Goal: Contribute content: Contribute content

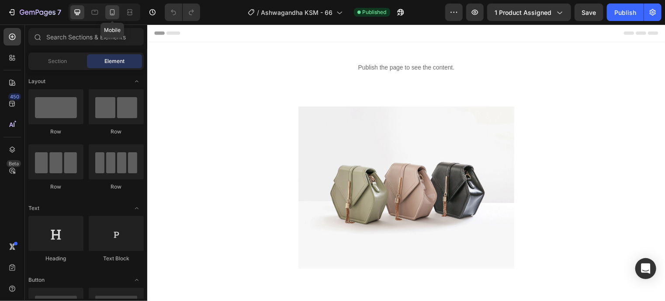
click at [112, 12] on icon at bounding box center [112, 12] width 9 height 9
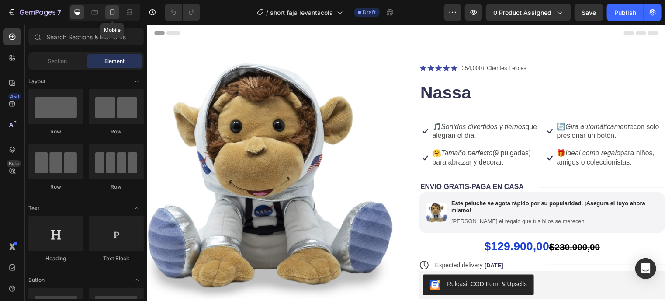
click at [115, 13] on icon at bounding box center [112, 12] width 9 height 9
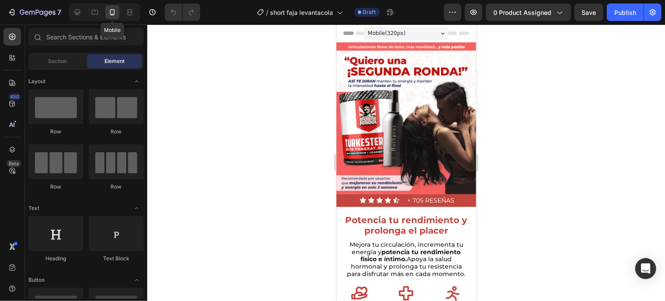
click at [115, 13] on icon at bounding box center [112, 12] width 9 height 9
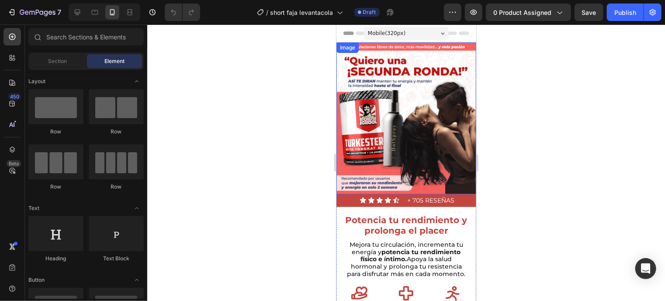
click at [423, 109] on img at bounding box center [406, 118] width 140 height 152
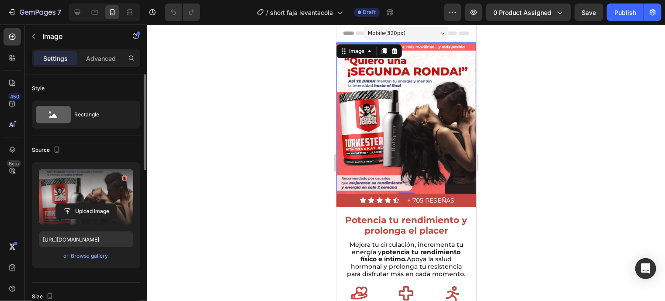
click at [103, 187] on label at bounding box center [86, 196] width 94 height 55
click at [103, 204] on input "file" at bounding box center [86, 211] width 60 height 15
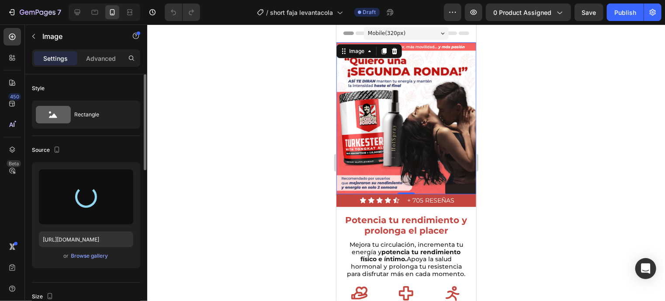
type input "https://cdn.shopify.com/s/files/1/0635/7997/9874/files/gempages_575657889486602…"
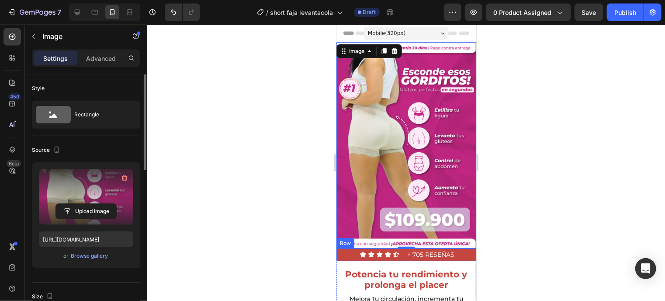
click at [341, 249] on div "Icon Icon Icon Icon Icon Icon List" at bounding box center [371, 254] width 70 height 13
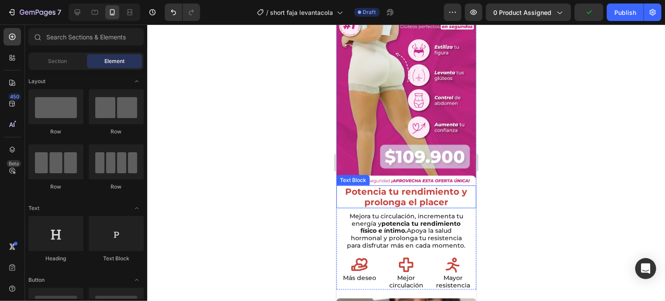
scroll to position [62, 0]
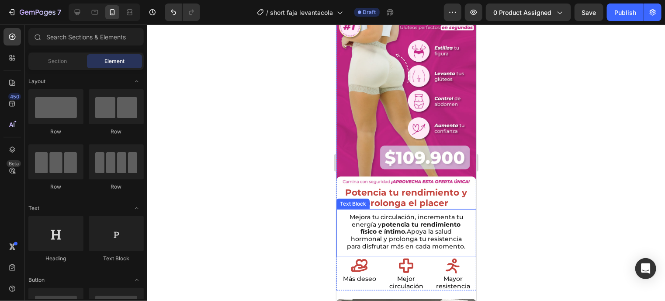
click at [343, 209] on div "Mejora tu circulación, incrementa tu energía y potencia tu rendimiento físico e…" at bounding box center [406, 233] width 140 height 48
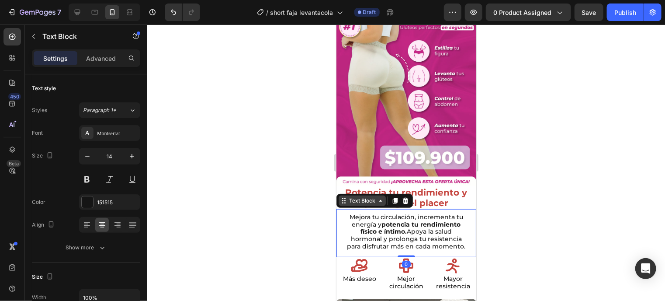
click at [354, 196] on div "Text Block" at bounding box center [362, 200] width 30 height 8
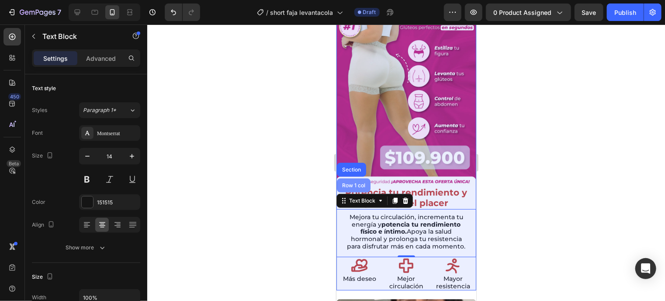
click at [353, 178] on div "Row 1 col" at bounding box center [354, 185] width 34 height 14
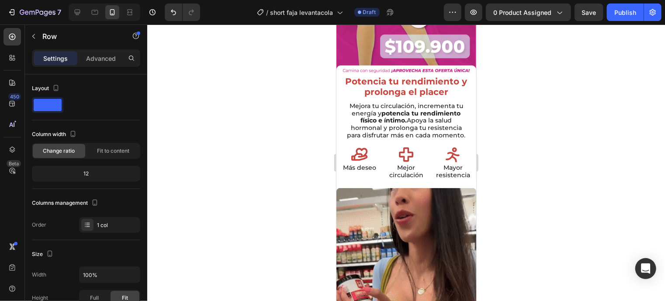
scroll to position [0, 0]
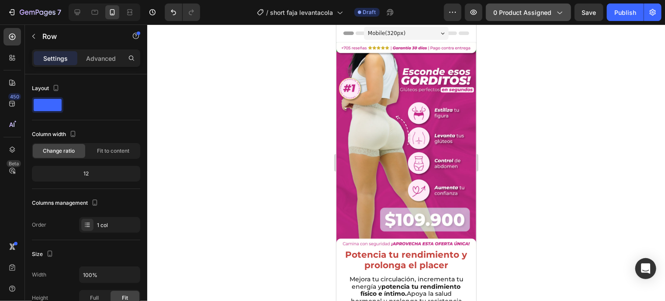
click at [563, 10] on icon "button" at bounding box center [559, 12] width 9 height 9
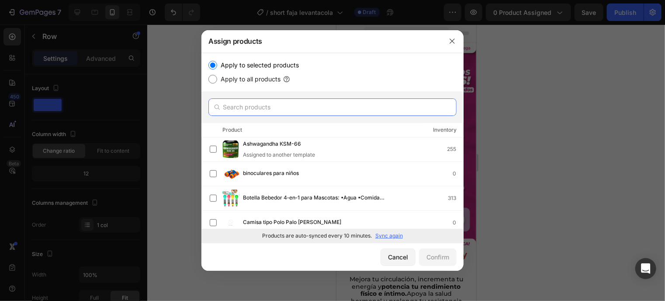
click at [268, 115] on input "text" at bounding box center [333, 106] width 248 height 17
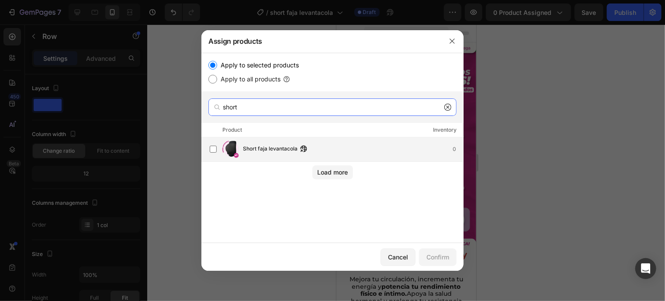
type input "short"
click at [225, 155] on img at bounding box center [230, 148] width 17 height 17
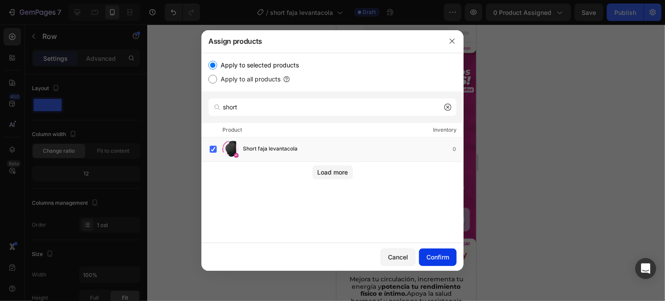
click at [427, 258] on div "Confirm" at bounding box center [438, 256] width 23 height 9
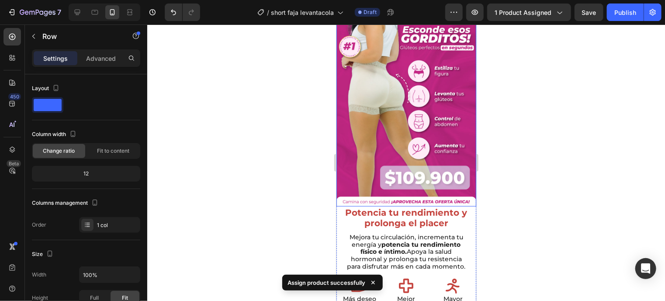
scroll to position [16, 0]
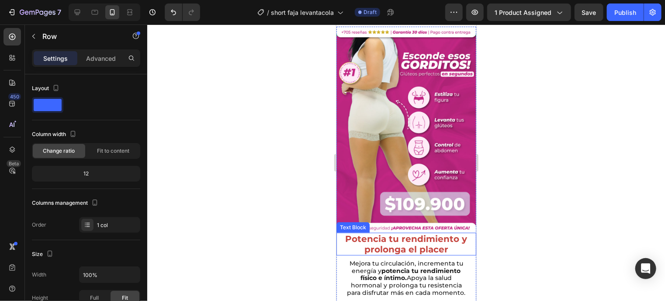
click at [400, 233] on p "Potencia tu rendimiento y" at bounding box center [406, 238] width 138 height 10
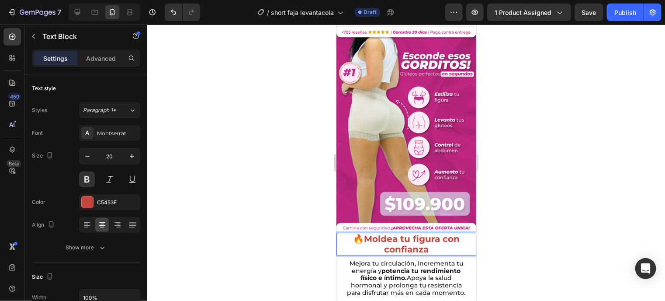
scroll to position [110, 0]
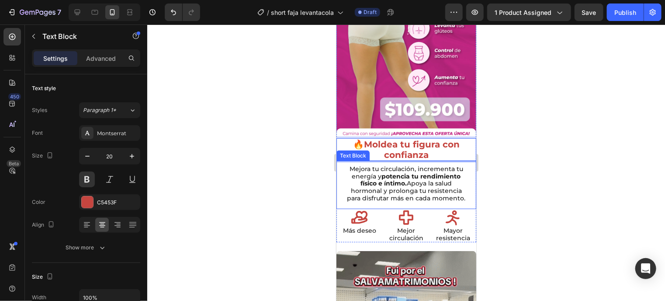
click at [413, 187] on p "Mejora tu circulación, incrementa tu energía y potencia tu rendimiento físico e…" at bounding box center [406, 183] width 122 height 37
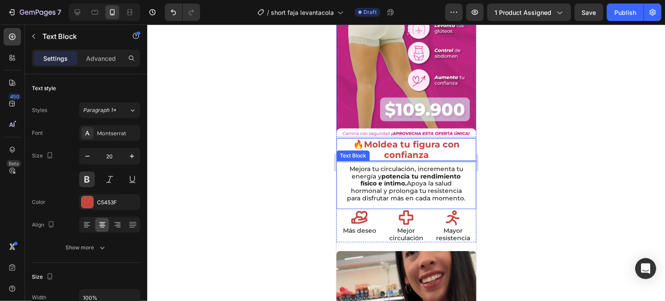
click at [413, 187] on p "Mejora tu circulación, incrementa tu energía y potencia tu rendimiento físico e…" at bounding box center [406, 183] width 122 height 37
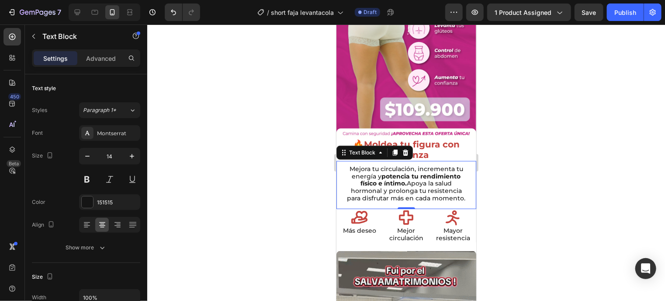
click at [443, 186] on p "Mejora tu circulación, incrementa tu energía y potencia tu rendimiento físico e…" at bounding box center [406, 183] width 122 height 37
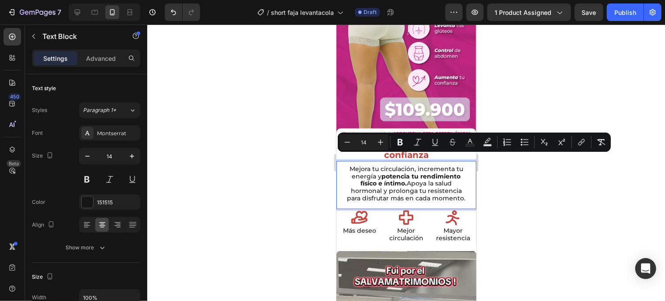
click at [443, 186] on p "Mejora tu circulación, incrementa tu energía y potencia tu rendimiento físico e…" at bounding box center [406, 183] width 122 height 37
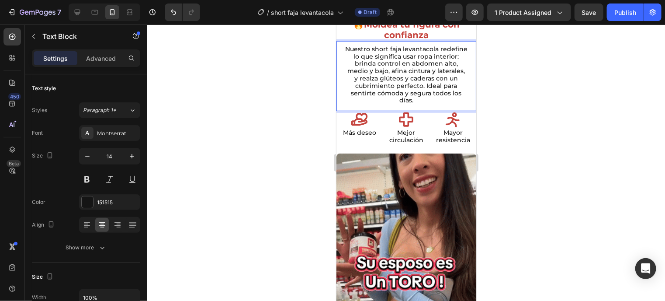
scroll to position [231, 0]
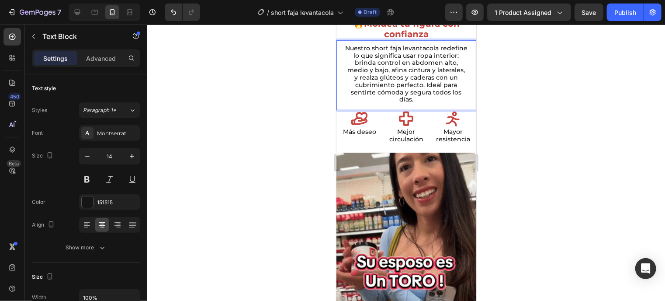
click at [422, 203] on img at bounding box center [406, 245] width 140 height 187
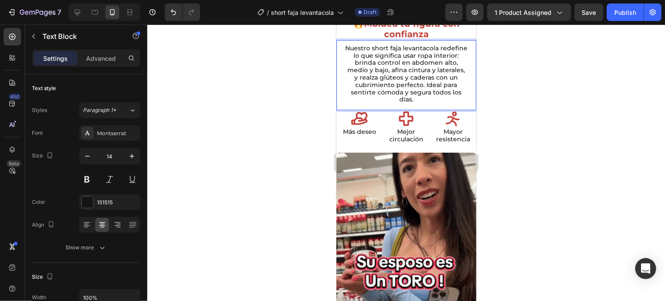
click at [422, 203] on img at bounding box center [406, 245] width 140 height 187
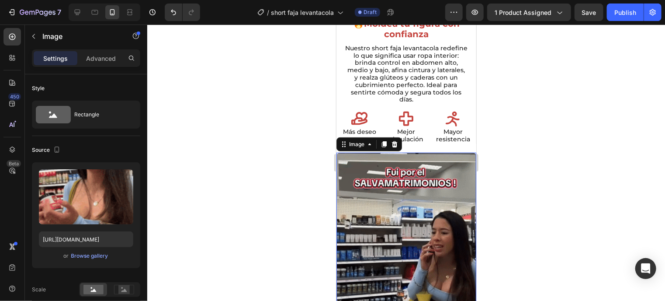
click at [422, 203] on img at bounding box center [406, 245] width 140 height 187
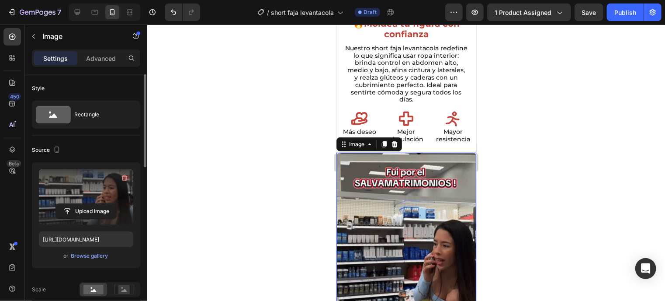
click at [100, 177] on label at bounding box center [86, 196] width 94 height 55
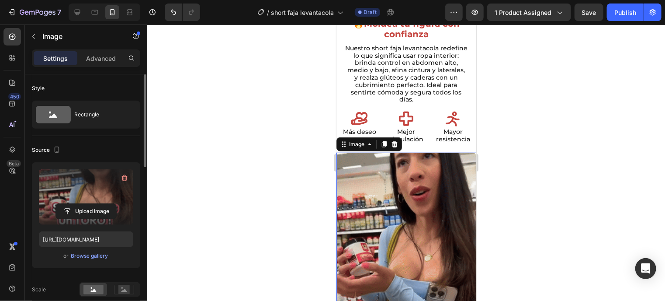
click at [100, 204] on input "file" at bounding box center [86, 211] width 60 height 15
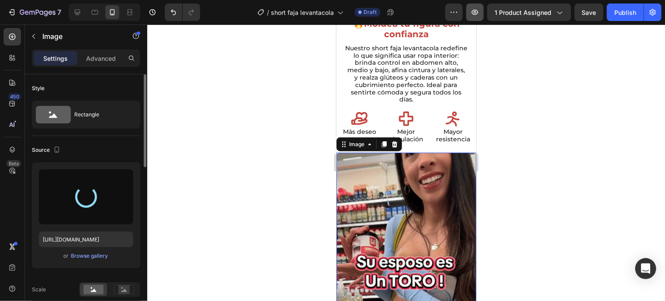
type input "https://cdn.shopify.com/s/files/1/0635/7997/9874/files/gempages_575657889486602…"
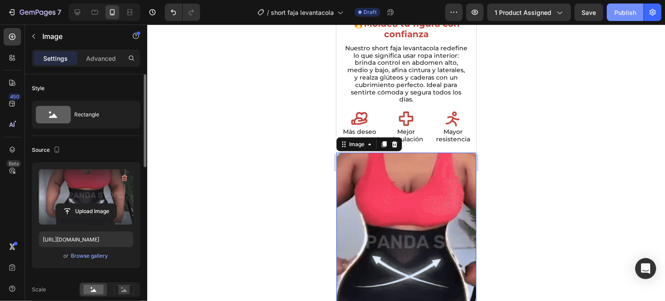
click at [631, 14] on div "Publish" at bounding box center [626, 12] width 22 height 9
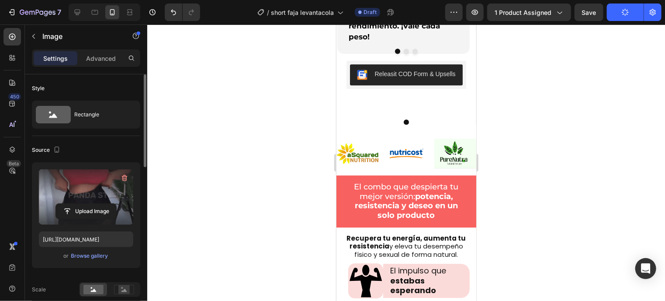
scroll to position [1356, 0]
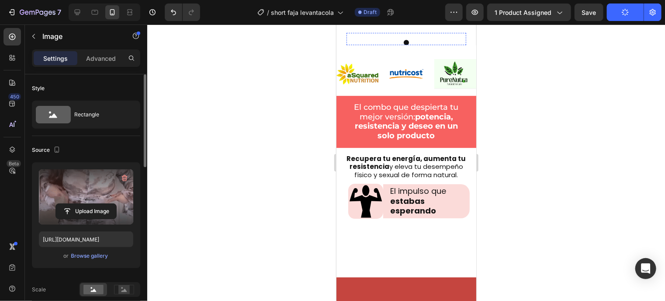
click at [380, 32] on img at bounding box center [374, 32] width 56 height 0
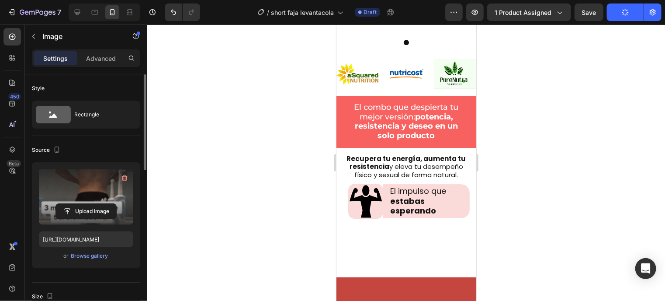
click at [54, 185] on label at bounding box center [86, 196] width 94 height 55
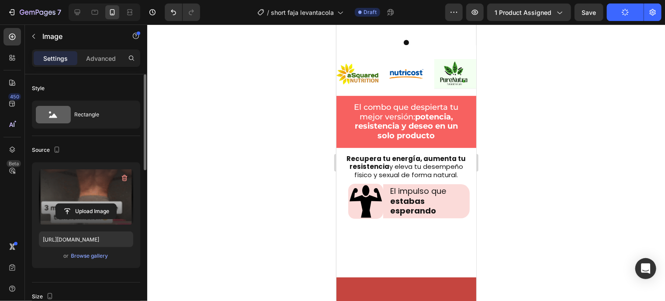
click at [56, 204] on input "file" at bounding box center [86, 211] width 60 height 15
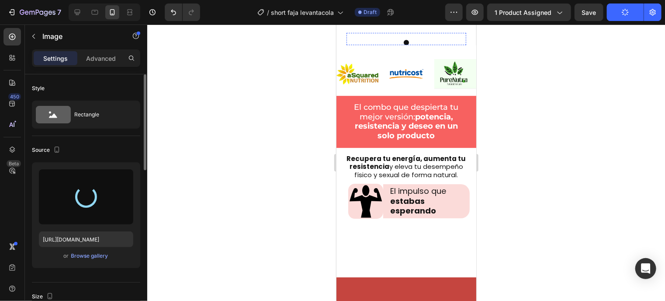
click at [412, 32] on img at bounding box center [438, 32] width 56 height 0
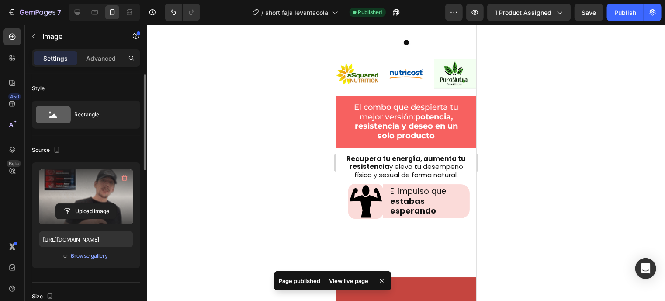
click at [79, 184] on label at bounding box center [86, 196] width 94 height 55
click at [79, 204] on input "file" at bounding box center [86, 211] width 60 height 15
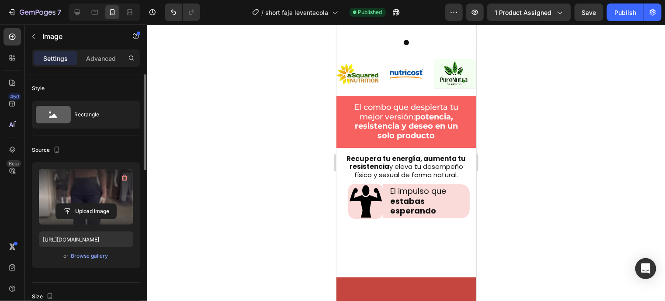
type input "[URL][DOMAIN_NAME]"
click at [356, 32] on img at bounding box center [374, 32] width 56 height 0
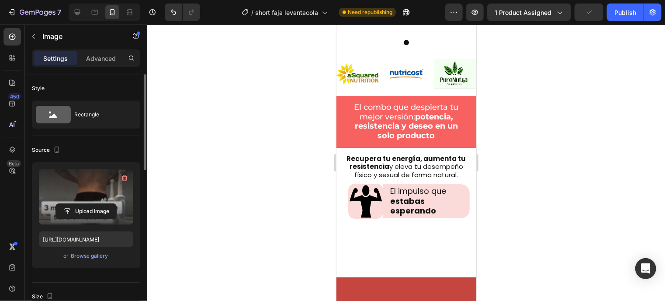
click at [77, 194] on label at bounding box center [86, 196] width 94 height 55
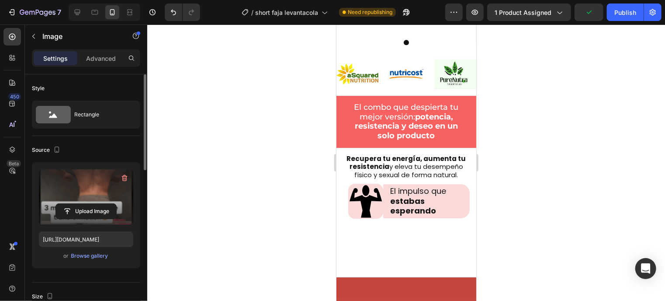
click at [77, 204] on input "file" at bounding box center [86, 211] width 60 height 15
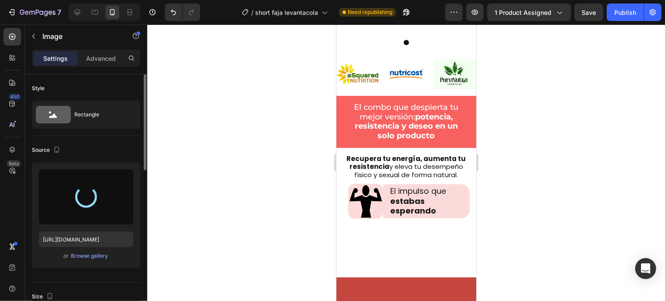
type input "[URL][DOMAIN_NAME]"
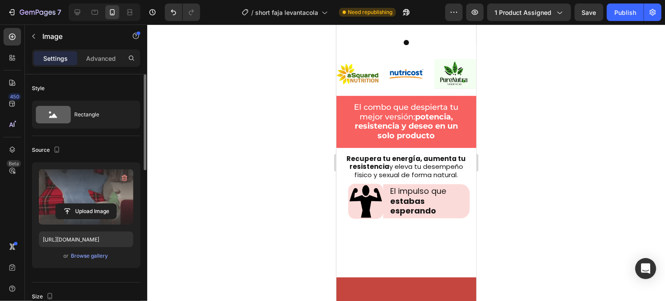
click at [206, 189] on div at bounding box center [406, 162] width 518 height 276
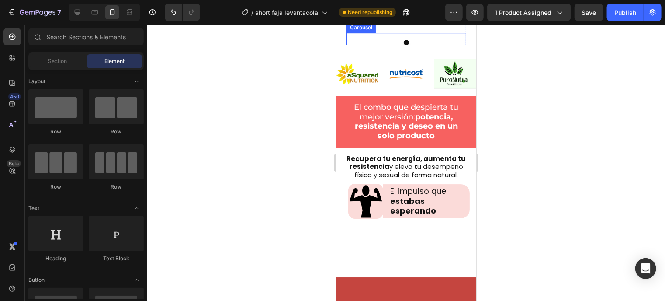
drag, startPoint x: 394, startPoint y: 179, endPoint x: 456, endPoint y: 175, distance: 61.7
click at [456, 32] on img at bounding box center [438, 32] width 56 height 0
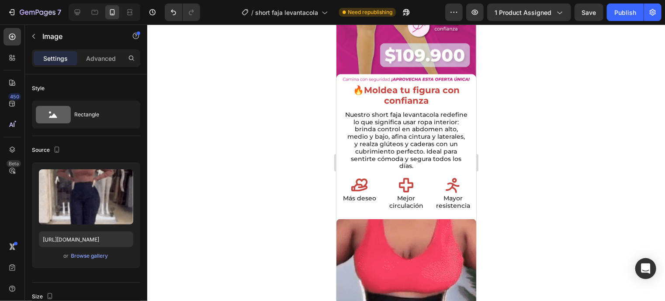
scroll to position [164, 0]
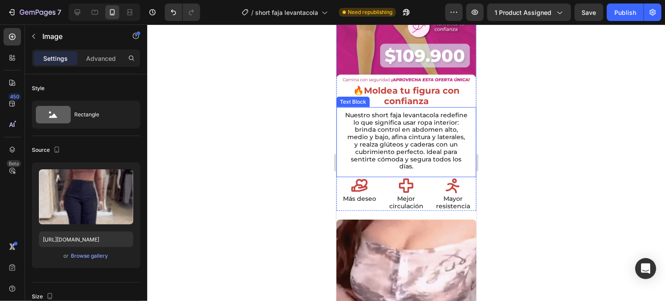
click at [413, 137] on p "Nuestro short faja levantacola redefine lo que significa usar ropa interior: br…" at bounding box center [406, 140] width 122 height 59
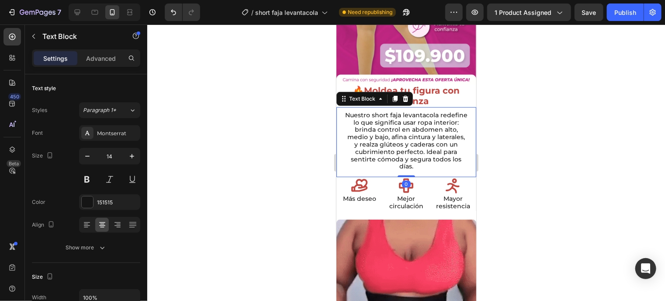
click at [413, 137] on p "Nuestro short faja levantacola redefine lo que significa usar ropa interior: br…" at bounding box center [406, 140] width 122 height 59
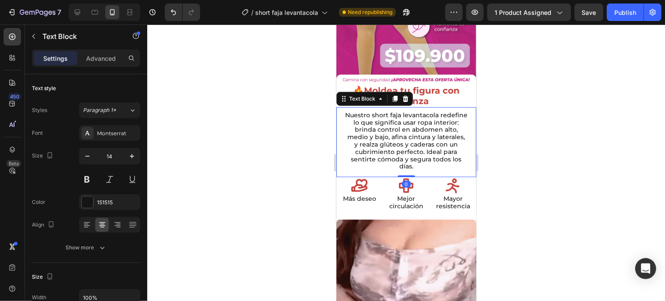
click at [413, 137] on p "Nuestro short faja levantacola redefine lo que significa usar ropa interior: br…" at bounding box center [406, 140] width 122 height 59
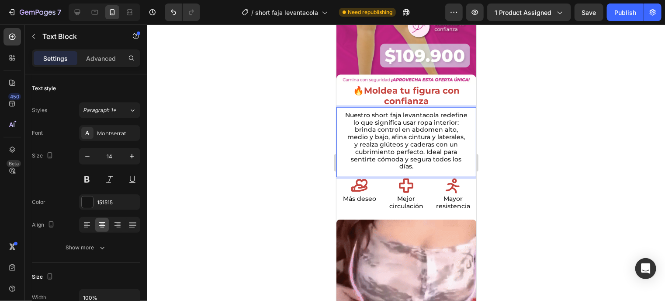
click at [373, 141] on p "Nuestro short faja levantacola redefine lo que significa usar ropa interior: br…" at bounding box center [406, 140] width 122 height 59
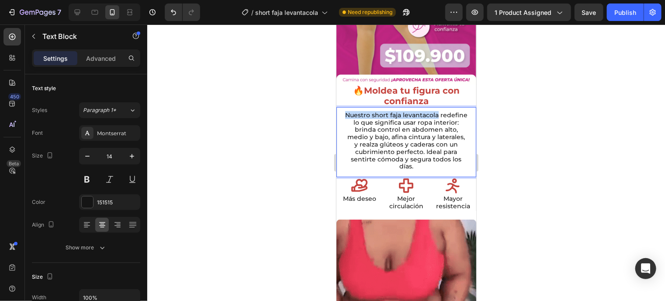
drag, startPoint x: 358, startPoint y: 104, endPoint x: 481, endPoint y: 97, distance: 123.5
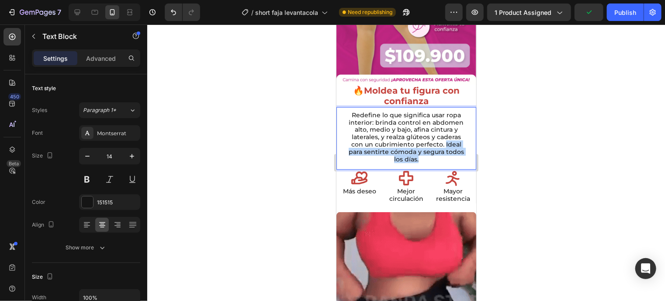
drag, startPoint x: 441, startPoint y: 134, endPoint x: 434, endPoint y: 149, distance: 17.4
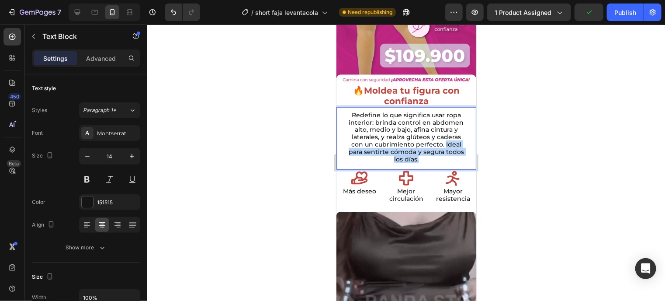
click at [434, 149] on p "Redefine lo que significa usar ropa interior: brinda control en abdomen alto, m…" at bounding box center [406, 137] width 122 height 52
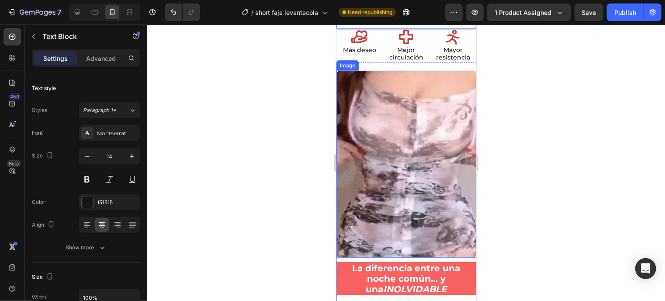
scroll to position [307, 0]
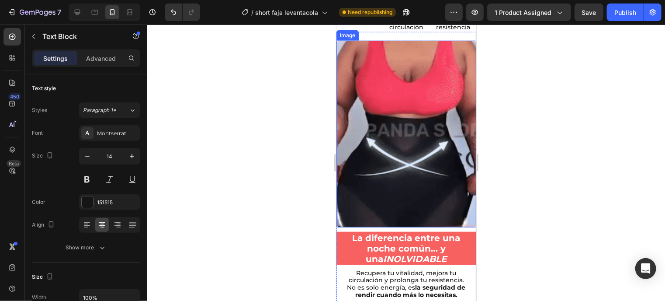
type input "16"
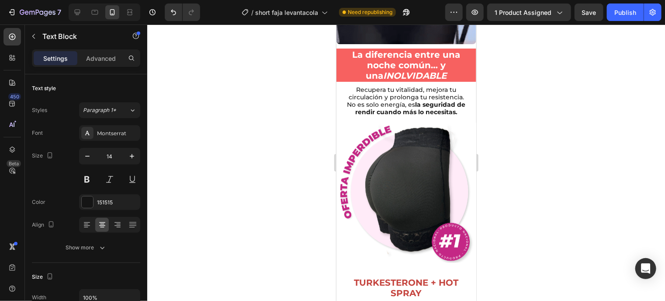
scroll to position [508, 0]
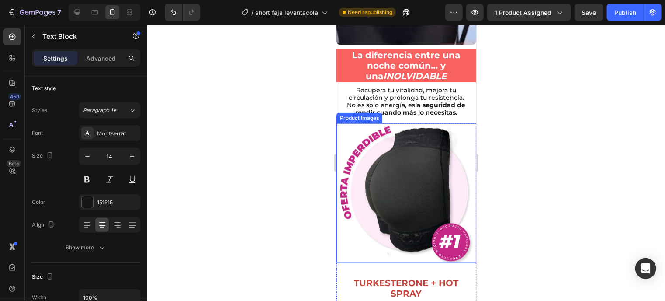
click at [349, 114] on div "Product Images" at bounding box center [359, 118] width 42 height 8
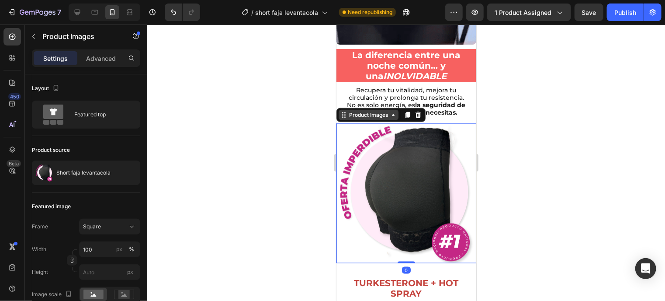
click at [366, 111] on div "Product Images" at bounding box center [368, 115] width 42 height 8
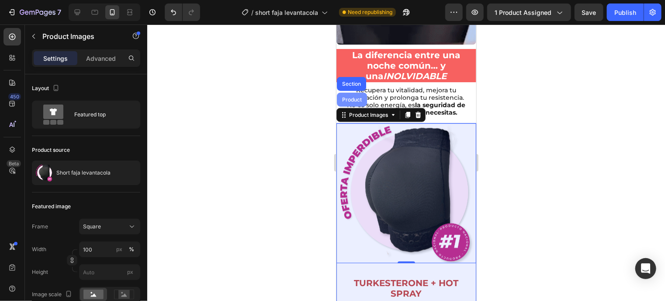
click at [355, 92] on div "Product" at bounding box center [352, 99] width 30 height 14
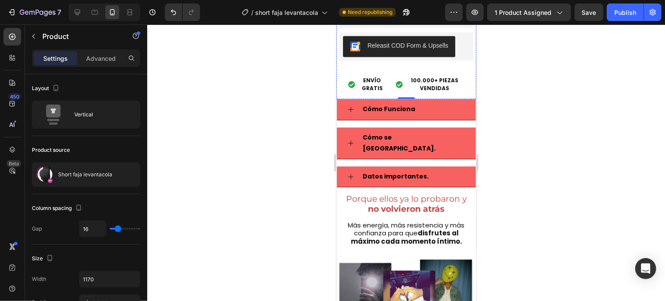
copy p "Redefine lo que significa usar ropa interior: brinda control en abdomen alto, m…"
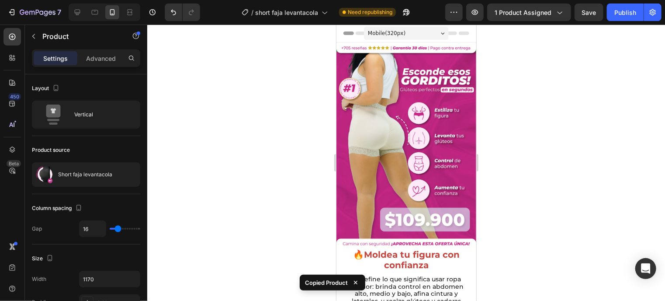
scroll to position [61, 0]
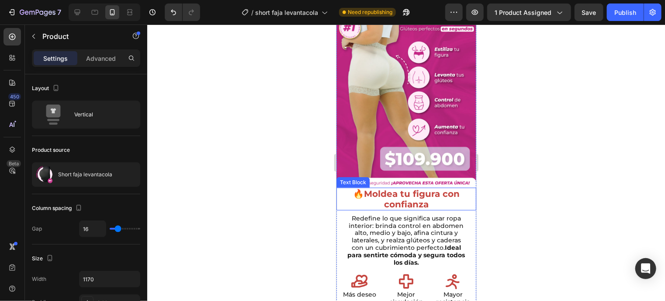
click at [344, 188] on p "🔥 Moldea tu figura con confianza" at bounding box center [406, 198] width 138 height 21
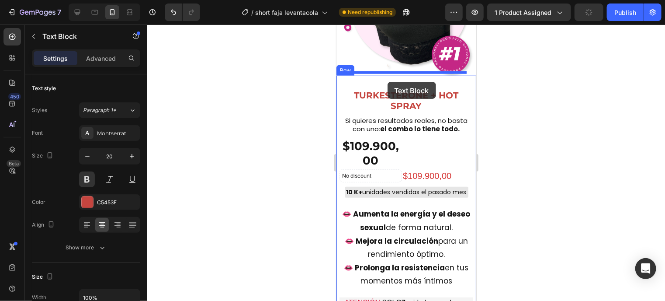
scroll to position [323, 0]
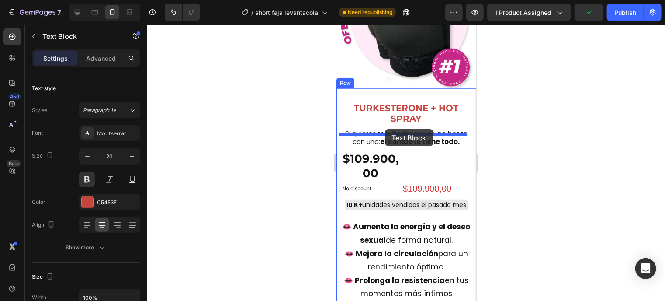
drag, startPoint x: 441, startPoint y: 87, endPoint x: 385, endPoint y: 129, distance: 70.1
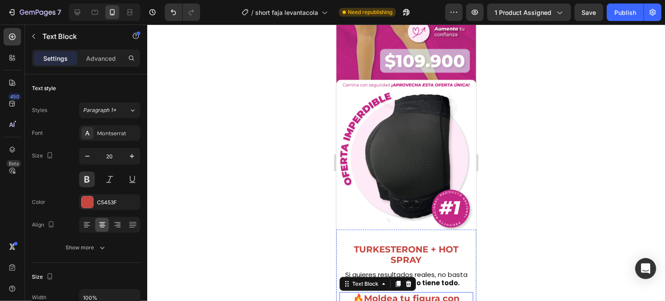
scroll to position [159, 0]
drag, startPoint x: 444, startPoint y: 286, endPoint x: 428, endPoint y: 163, distance: 123.9
drag, startPoint x: 348, startPoint y: 282, endPoint x: 350, endPoint y: 271, distance: 11.5
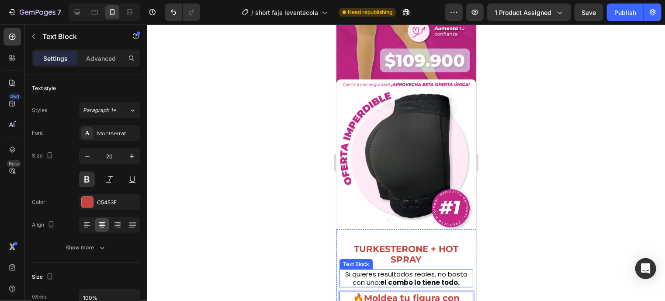
click at [353, 270] on p "Si quieres resultados reales, no basta con uno: el combo lo tiene todo." at bounding box center [406, 278] width 132 height 17
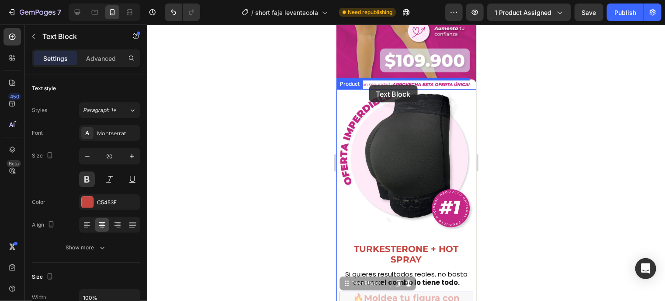
drag, startPoint x: 346, startPoint y: 271, endPoint x: 369, endPoint y: 85, distance: 187.6
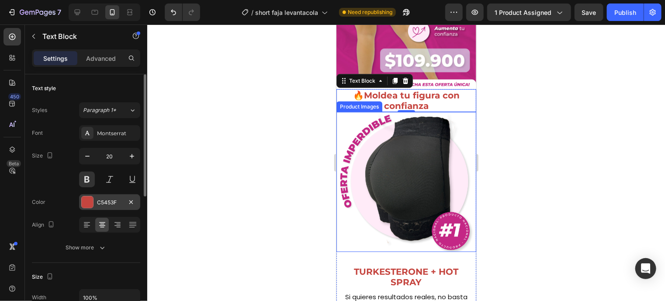
click at [83, 201] on div at bounding box center [87, 201] width 11 height 11
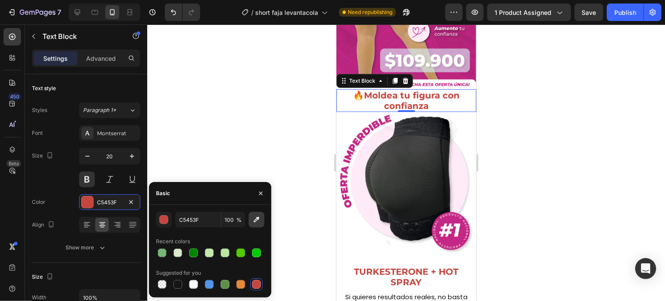
click at [258, 221] on icon "button" at bounding box center [256, 219] width 9 height 9
type input "C42785"
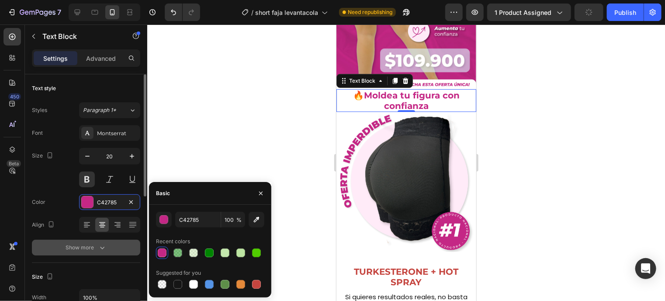
click at [105, 248] on icon "button" at bounding box center [102, 247] width 9 height 9
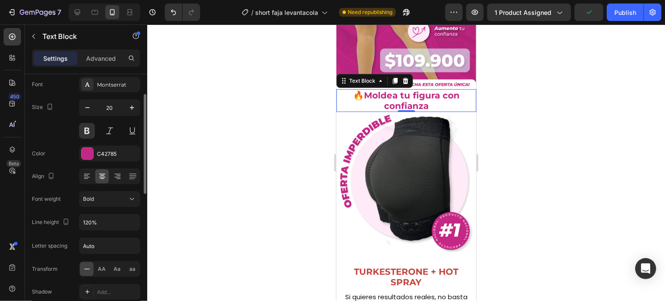
scroll to position [49, 0]
click at [113, 216] on input "120%" at bounding box center [110, 222] width 60 height 16
click at [135, 219] on icon "button" at bounding box center [132, 221] width 9 height 9
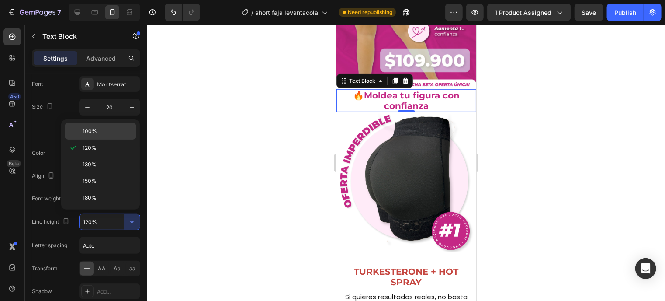
click at [105, 130] on p "100%" at bounding box center [108, 131] width 50 height 8
type input "100%"
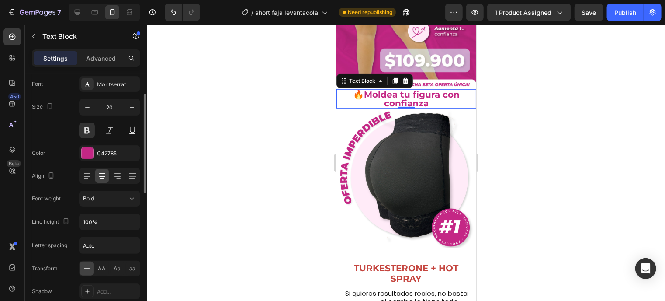
scroll to position [0, 0]
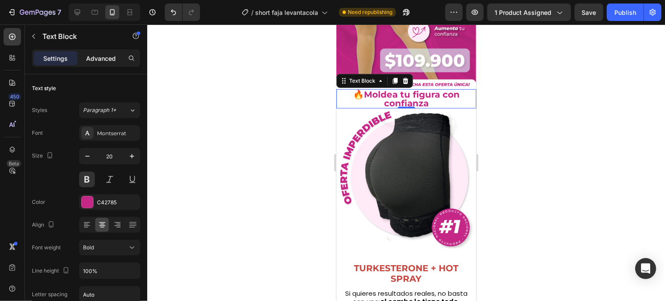
click at [107, 59] on p "Advanced" at bounding box center [101, 58] width 30 height 9
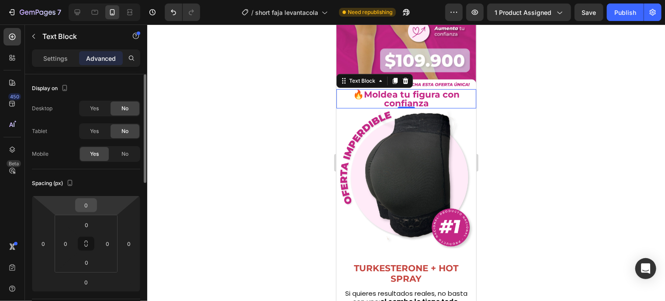
click at [83, 199] on input "0" at bounding box center [85, 204] width 17 height 13
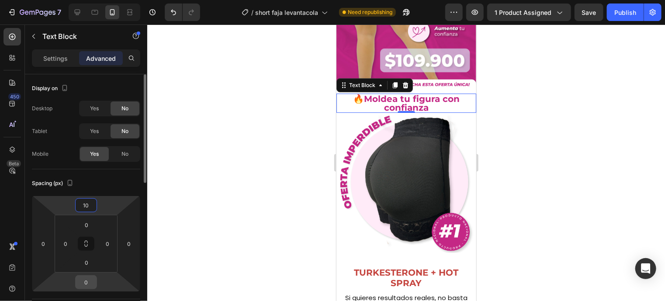
type input "10"
click at [85, 283] on input "0" at bounding box center [85, 281] width 17 height 13
type input "10"
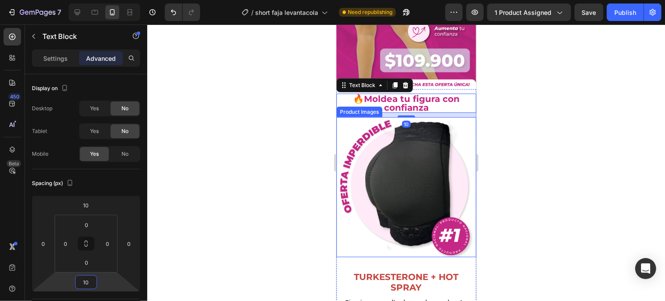
click at [429, 191] on img at bounding box center [406, 187] width 140 height 140
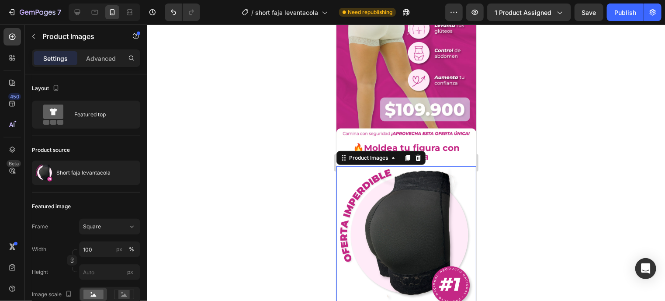
scroll to position [111, 0]
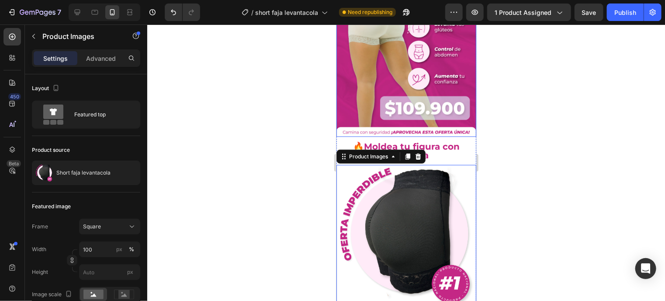
click at [437, 103] on img at bounding box center [406, 33] width 140 height 206
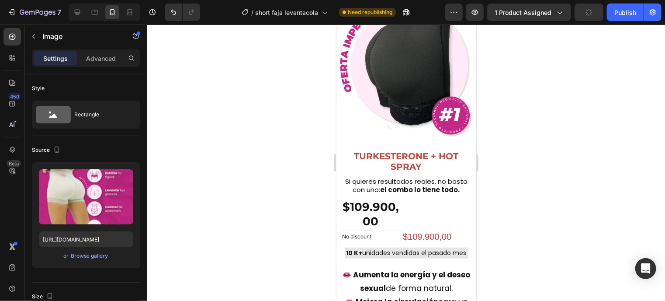
scroll to position [282, 0]
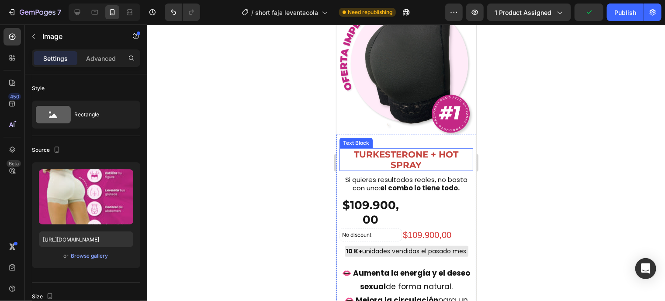
click at [410, 149] on span "TURKESTERONE + HOT SPRAY" at bounding box center [406, 159] width 104 height 21
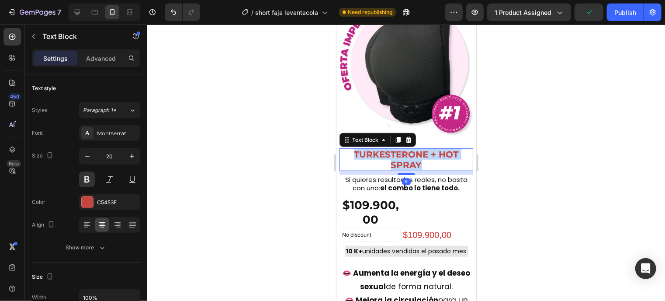
click at [410, 149] on span "TURKESTERONE + HOT SPRAY" at bounding box center [406, 159] width 104 height 21
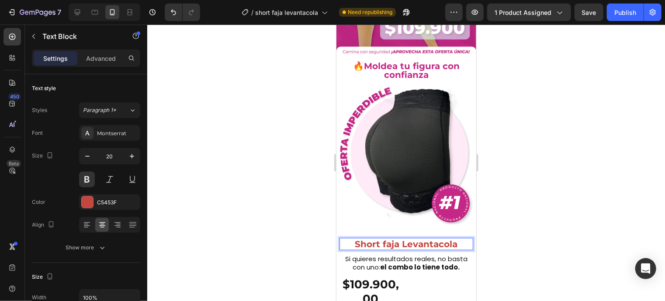
scroll to position [208, 0]
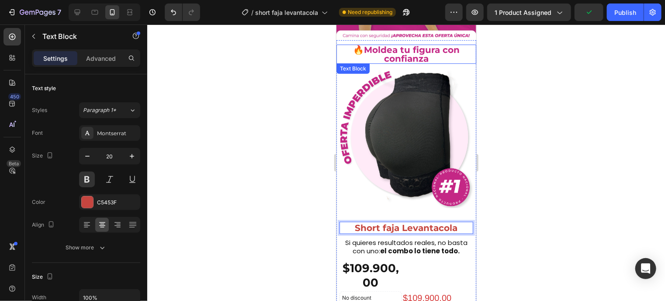
click at [448, 50] on p "🔥 Moldea tu figura con confianza" at bounding box center [406, 53] width 138 height 17
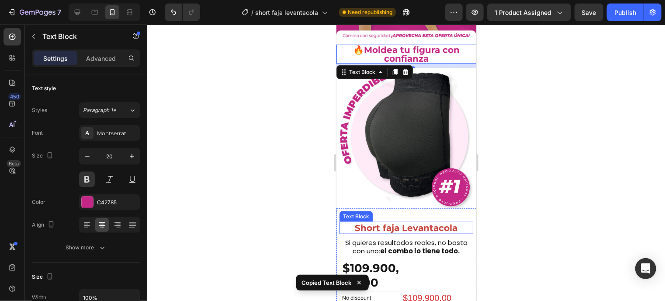
click at [458, 222] on p "Short faja Levantacola" at bounding box center [406, 227] width 132 height 10
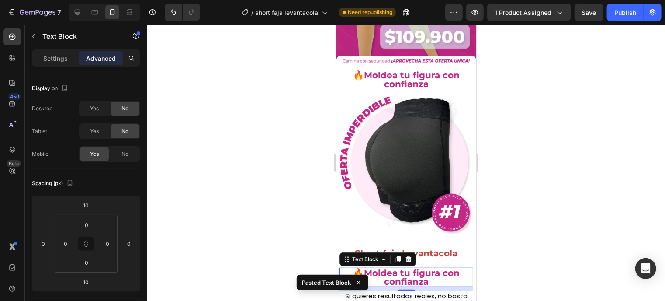
scroll to position [182, 0]
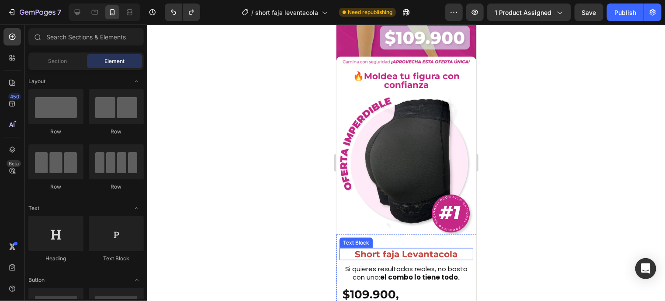
click at [458, 248] on p "Short faja Levantacola" at bounding box center [406, 253] width 132 height 10
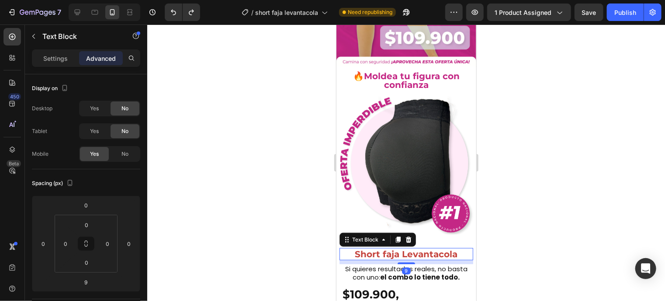
type input "10"
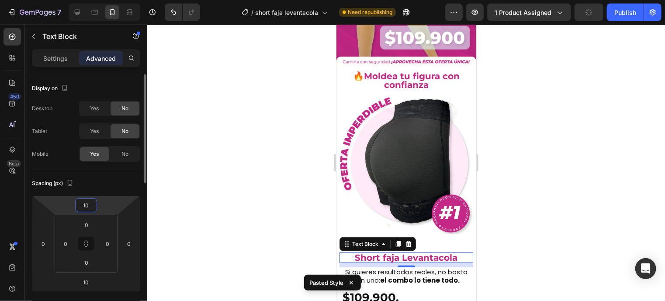
click at [86, 201] on input "10" at bounding box center [85, 204] width 17 height 13
type input "0"
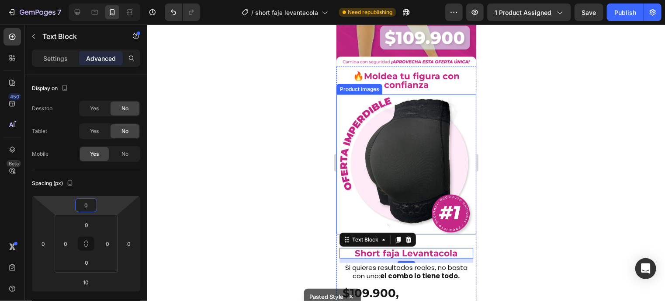
click at [398, 205] on img at bounding box center [406, 164] width 140 height 140
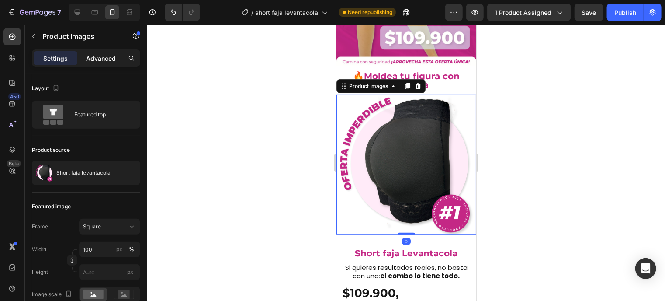
click at [96, 63] on div "Advanced" at bounding box center [101, 58] width 44 height 14
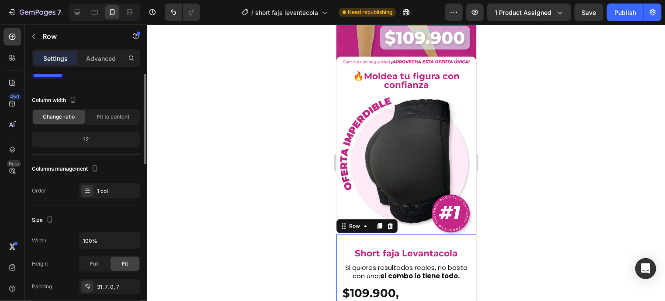
scroll to position [0, 0]
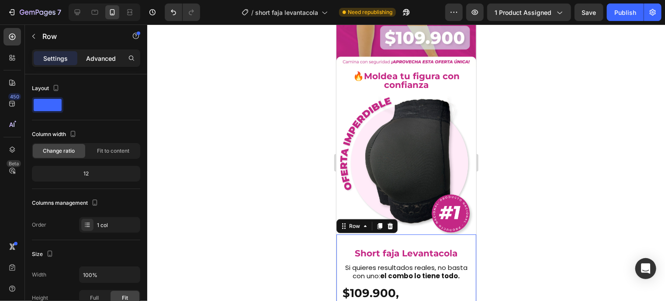
click at [103, 56] on p "Advanced" at bounding box center [101, 58] width 30 height 9
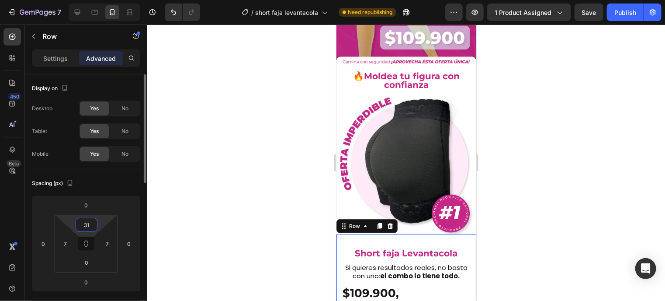
click at [90, 222] on input "31" at bounding box center [86, 224] width 17 height 13
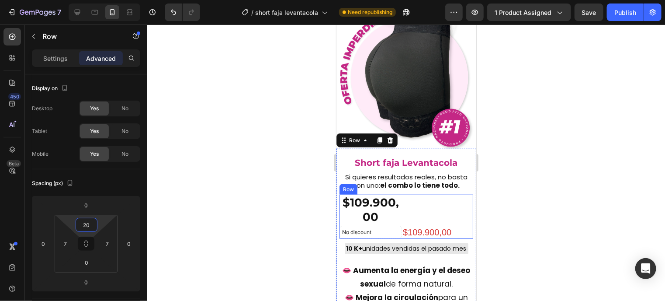
scroll to position [279, 0]
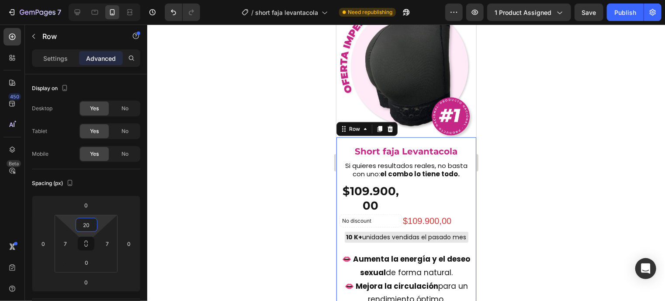
type input "20"
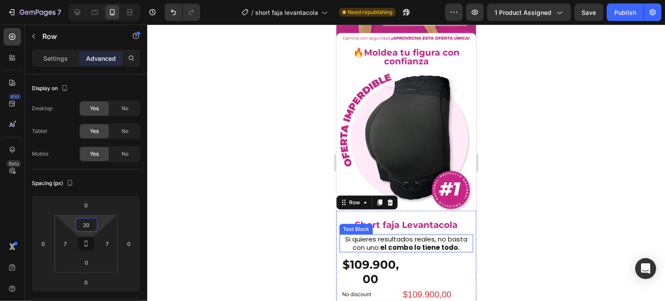
click at [392, 242] on strong "el combo lo tiene todo." at bounding box center [420, 246] width 80 height 9
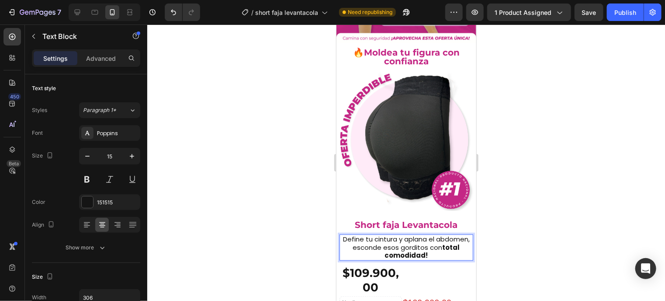
click at [372, 237] on p "Define tu cintura y aplana el abdomen, esconde esos gorditos con total comodida…" at bounding box center [406, 247] width 132 height 24
click at [410, 264] on div "$109.900,00 Product Price Product Price" at bounding box center [441, 286] width 63 height 44
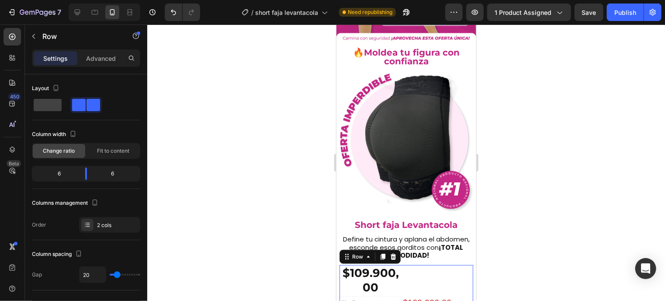
scroll to position [236, 0]
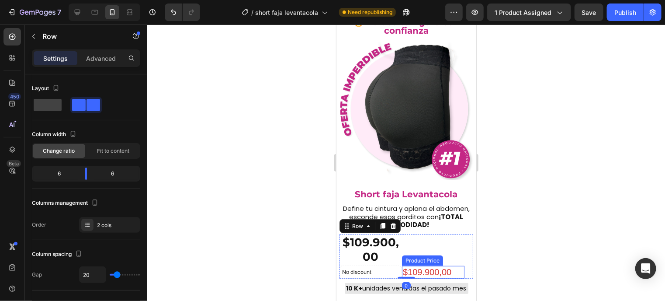
click at [421, 265] on div "$109.900,00" at bounding box center [433, 271] width 63 height 13
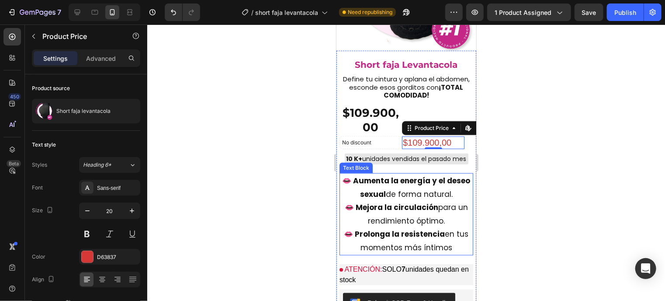
scroll to position [365, 0]
click at [419, 200] on p "👄 Mejora la circulación para un rendimiento óptimo." at bounding box center [406, 213] width 132 height 27
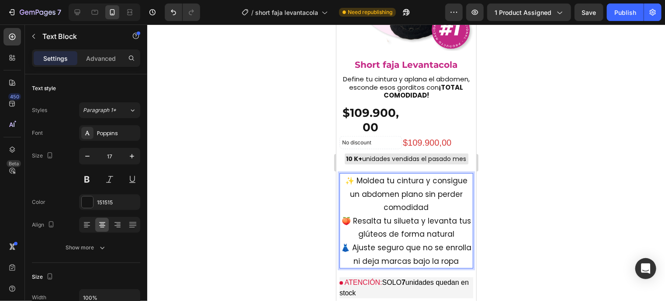
drag, startPoint x: 349, startPoint y: 177, endPoint x: 425, endPoint y: 191, distance: 76.9
click at [425, 191] on p "✨ Moldea tu cintura y consigue un abdomen plano sin perder comodidad" at bounding box center [406, 194] width 132 height 40
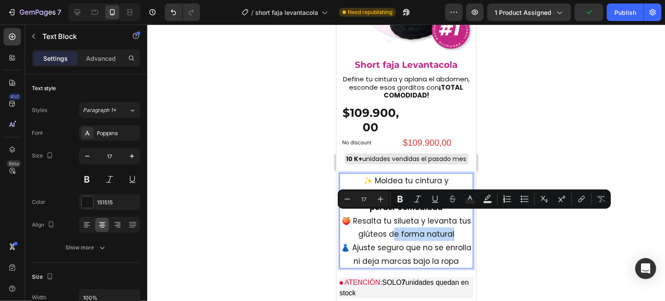
drag, startPoint x: 399, startPoint y: 217, endPoint x: 460, endPoint y: 218, distance: 61.2
click at [460, 218] on p "🍑 Resalta tu silueta y levanta tus glúteos de forma natural" at bounding box center [406, 227] width 132 height 27
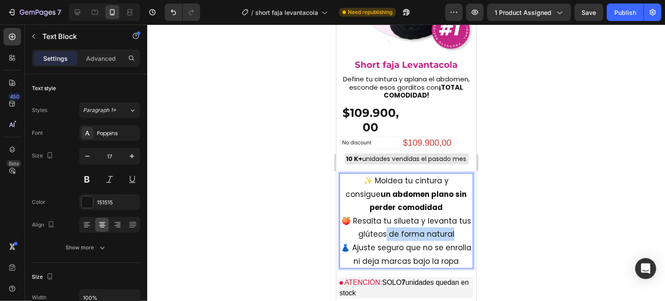
drag, startPoint x: 390, startPoint y: 214, endPoint x: 483, endPoint y: 219, distance: 93.3
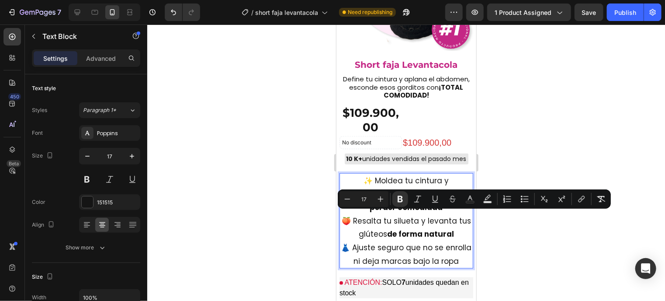
scroll to position [372, 0]
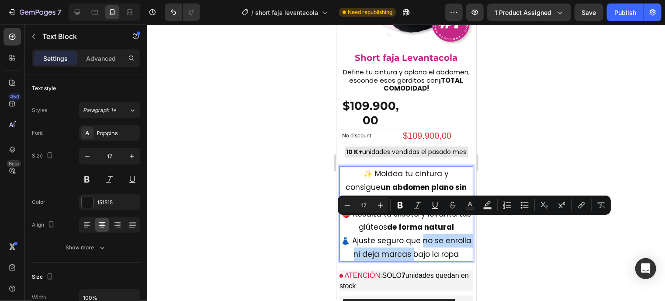
drag, startPoint x: 434, startPoint y: 224, endPoint x: 432, endPoint y: 230, distance: 6.8
click at [432, 233] on p "👗 Ajuste seguro que no se enrolla ni deja marcas bajo la ropa" at bounding box center [406, 246] width 132 height 27
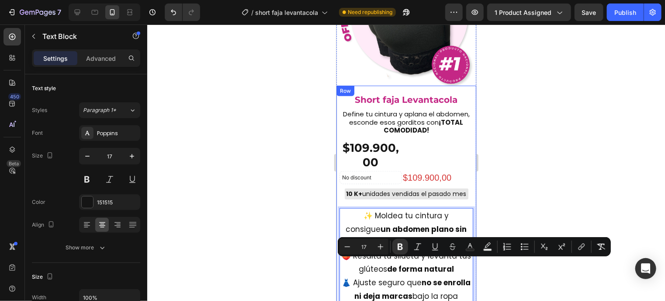
scroll to position [330, 0]
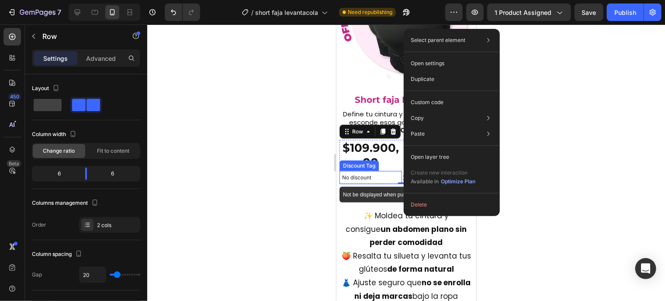
click at [391, 173] on p "No discount" at bounding box center [370, 177] width 57 height 8
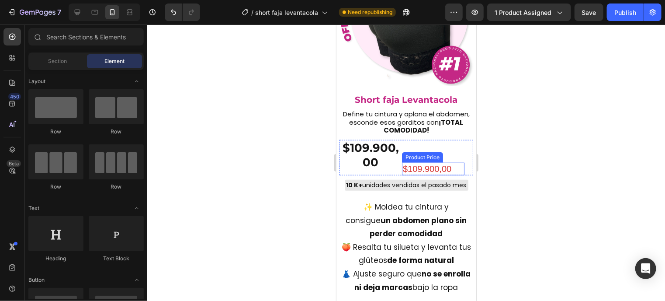
click at [421, 162] on div "$109.900,00" at bounding box center [433, 168] width 63 height 13
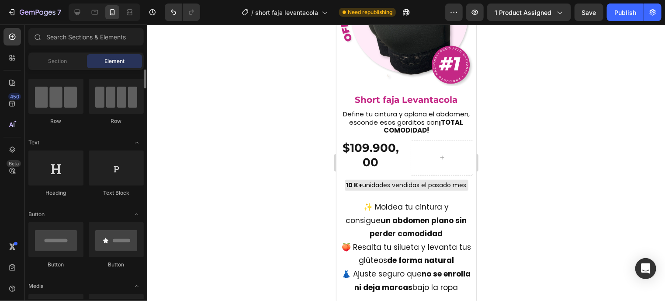
scroll to position [72, 0]
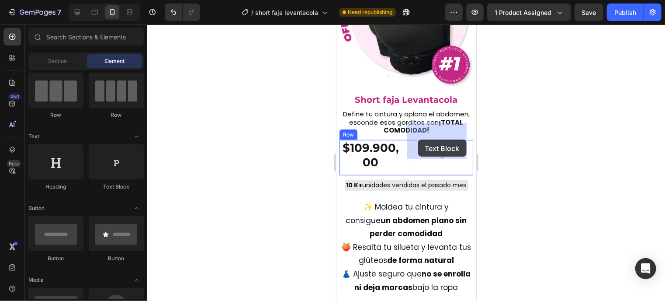
drag, startPoint x: 451, startPoint y: 194, endPoint x: 418, endPoint y: 139, distance: 63.7
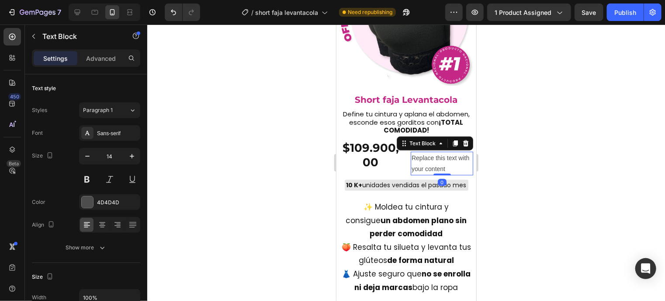
click at [418, 151] on div "Replace this text with your content" at bounding box center [441, 163] width 63 height 24
click at [418, 152] on p "Replace this text with your content" at bounding box center [441, 163] width 61 height 22
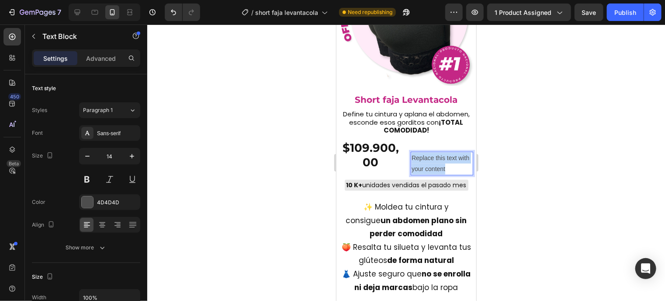
click at [418, 152] on p "Replace this text with your content" at bounding box center [441, 163] width 61 height 22
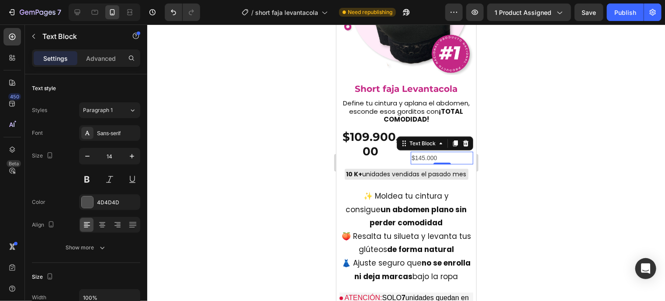
click at [421, 152] on p "$145.000" at bounding box center [441, 157] width 61 height 11
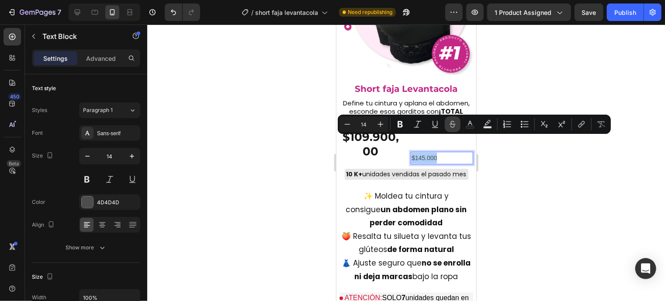
click at [450, 120] on icon "Editor contextual toolbar" at bounding box center [452, 124] width 9 height 9
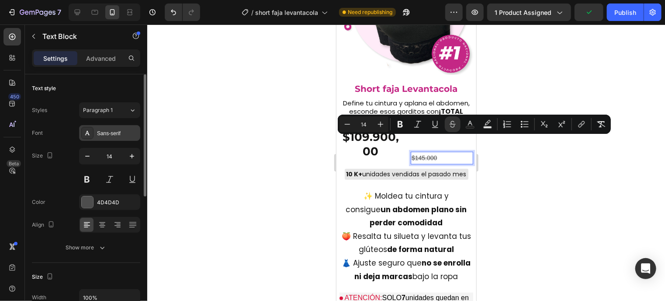
click at [110, 128] on div "Sans-serif" at bounding box center [109, 133] width 61 height 16
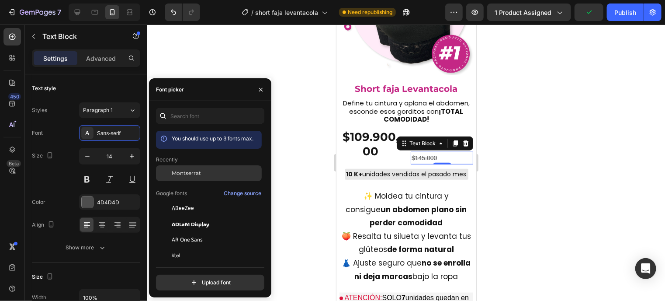
click at [187, 173] on span "Montserrat" at bounding box center [186, 173] width 29 height 8
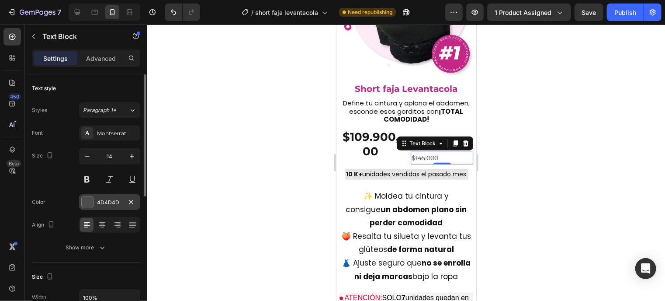
click at [89, 200] on div at bounding box center [87, 201] width 11 height 11
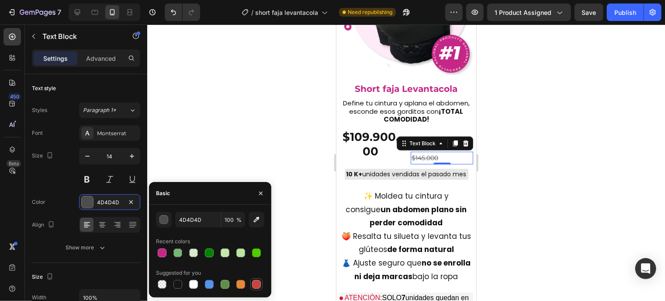
click at [261, 284] on div at bounding box center [256, 284] width 9 height 9
type input "C5453F"
click at [92, 183] on button at bounding box center [87, 179] width 16 height 16
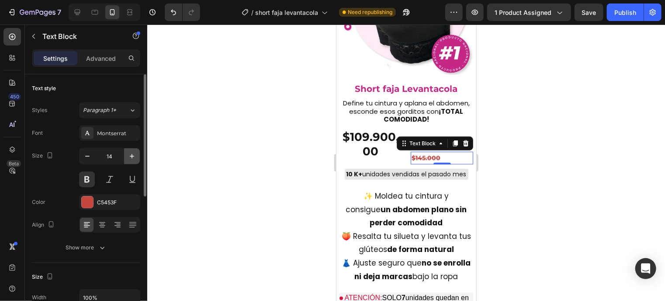
click at [127, 156] on button "button" at bounding box center [132, 156] width 16 height 16
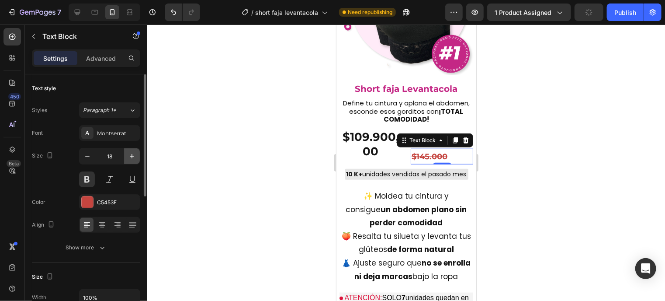
type input "19"
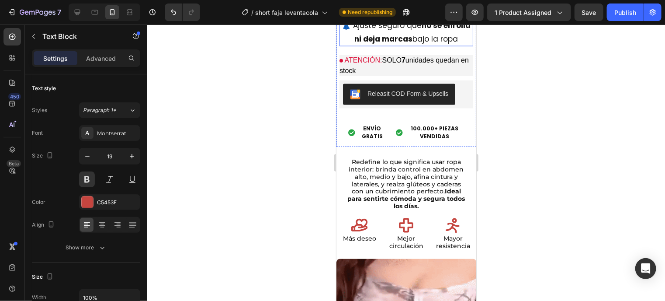
scroll to position [580, 0]
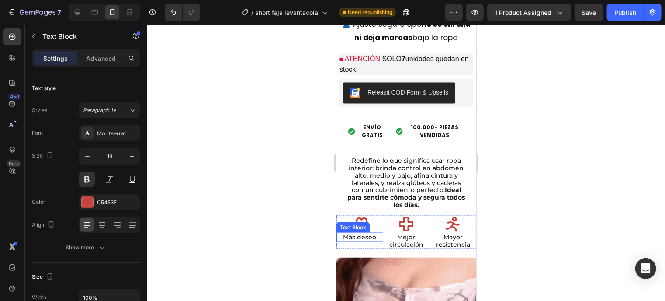
click at [368, 235] on p "Más deseo" at bounding box center [359, 236] width 45 height 7
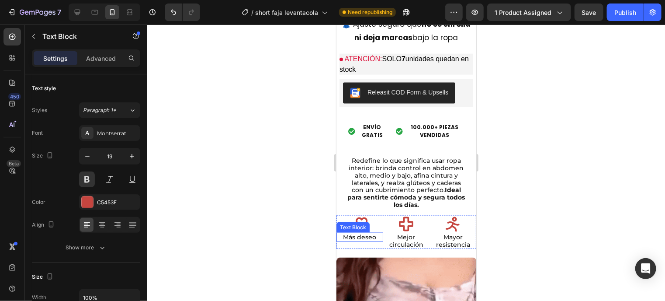
click at [368, 235] on p "Más deseo" at bounding box center [359, 236] width 45 height 7
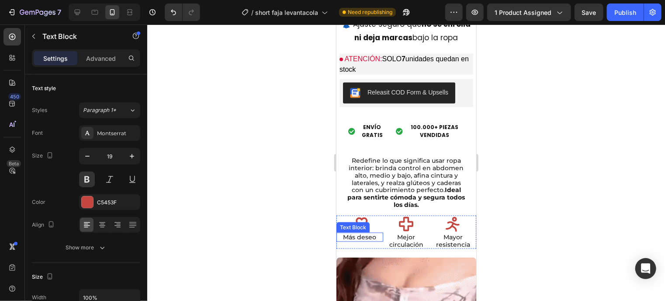
click at [368, 235] on p "Más deseo" at bounding box center [359, 236] width 45 height 7
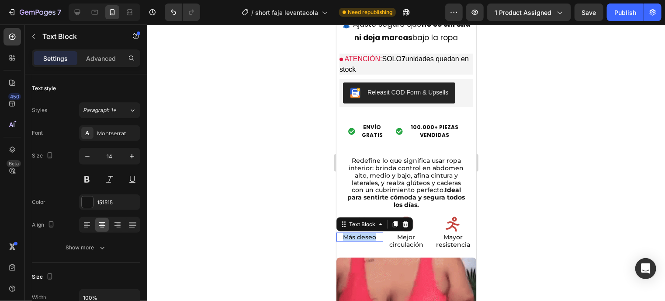
click at [368, 235] on p "Más deseo" at bounding box center [359, 236] width 45 height 7
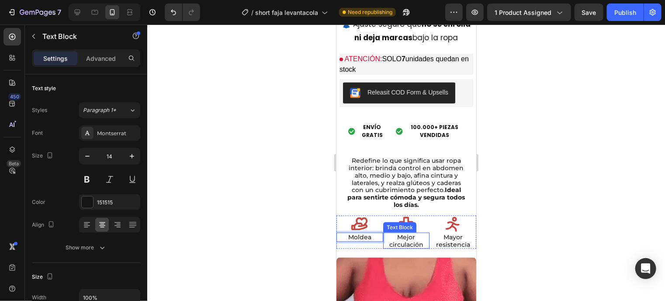
click at [404, 241] on p "Mejor circulación" at bounding box center [406, 240] width 45 height 15
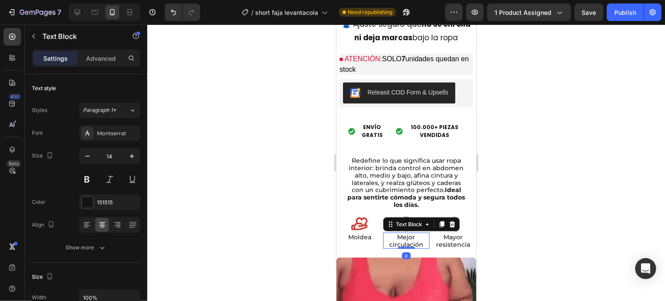
click at [404, 241] on p "Mejor circulación" at bounding box center [406, 240] width 45 height 15
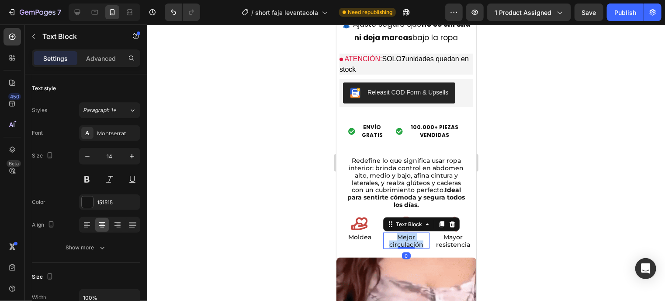
click at [404, 241] on p "Mejor circulación" at bounding box center [406, 240] width 45 height 15
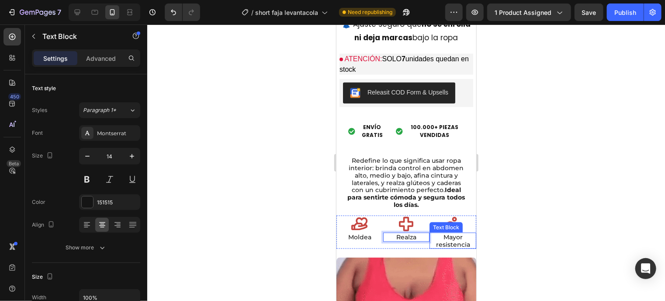
click at [442, 241] on p "Mayor resistencia" at bounding box center [452, 240] width 45 height 15
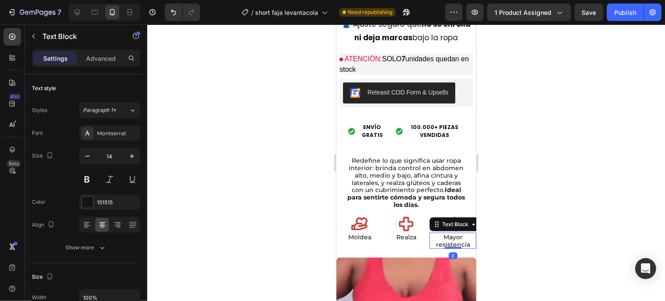
click at [442, 241] on p "Mayor resistencia" at bounding box center [452, 240] width 45 height 15
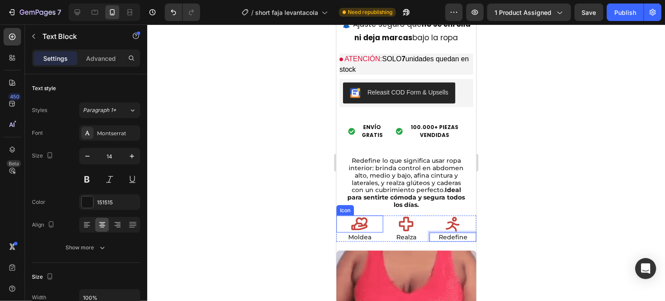
click at [360, 219] on icon at bounding box center [359, 223] width 17 height 17
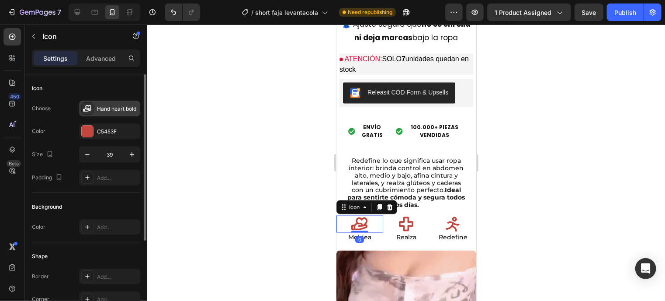
click at [111, 109] on div "Hand heart bold" at bounding box center [117, 109] width 41 height 8
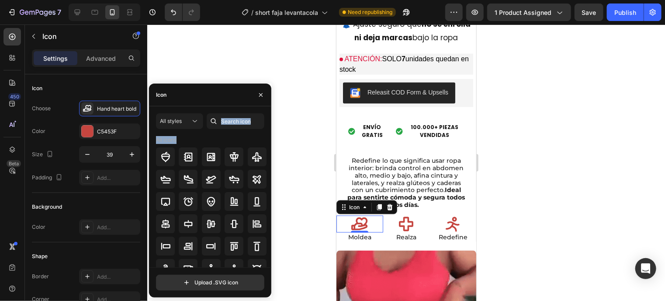
drag, startPoint x: 216, startPoint y: 183, endPoint x: 233, endPoint y: 131, distance: 54.9
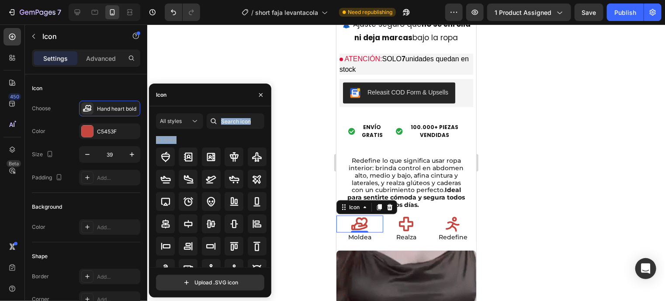
click at [233, 131] on div "All styles All icons" at bounding box center [210, 190] width 108 height 154
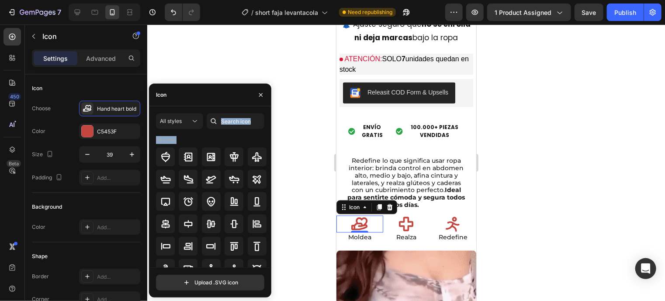
click at [233, 131] on div "All styles All icons" at bounding box center [210, 190] width 108 height 154
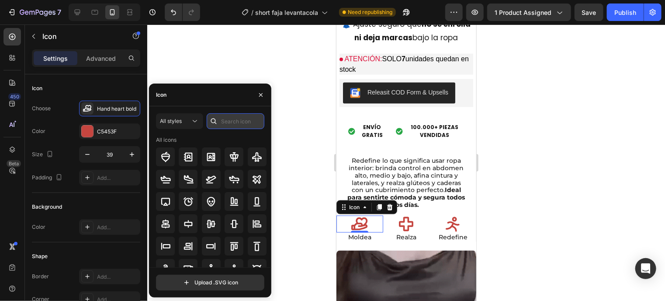
click at [232, 125] on input "text" at bounding box center [236, 121] width 58 height 16
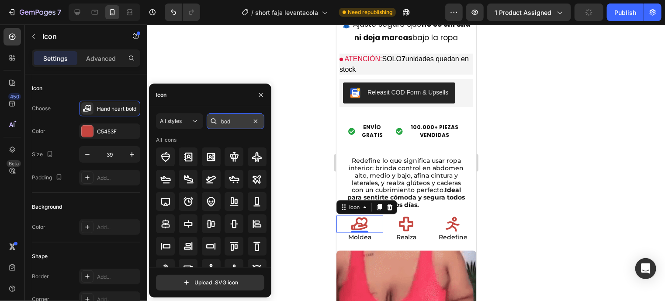
type input "body"
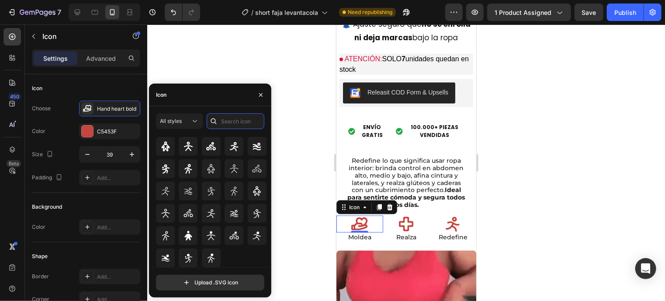
scroll to position [0, 0]
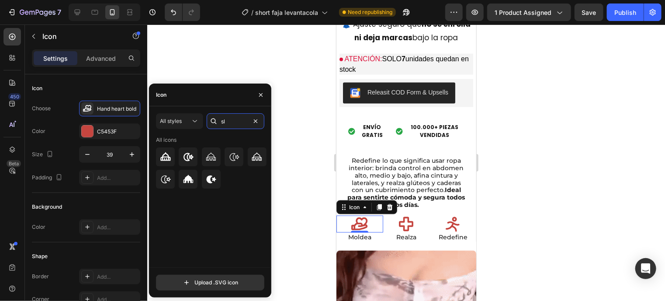
type input "s"
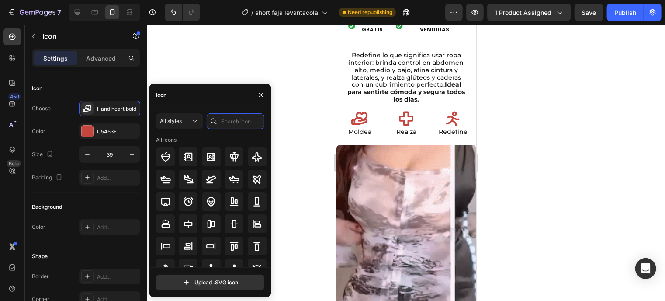
scroll to position [685, 0]
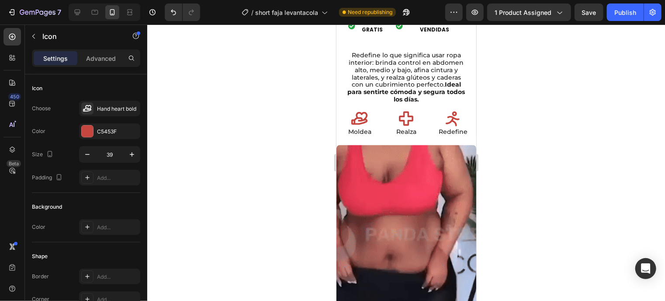
click at [364, 113] on icon at bounding box center [359, 118] width 17 height 17
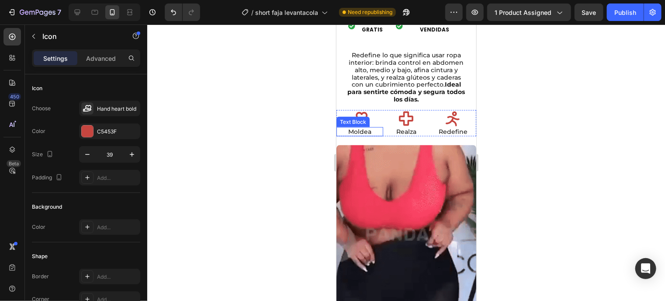
click at [356, 128] on p "Moldea" at bounding box center [359, 131] width 45 height 7
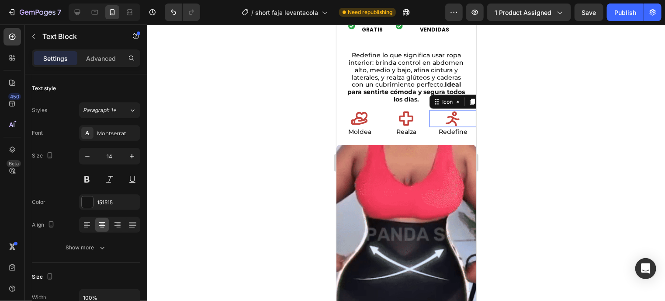
click at [444, 117] on icon at bounding box center [452, 118] width 17 height 17
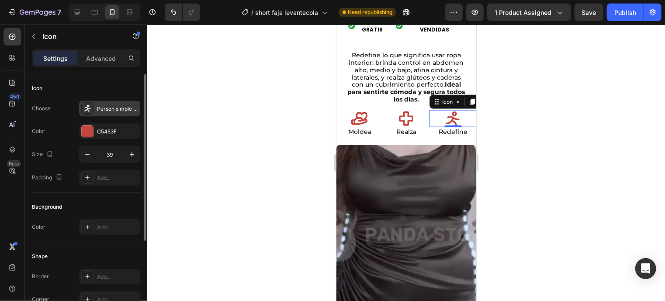
click at [88, 110] on icon at bounding box center [87, 109] width 7 height 8
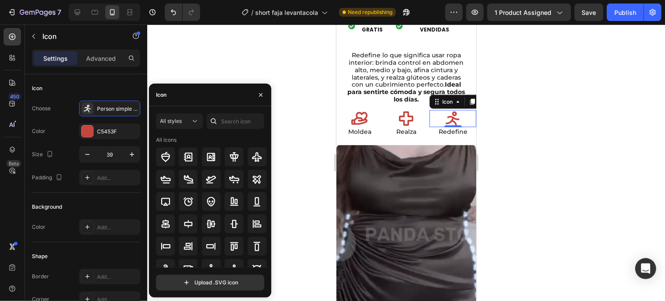
drag, startPoint x: 219, startPoint y: 277, endPoint x: 219, endPoint y: 272, distance: 4.4
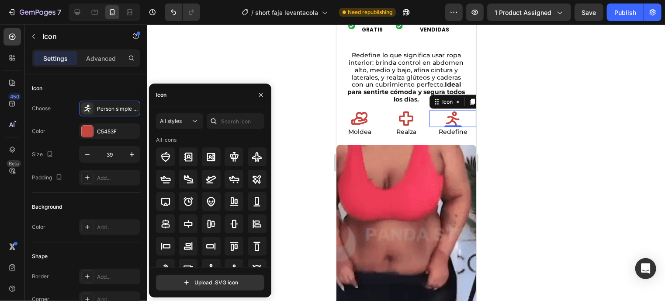
click at [219, 272] on div "Upload .SVG icon" at bounding box center [210, 278] width 122 height 23
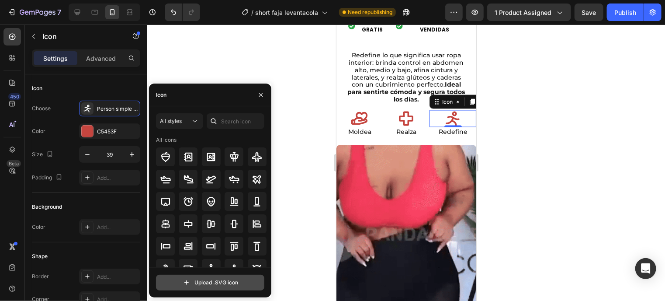
click at [210, 285] on input "file" at bounding box center [210, 282] width 108 height 15
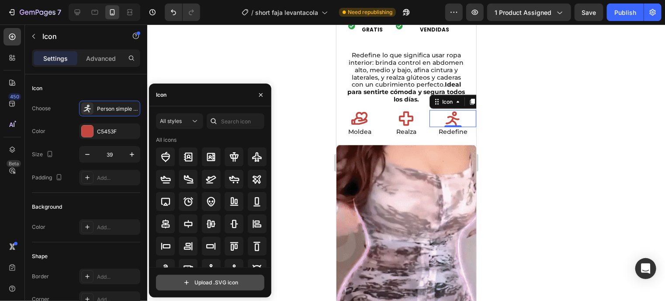
click at [240, 281] on input "file" at bounding box center [210, 282] width 108 height 15
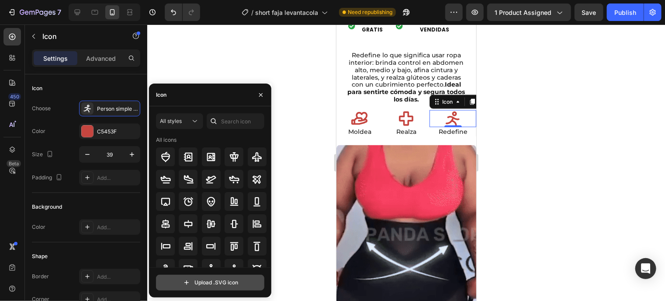
type input "C:\fakepath\Asset 1.svg"
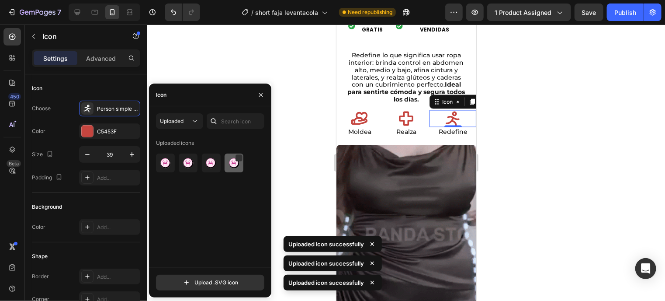
click at [229, 168] on img at bounding box center [234, 163] width 10 height 10
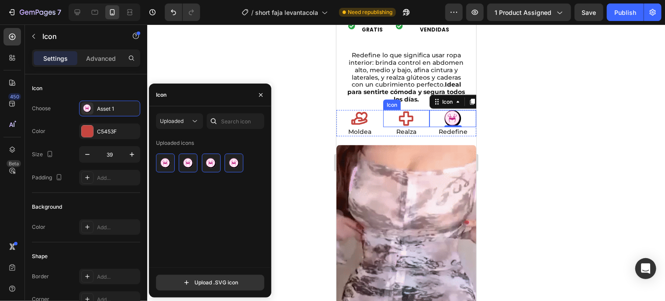
click at [413, 114] on div "Icon" at bounding box center [406, 118] width 47 height 17
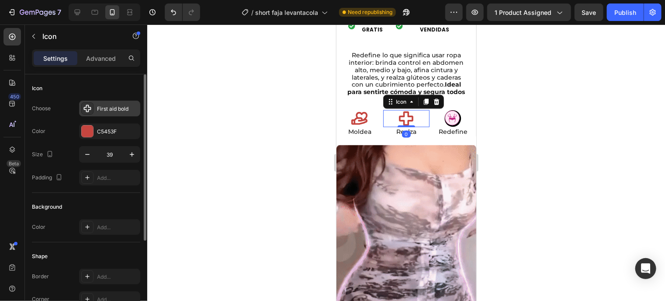
click at [101, 108] on div "First aid bold" at bounding box center [117, 109] width 41 height 8
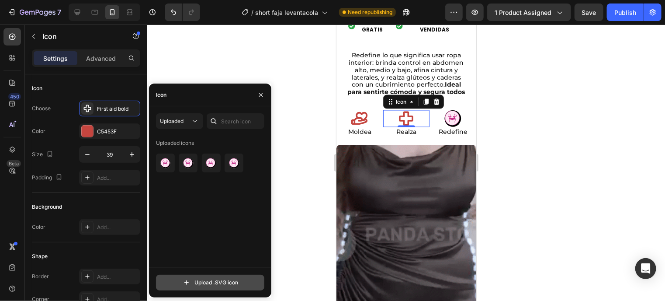
click at [212, 286] on input "file" at bounding box center [210, 282] width 108 height 15
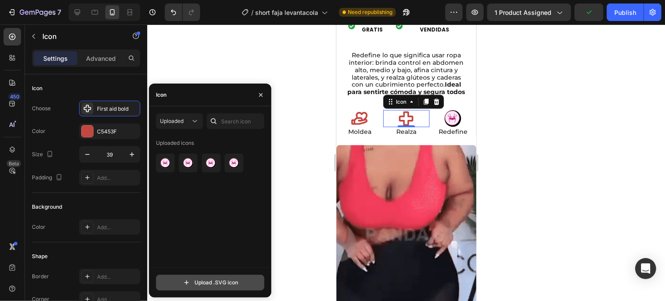
type input "C:\fakepath\Asset 2.svg"
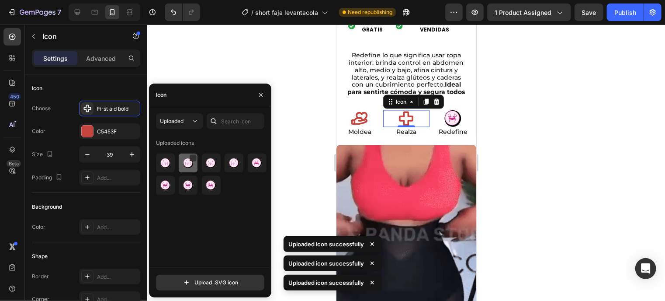
click at [192, 166] on img at bounding box center [188, 163] width 10 height 10
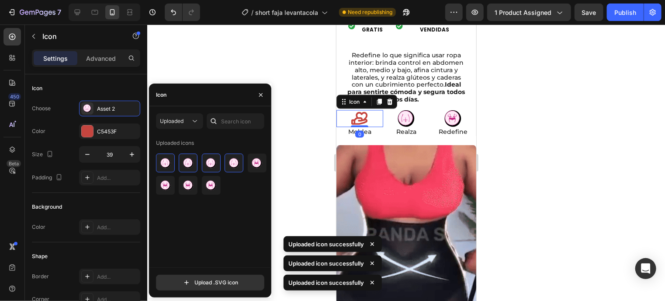
click at [368, 110] on div "Icon 0" at bounding box center [359, 118] width 47 height 17
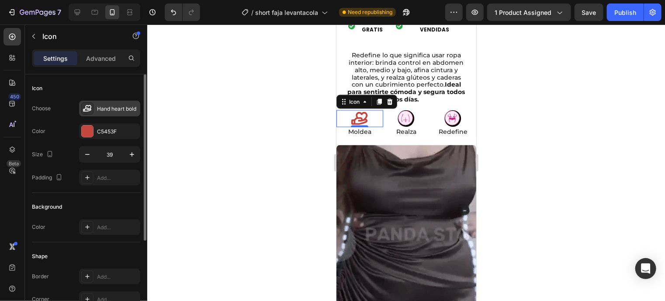
click at [112, 111] on div "Hand heart bold" at bounding box center [117, 109] width 41 height 8
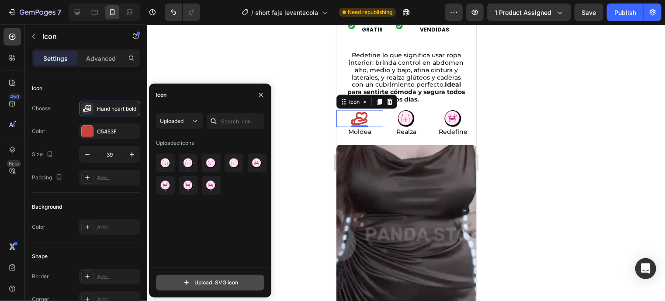
click at [188, 276] on input "file" at bounding box center [210, 282] width 108 height 15
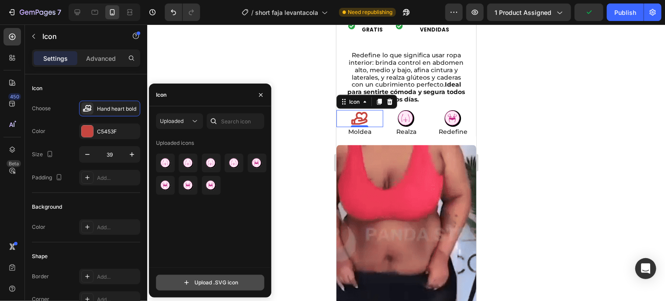
type input "C:\fakepath\Asset 3.svg"
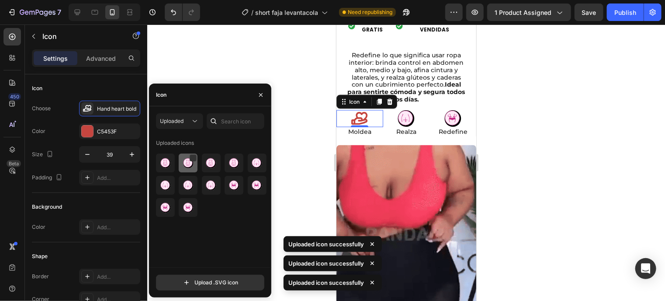
click at [184, 167] on img at bounding box center [188, 163] width 10 height 10
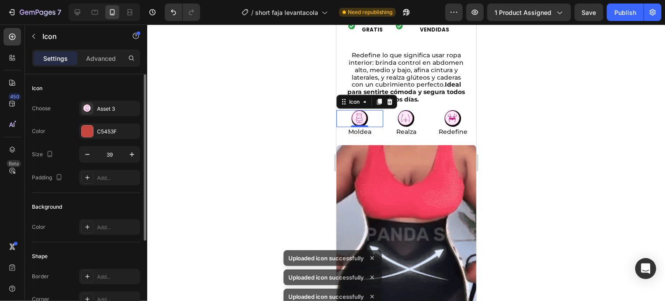
click at [55, 122] on div "Choose Asset 3 Color C5453F Size 39 Padding Add..." at bounding box center [86, 143] width 108 height 85
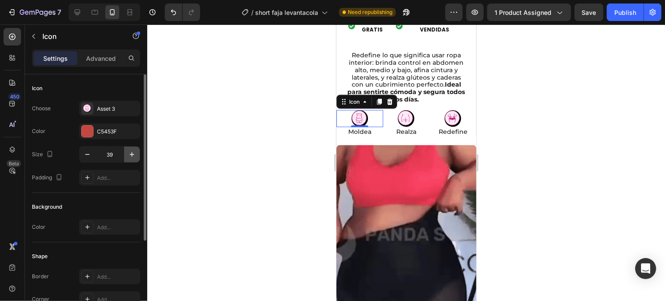
click at [134, 159] on button "button" at bounding box center [132, 154] width 16 height 16
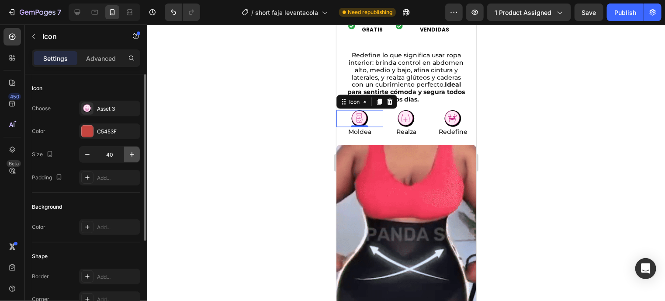
click at [134, 159] on button "button" at bounding box center [132, 154] width 16 height 16
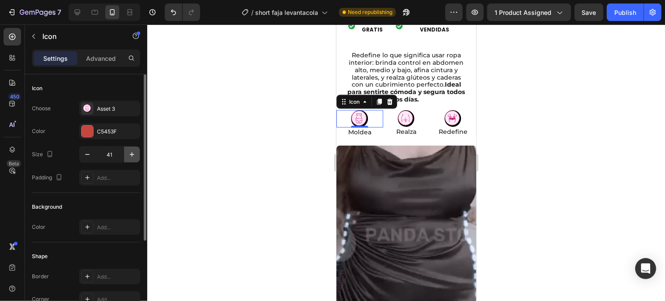
click at [134, 159] on button "button" at bounding box center [132, 154] width 16 height 16
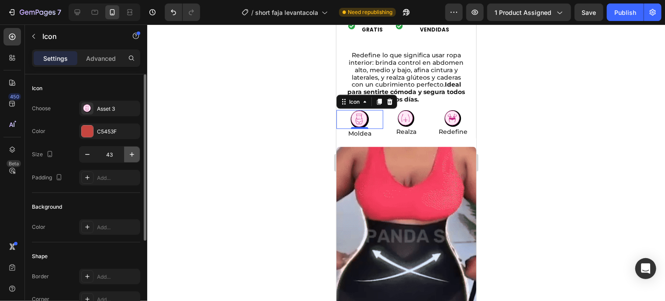
click at [134, 159] on button "button" at bounding box center [132, 154] width 16 height 16
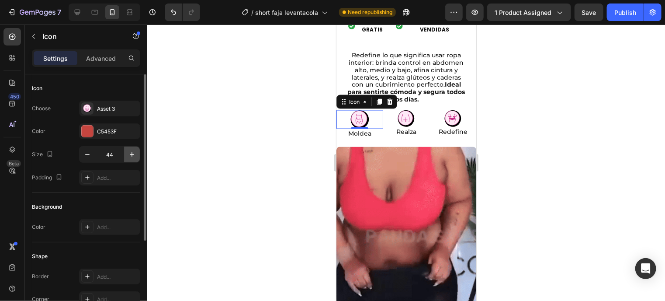
click at [134, 159] on button "button" at bounding box center [132, 154] width 16 height 16
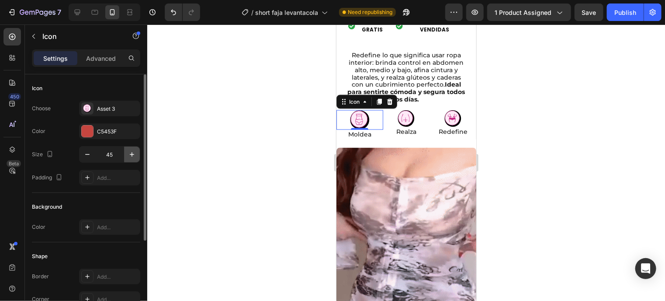
click at [134, 159] on button "button" at bounding box center [132, 154] width 16 height 16
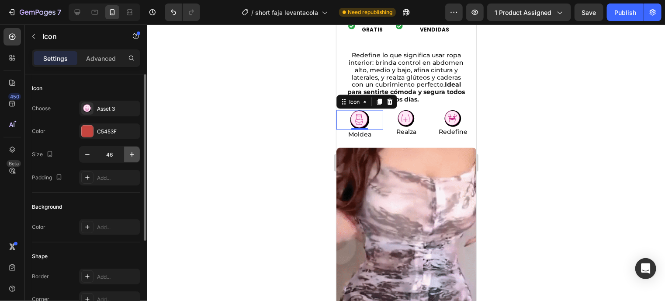
click at [134, 159] on button "button" at bounding box center [132, 154] width 16 height 16
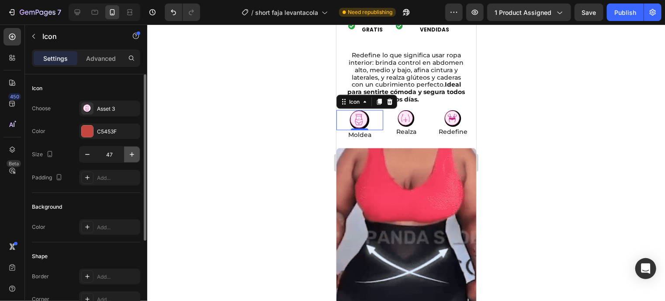
click at [134, 159] on button "button" at bounding box center [132, 154] width 16 height 16
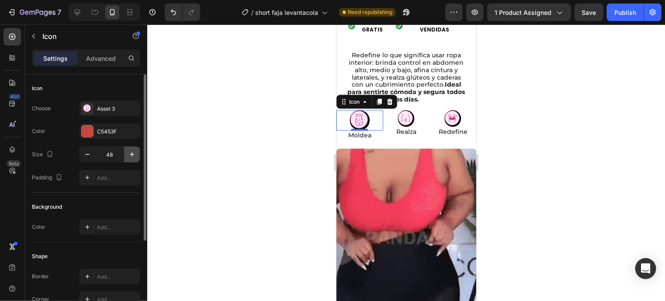
click at [134, 159] on button "button" at bounding box center [132, 154] width 16 height 16
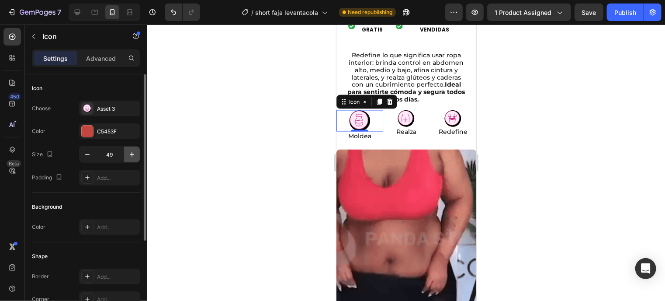
click at [134, 159] on button "button" at bounding box center [132, 154] width 16 height 16
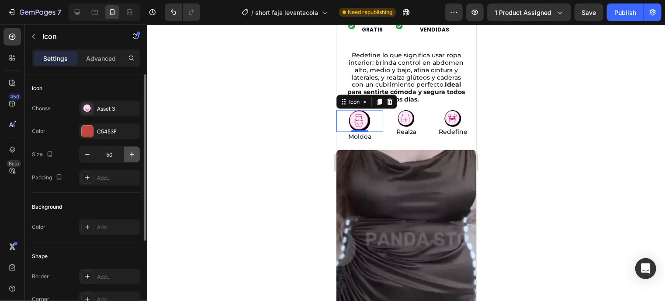
click at [134, 159] on button "button" at bounding box center [132, 154] width 16 height 16
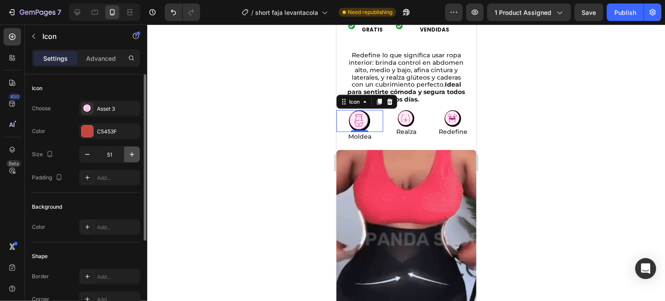
click at [134, 159] on button "button" at bounding box center [132, 154] width 16 height 16
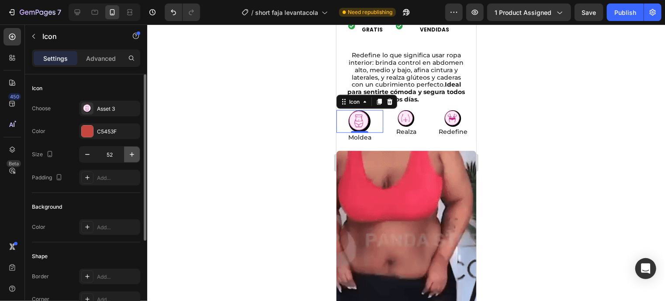
click at [134, 159] on button "button" at bounding box center [132, 154] width 16 height 16
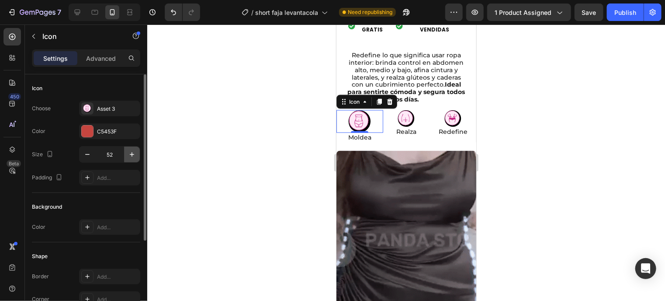
type input "53"
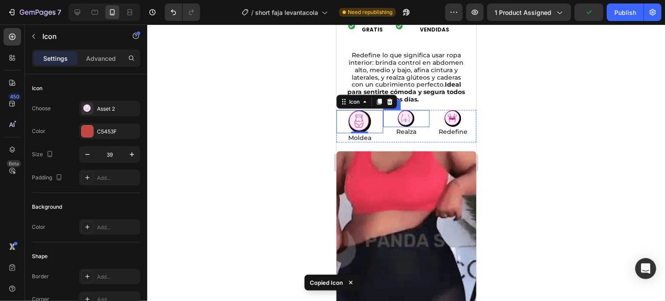
click at [418, 118] on div "Icon" at bounding box center [406, 118] width 47 height 17
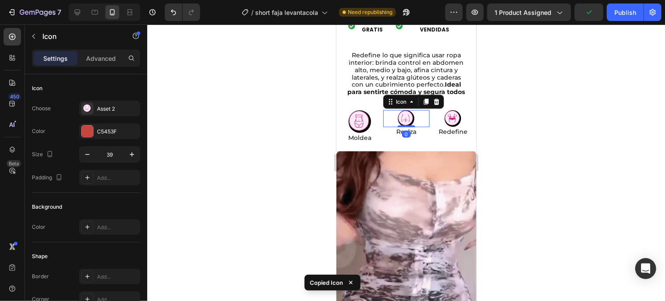
type input "53"
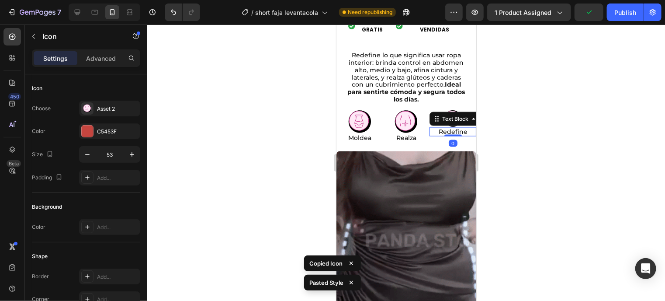
click at [448, 128] on p "Redefine" at bounding box center [452, 131] width 45 height 7
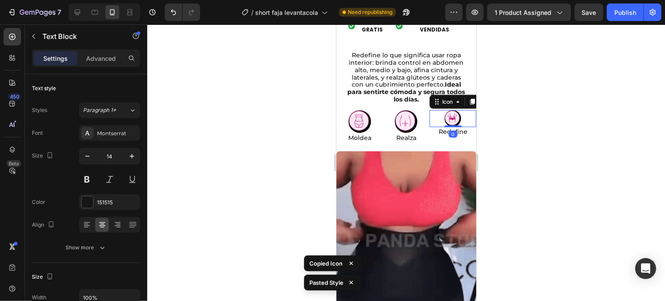
click at [449, 110] on icon at bounding box center [452, 118] width 17 height 17
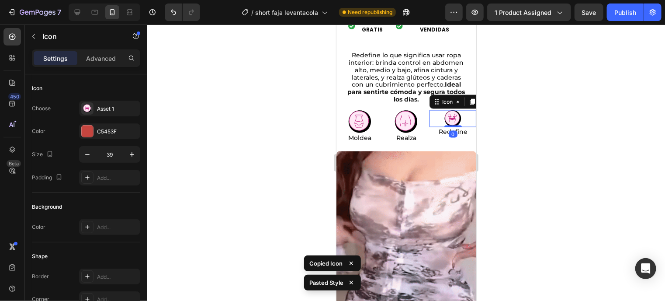
type input "53"
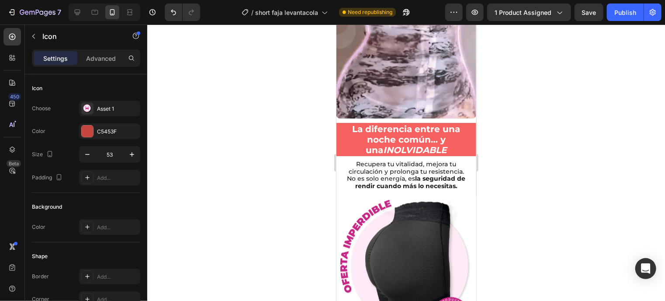
scroll to position [942, 0]
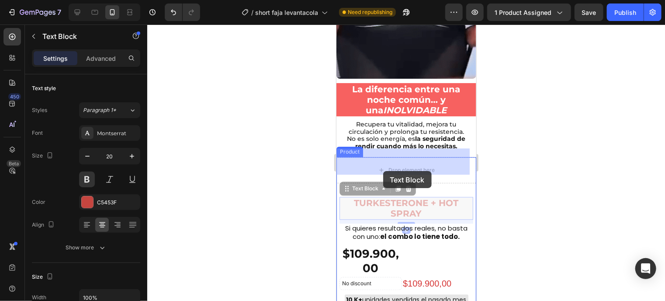
drag, startPoint x: 382, startPoint y: 195, endPoint x: 383, endPoint y: 170, distance: 25.0
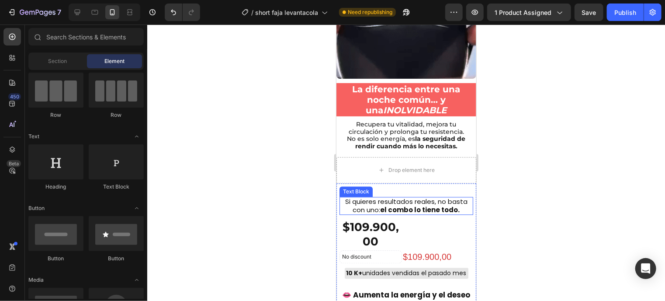
click at [383, 205] on strong "el combo lo tiene todo." at bounding box center [420, 209] width 80 height 9
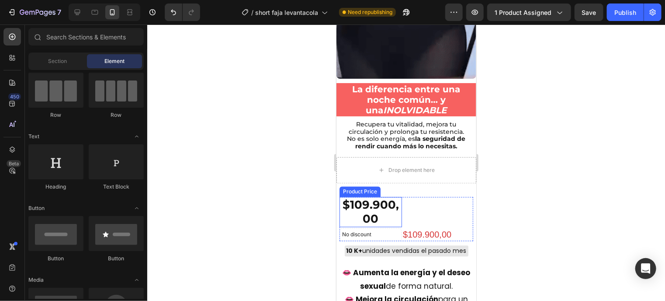
click at [368, 207] on div "$109.900,00" at bounding box center [370, 211] width 63 height 30
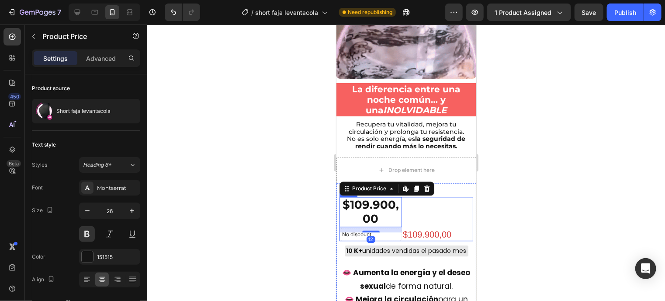
click at [440, 205] on div "$109.900,00 Product Price Product Price" at bounding box center [441, 218] width 63 height 44
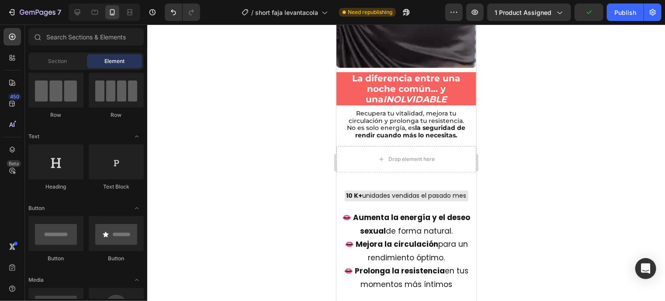
scroll to position [955, 0]
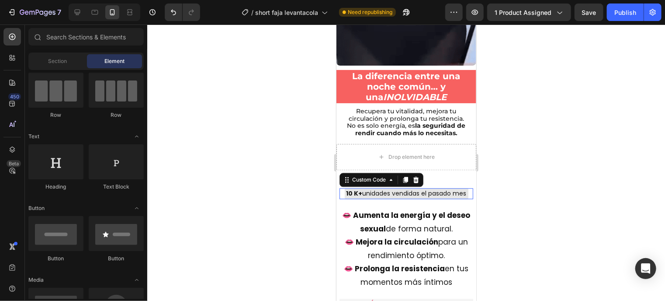
click at [435, 188] on div "10 K+ unidades vendidas el pasado mes" at bounding box center [406, 193] width 124 height 11
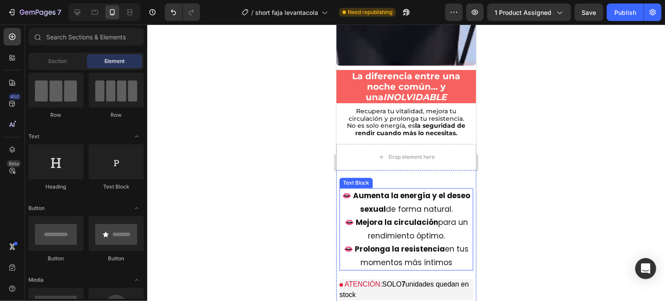
click at [434, 193] on p "👄 Aumenta la energía y el deseo sexual de forma natural." at bounding box center [406, 201] width 132 height 27
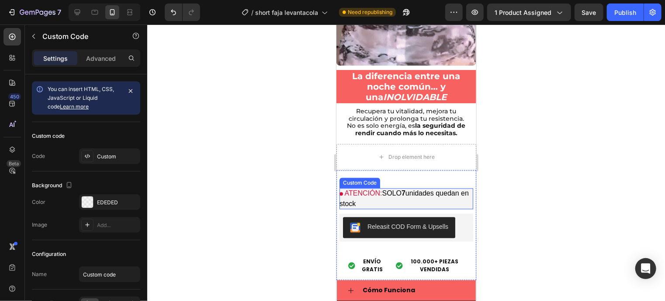
click at [434, 193] on p "ATENCIÓN: SOLO 7 unidades quedan en stock" at bounding box center [406, 198] width 134 height 21
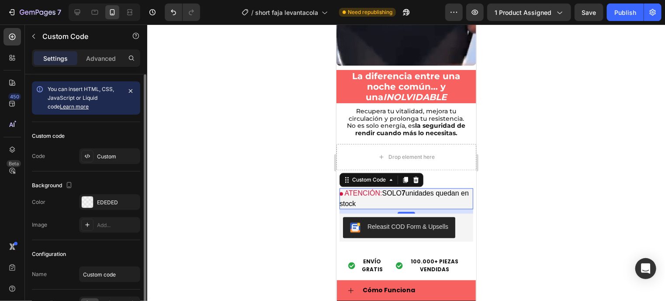
scroll to position [52, 0]
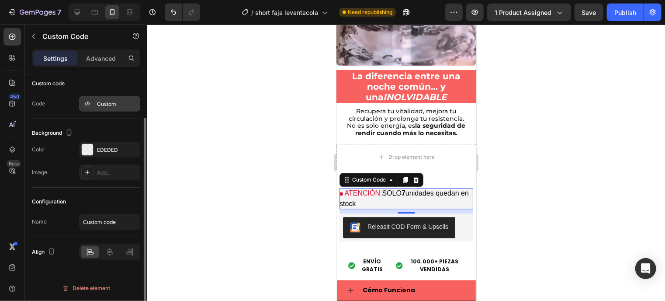
click at [109, 107] on div "Custom" at bounding box center [109, 104] width 61 height 16
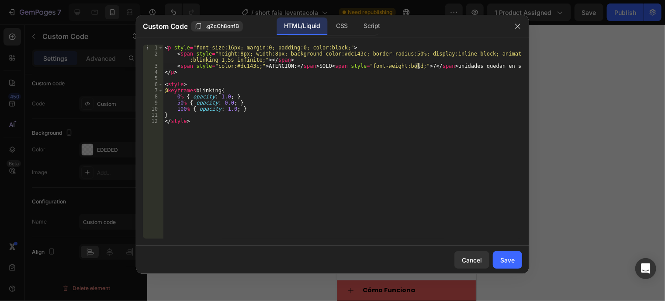
click at [418, 68] on div "< p style = "font-size:16px; margin:0; padding:0; color:black;" > < span style …" at bounding box center [342, 148] width 359 height 206
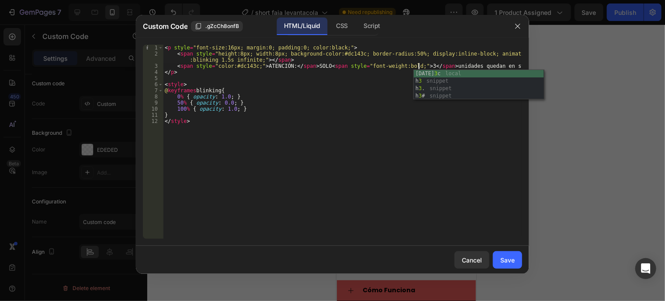
scroll to position [0, 21]
type textarea "<span style="color:#dc143c;">ATENCIÓN:</span> SOLO <span style="font-weight:bol…"
click at [507, 257] on div "Save" at bounding box center [508, 259] width 14 height 9
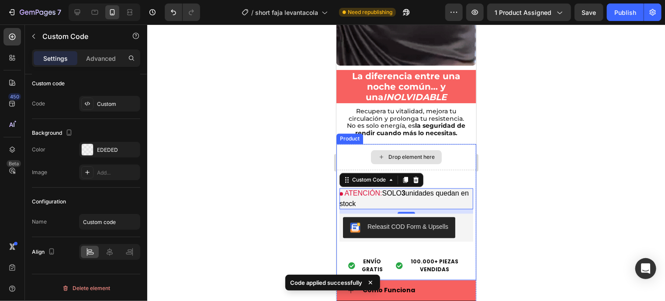
drag, startPoint x: 451, startPoint y: 185, endPoint x: 449, endPoint y: 152, distance: 33.3
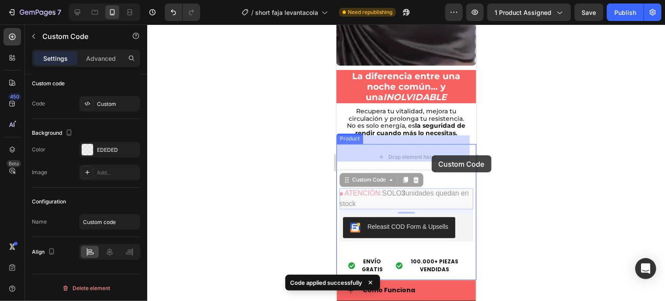
drag, startPoint x: 431, startPoint y: 195, endPoint x: 431, endPoint y: 154, distance: 41.1
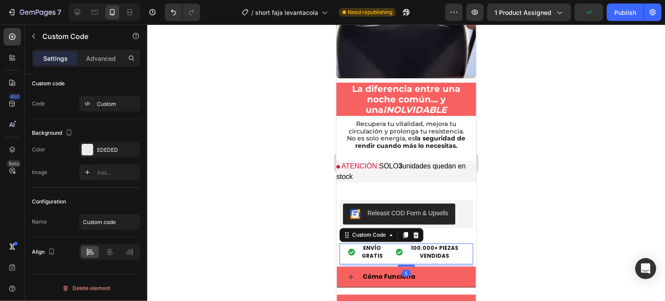
scroll to position [52, 0]
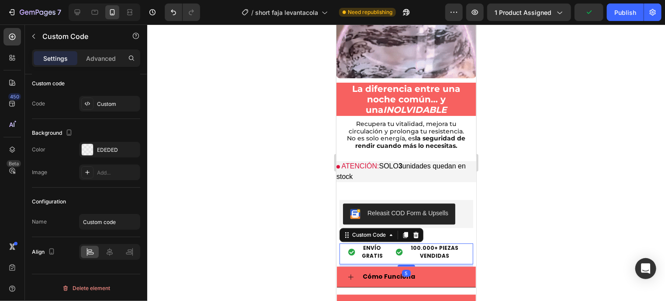
click at [388, 239] on div "ENVÍO GRATIS 100.000+ PIEZAS VENDIDAS" at bounding box center [406, 251] width 134 height 24
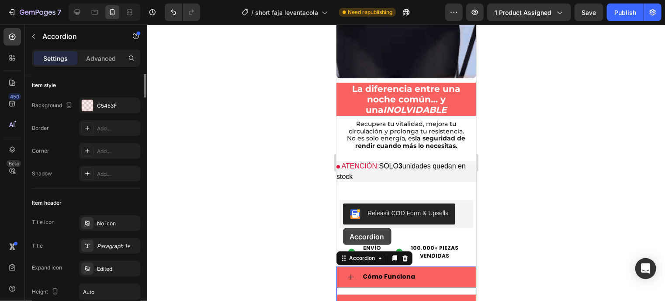
scroll to position [0, 0]
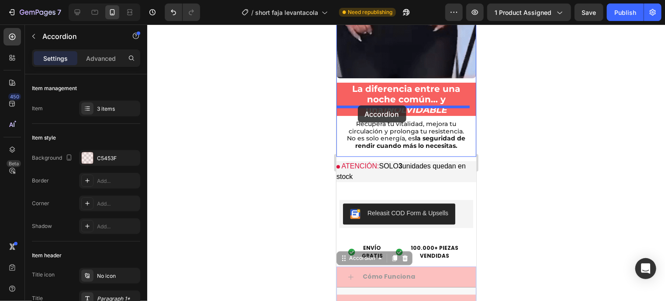
drag, startPoint x: 346, startPoint y: 251, endPoint x: 358, endPoint y: 105, distance: 146.9
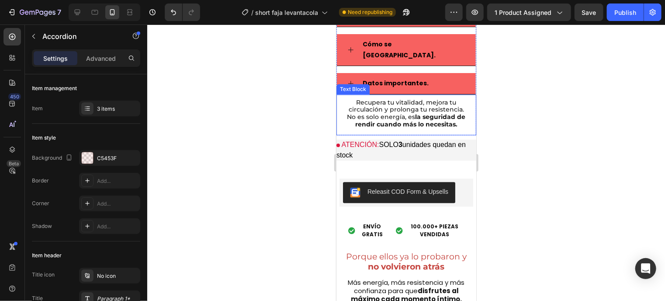
scroll to position [1052, 0]
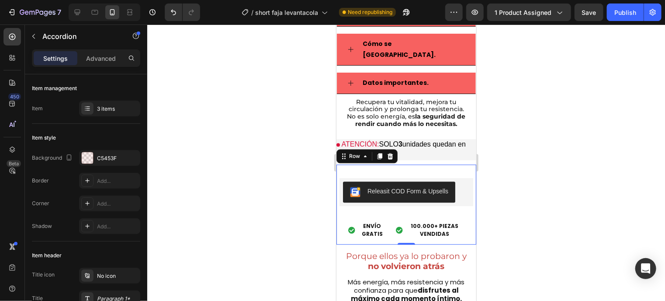
click at [430, 164] on div "Releasit COD Form & Upsells Releasit COD Form & Upsells ENVÍO GRATIS 100.000+ P…" at bounding box center [406, 204] width 140 height 80
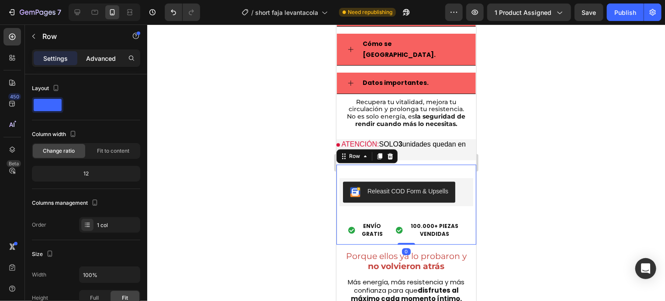
click at [106, 56] on p "Advanced" at bounding box center [101, 58] width 30 height 9
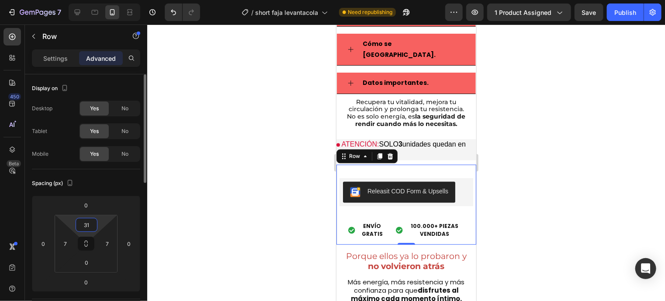
click at [85, 225] on input "31" at bounding box center [86, 224] width 17 height 13
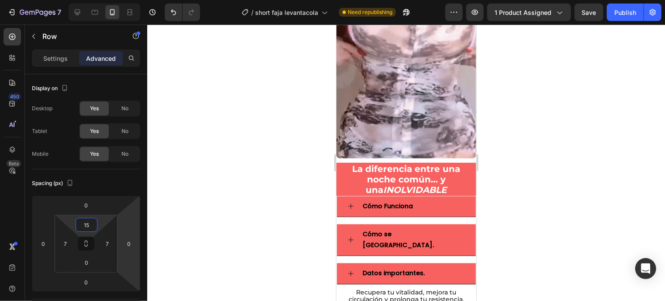
scroll to position [862, 0]
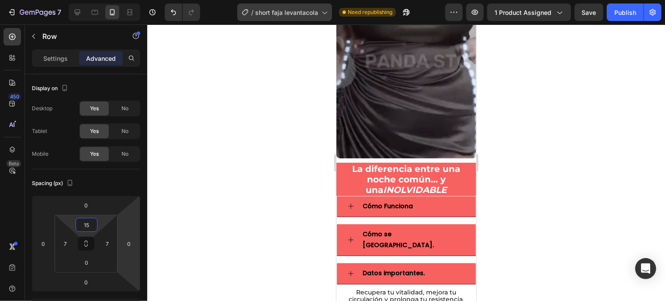
type input "15"
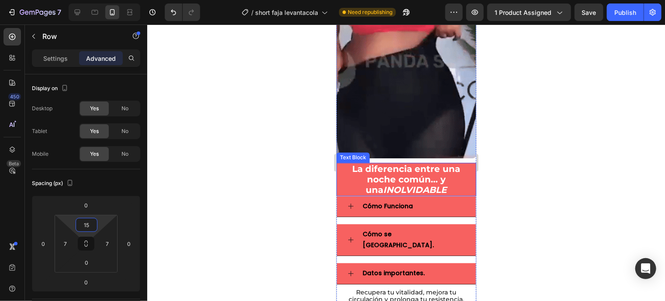
click at [387, 169] on p "La diferencia entre una noche común… y una INOLVIDABLE" at bounding box center [406, 178] width 138 height 31
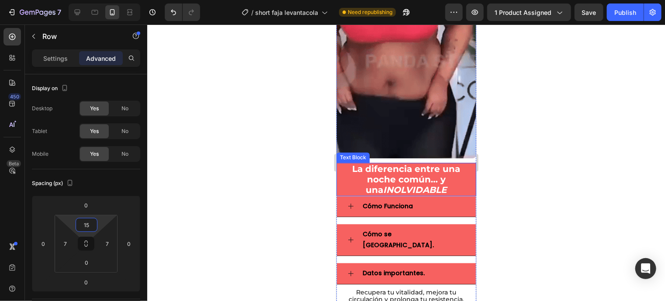
click at [387, 169] on p "La diferencia entre una noche común… y una INOLVIDABLE" at bounding box center [406, 178] width 138 height 31
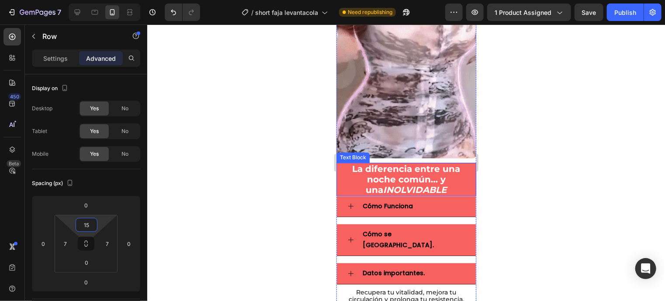
click at [387, 169] on p "La diferencia entre una noche común… y una INOLVIDABLE" at bounding box center [406, 178] width 138 height 31
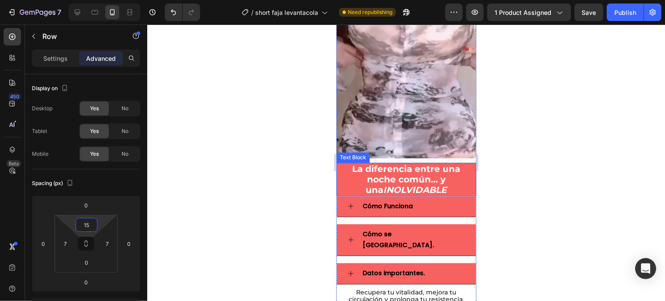
click at [387, 169] on p "La diferencia entre una noche común… y una INOLVIDABLE" at bounding box center [406, 178] width 138 height 31
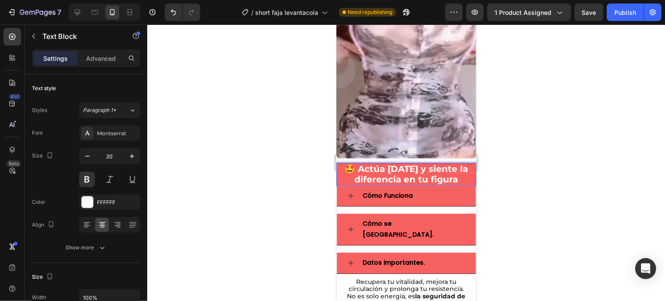
click at [465, 168] on p "🤩 Actúa hoy y siente la diferencia en tu figura" at bounding box center [406, 173] width 138 height 21
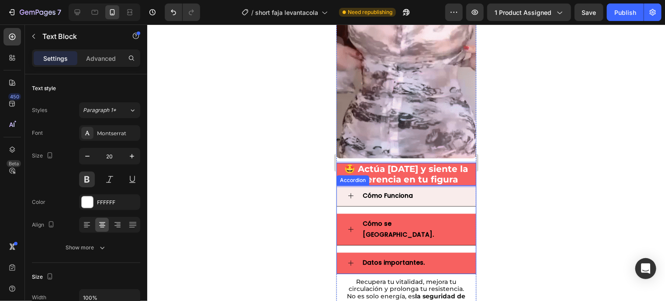
click at [459, 185] on div "Cómo Funciona" at bounding box center [406, 195] width 139 height 21
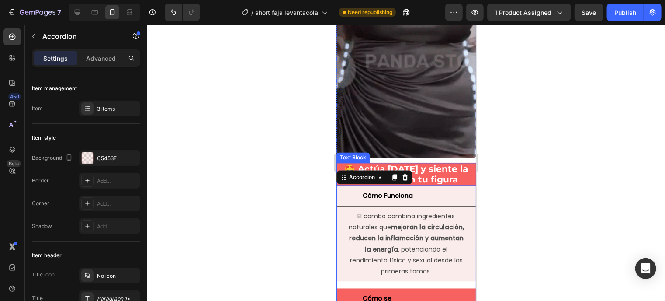
click at [461, 170] on p "🤩 Actúa hoy y siente la diferencia en tu figura" at bounding box center [406, 173] width 138 height 21
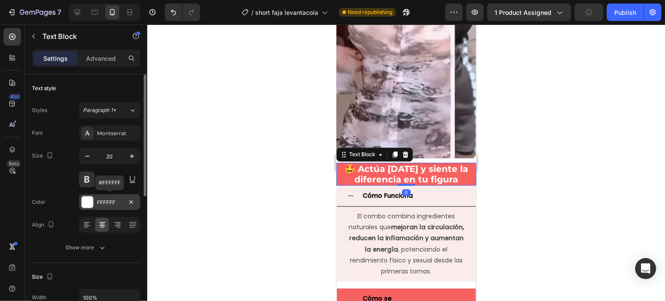
click at [96, 206] on div "FFFFFF" at bounding box center [109, 202] width 61 height 16
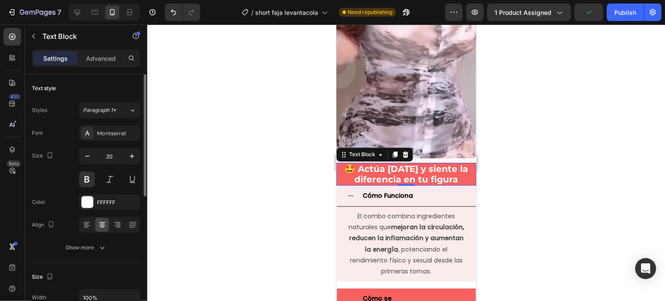
click at [67, 207] on div "Color FFFFFF" at bounding box center [86, 202] width 108 height 16
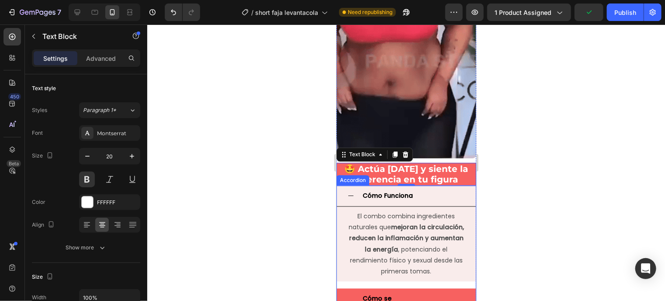
click at [354, 191] on icon at bounding box center [350, 194] width 7 height 7
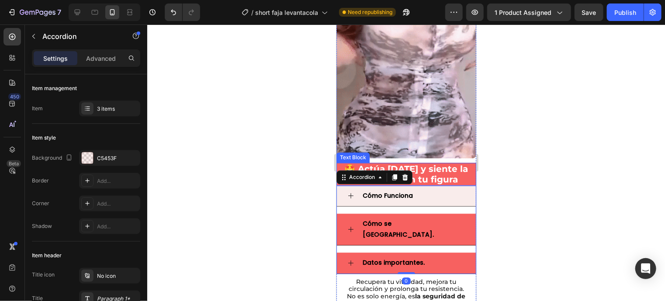
click at [342, 163] on p "🤩 Actúa hoy y siente la diferencia en tu figura" at bounding box center [406, 173] width 138 height 21
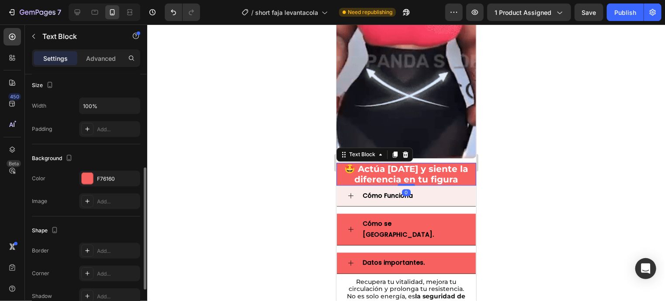
scroll to position [198, 0]
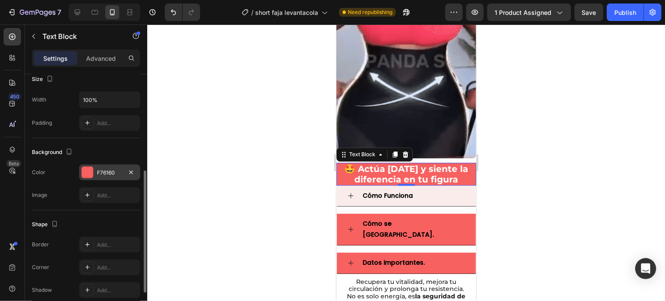
click at [88, 173] on div at bounding box center [87, 172] width 11 height 11
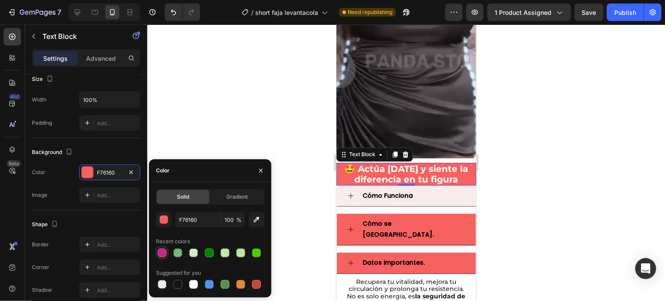
click at [164, 256] on div at bounding box center [162, 252] width 9 height 9
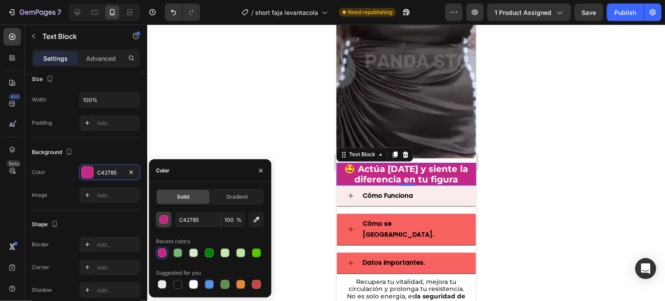
click at [166, 216] on div "button" at bounding box center [164, 219] width 9 height 9
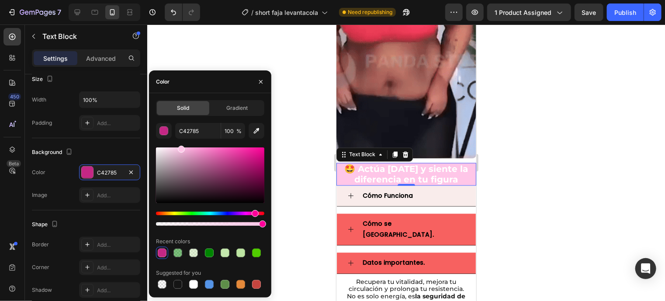
drag, startPoint x: 245, startPoint y: 160, endPoint x: 181, endPoint y: 140, distance: 66.8
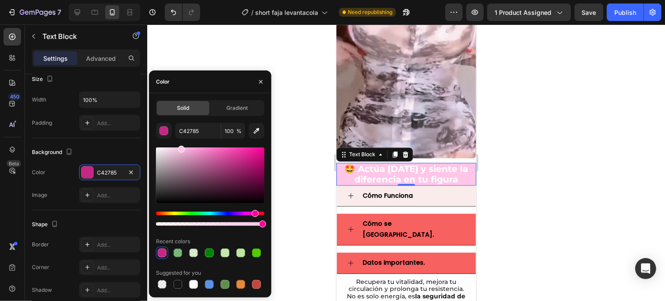
click at [181, 140] on div "C42785 100 % Recent colors Suggested for you" at bounding box center [210, 206] width 108 height 167
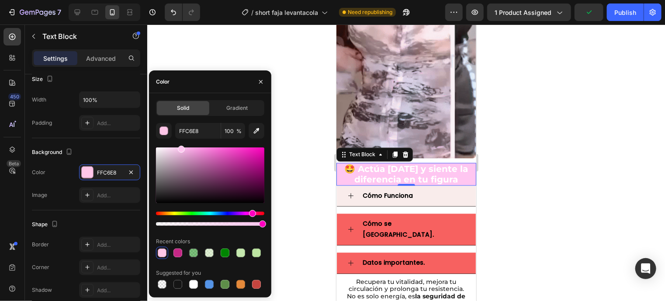
click at [251, 212] on div "Hue" at bounding box center [252, 213] width 7 height 7
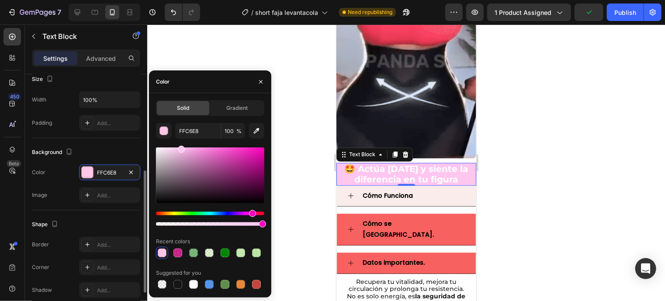
type input "FFC6F0"
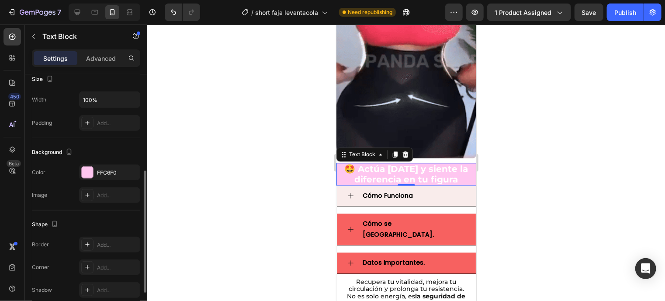
click at [101, 158] on div "Background" at bounding box center [86, 152] width 108 height 14
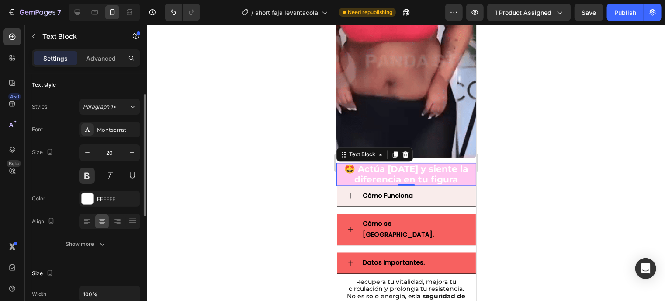
scroll to position [3, 0]
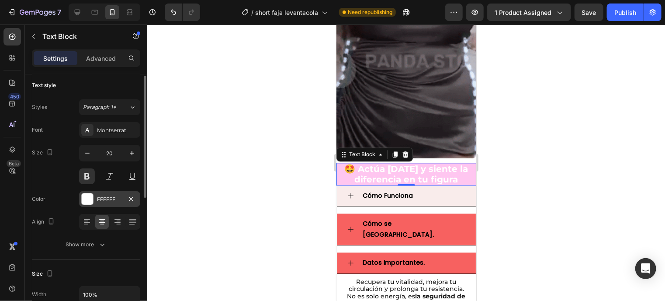
click at [91, 193] on div at bounding box center [87, 198] width 11 height 11
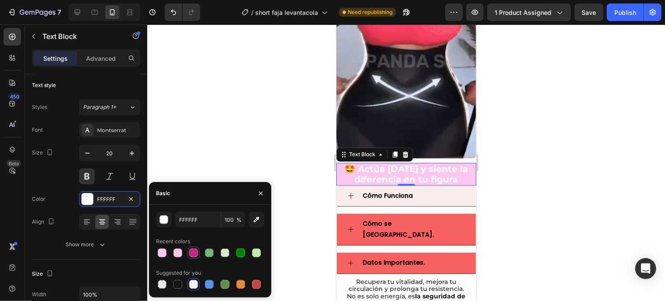
click at [197, 250] on div at bounding box center [193, 252] width 9 height 9
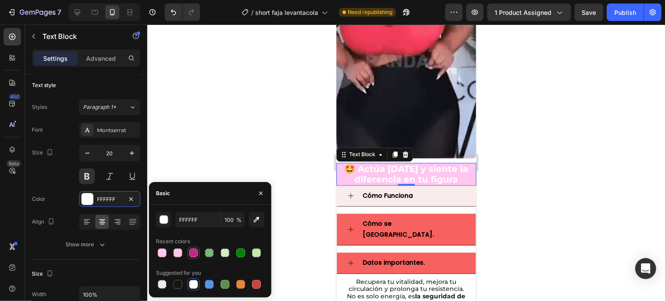
type input "C42785"
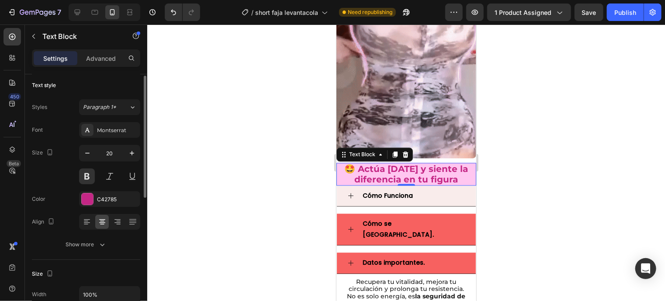
click at [63, 218] on div "Align" at bounding box center [86, 222] width 108 height 16
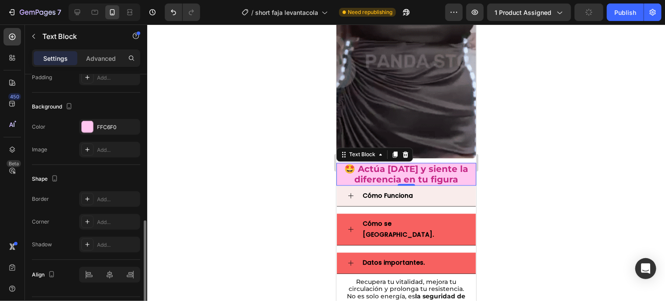
scroll to position [265, 0]
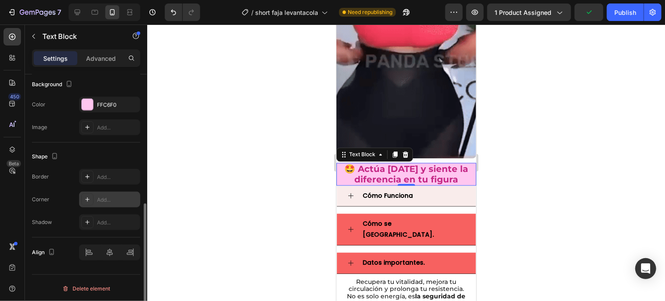
click at [105, 196] on div "Add..." at bounding box center [117, 200] width 41 height 8
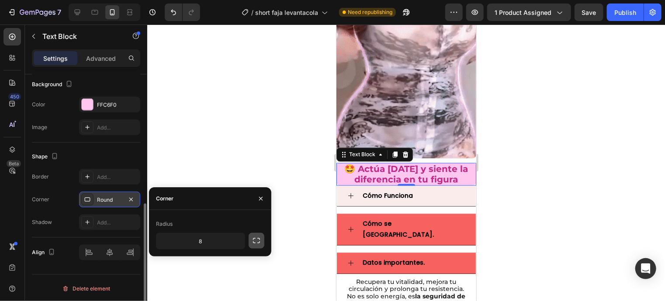
click at [250, 241] on button "button" at bounding box center [257, 241] width 16 height 16
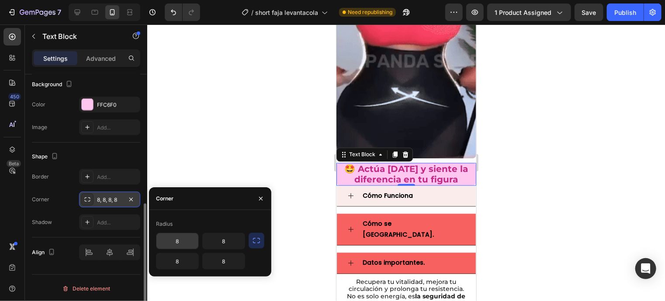
click at [187, 244] on input "8" at bounding box center [177, 241] width 42 height 16
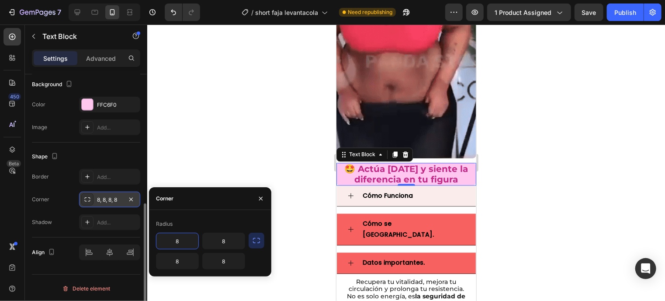
click at [187, 244] on input "8" at bounding box center [177, 241] width 42 height 16
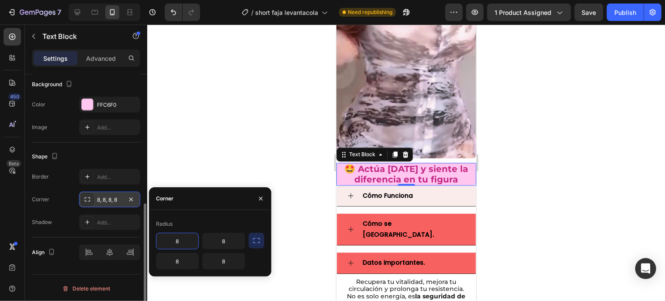
click at [187, 244] on input "8" at bounding box center [177, 241] width 42 height 16
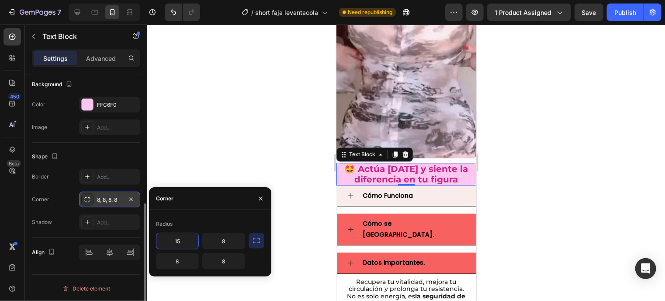
type input "15"
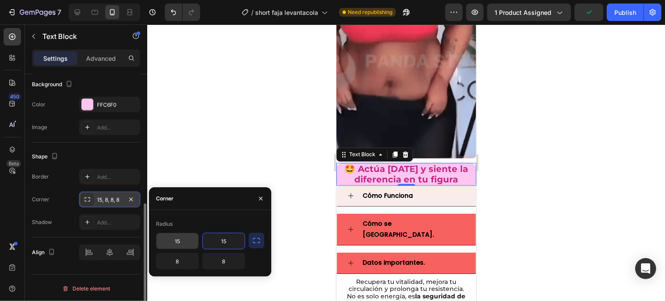
type input "15"
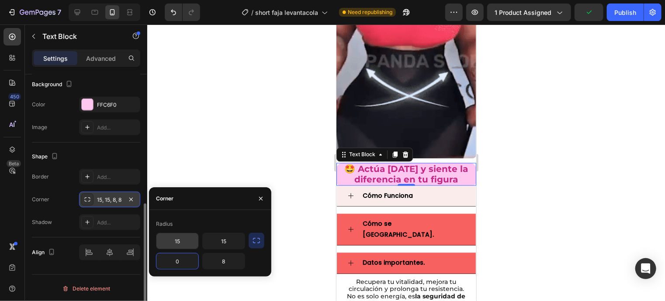
type input "0"
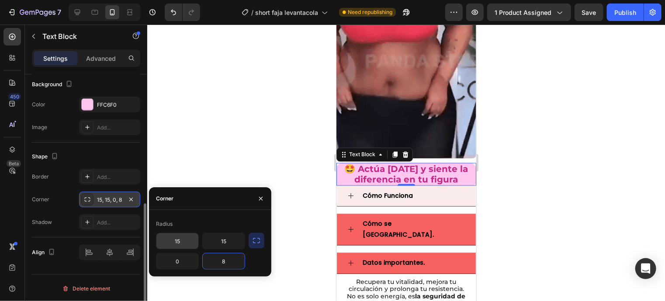
type input "0"
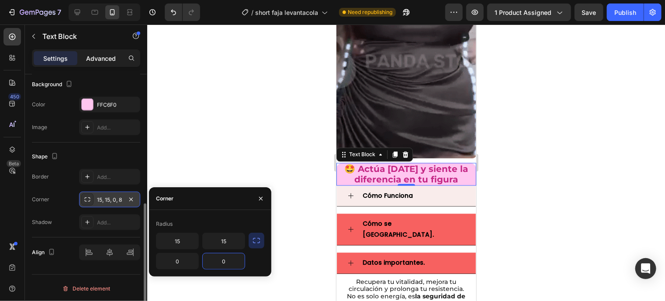
click at [99, 59] on p "Advanced" at bounding box center [101, 58] width 30 height 9
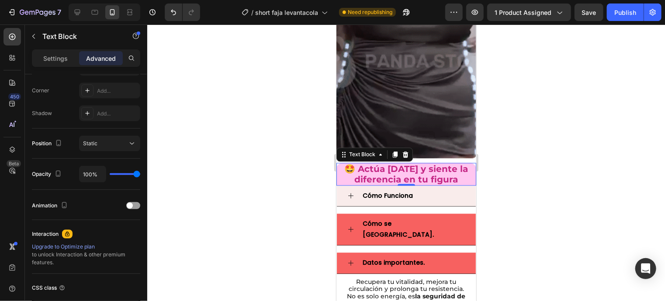
scroll to position [0, 0]
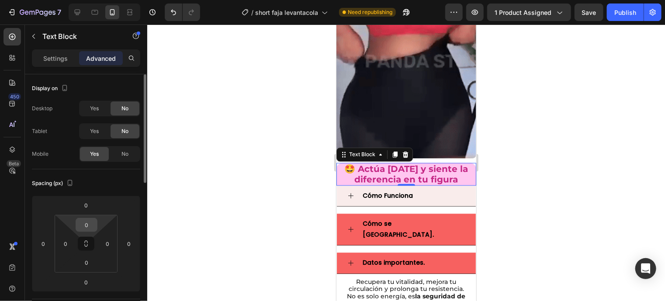
drag, startPoint x: 87, startPoint y: 217, endPoint x: 90, endPoint y: 222, distance: 6.3
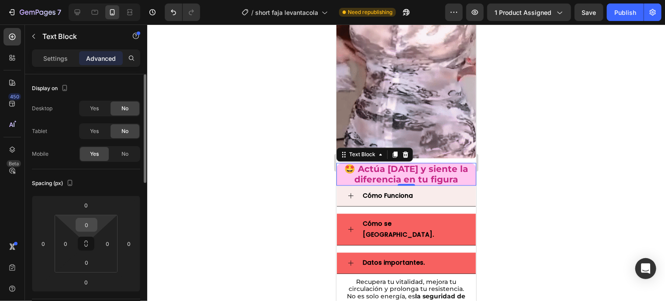
click at [90, 222] on div "0" at bounding box center [87, 225] width 22 height 14
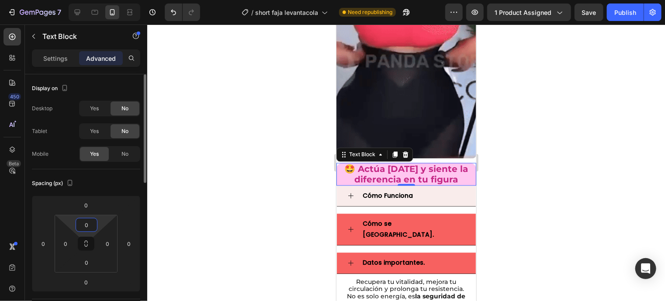
click at [90, 222] on input "0" at bounding box center [86, 224] width 17 height 13
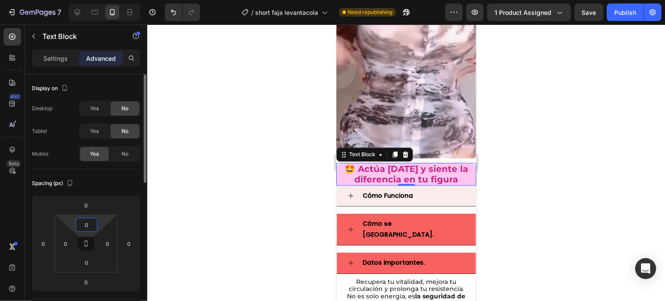
click at [90, 222] on input "0" at bounding box center [86, 224] width 17 height 13
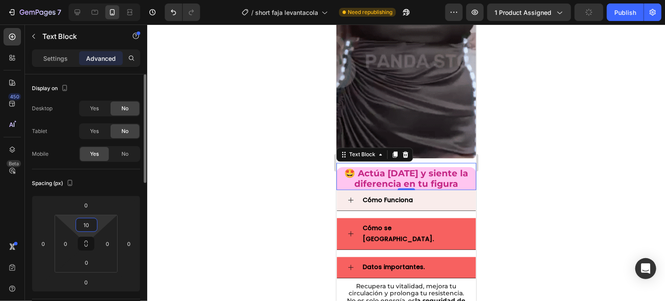
type input "1"
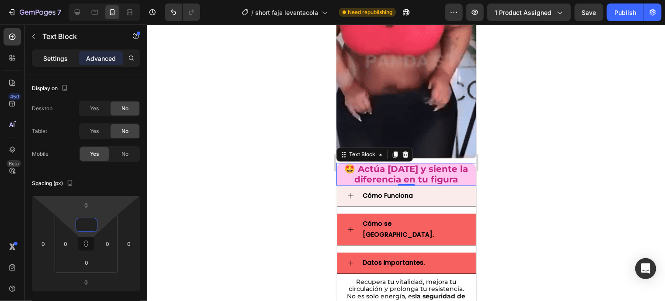
click at [61, 59] on p "Settings" at bounding box center [55, 58] width 24 height 9
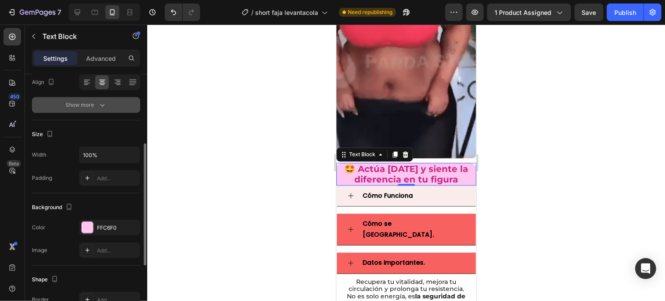
scroll to position [145, 0]
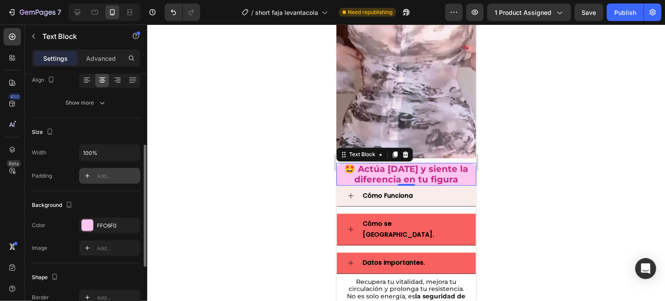
click at [107, 174] on div "Add..." at bounding box center [117, 176] width 41 height 8
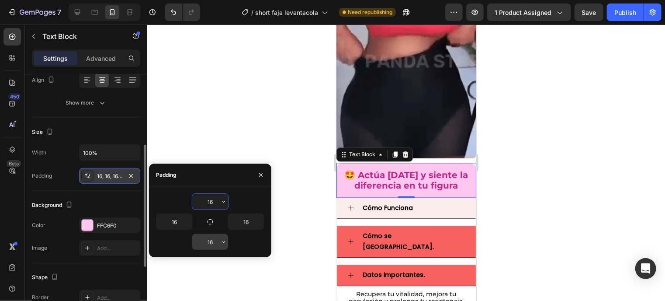
click at [209, 239] on input "16" at bounding box center [210, 242] width 36 height 16
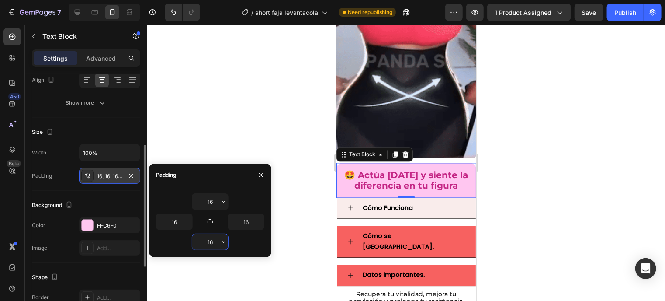
click at [209, 239] on input "16" at bounding box center [210, 242] width 36 height 16
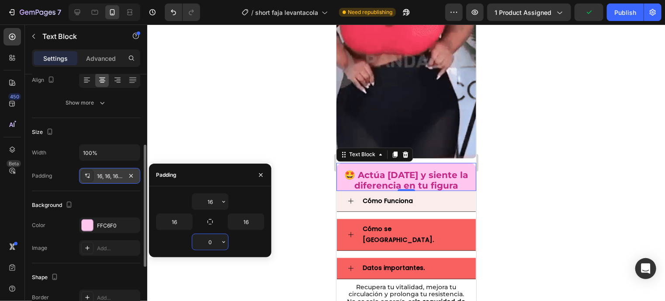
click at [209, 239] on input "0" at bounding box center [210, 242] width 36 height 16
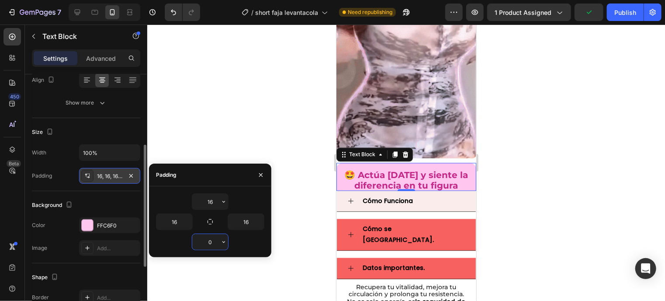
click at [209, 239] on input "0" at bounding box center [210, 242] width 36 height 16
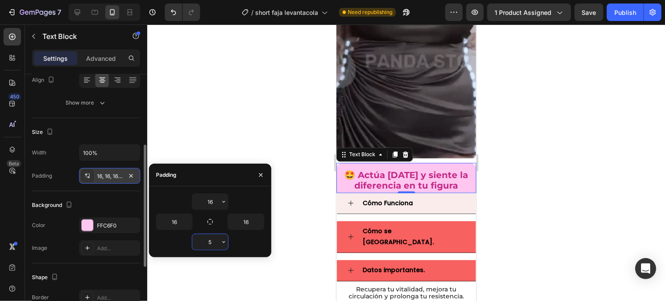
type input "5"
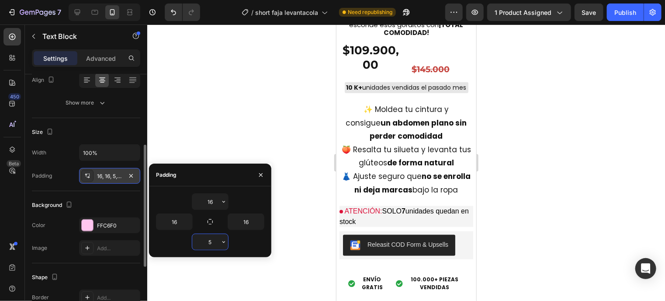
scroll to position [423, 0]
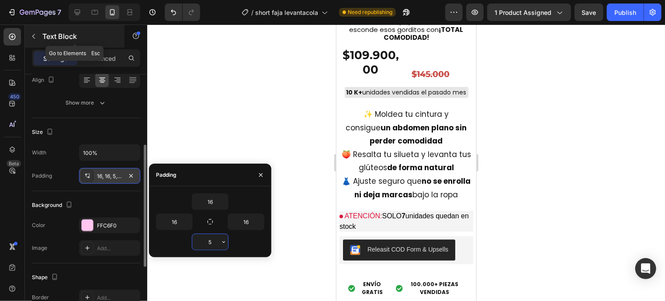
click at [30, 35] on icon "button" at bounding box center [33, 36] width 7 height 7
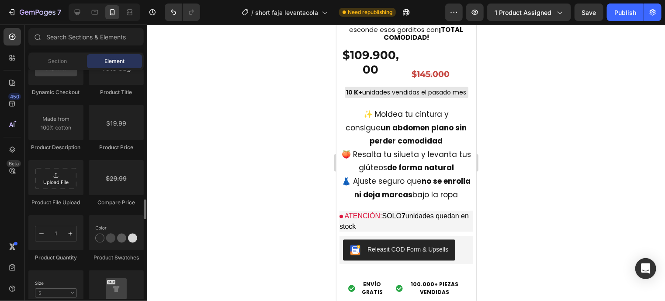
scroll to position [1438, 0]
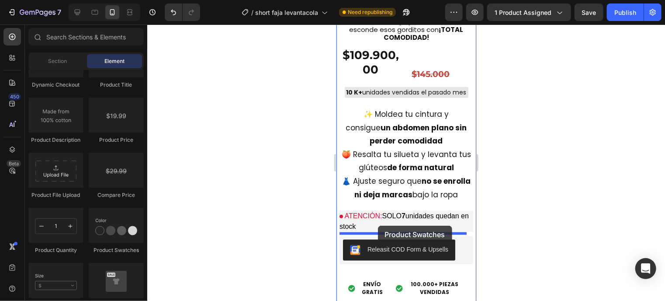
drag, startPoint x: 442, startPoint y: 259, endPoint x: 378, endPoint y: 225, distance: 72.7
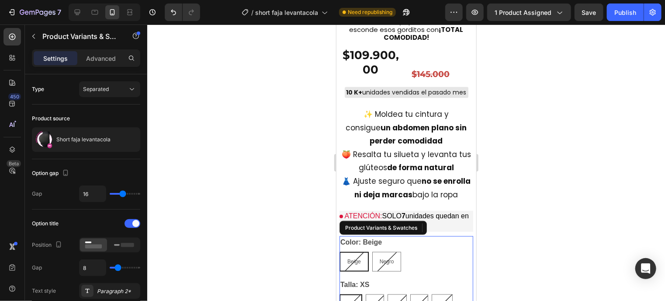
click at [378, 225] on div "Product Variants & Swatches" at bounding box center [381, 227] width 76 height 8
click at [410, 254] on div "Beige Beige Beige Negro Negro Negro" at bounding box center [406, 261] width 134 height 20
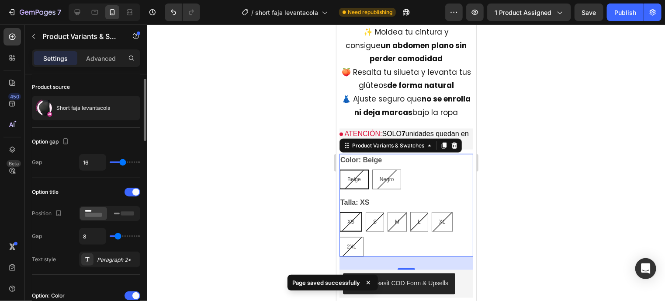
scroll to position [0, 0]
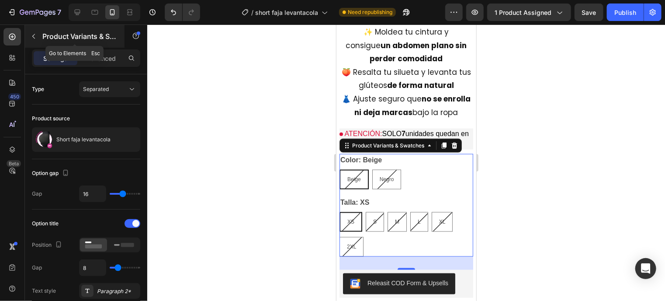
click at [30, 31] on button "button" at bounding box center [34, 36] width 14 height 14
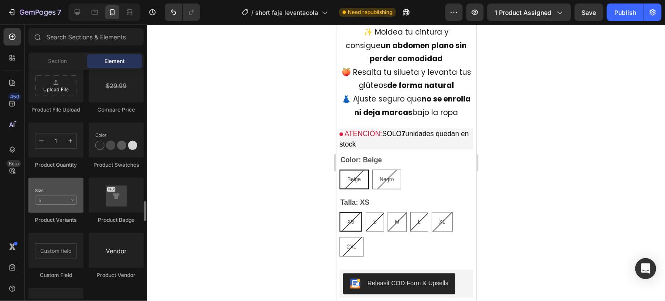
scroll to position [1523, 0]
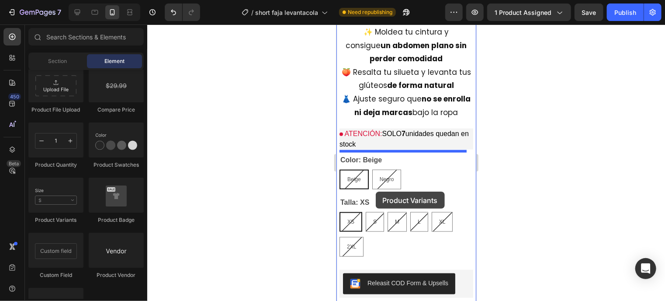
drag, startPoint x: 387, startPoint y: 230, endPoint x: 375, endPoint y: 191, distance: 41.1
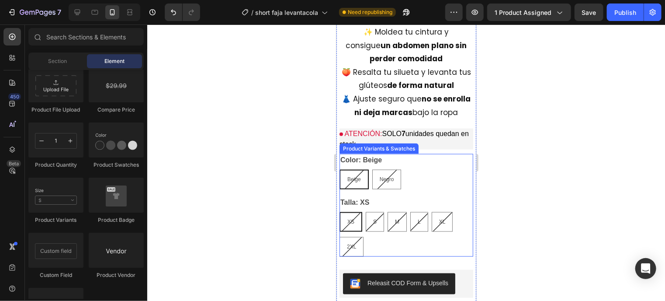
click at [416, 176] on div "Beige Beige Beige Negro Negro Negro" at bounding box center [406, 179] width 134 height 20
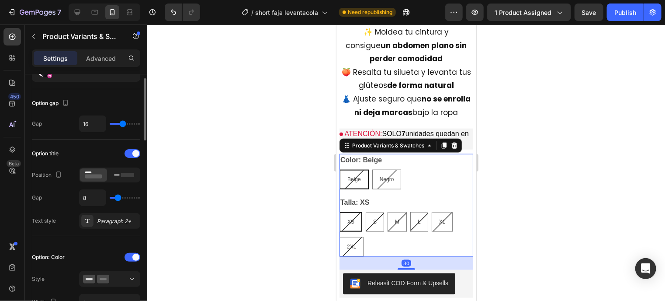
scroll to position [70, 0]
click at [108, 222] on div "Paragraph 2*" at bounding box center [117, 221] width 41 height 8
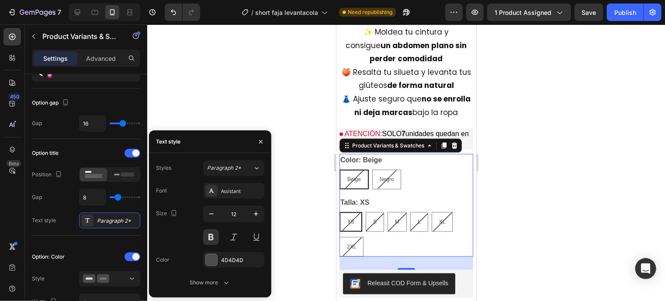
click at [222, 159] on div "Styles Paragraph 2* Font Assistant Size 12 Color 4D4D4D Show more" at bounding box center [210, 225] width 122 height 144
click at [226, 166] on span "Paragraph 2*" at bounding box center [224, 168] width 34 height 8
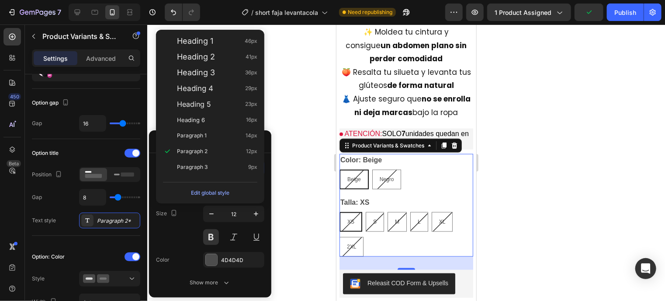
click at [180, 227] on div "Size 12" at bounding box center [210, 224] width 108 height 39
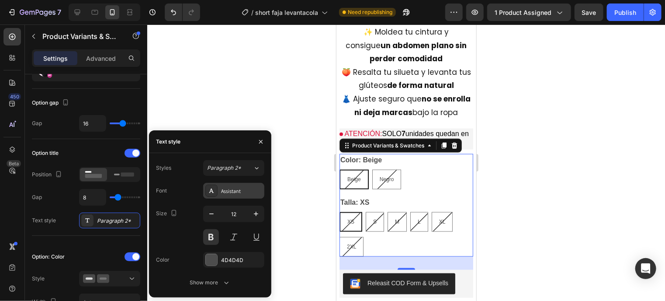
click at [238, 194] on div "Assistant" at bounding box center [241, 191] width 41 height 8
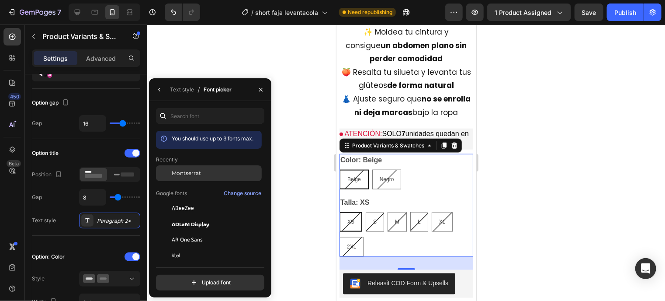
click at [217, 171] on div "Montserrat" at bounding box center [216, 173] width 88 height 8
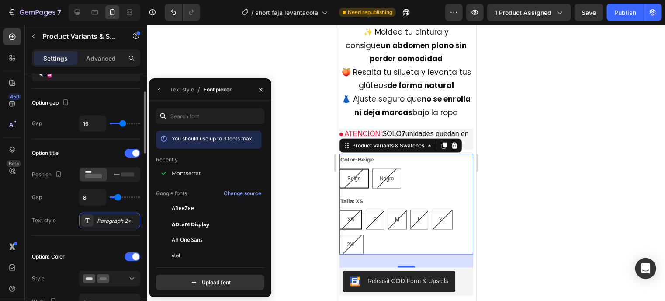
click at [70, 202] on div "Gap 8" at bounding box center [86, 197] width 108 height 17
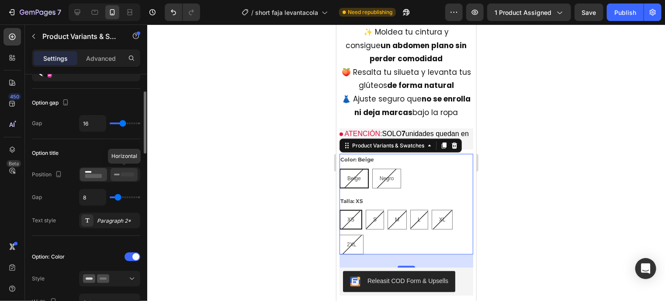
click at [117, 174] on rect at bounding box center [117, 175] width 6 height 2
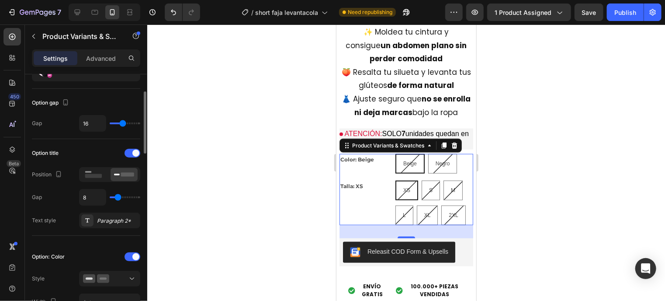
type input "3"
type input "0"
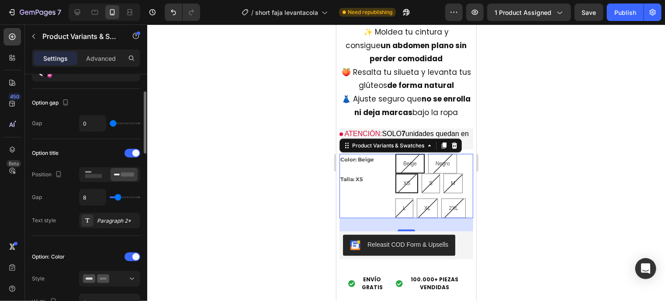
type input "1"
type input "24"
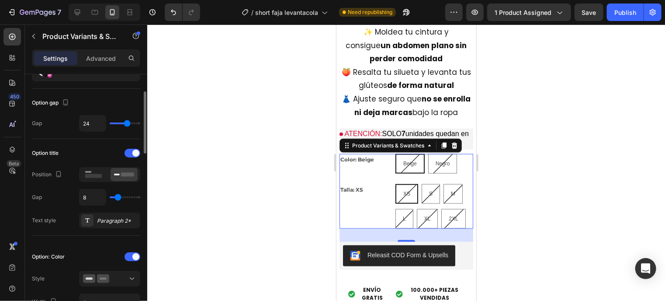
type input "26"
type input "27"
type input "26"
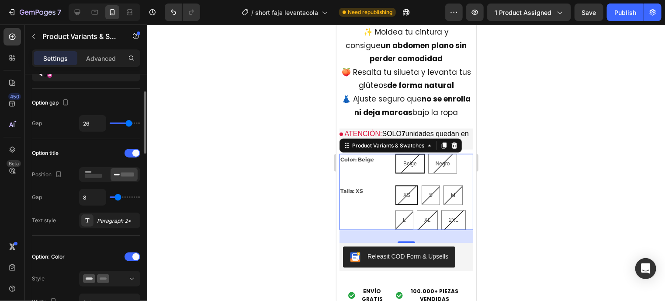
type input "26"
type input "17"
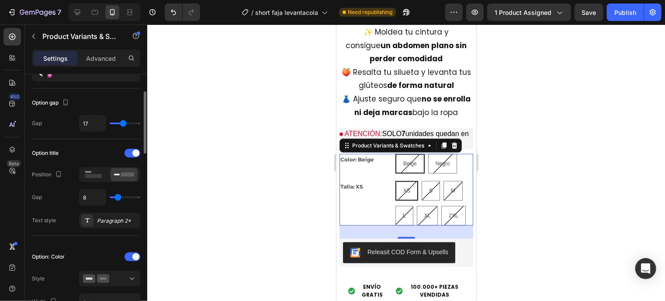
type input "17"
click at [123, 122] on input "range" at bounding box center [125, 123] width 31 height 2
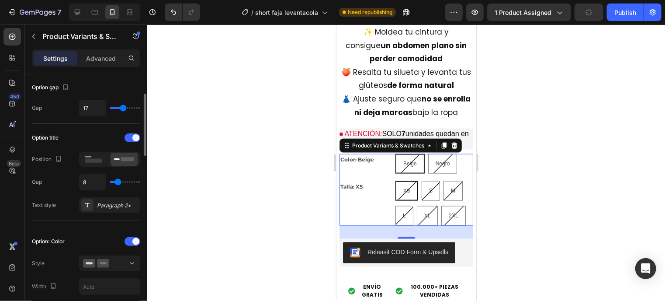
scroll to position [86, 0]
click at [138, 139] on span at bounding box center [135, 137] width 7 height 7
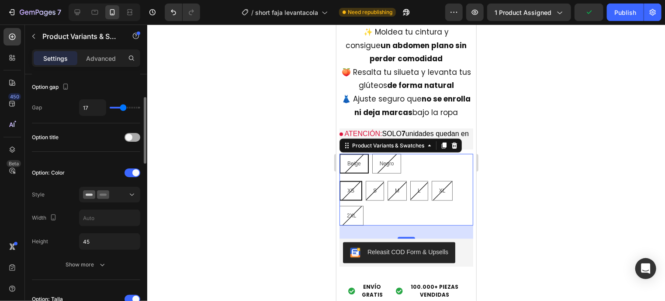
click at [138, 139] on div at bounding box center [133, 137] width 16 height 9
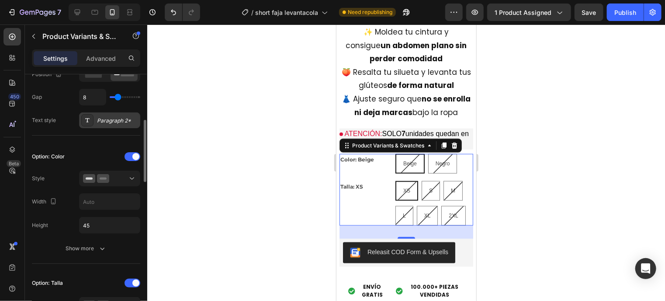
scroll to position [173, 0]
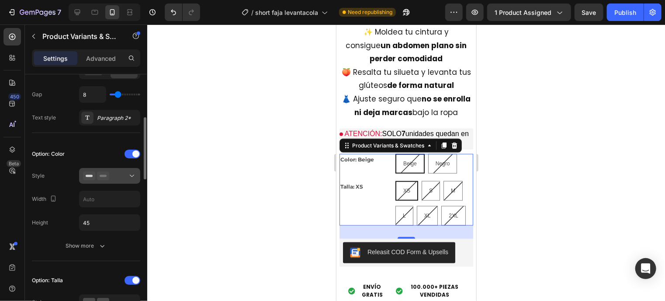
click at [132, 176] on icon at bounding box center [132, 175] width 9 height 9
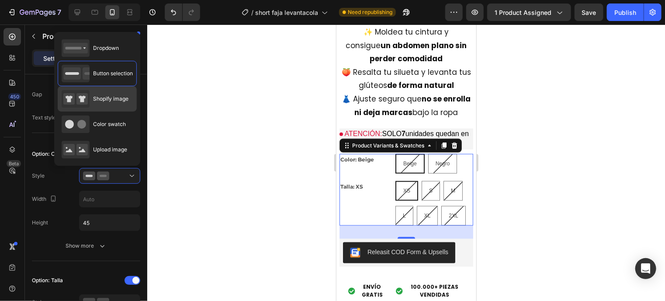
click at [114, 98] on span "Shopify image" at bounding box center [110, 99] width 35 height 8
type input "64"
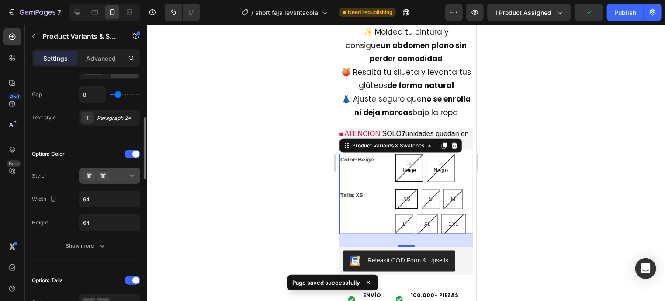
click at [115, 175] on div at bounding box center [109, 175] width 53 height 9
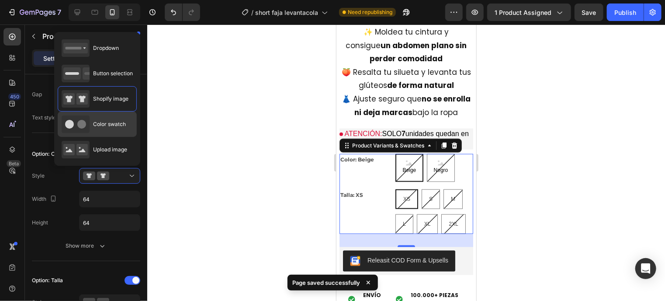
click at [122, 127] on span "Color swatch" at bounding box center [109, 124] width 33 height 8
type input "45"
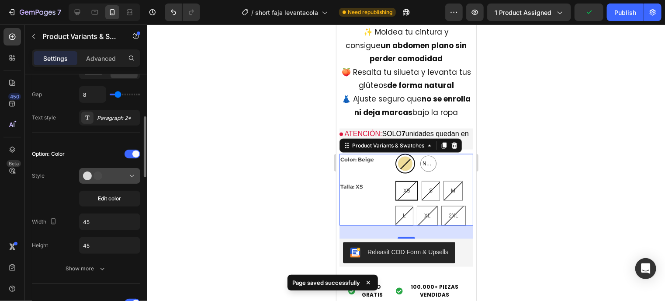
click at [116, 180] on button at bounding box center [109, 176] width 61 height 16
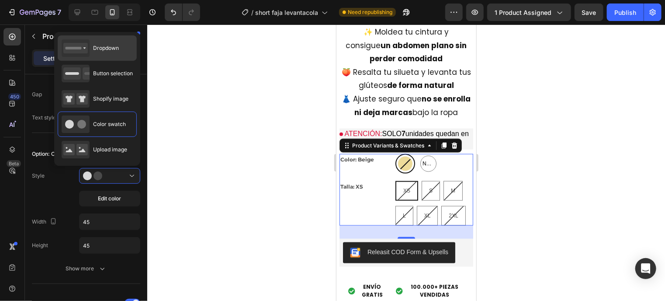
click at [99, 61] on div "Dropdown" at bounding box center [97, 73] width 79 height 25
type input "100%"
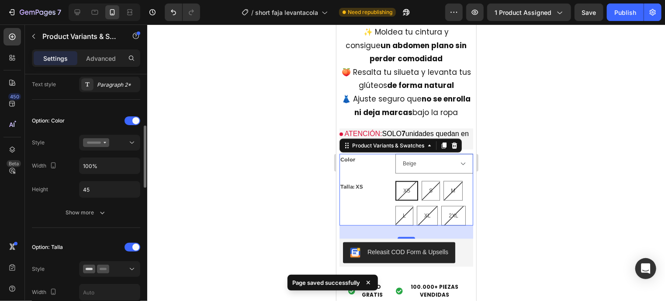
scroll to position [207, 0]
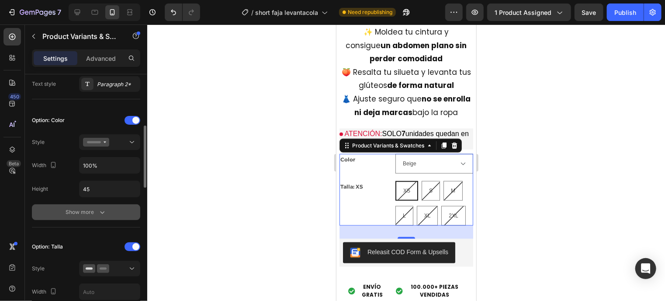
click at [96, 209] on div "Show more" at bounding box center [86, 212] width 41 height 9
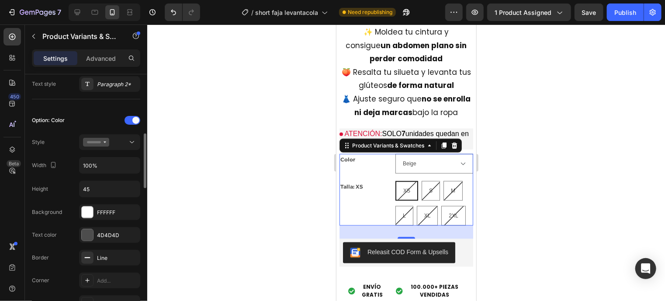
scroll to position [226, 0]
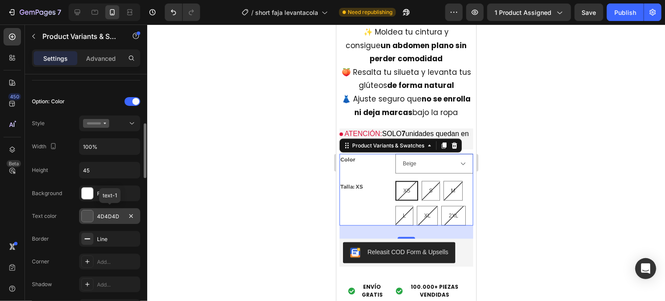
click at [87, 212] on div at bounding box center [87, 215] width 11 height 11
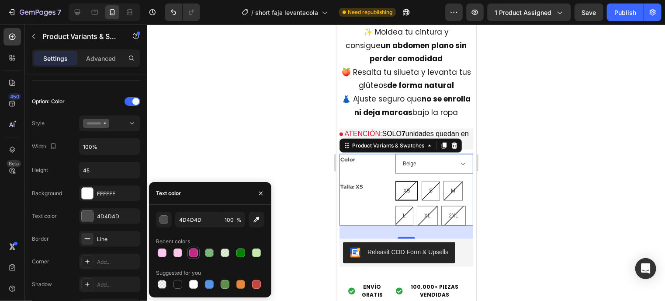
click at [192, 250] on div at bounding box center [193, 252] width 9 height 9
type input "C42785"
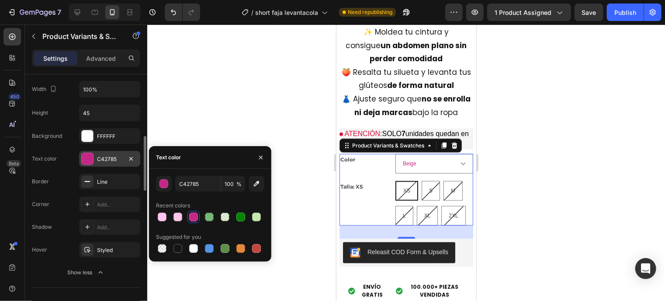
scroll to position [282, 0]
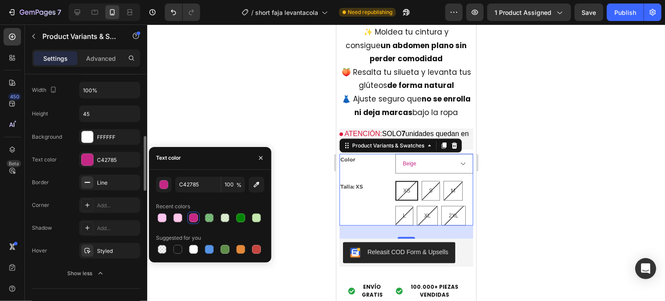
click at [71, 191] on div "Background FFFFFF Text color C42785 Border Line Corner Add... Shadow Add... Hov…" at bounding box center [86, 205] width 108 height 152
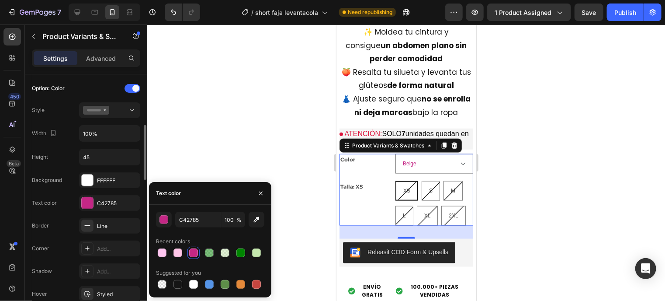
scroll to position [239, 0]
click at [133, 106] on icon at bounding box center [132, 110] width 9 height 9
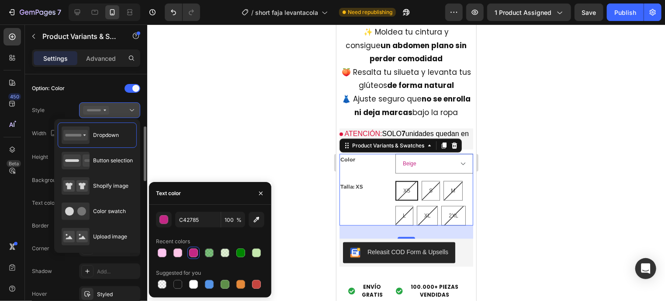
click at [133, 106] on icon at bounding box center [132, 110] width 9 height 9
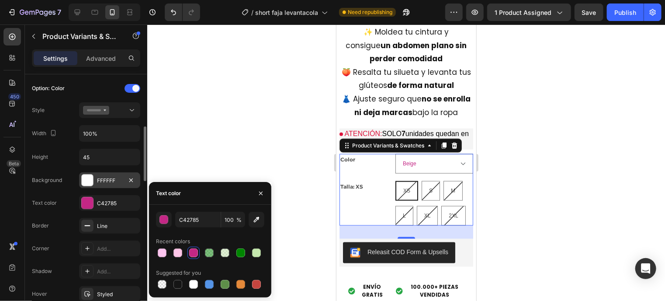
click at [91, 179] on div at bounding box center [87, 179] width 11 height 11
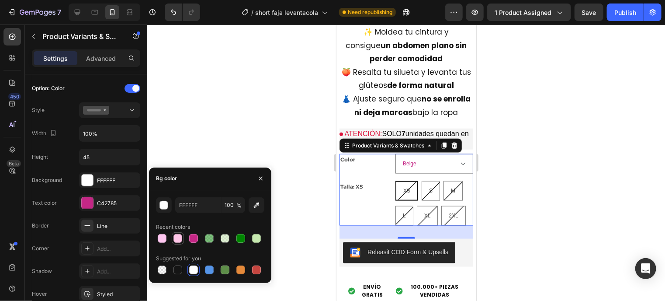
click at [184, 238] on div at bounding box center [178, 238] width 12 height 12
type input "FFC6E8"
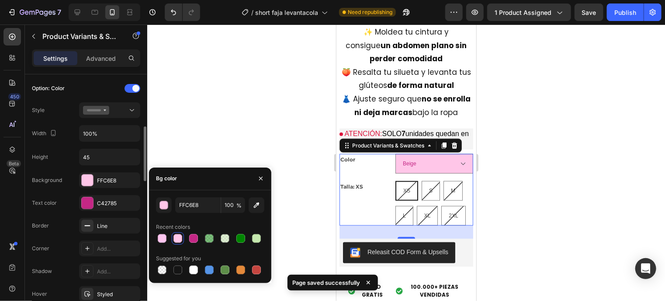
click at [73, 240] on div "Text color C42785" at bounding box center [86, 248] width 108 height 16
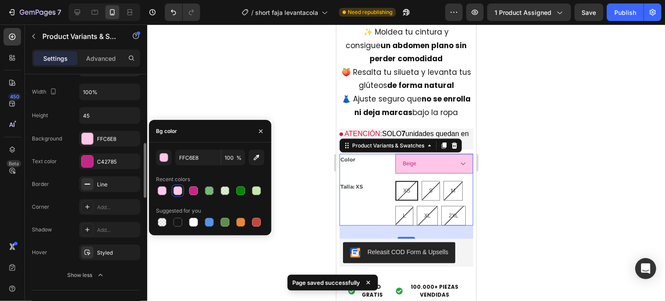
scroll to position [288, 0]
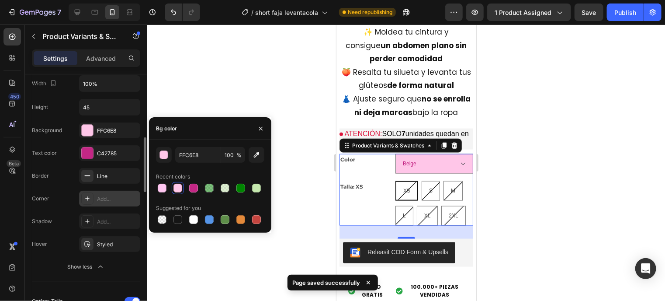
click at [92, 200] on div at bounding box center [87, 198] width 12 height 12
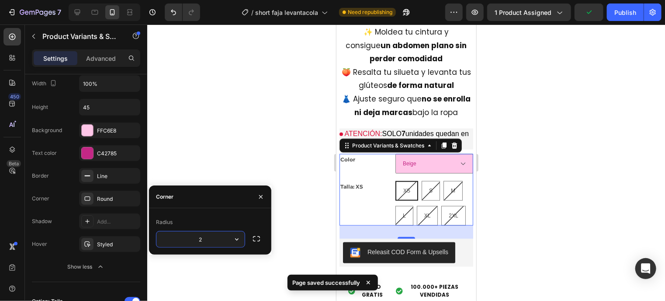
type input "20"
click at [131, 168] on div "Line" at bounding box center [109, 176] width 61 height 16
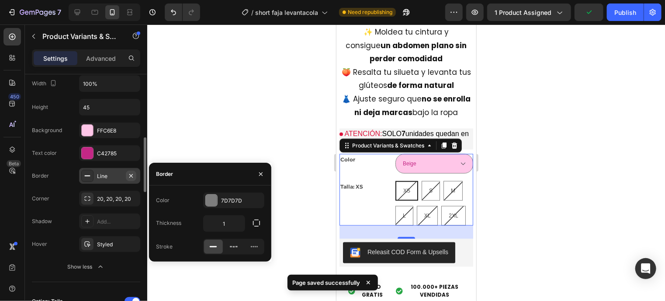
click at [132, 174] on icon "button" at bounding box center [131, 175] width 7 height 7
click at [103, 219] on div "Add..." at bounding box center [117, 222] width 41 height 8
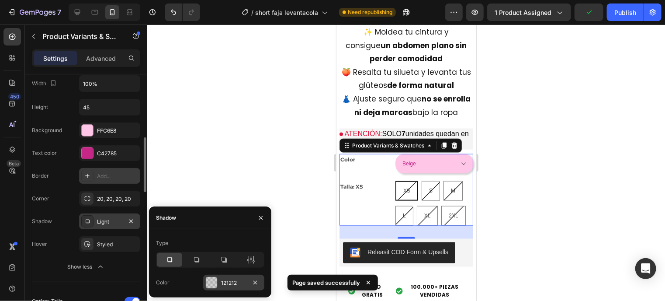
click at [222, 282] on div "121212" at bounding box center [233, 283] width 25 height 8
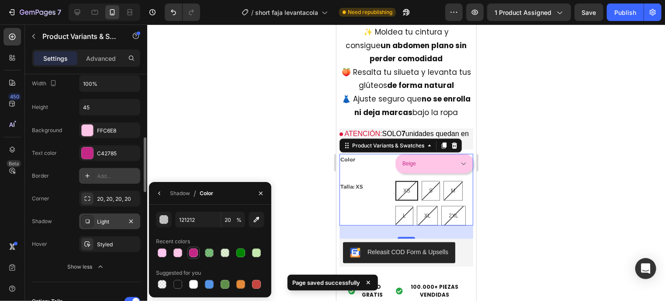
click at [193, 249] on div at bounding box center [193, 252] width 9 height 9
type input "C42785"
click at [0, 0] on input "100" at bounding box center [0, 0] width 0 height 0
click at [0, 0] on input "25" at bounding box center [0, 0] width 0 height 0
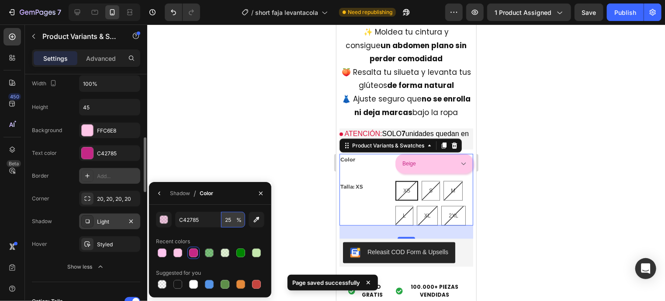
click at [0, 0] on input "25" at bounding box center [0, 0] width 0 height 0
type input "35"
click at [63, 232] on div "Background FFC6E8 Text color C42785 Border Add... Corner 20, 20, 20, 20 Shadow …" at bounding box center [86, 198] width 108 height 152
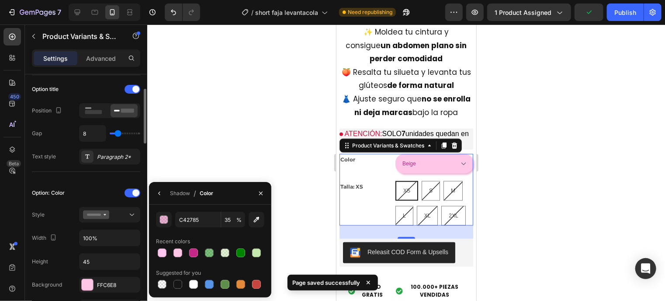
scroll to position [122, 0]
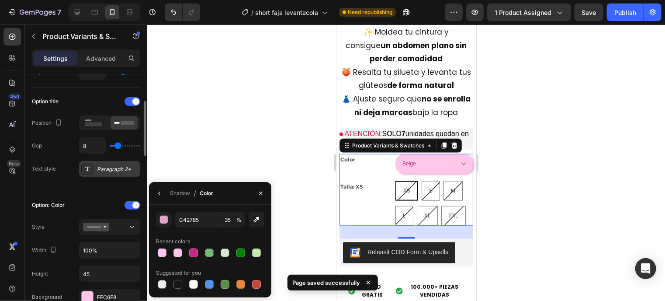
click at [112, 166] on div "Paragraph 2*" at bounding box center [117, 169] width 41 height 8
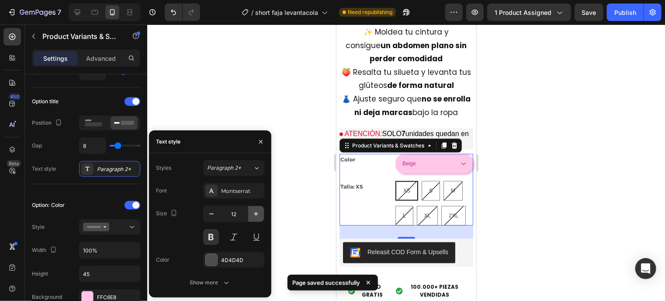
click at [256, 215] on icon "button" at bounding box center [256, 214] width 4 height 4
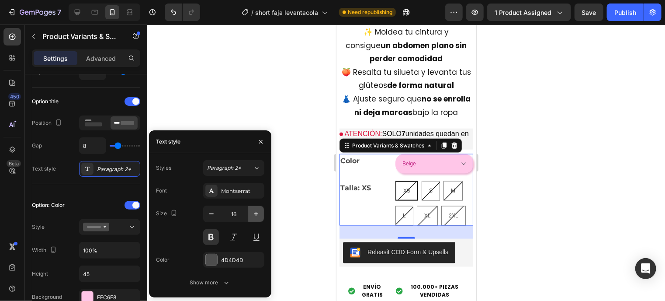
click at [256, 215] on icon "button" at bounding box center [256, 214] width 4 height 4
type input "17"
click at [214, 259] on div at bounding box center [211, 259] width 11 height 11
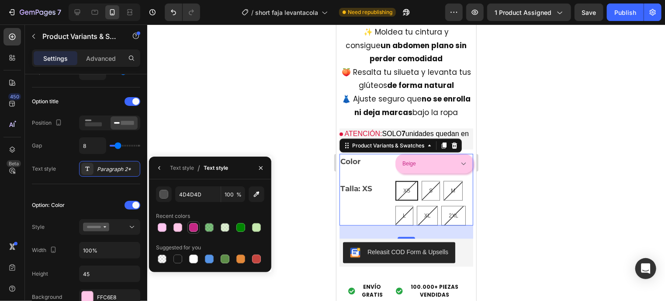
click at [189, 229] on div at bounding box center [193, 227] width 10 height 10
type input "C42785"
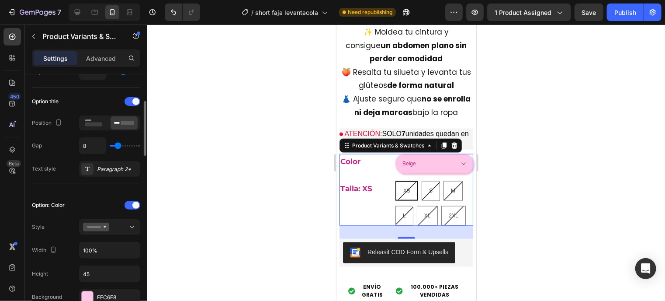
click at [105, 206] on div at bounding box center [109, 205] width 61 height 7
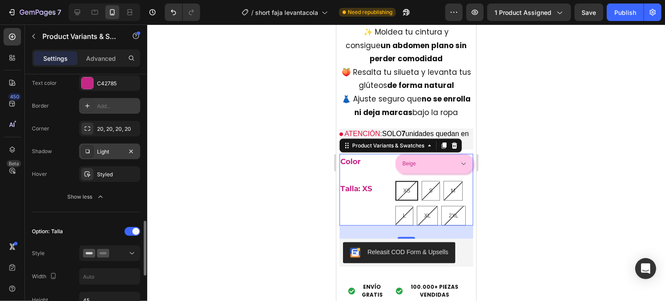
scroll to position [416, 0]
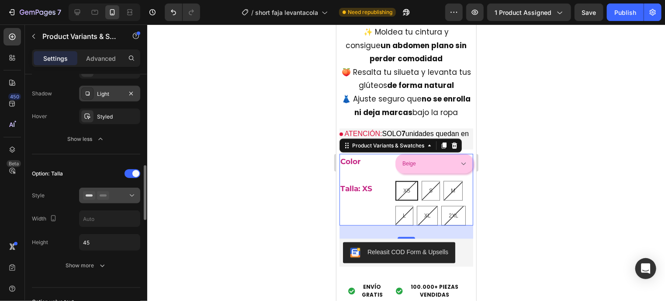
click at [131, 192] on icon at bounding box center [132, 195] width 9 height 9
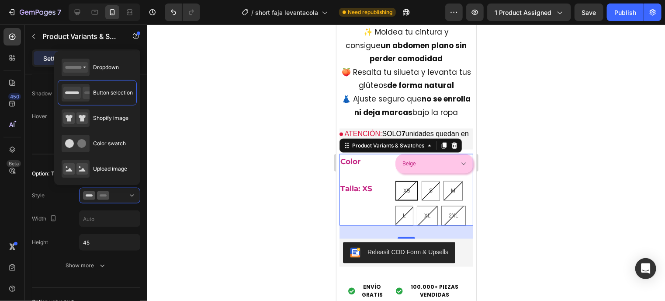
click at [115, 55] on div "Dropdown Button selection Shopify image Color swatch Upload image" at bounding box center [97, 118] width 79 height 127
click at [108, 66] on span "Dropdown" at bounding box center [106, 67] width 26 height 8
type input "100%"
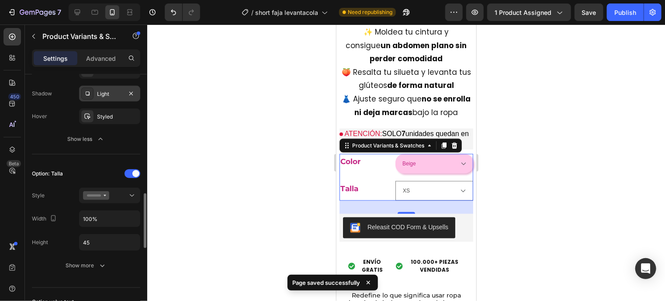
scroll to position [439, 0]
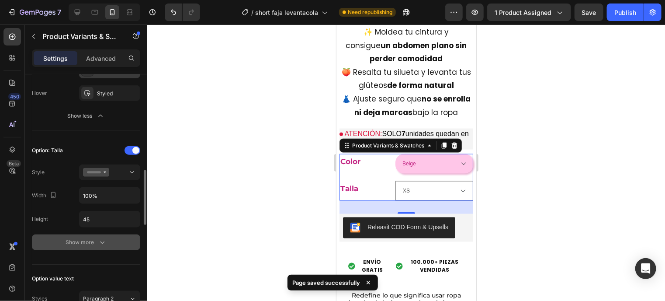
click at [77, 245] on button "Show more" at bounding box center [86, 242] width 108 height 16
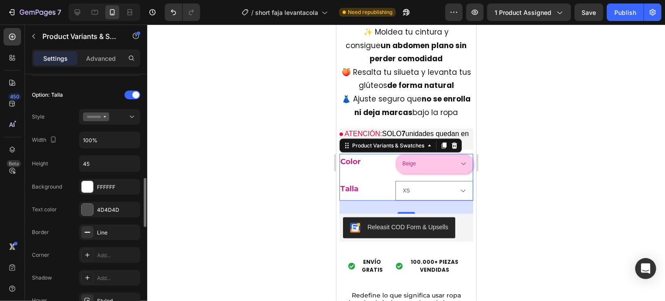
scroll to position [505, 0]
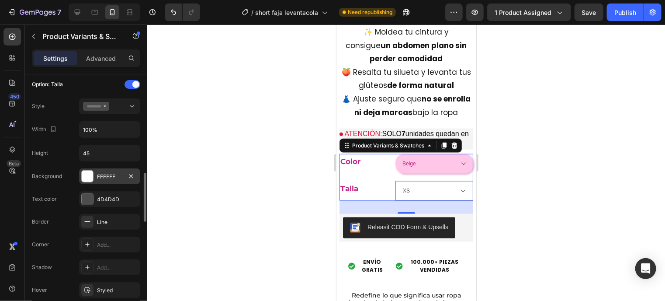
click at [89, 172] on div at bounding box center [87, 175] width 11 height 11
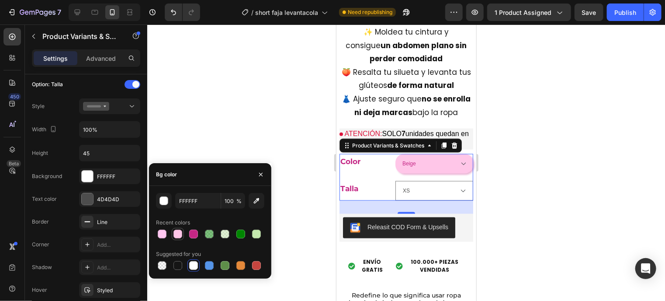
click at [177, 234] on div at bounding box center [178, 233] width 9 height 9
type input "FFC6E8"
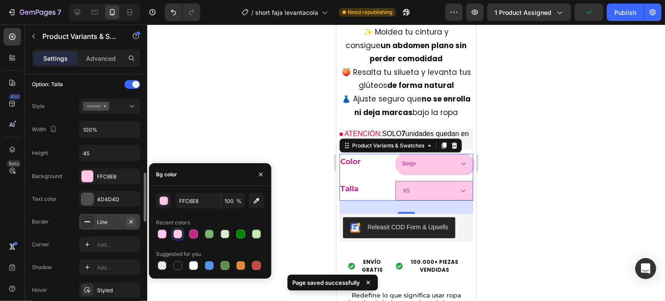
click at [129, 221] on icon "button" at bounding box center [130, 220] width 3 height 3
click at [89, 193] on div at bounding box center [87, 198] width 11 height 11
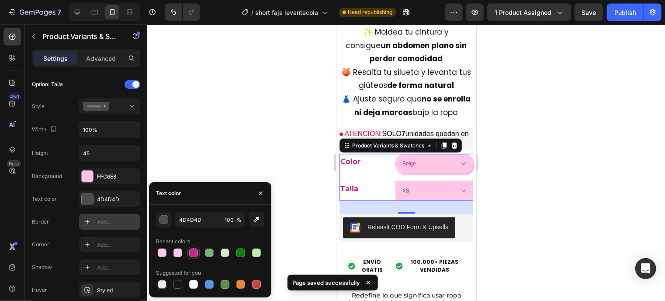
click at [198, 254] on div at bounding box center [193, 252] width 9 height 9
type input "C42785"
click at [105, 218] on div "Add..." at bounding box center [117, 222] width 41 height 8
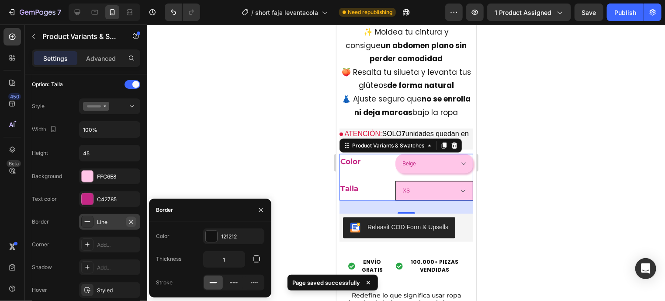
click at [133, 219] on icon "button" at bounding box center [131, 221] width 7 height 7
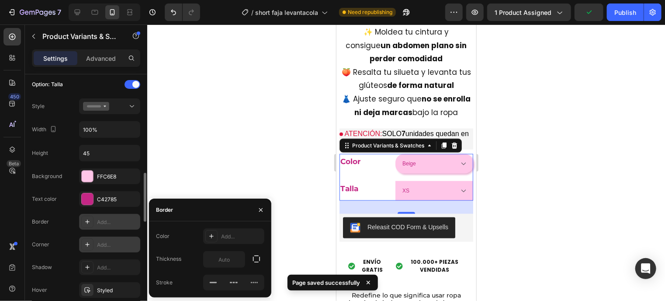
click at [108, 236] on div "Add..." at bounding box center [109, 244] width 61 height 16
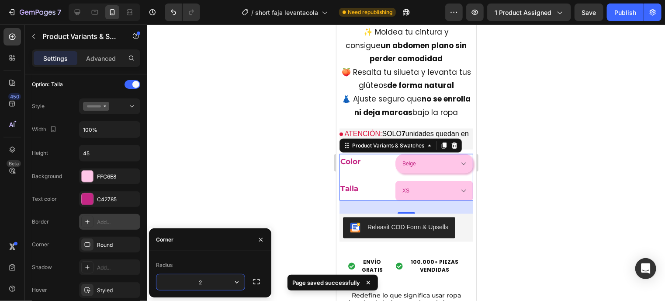
type input "20"
click at [117, 266] on div "Add..." at bounding box center [117, 268] width 41 height 8
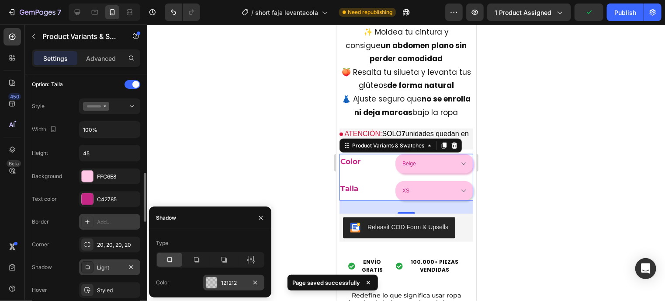
click at [221, 275] on div "121212" at bounding box center [233, 283] width 61 height 16
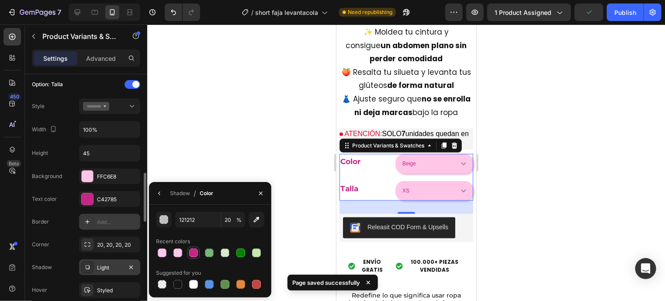
click at [198, 257] on div at bounding box center [193, 252] width 10 height 10
type input "C42785"
click at [0, 0] on input "100" at bounding box center [0, 0] width 0 height 0
type input "2"
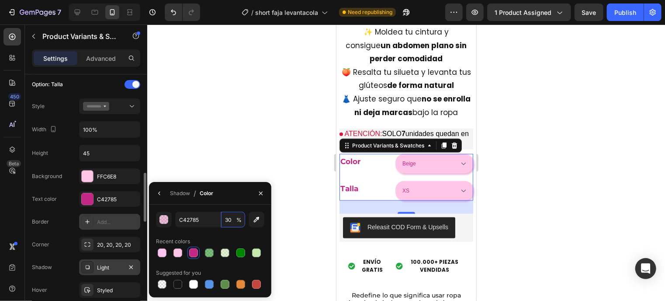
type input "30"
click at [67, 236] on div "Corner 20, 20, 20, 20" at bounding box center [86, 244] width 108 height 16
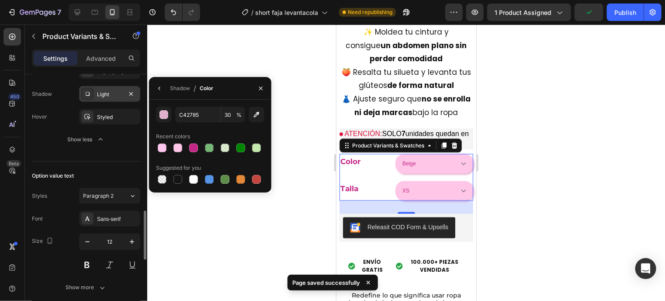
scroll to position [682, 0]
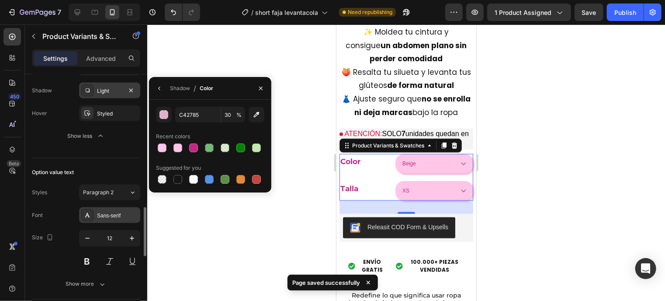
click at [102, 219] on div "Sans-serif" at bounding box center [109, 215] width 61 height 16
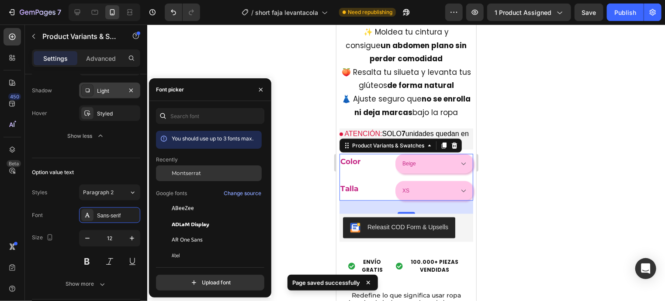
click at [203, 232] on div "Montserrat" at bounding box center [209, 240] width 106 height 16
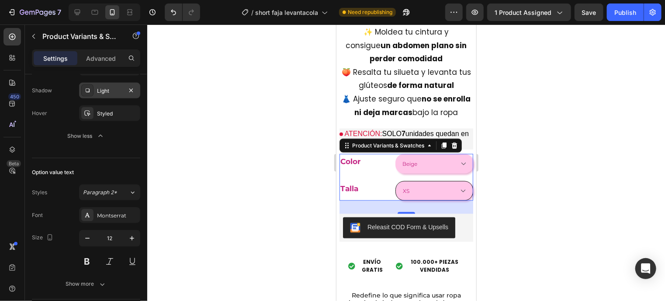
click at [460, 190] on select "XS S M L XL 2XL" at bounding box center [434, 191] width 78 height 20
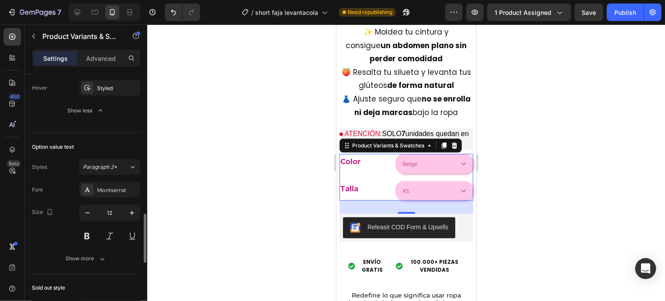
scroll to position [709, 0]
click at [80, 250] on button "Show more" at bounding box center [86, 258] width 108 height 16
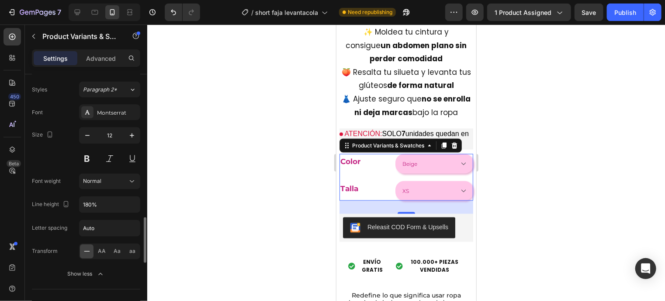
scroll to position [789, 0]
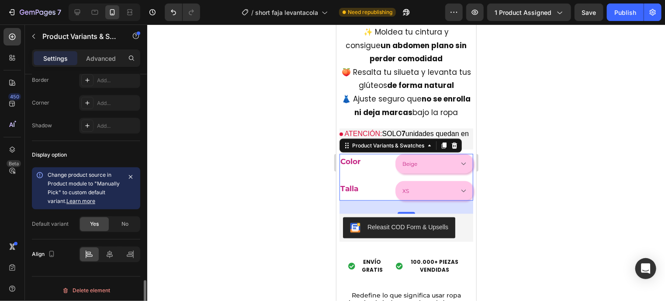
scroll to position [1128, 0]
click at [110, 250] on icon at bounding box center [110, 254] width 6 height 8
click at [88, 250] on icon at bounding box center [89, 254] width 9 height 9
click at [126, 253] on icon at bounding box center [130, 254] width 9 height 9
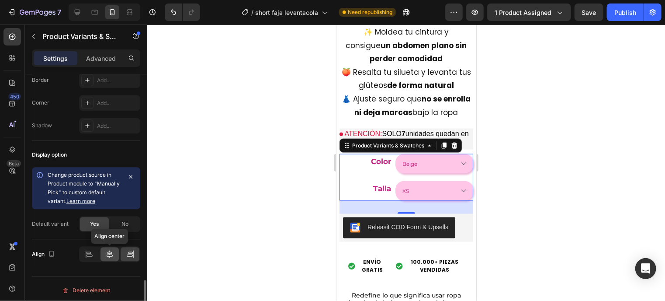
click at [116, 253] on div at bounding box center [110, 254] width 19 height 14
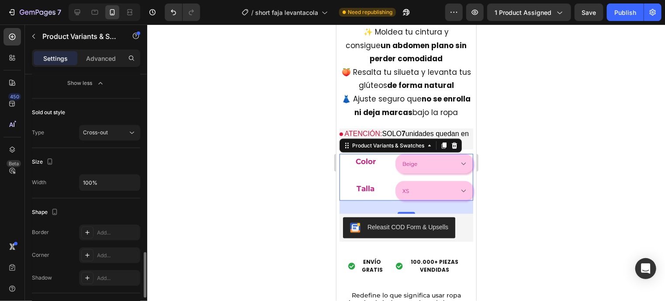
scroll to position [971, 0]
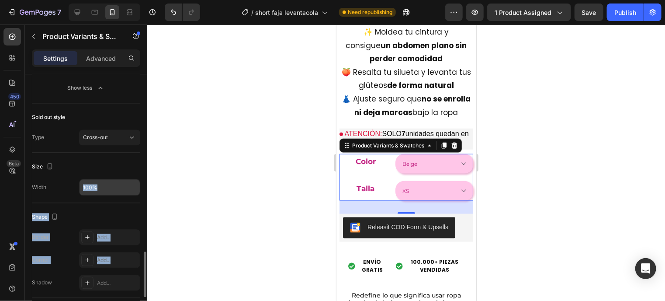
drag, startPoint x: 116, startPoint y: 253, endPoint x: 107, endPoint y: 190, distance: 63.2
click at [107, 190] on input "100%" at bounding box center [110, 187] width 60 height 16
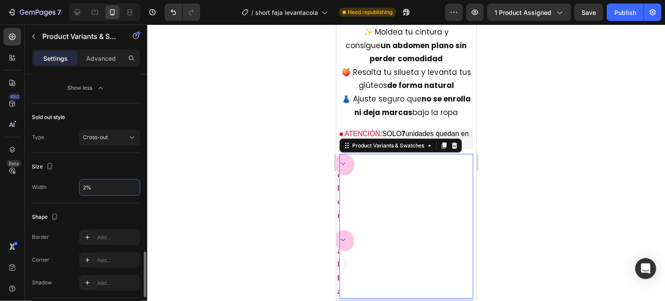
type input "%"
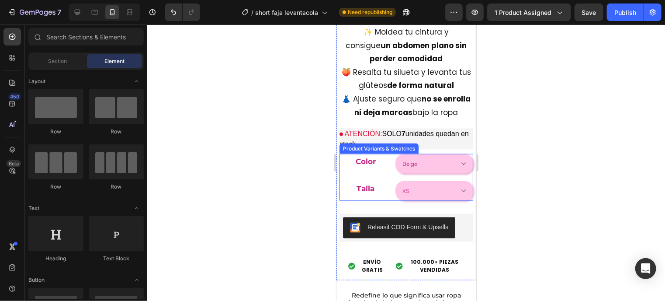
click at [384, 189] on legend "Talla" at bounding box center [365, 188] width 52 height 15
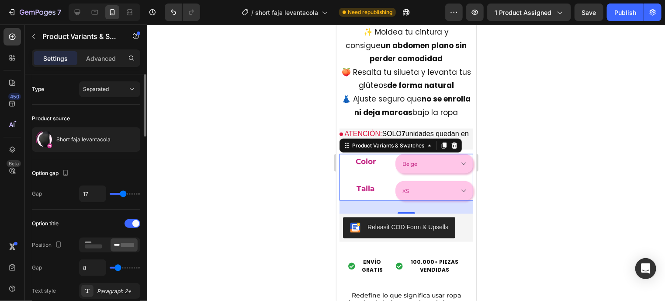
type input "9"
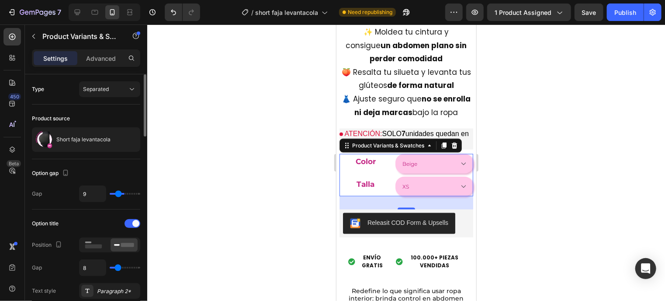
type input "7"
type input "4"
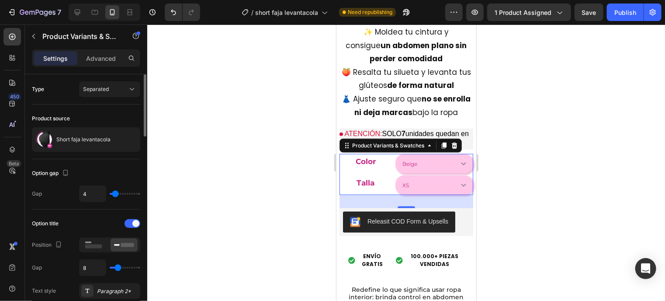
type input "7"
type input "8"
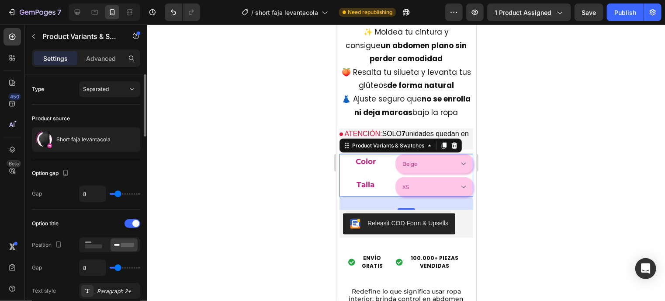
type input "13"
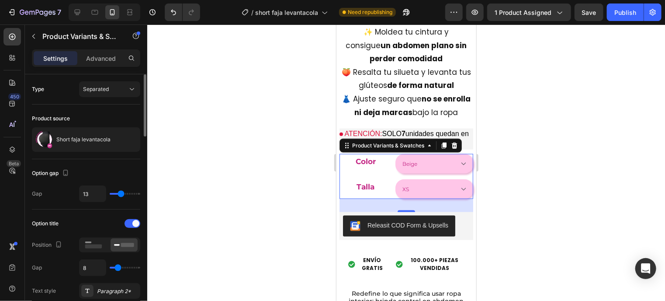
type input "14"
click at [121, 194] on input "range" at bounding box center [125, 194] width 31 height 2
click at [99, 216] on div "Option title" at bounding box center [86, 223] width 108 height 14
click at [127, 88] on div "Separated" at bounding box center [105, 89] width 45 height 8
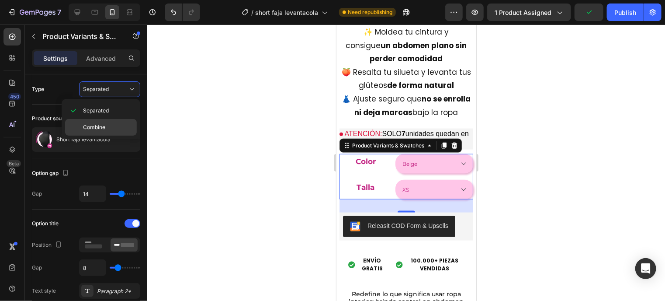
click at [110, 120] on div "Combine" at bounding box center [101, 127] width 72 height 17
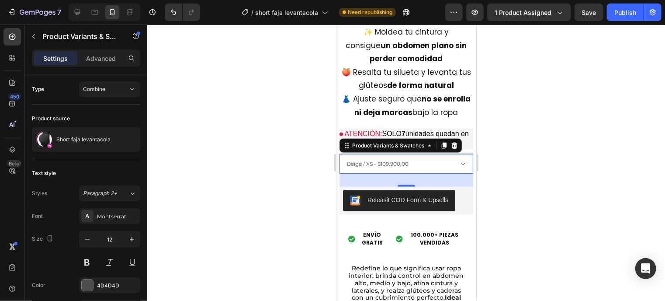
click at [453, 157] on select "Beige / XS - $109.900,00 Beige / S - $109.900,00 Beige / M - $109.900,00 Beige …" at bounding box center [406, 163] width 134 height 20
click at [115, 91] on div "Combine" at bounding box center [105, 89] width 45 height 8
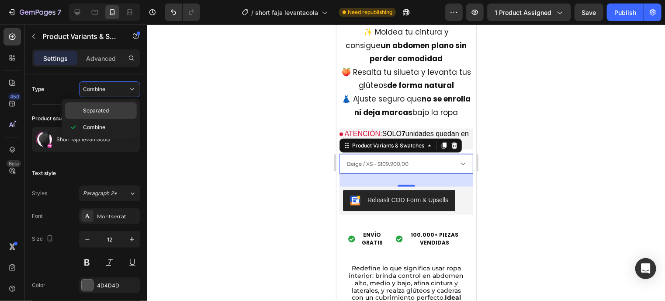
click at [108, 110] on span "Separated" at bounding box center [96, 111] width 26 height 8
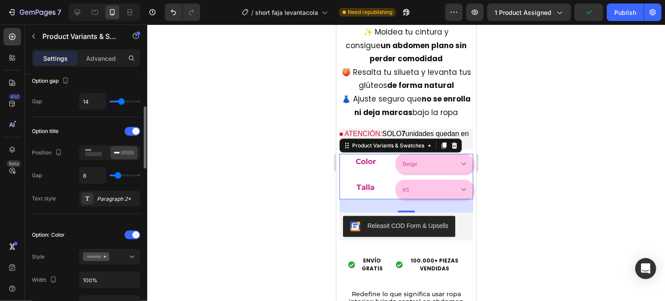
scroll to position [100, 0]
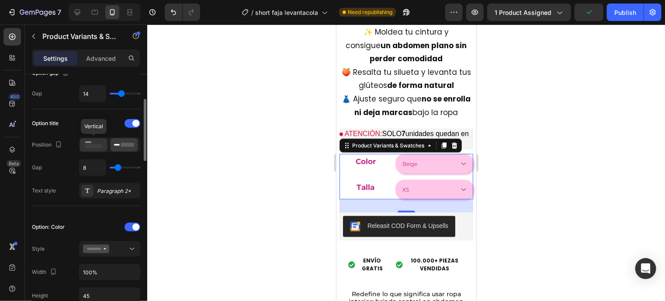
click at [101, 141] on icon at bounding box center [93, 145] width 20 height 10
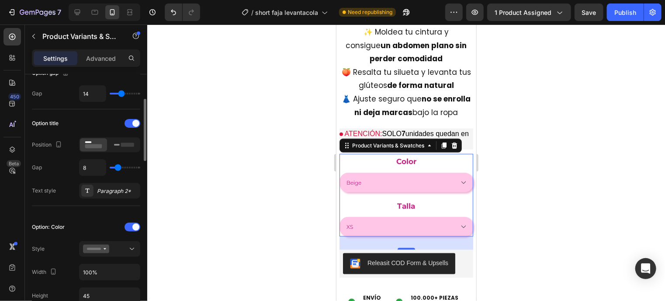
type input "1"
type input "0"
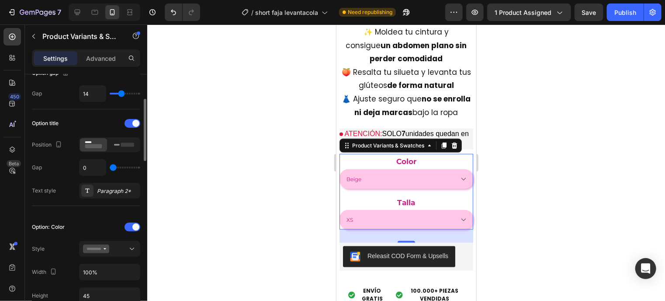
drag, startPoint x: 119, startPoint y: 165, endPoint x: 97, endPoint y: 176, distance: 24.6
type input "0"
click at [110, 168] on input "range" at bounding box center [125, 168] width 31 height 2
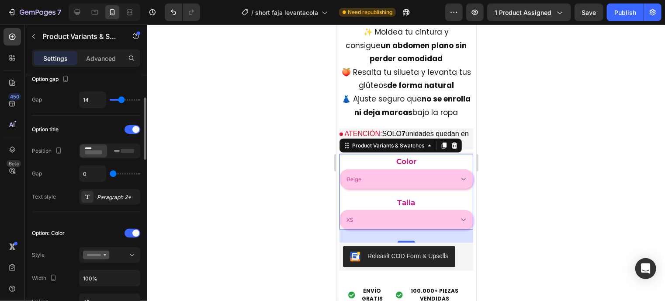
click at [110, 206] on div "Option title Position Gap 0 Text style Paragraph 2*" at bounding box center [86, 163] width 108 height 97
click at [455, 176] on select "Beige Negro" at bounding box center [406, 179] width 134 height 20
click at [110, 199] on div "Paragraph 2*" at bounding box center [117, 197] width 41 height 8
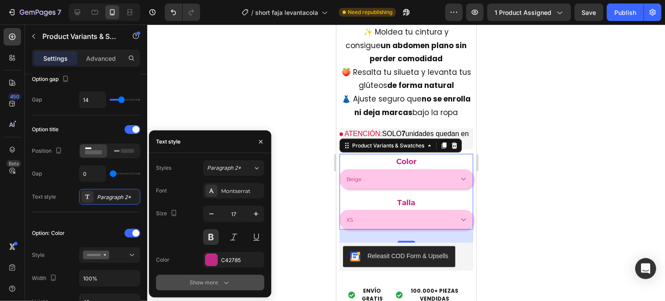
click at [227, 282] on icon "button" at bounding box center [226, 282] width 9 height 9
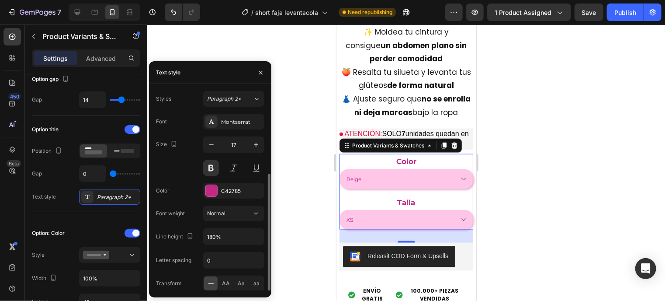
scroll to position [45, 0]
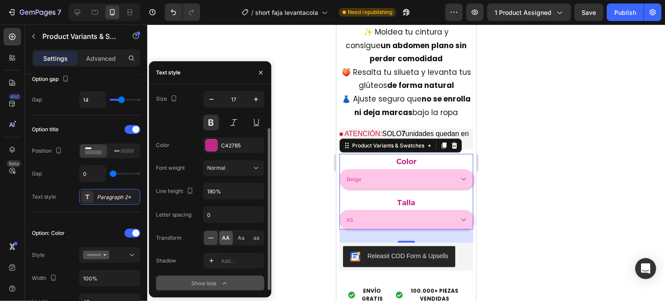
click at [220, 235] on div "AA" at bounding box center [226, 238] width 14 height 14
click at [214, 238] on icon at bounding box center [211, 237] width 9 height 9
click at [221, 238] on div "AA" at bounding box center [226, 238] width 14 height 14
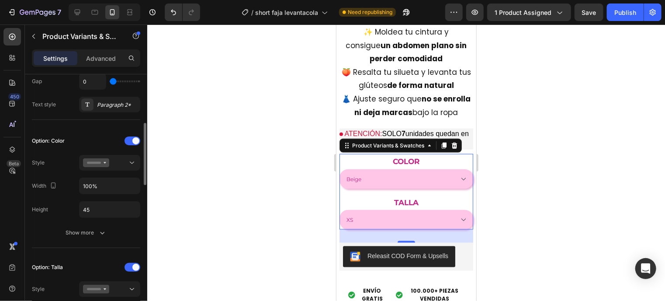
scroll to position [191, 0]
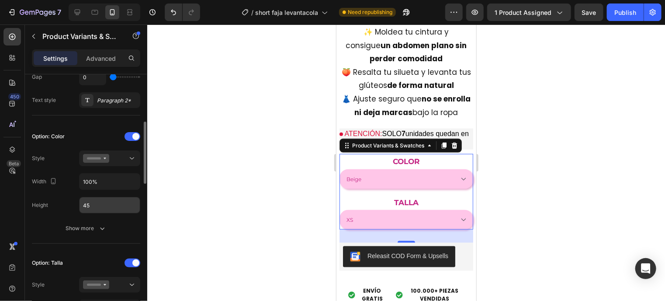
click at [115, 204] on input "45" at bounding box center [110, 205] width 60 height 16
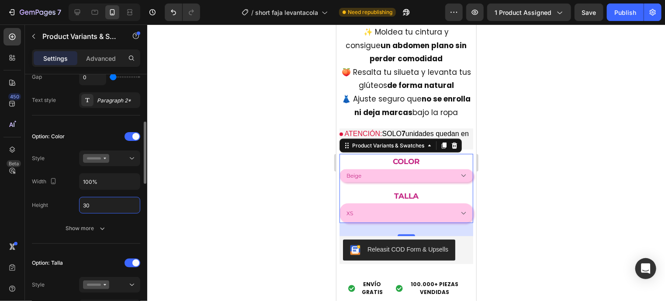
type input "3"
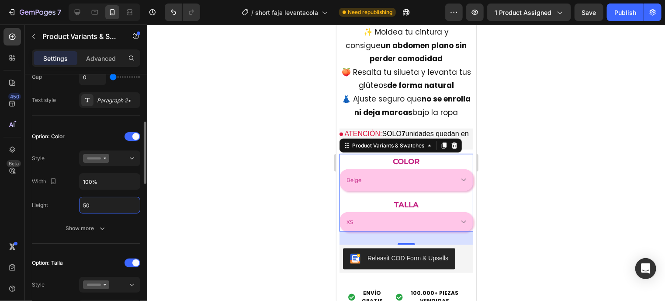
type input "5"
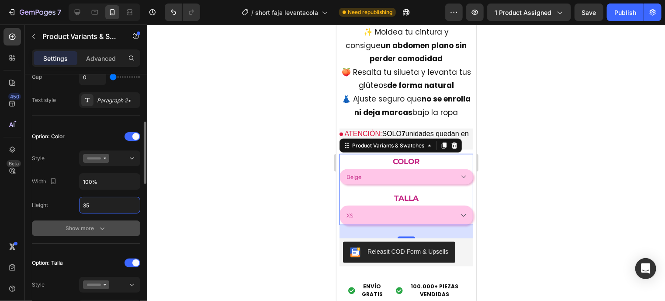
type input "35"
click at [74, 220] on button "Show more" at bounding box center [86, 228] width 108 height 16
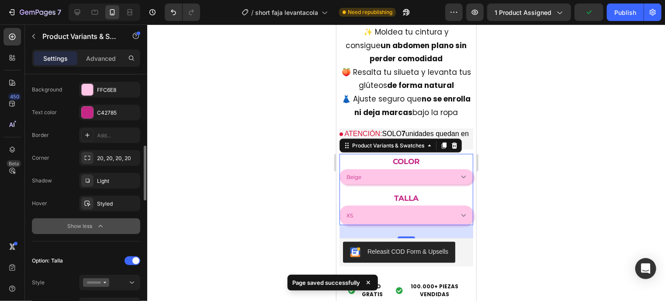
scroll to position [330, 0]
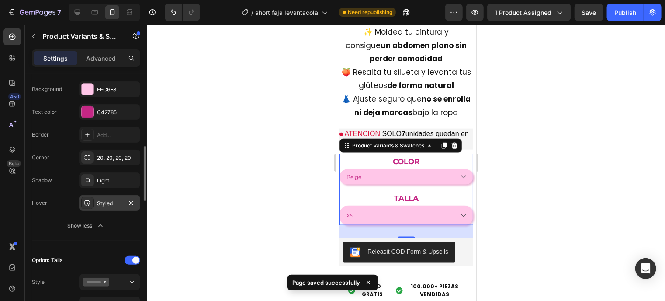
click at [120, 205] on div "Styled" at bounding box center [109, 203] width 25 height 8
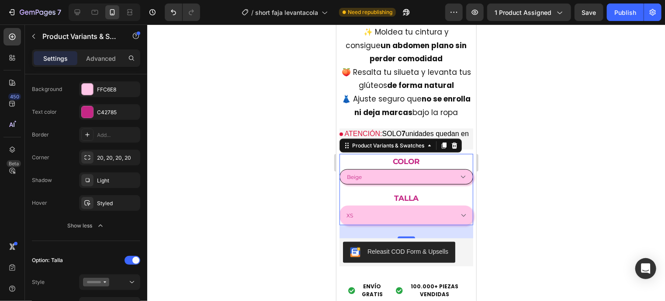
click at [453, 175] on select "Beige Negro" at bounding box center [406, 176] width 134 height 15
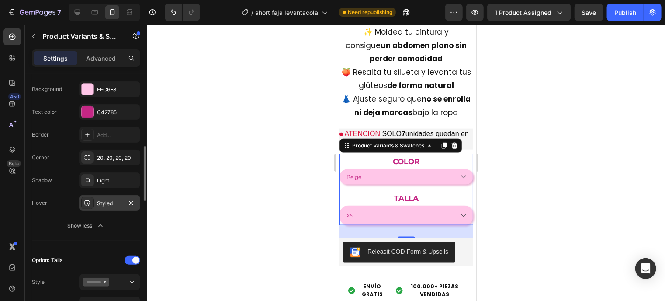
click at [106, 196] on div "Styled" at bounding box center [109, 203] width 61 height 16
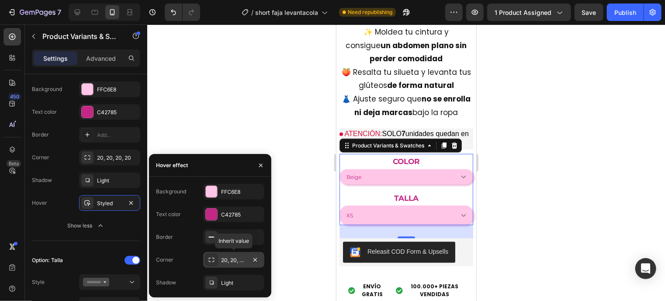
click at [228, 260] on div "20, 20, 20, 20" at bounding box center [233, 260] width 25 height 8
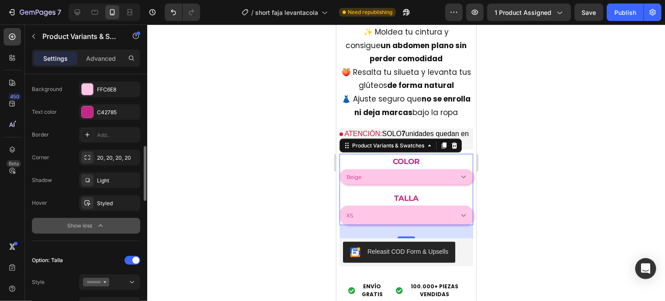
click at [91, 229] on button "Show less" at bounding box center [86, 226] width 108 height 16
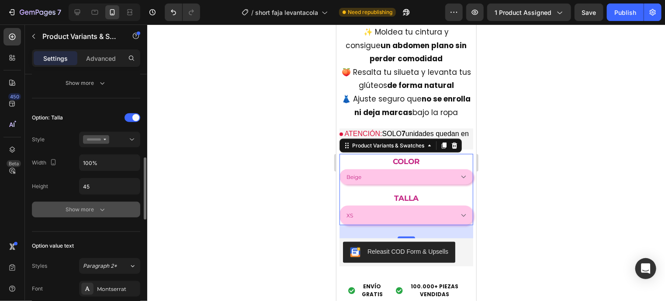
scroll to position [336, 0]
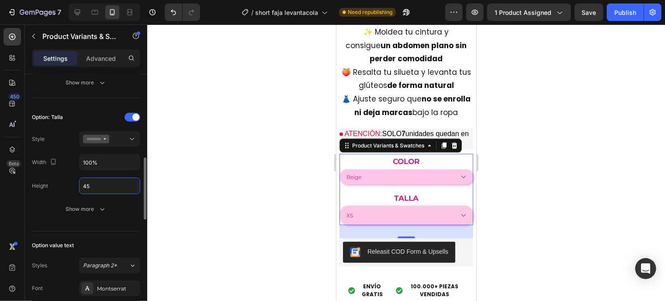
click at [89, 186] on input "45" at bounding box center [110, 186] width 60 height 16
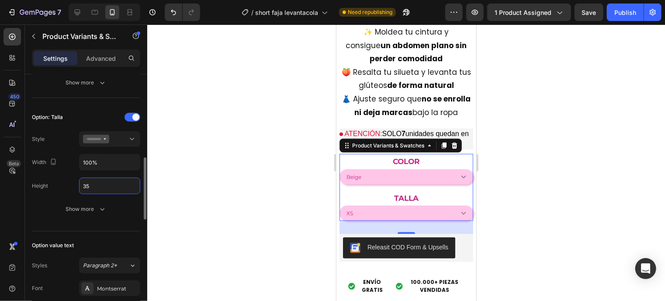
type input "3"
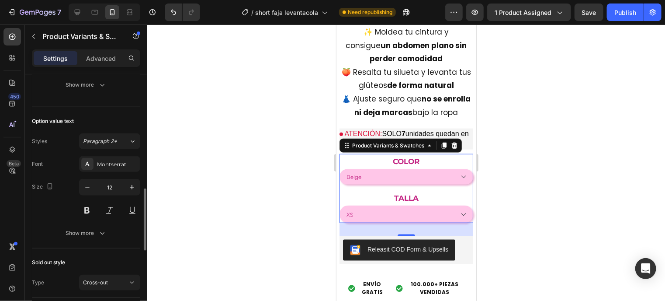
scroll to position [462, 0]
type input "40"
click at [83, 229] on div "Show more" at bounding box center [86, 231] width 41 height 9
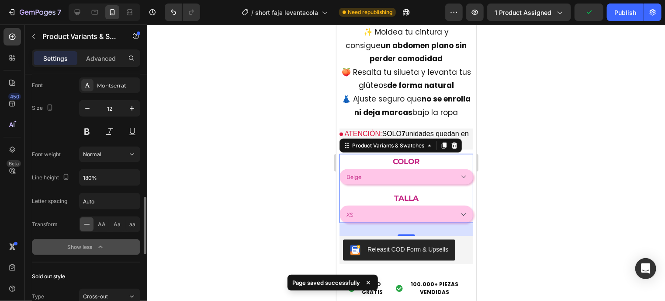
scroll to position [540, 0]
click at [101, 222] on span "AA" at bounding box center [102, 223] width 8 height 8
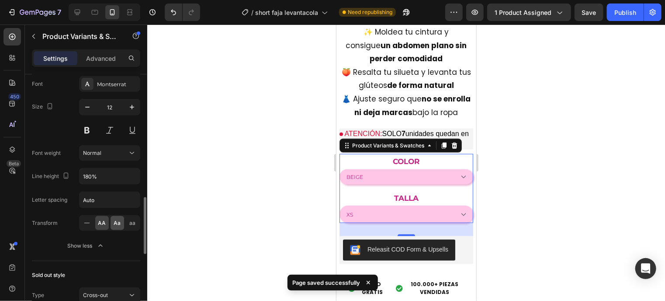
click at [122, 222] on div "Aa" at bounding box center [118, 223] width 14 height 14
click at [103, 222] on span "AA" at bounding box center [102, 223] width 8 height 8
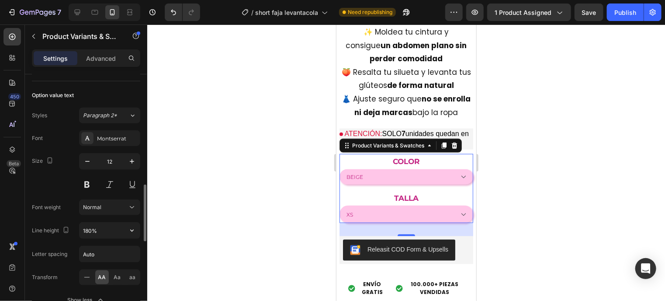
scroll to position [460, 0]
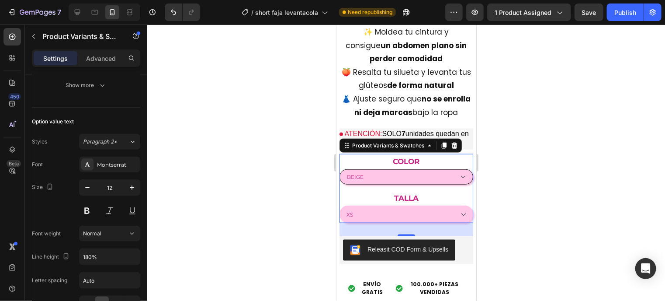
click at [457, 175] on select "Beige Negro" at bounding box center [406, 176] width 134 height 15
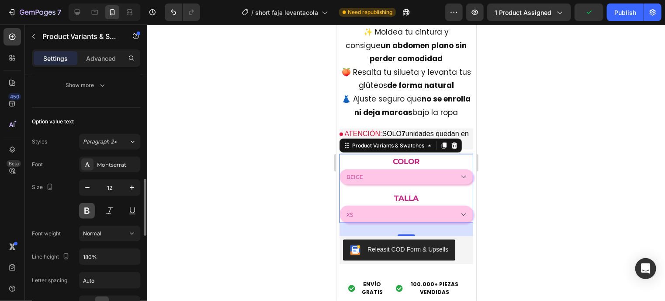
click at [89, 206] on button at bounding box center [87, 211] width 16 height 16
click at [624, 17] on button "Publish" at bounding box center [625, 11] width 37 height 17
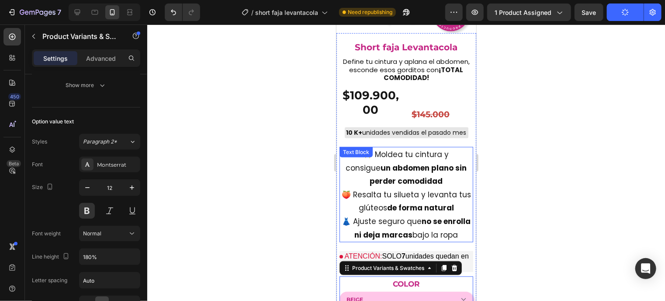
scroll to position [385, 0]
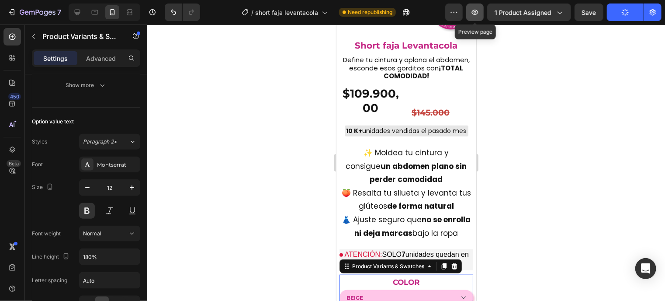
click at [480, 16] on icon "button" at bounding box center [475, 12] width 9 height 9
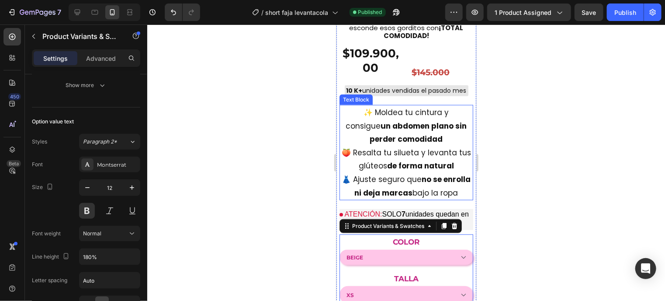
scroll to position [425, 0]
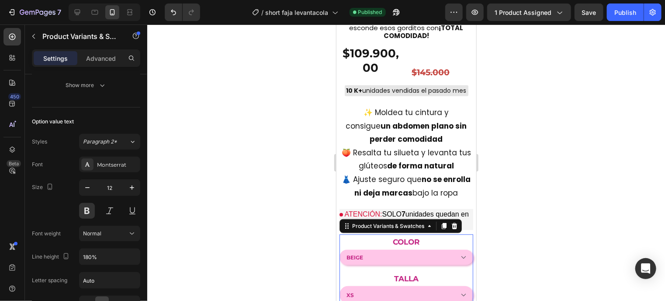
click at [447, 237] on div "Color Beige Negro" at bounding box center [406, 249] width 134 height 31
click at [93, 59] on p "Advanced" at bounding box center [101, 58] width 30 height 9
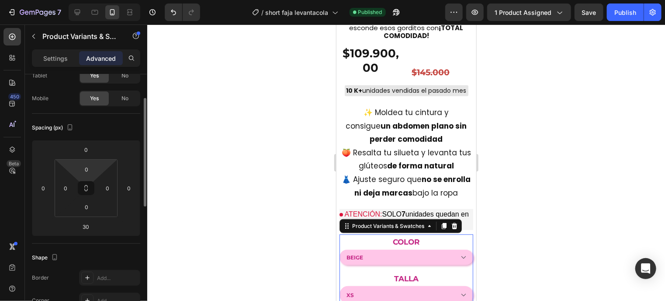
scroll to position [56, 0]
click at [67, 183] on input "0" at bounding box center [65, 187] width 13 height 13
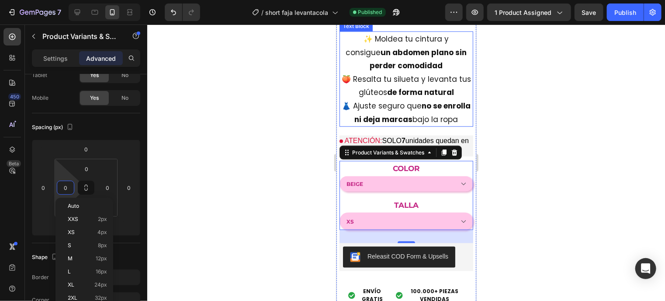
scroll to position [505, 0]
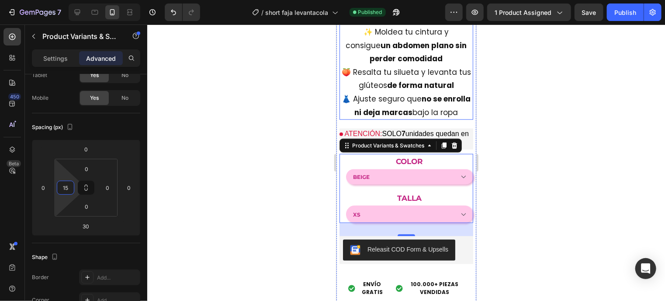
type input "1"
type input "20"
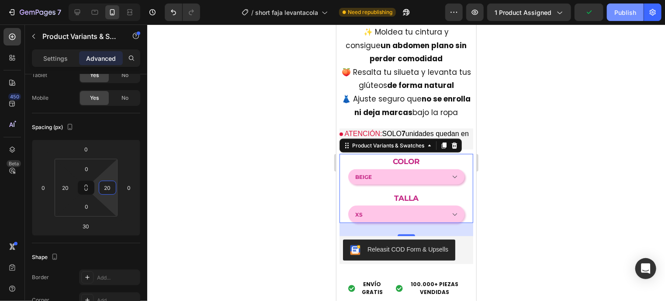
type input "20"
click at [628, 15] on div "Publish" at bounding box center [626, 12] width 22 height 9
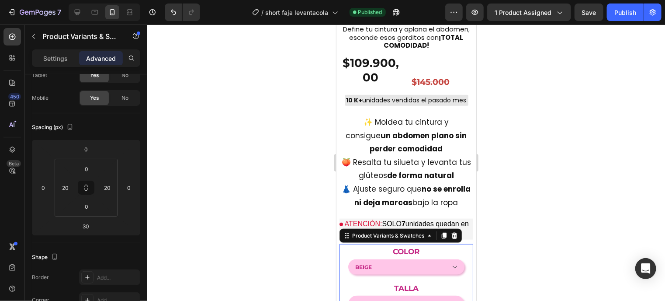
scroll to position [461, 0]
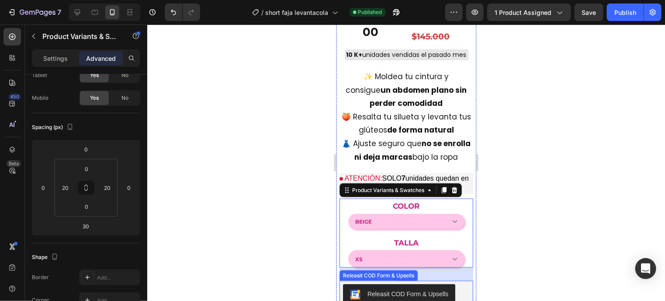
click at [460, 284] on div "Releasit COD Form & Upsells" at bounding box center [406, 294] width 127 height 21
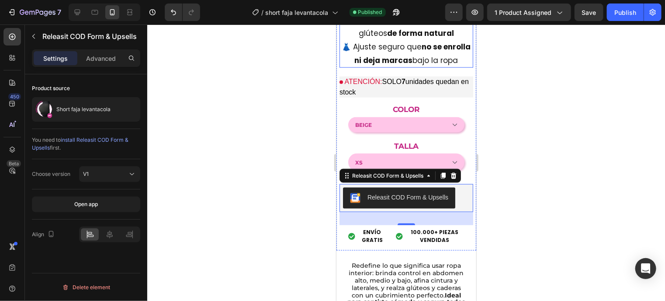
scroll to position [559, 0]
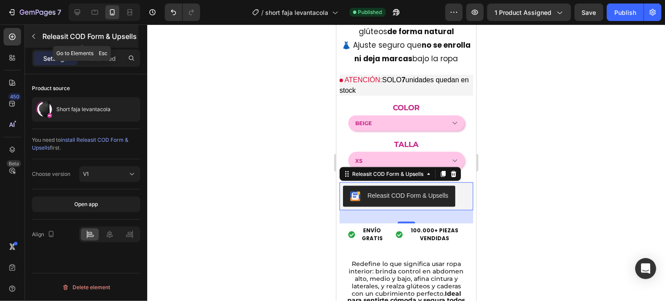
click at [35, 34] on icon "button" at bounding box center [33, 36] width 3 height 5
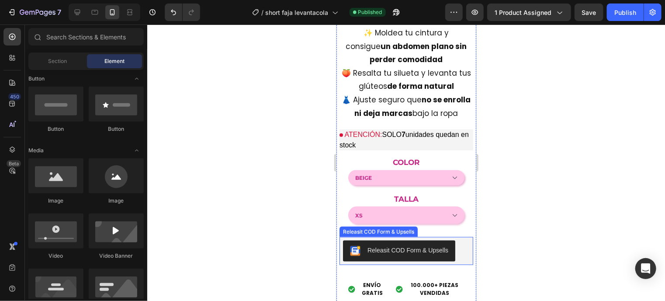
scroll to position [504, 0]
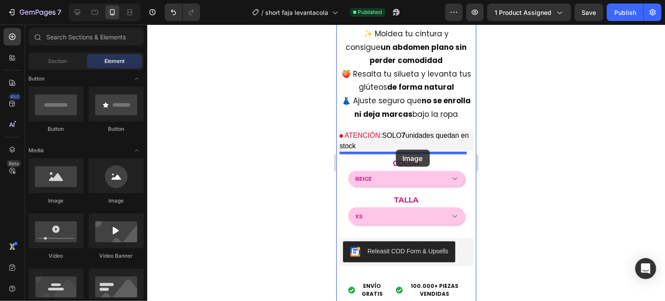
drag, startPoint x: 398, startPoint y: 211, endPoint x: 396, endPoint y: 149, distance: 61.7
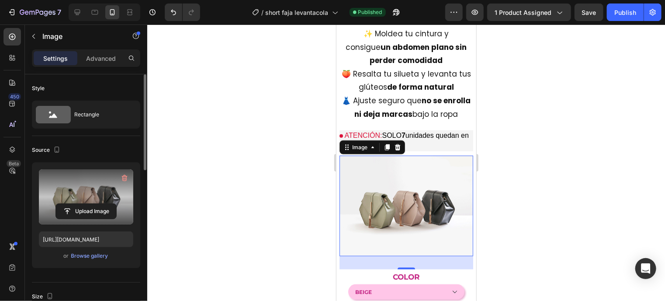
click at [99, 179] on label at bounding box center [86, 196] width 94 height 55
click at [99, 204] on input "file" at bounding box center [86, 211] width 60 height 15
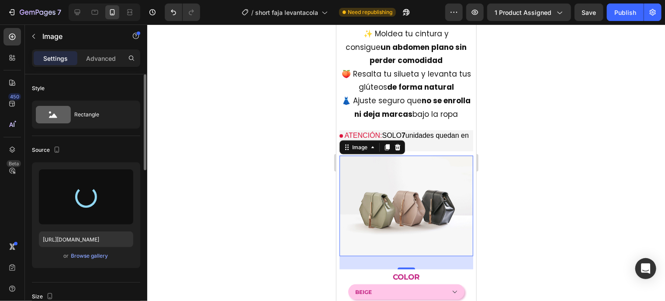
type input "https://cdn.shopify.com/s/files/1/0635/7997/9874/files/gempages_575657889486602…"
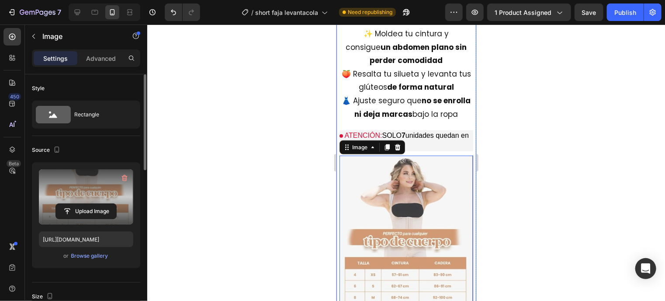
click at [435, 118] on div "Short faja Levantacola Text Block Define tu cintura y aplana el abdomen, escond…" at bounding box center [406, 210] width 134 height 578
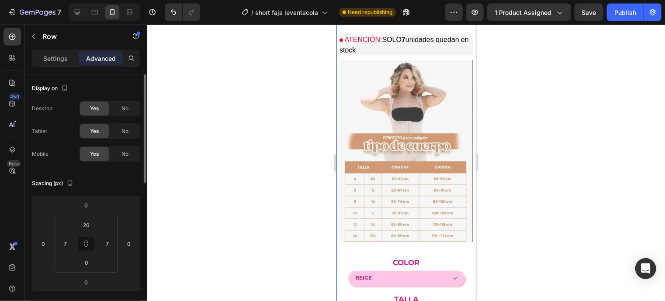
scroll to position [598, 0]
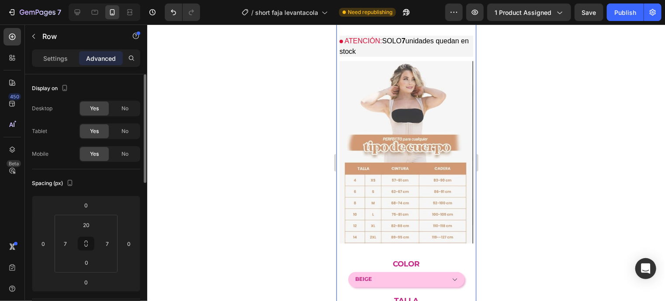
click at [435, 118] on img at bounding box center [406, 152] width 134 height 182
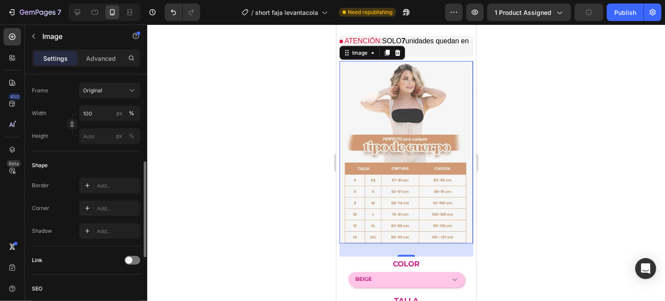
scroll to position [227, 0]
click at [454, 243] on div "30" at bounding box center [406, 249] width 134 height 13
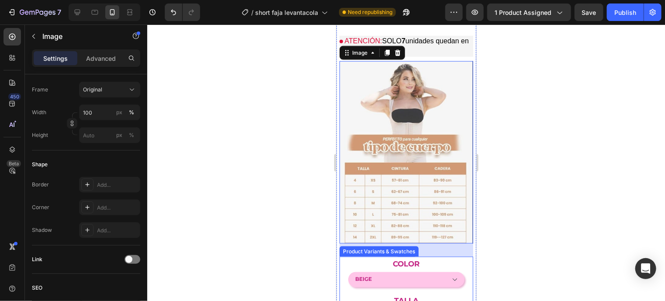
click at [433, 256] on div "Color Beige Negro" at bounding box center [406, 271] width 116 height 31
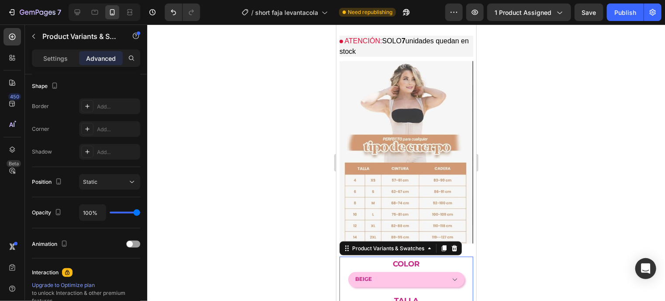
scroll to position [0, 0]
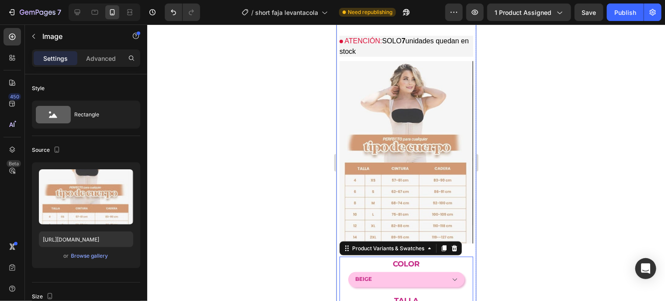
click at [417, 121] on img at bounding box center [406, 152] width 134 height 182
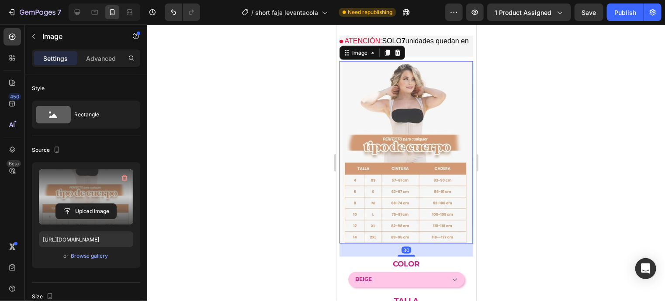
click at [84, 185] on label at bounding box center [86, 196] width 94 height 55
click at [84, 204] on input "file" at bounding box center [86, 211] width 60 height 15
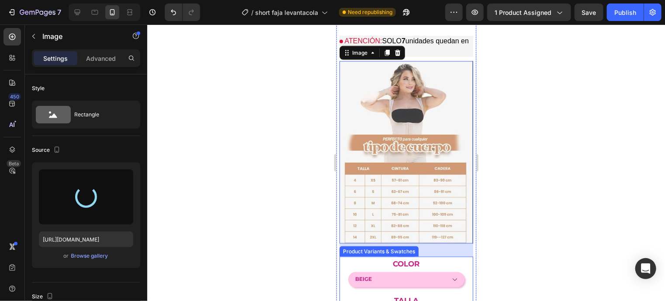
click at [442, 256] on div "Color Beige Negro" at bounding box center [406, 271] width 116 height 31
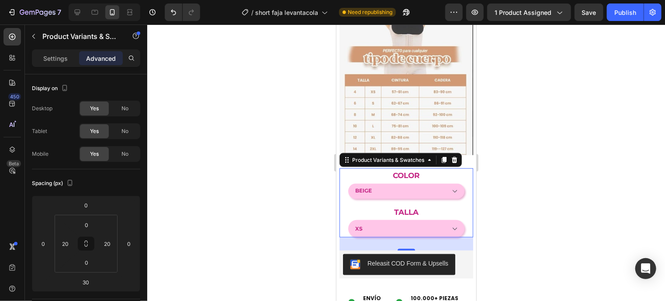
scroll to position [685, 0]
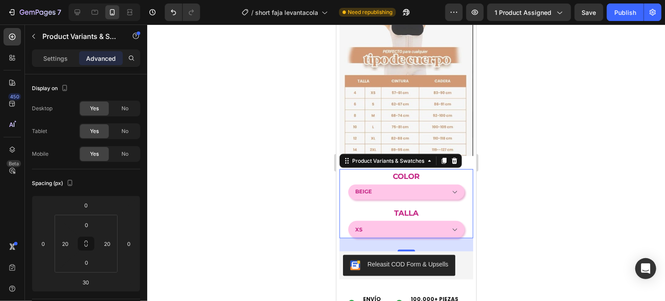
click at [402, 104] on img at bounding box center [406, 64] width 134 height 182
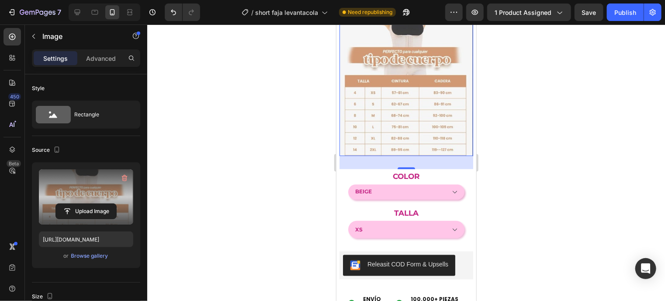
click at [100, 190] on label at bounding box center [86, 196] width 94 height 55
click at [100, 204] on input "file" at bounding box center [86, 211] width 60 height 15
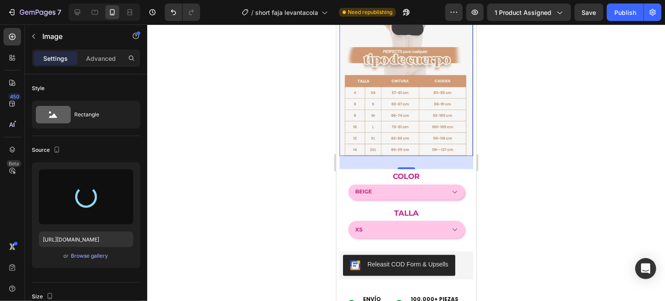
type input "https://cdn.shopify.com/s/files/1/0635/7997/9874/files/gempages_575657889486602…"
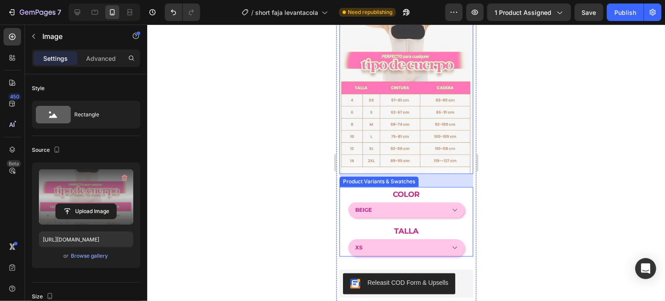
click at [451, 187] on div "Color Beige Negro" at bounding box center [406, 202] width 116 height 31
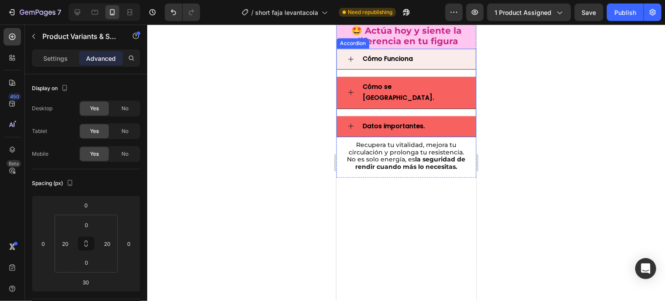
scroll to position [885, 0]
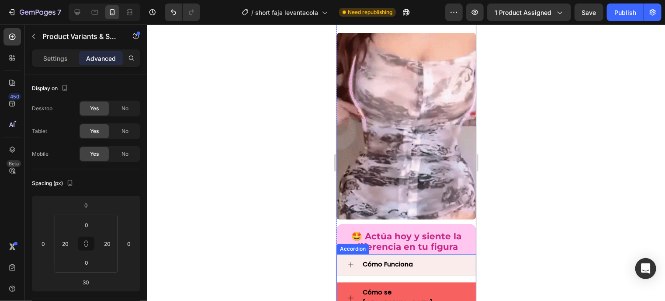
click at [383, 90] on img at bounding box center [406, 125] width 140 height 187
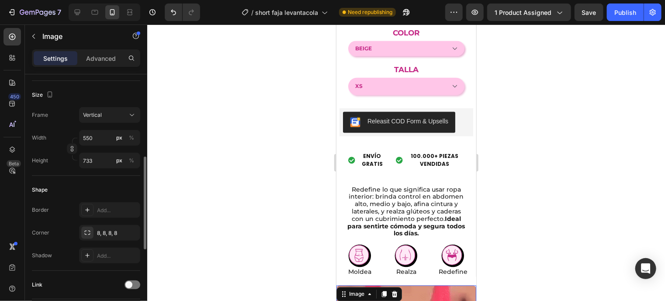
scroll to position [224, 0]
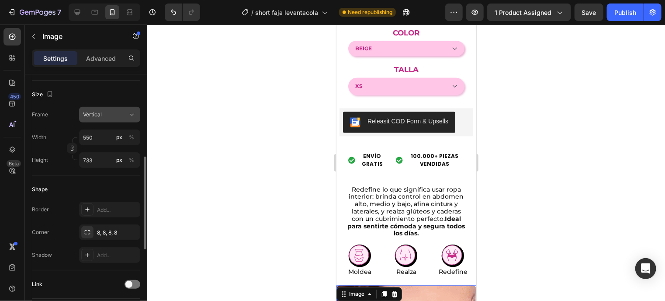
click at [104, 121] on button "Vertical" at bounding box center [109, 115] width 61 height 16
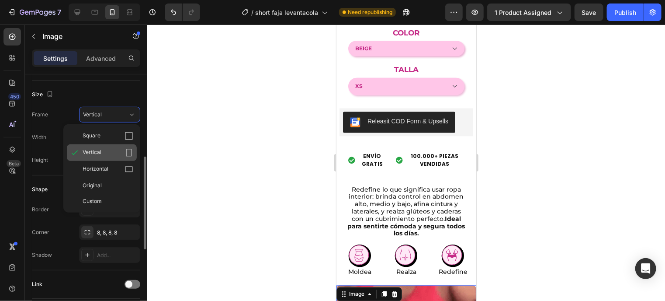
click at [96, 150] on span "Vertical" at bounding box center [92, 152] width 19 height 9
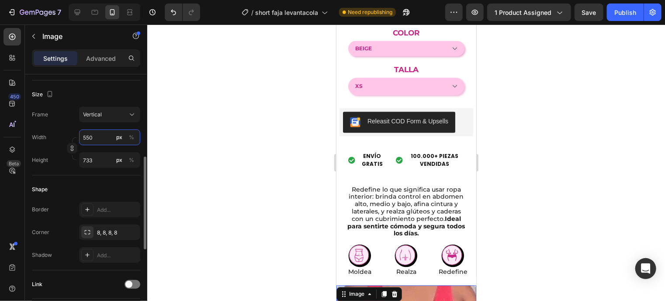
click at [81, 133] on input "550" at bounding box center [109, 137] width 61 height 16
type input "4"
type input "5"
type input "40"
type input "53"
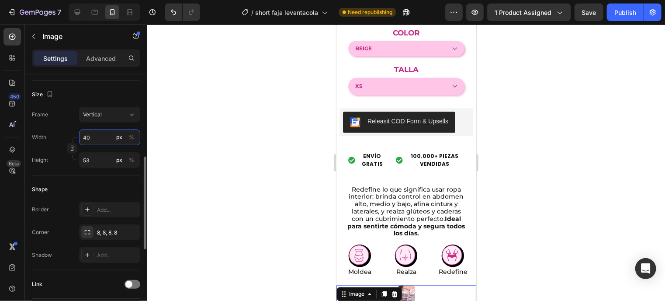
type input "400"
type input "533"
type input "40"
type input "53"
type input "4"
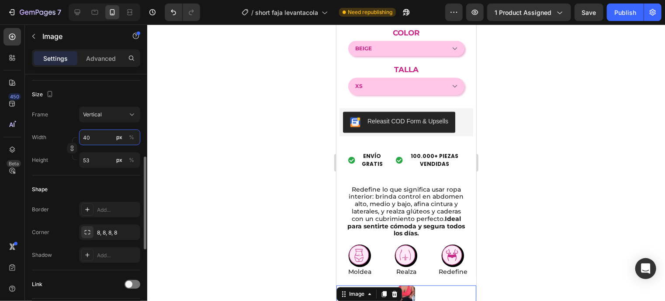
type input "5"
type input "2"
type input "3"
type input "25"
type input "33"
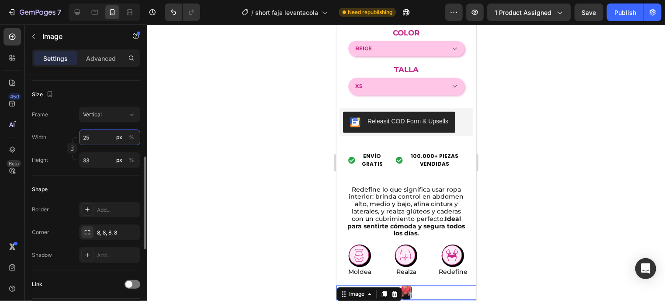
type input "250"
type input "333"
type input "25"
type input "33"
type input "2"
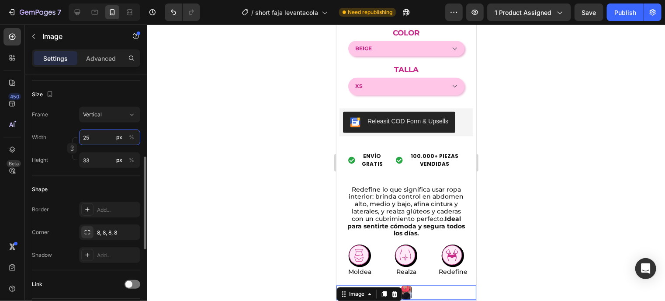
type input "3"
type input "2"
type input "3"
type input "23"
type input "31"
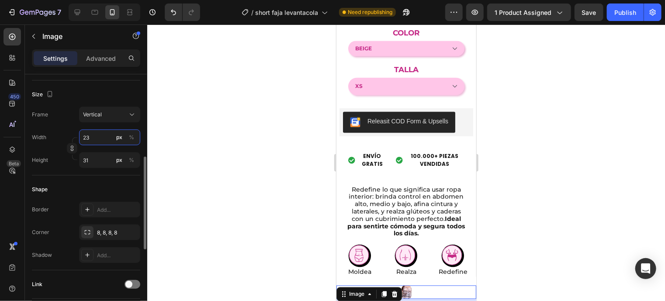
type input "230"
type input "307"
type input "2300"
type input "3067"
type input "230"
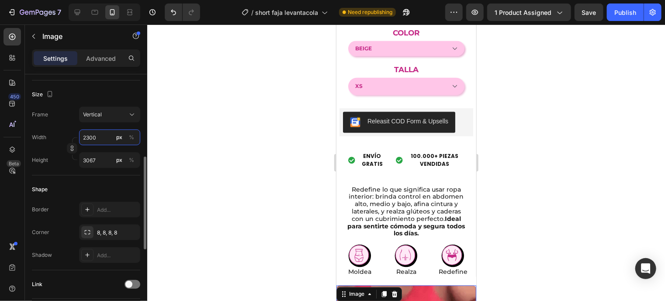
type input "307"
type input "23"
type input "31"
type input "2"
type input "3"
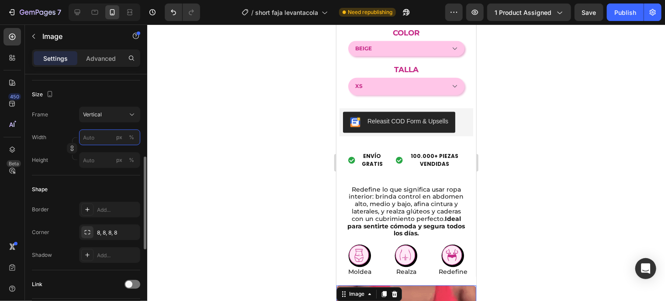
type input "3"
type input "4"
type input "30"
type input "40"
type input "300"
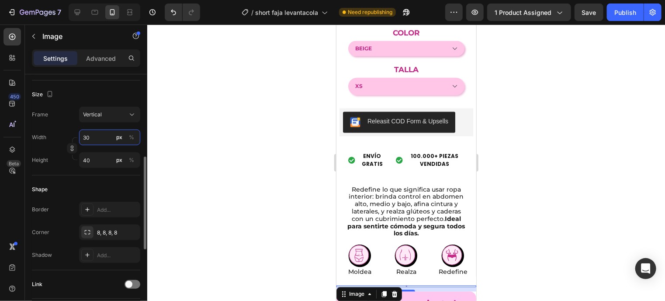
type input "400"
type input "30"
type input "40"
type input "3"
type input "4"
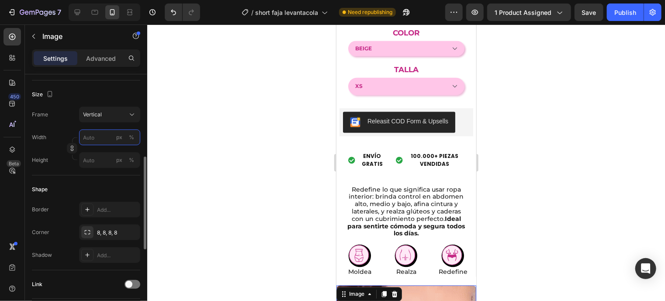
type input "3"
type input "4"
type input "2"
type input "3"
type input "25"
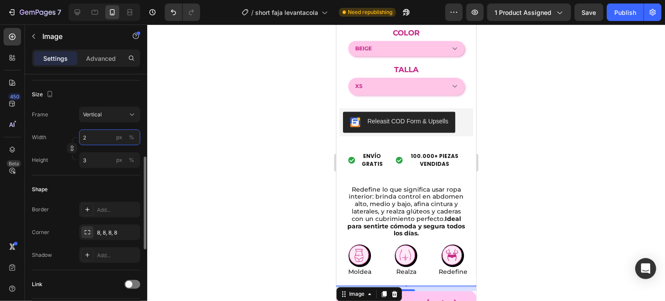
type input "33"
type input "250"
type input "333"
type input "25"
type input "33"
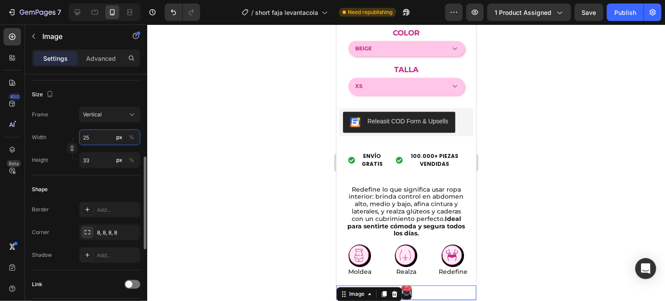
type input "2"
type input "3"
type input "26"
type input "35"
type input "260"
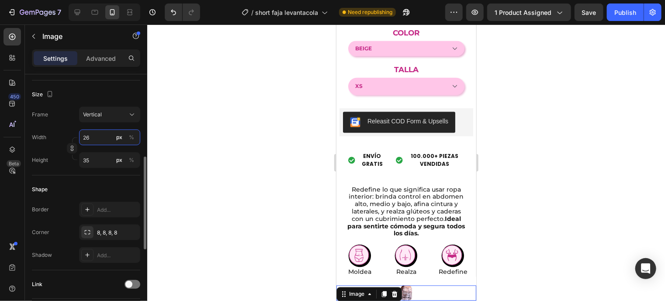
type input "347"
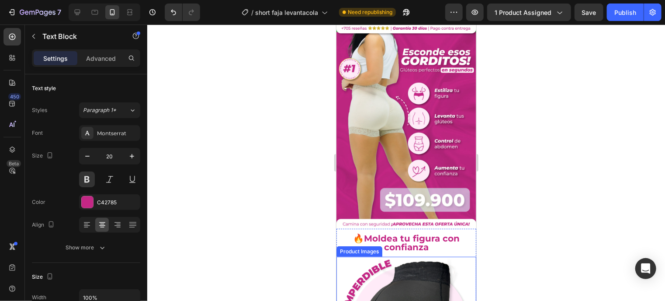
scroll to position [0, 0]
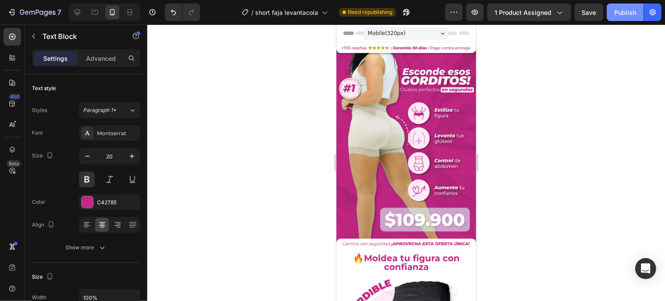
click at [615, 8] on button "Publish" at bounding box center [625, 11] width 37 height 17
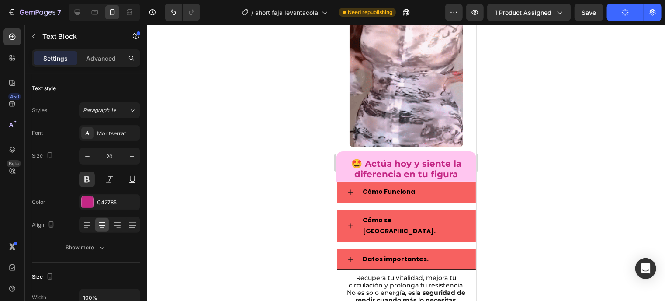
scroll to position [1185, 0]
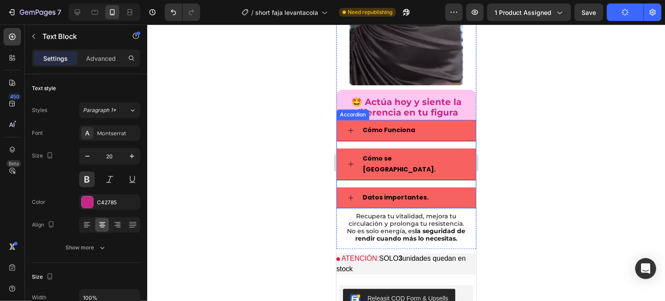
click at [355, 115] on div "Accordion" at bounding box center [352, 114] width 29 height 8
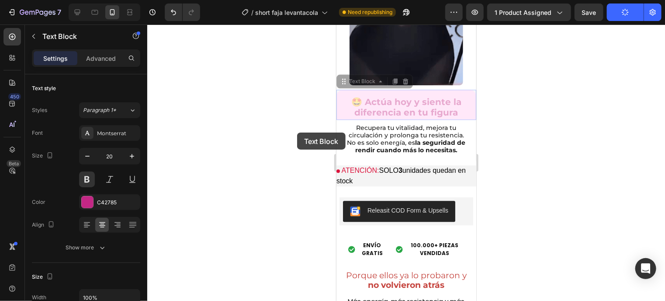
drag, startPoint x: 355, startPoint y: 115, endPoint x: 302, endPoint y: 136, distance: 56.3
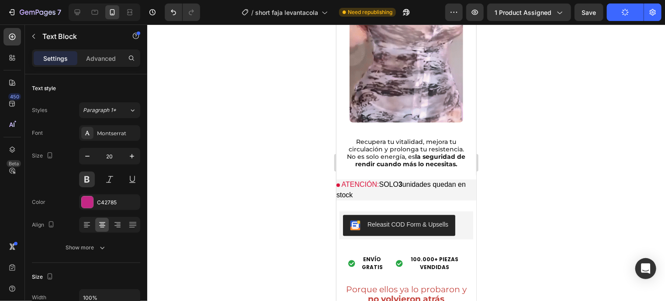
scroll to position [1199, 0]
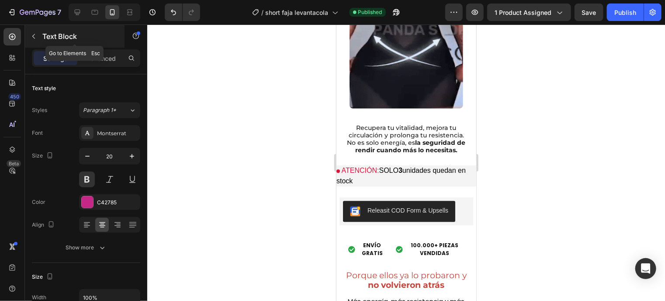
click at [37, 33] on icon "button" at bounding box center [33, 36] width 7 height 7
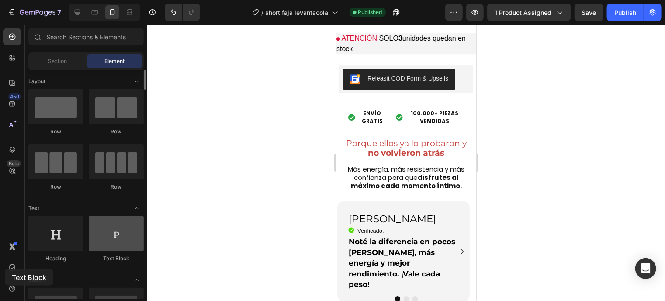
scroll to position [1343, 0]
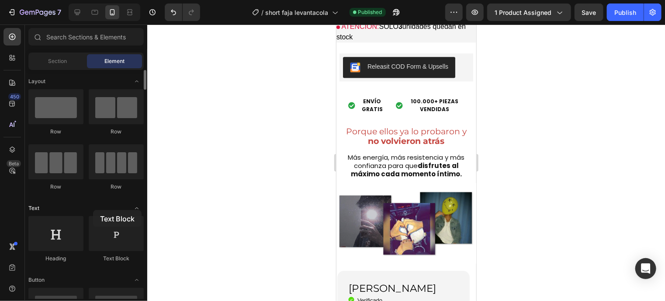
drag, startPoint x: 117, startPoint y: 232, endPoint x: 96, endPoint y: 209, distance: 30.9
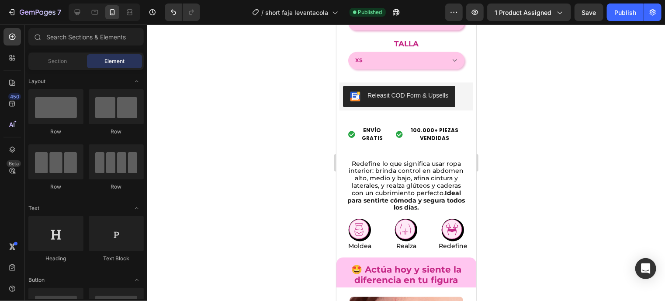
scroll to position [834, 0]
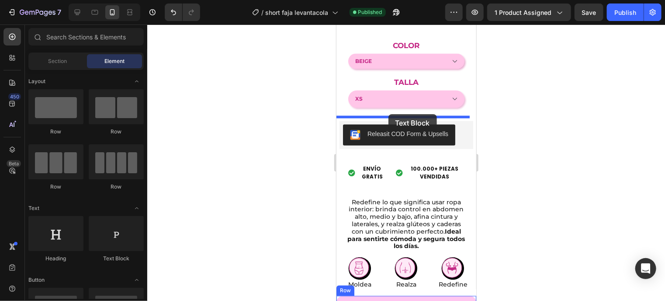
drag, startPoint x: 449, startPoint y: 265, endPoint x: 388, endPoint y: 114, distance: 163.2
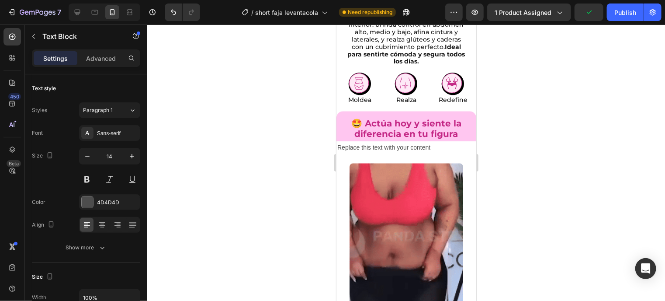
scroll to position [1019, 0]
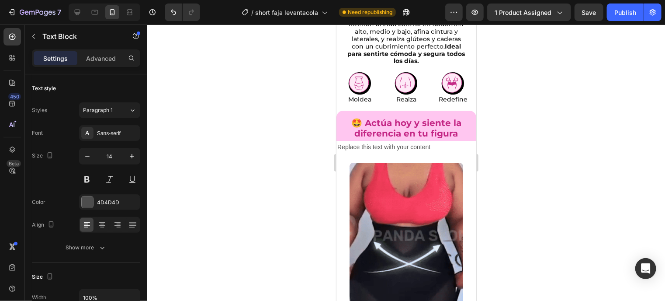
click at [397, 140] on div "Replace this text with your content" at bounding box center [406, 146] width 140 height 13
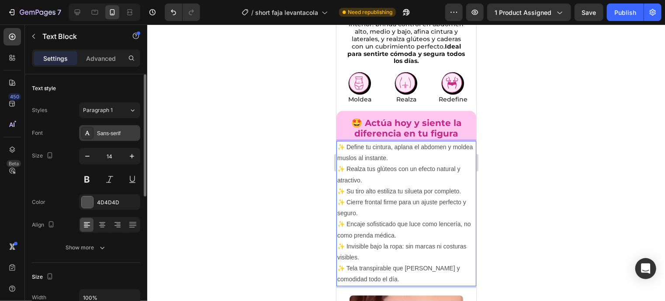
click at [108, 131] on div "Sans-serif" at bounding box center [117, 133] width 41 height 8
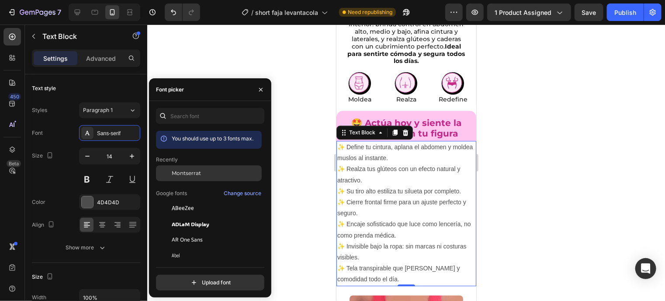
click at [181, 172] on span "Montserrat" at bounding box center [186, 173] width 29 height 8
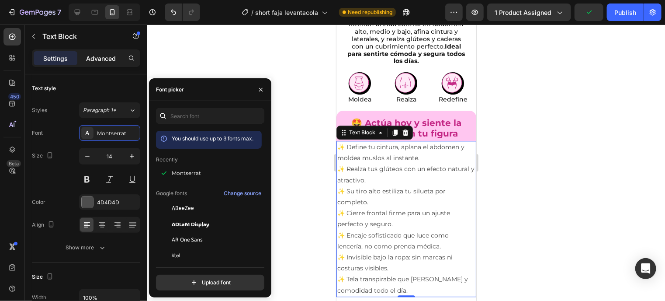
click at [102, 52] on div "Advanced" at bounding box center [101, 58] width 44 height 14
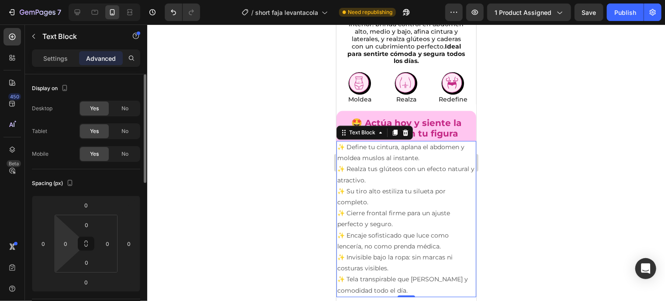
click at [61, 0] on html "7 Version history / short faja levantacola Need republishing Preview 1 product …" at bounding box center [332, 0] width 665 height 0
type input "1"
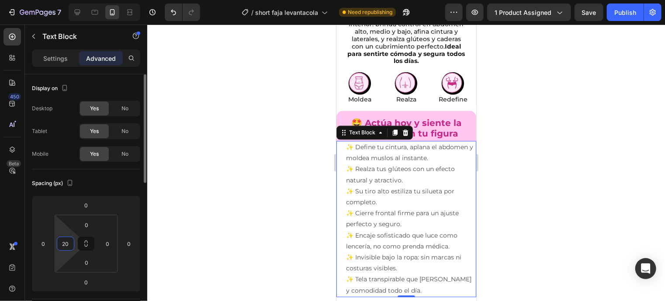
type input "2"
type input "25"
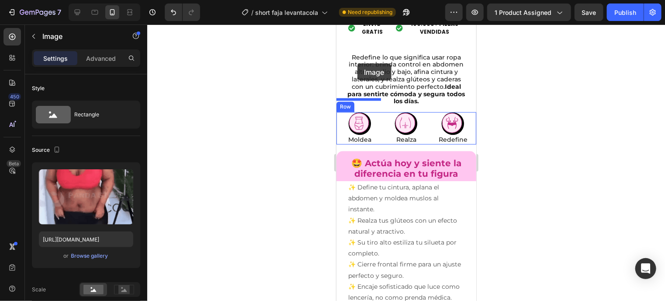
scroll to position [902, 0]
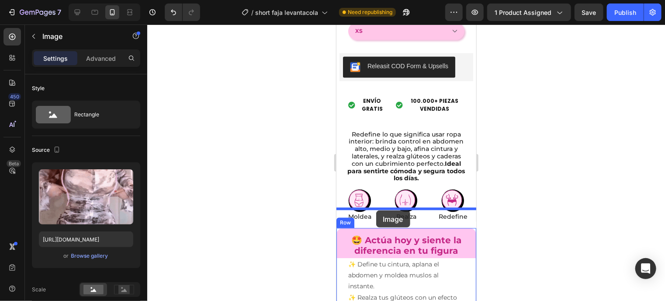
drag, startPoint x: 346, startPoint y: 170, endPoint x: 376, endPoint y: 210, distance: 49.7
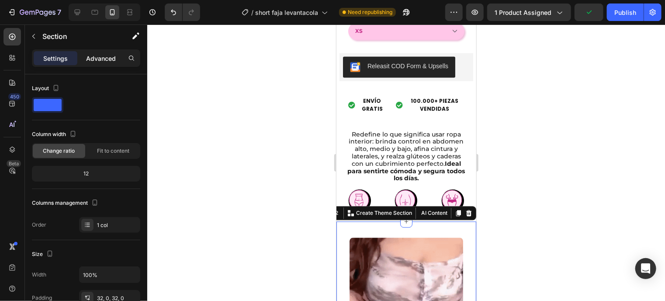
click at [107, 59] on p "Advanced" at bounding box center [101, 58] width 30 height 9
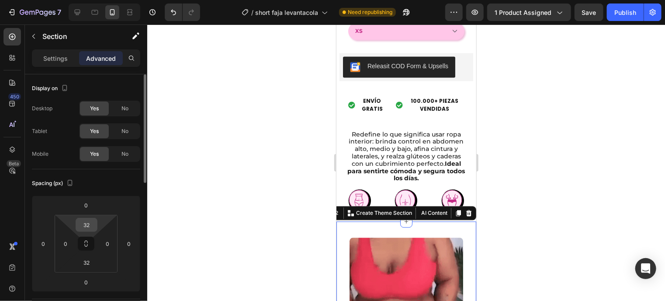
click at [87, 224] on input "32" at bounding box center [86, 224] width 17 height 13
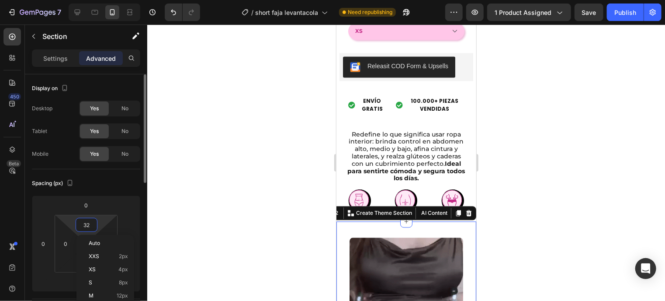
click at [87, 224] on input "32" at bounding box center [86, 224] width 17 height 13
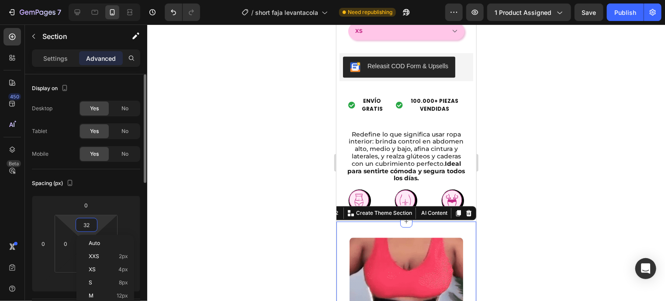
click at [87, 224] on input "32" at bounding box center [86, 224] width 17 height 13
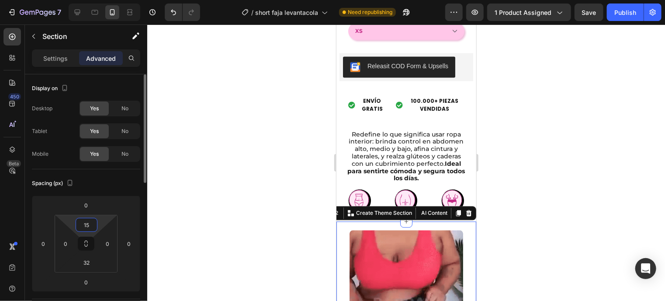
type input "1"
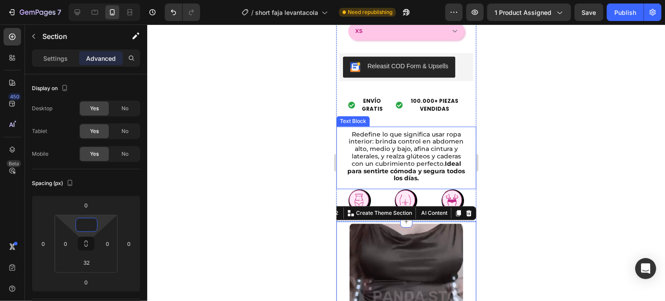
click at [415, 132] on p "Redefine lo que significa usar ropa interior: brinda control en abdomen alto, m…" at bounding box center [406, 156] width 122 height 52
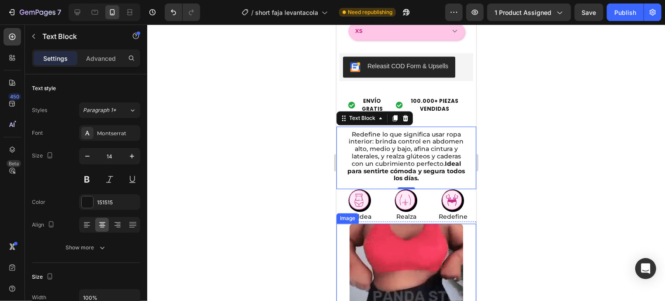
click at [460, 223] on div at bounding box center [406, 299] width 140 height 152
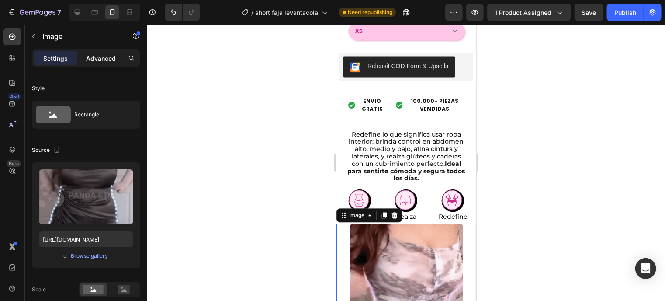
click at [105, 52] on div "Advanced" at bounding box center [101, 58] width 44 height 14
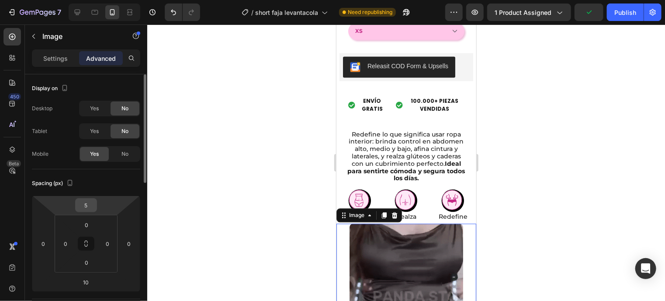
click at [82, 205] on input "5" at bounding box center [85, 204] width 17 height 13
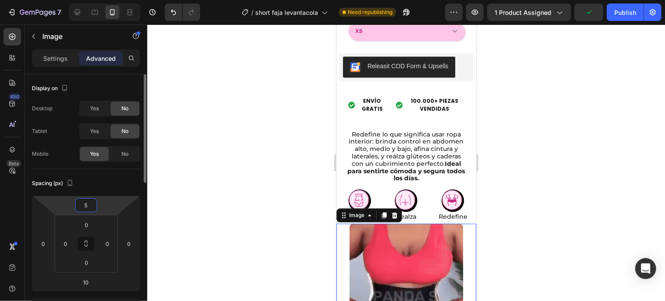
click at [82, 205] on input "5" at bounding box center [85, 204] width 17 height 13
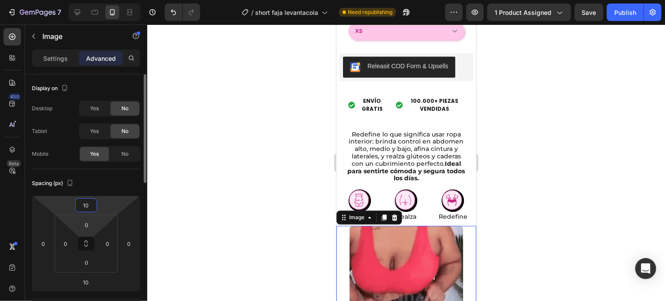
type input "1"
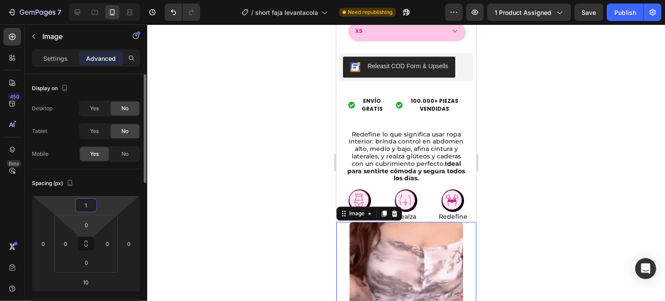
type input "15"
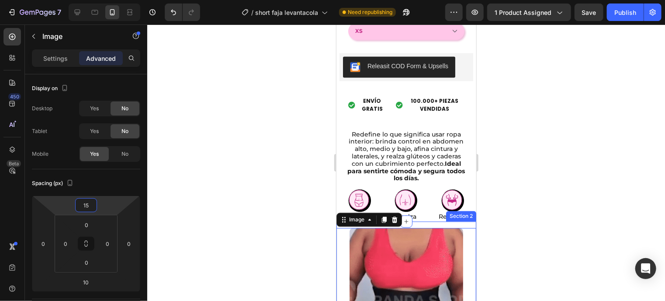
click at [447, 221] on div "Image 10" at bounding box center [406, 302] width 140 height 163
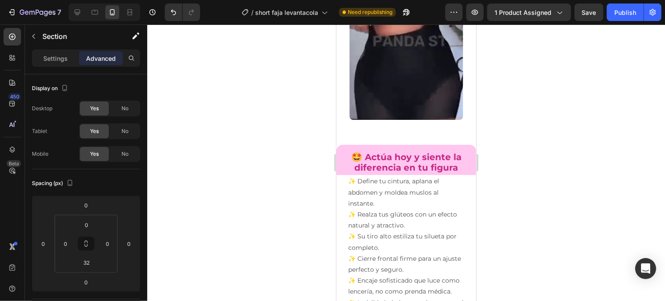
scroll to position [1150, 0]
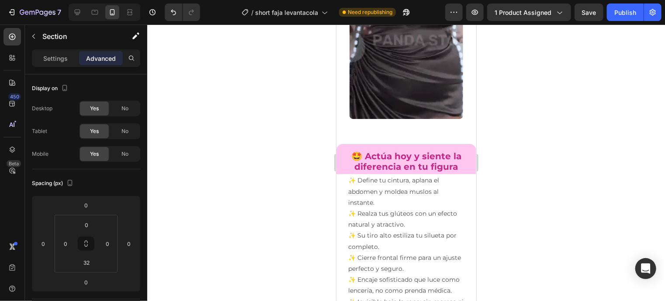
click at [394, 130] on div "Image Section 2" at bounding box center [406, 49] width 140 height 177
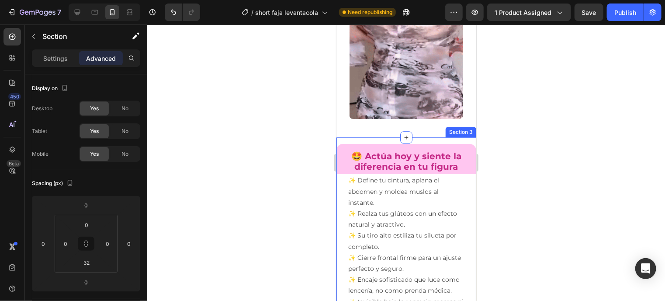
click at [448, 141] on div "🤩 Actúa hoy y siente la diferencia en tu figura Text Block ✨ Define tu cintura,…" at bounding box center [406, 284] width 140 height 295
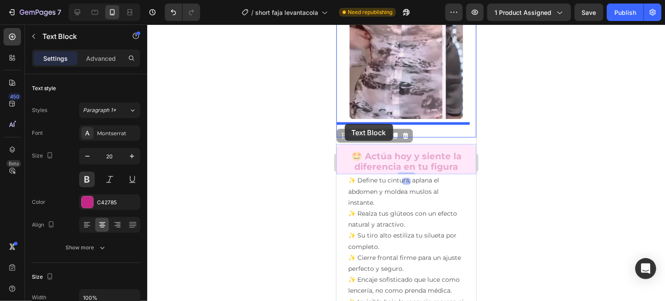
drag, startPoint x: 344, startPoint y: 160, endPoint x: 344, endPoint y: 123, distance: 36.3
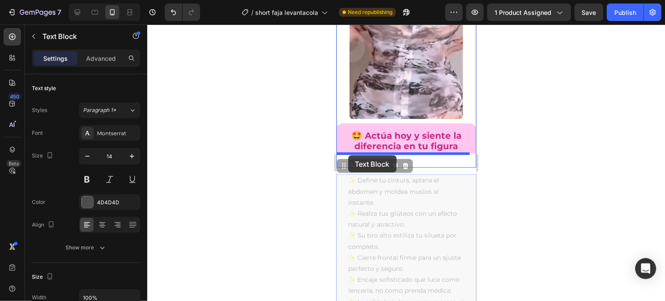
drag, startPoint x: 348, startPoint y: 184, endPoint x: 348, endPoint y: 155, distance: 28.9
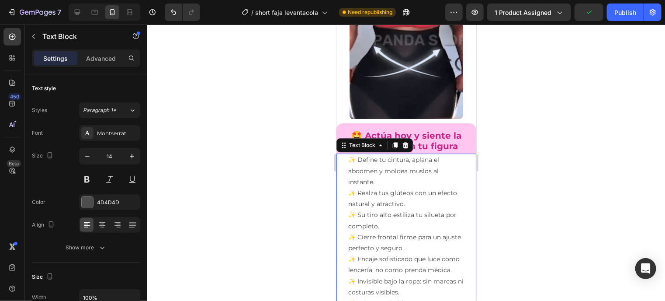
click at [392, 169] on p "✨ Define tu cintura, aplana el abdomen y moldea muslos al instante. ✨ Realza tu…" at bounding box center [406, 242] width 116 height 176
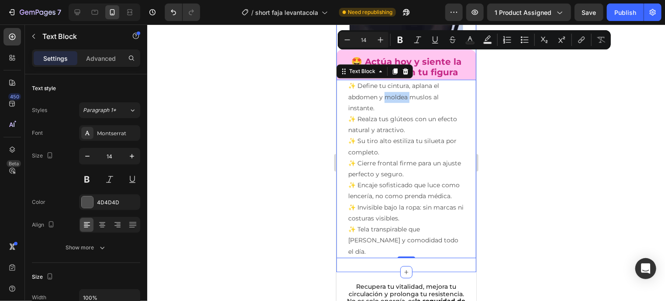
scroll to position [1317, 0]
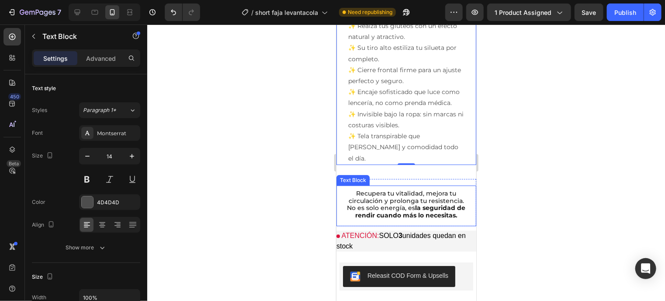
click at [387, 204] on p "Recupera tu vitalidad, mejora tu circulación y prolonga tu resistencia. No es s…" at bounding box center [406, 203] width 122 height 29
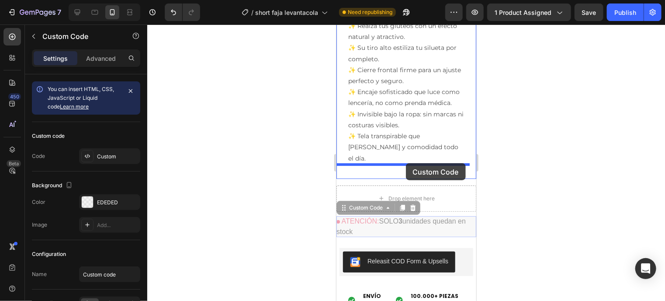
drag, startPoint x: 415, startPoint y: 228, endPoint x: 406, endPoint y: 163, distance: 65.8
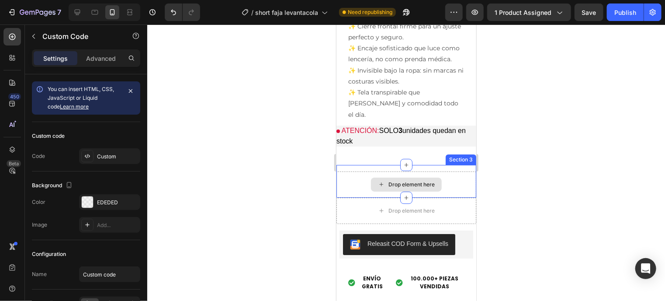
scroll to position [1360, 0]
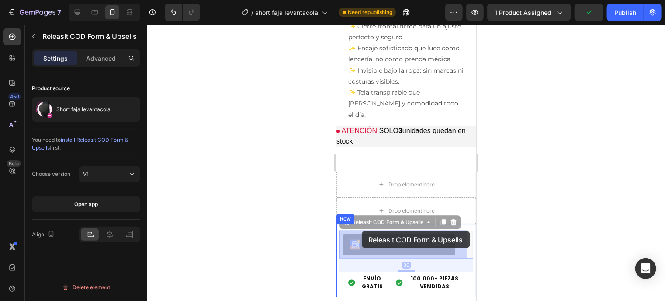
drag, startPoint x: 461, startPoint y: 243, endPoint x: 362, endPoint y: 230, distance: 100.0
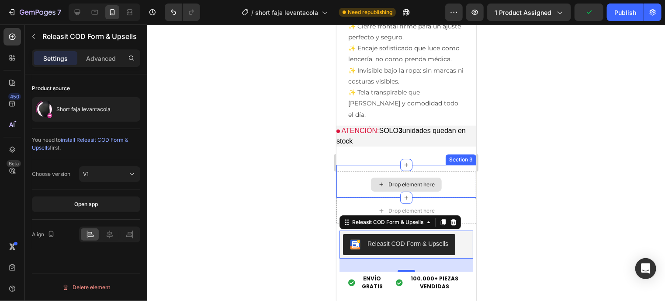
click at [361, 173] on div "Drop element here" at bounding box center [406, 184] width 140 height 26
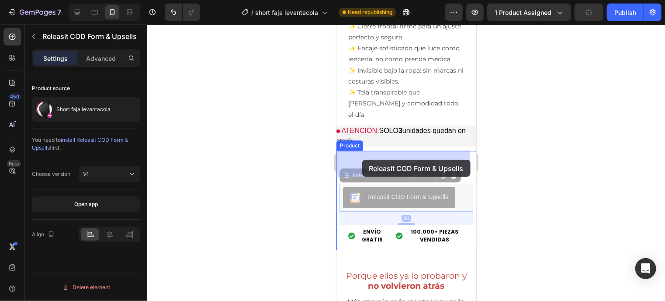
drag, startPoint x: 394, startPoint y: 194, endPoint x: 362, endPoint y: 159, distance: 47.3
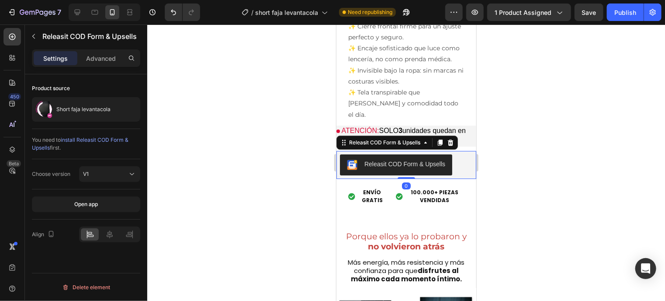
drag, startPoint x: 404, startPoint y: 190, endPoint x: 402, endPoint y: 160, distance: 29.8
click at [402, 160] on div "Releasit COD Form & Upsells Releasit COD Form & Upsells 0" at bounding box center [406, 164] width 140 height 28
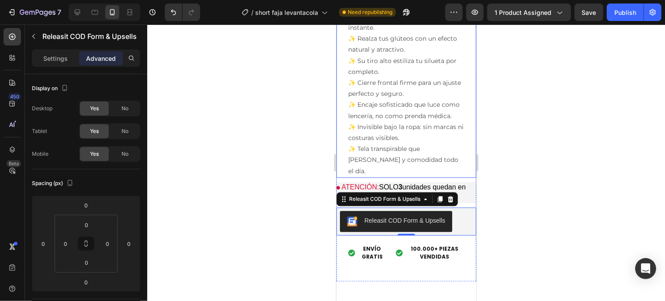
scroll to position [846, 0]
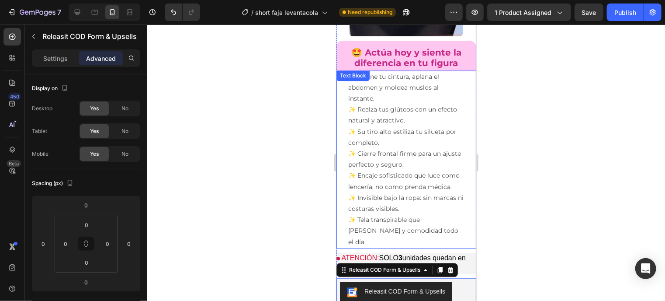
click at [344, 151] on div "✨ Define tu cintura, aplana el abdomen y moldea muslos al instante. ✨ Realza tu…" at bounding box center [406, 159] width 140 height 178
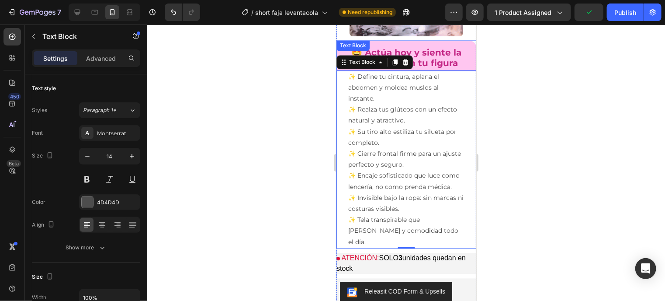
click at [459, 56] on p "🤩 Actúa hoy y siente la diferencia en tu figura" at bounding box center [406, 57] width 126 height 21
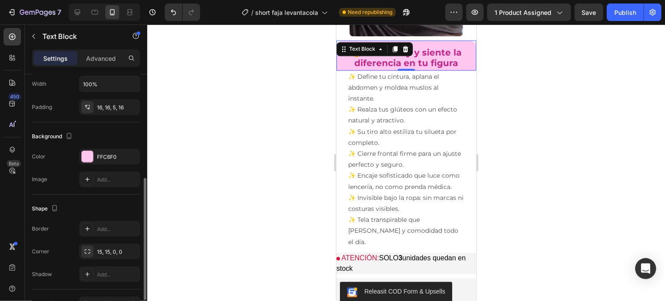
scroll to position [220, 0]
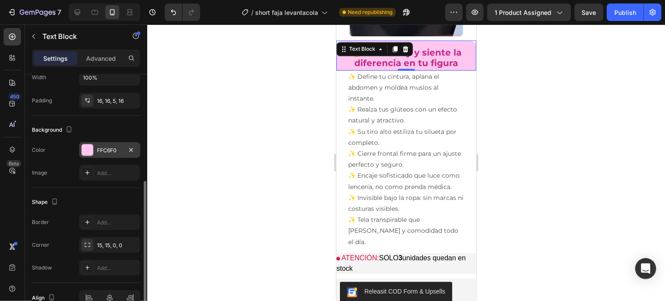
click at [89, 152] on div at bounding box center [87, 149] width 11 height 11
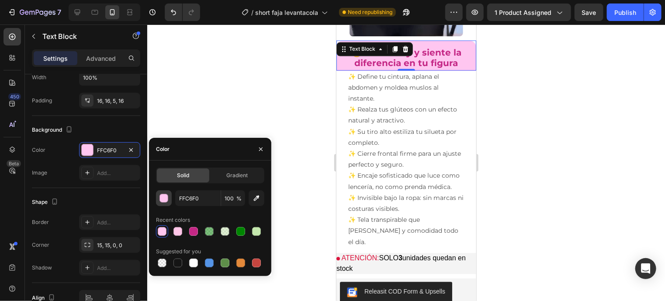
click at [169, 200] on button "button" at bounding box center [164, 198] width 16 height 16
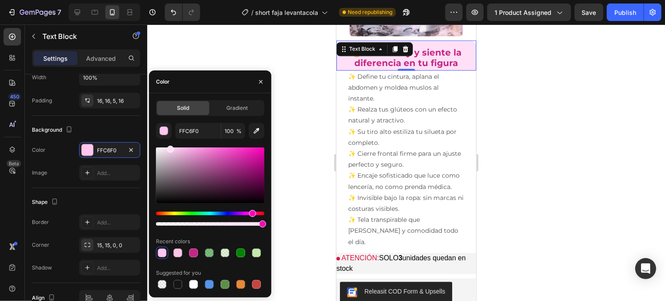
drag, startPoint x: 180, startPoint y: 152, endPoint x: 169, endPoint y: 147, distance: 11.8
click at [169, 147] on div at bounding box center [170, 149] width 7 height 7
type input "FFE0F6"
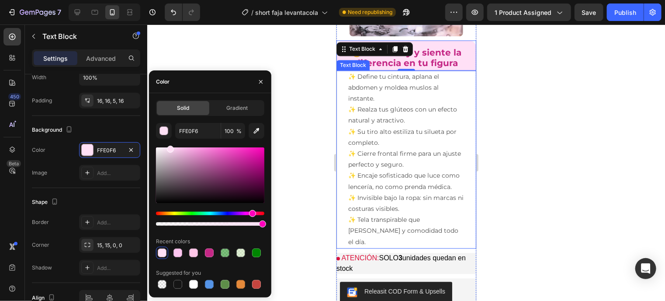
click at [351, 109] on p "✨ Define tu cintura, aplana el abdomen y moldea muslos al instante. ✨ Realza tu…" at bounding box center [406, 159] width 116 height 176
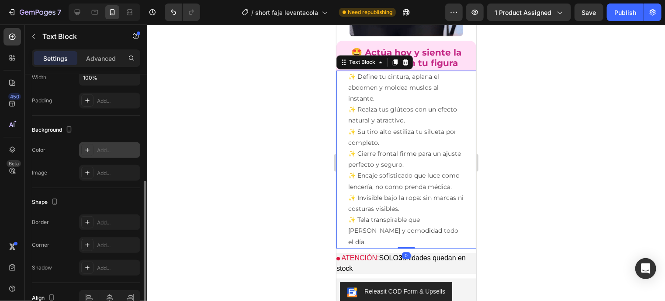
click at [105, 148] on div "Add..." at bounding box center [117, 150] width 41 height 8
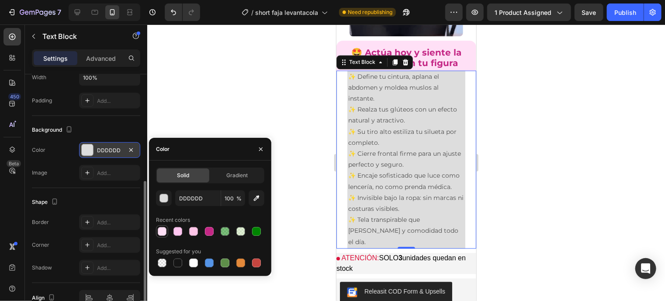
click at [163, 237] on div at bounding box center [162, 231] width 12 height 12
type input "FFE0F6"
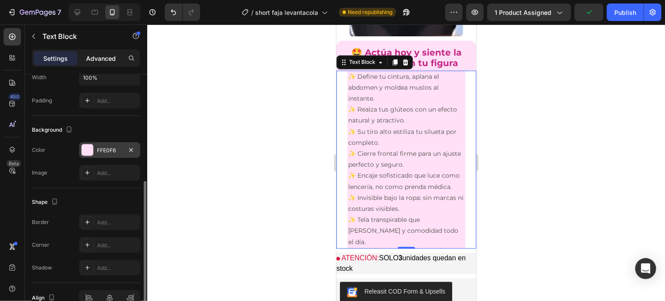
click at [96, 59] on p "Advanced" at bounding box center [101, 58] width 30 height 9
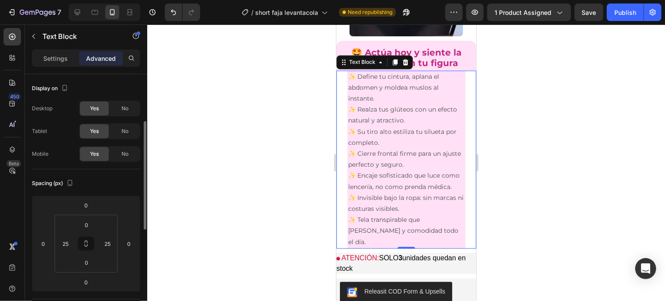
scroll to position [42, 0]
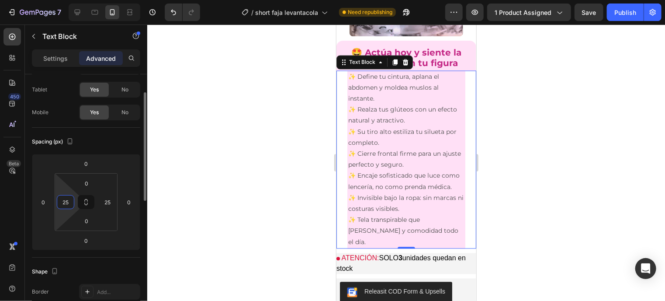
click at [63, 202] on input "25" at bounding box center [65, 201] width 13 height 13
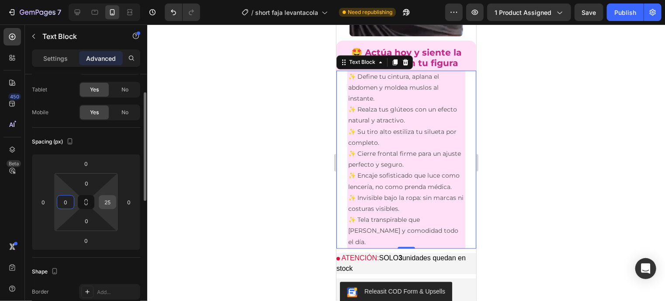
type input "0"
click at [106, 200] on input "25" at bounding box center [107, 201] width 13 height 13
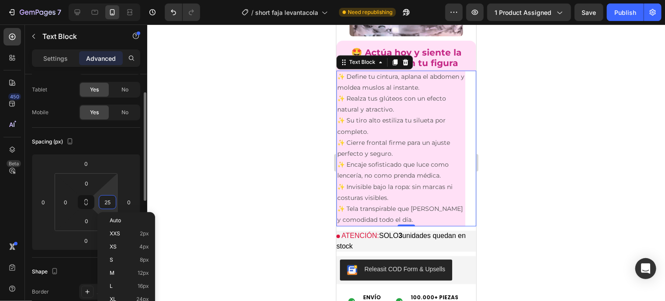
type input "0"
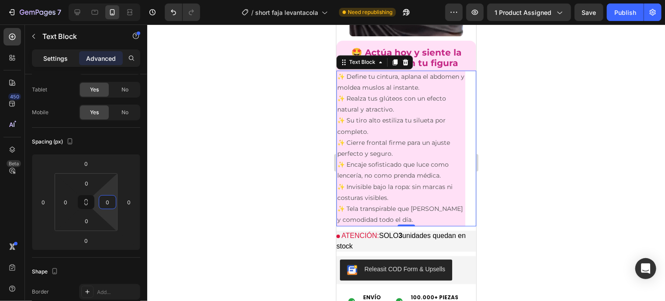
click at [42, 58] on div "Settings" at bounding box center [56, 58] width 44 height 14
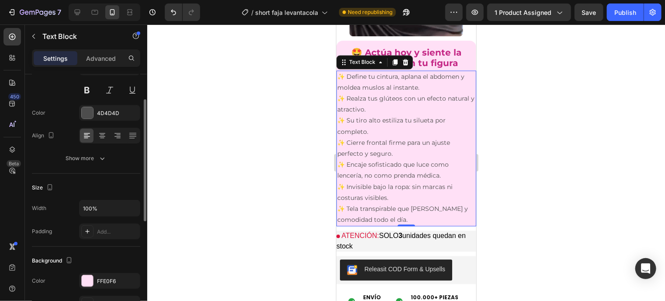
scroll to position [109, 0]
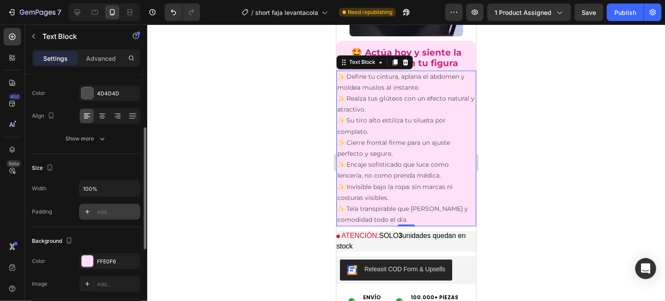
click at [104, 206] on div "Add..." at bounding box center [109, 212] width 61 height 16
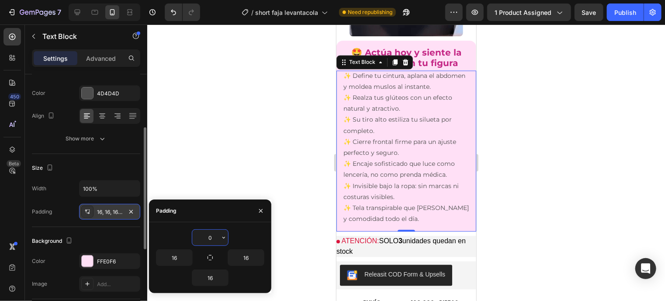
type input "0"
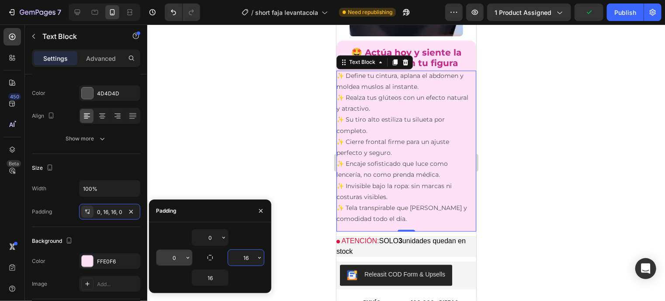
click at [172, 254] on input "0" at bounding box center [174, 258] width 36 height 16
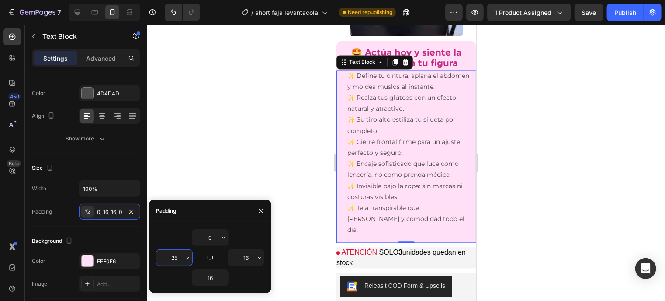
type input "25"
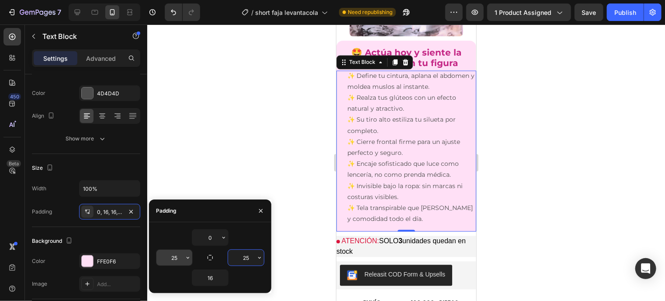
type input "25"
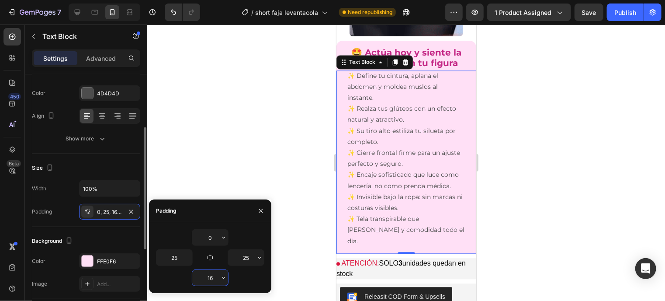
click at [91, 155] on div "Size Width 100% Padding 0, 25, 16, 25" at bounding box center [86, 190] width 108 height 73
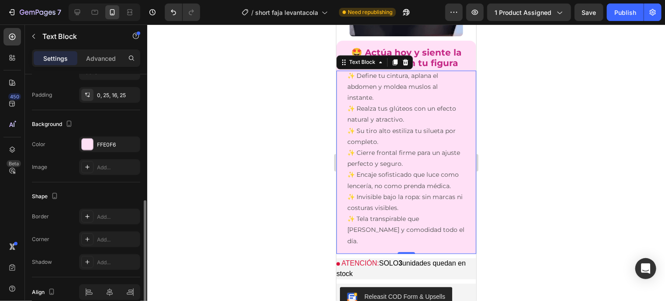
scroll to position [266, 0]
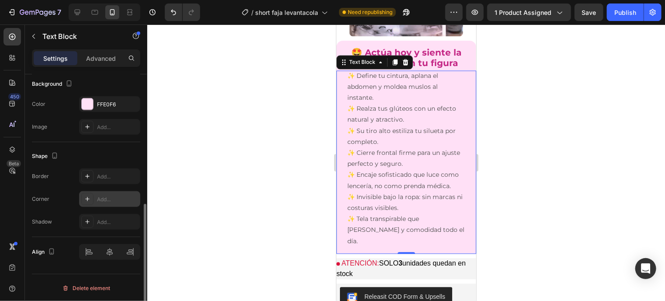
click at [108, 203] on div "Add..." at bounding box center [109, 199] width 61 height 16
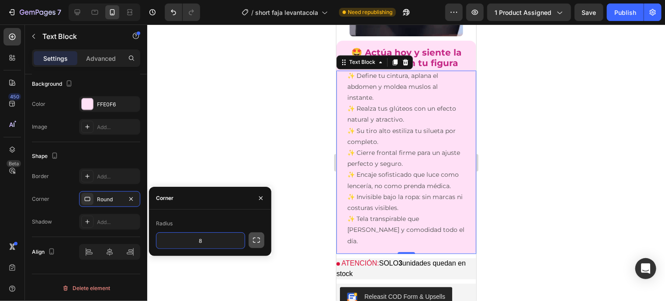
click at [258, 239] on icon "button" at bounding box center [256, 240] width 9 height 9
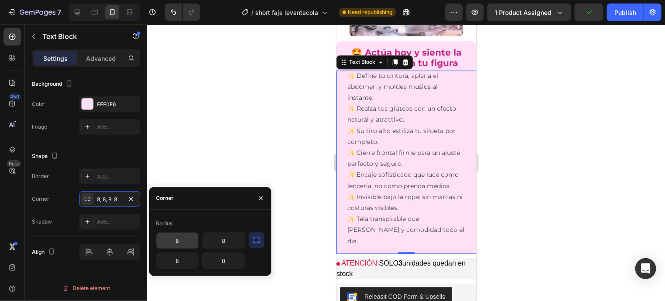
click at [185, 241] on input "8" at bounding box center [177, 241] width 42 height 16
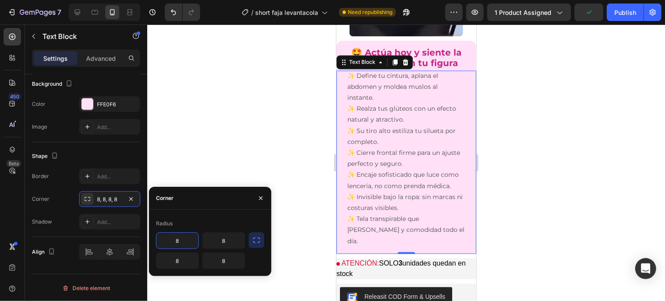
click at [185, 241] on input "8" at bounding box center [177, 241] width 42 height 16
type input "0"
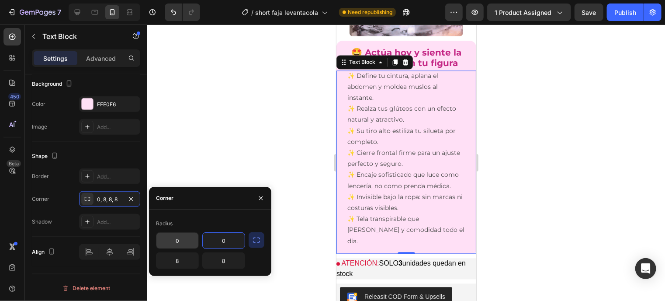
type input "0"
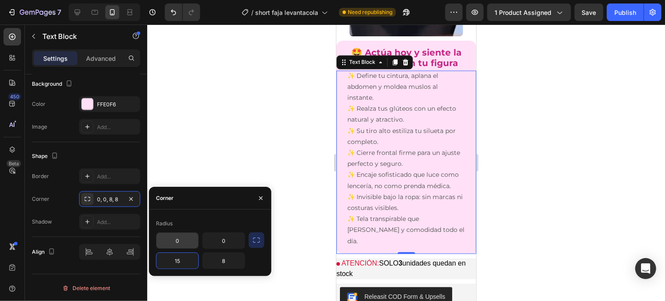
type input "1"
type input "20"
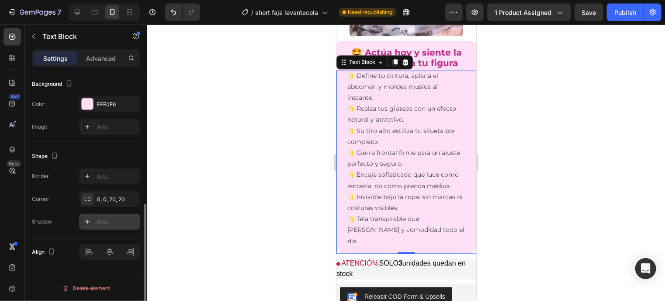
click at [101, 218] on div "Add..." at bounding box center [117, 222] width 41 height 8
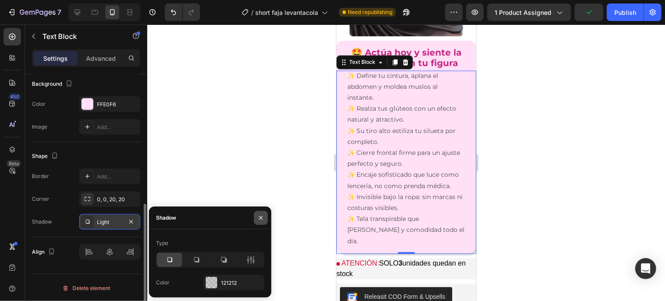
click at [263, 214] on icon "button" at bounding box center [260, 217] width 7 height 7
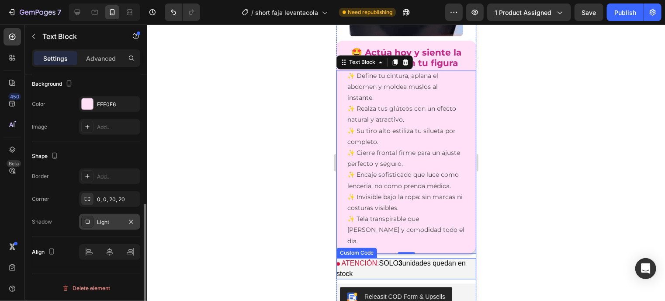
click at [449, 268] on p "ATENCIÓN: SOLO 3 unidades quedan en stock" at bounding box center [406, 268] width 140 height 21
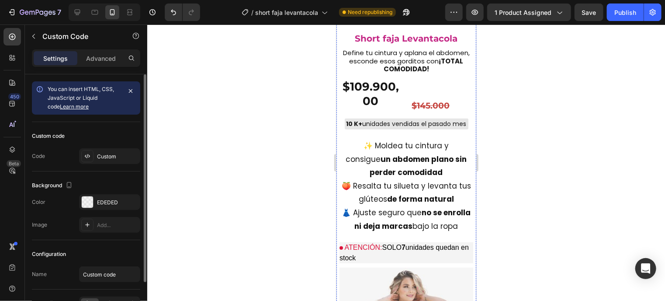
scroll to position [407, 0]
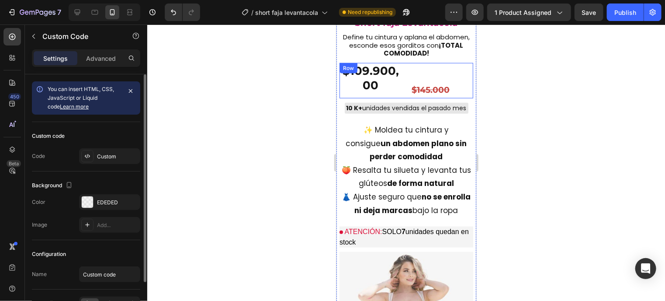
click at [402, 73] on div "$109.900,00 Product Price Product Price $145.000 Text Block Row" at bounding box center [406, 80] width 134 height 35
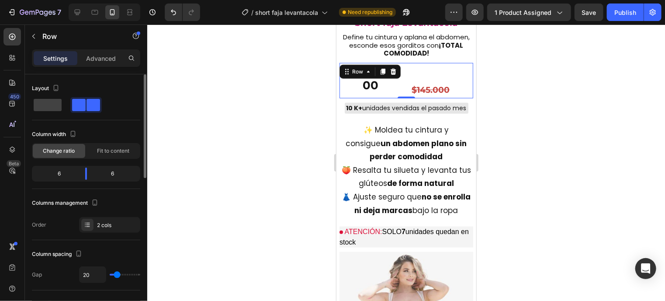
type input "6"
type input "0"
drag, startPoint x: 118, startPoint y: 272, endPoint x: 149, endPoint y: 239, distance: 45.2
type input "0"
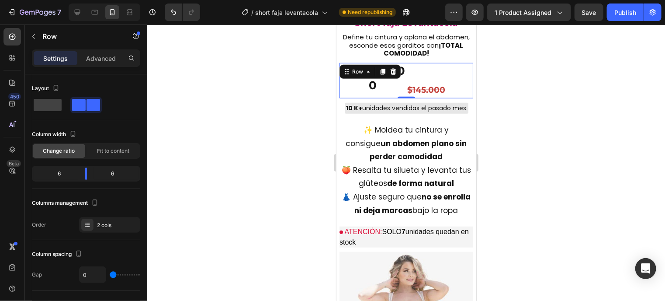
click at [113, 275] on input "range" at bounding box center [125, 275] width 31 height 2
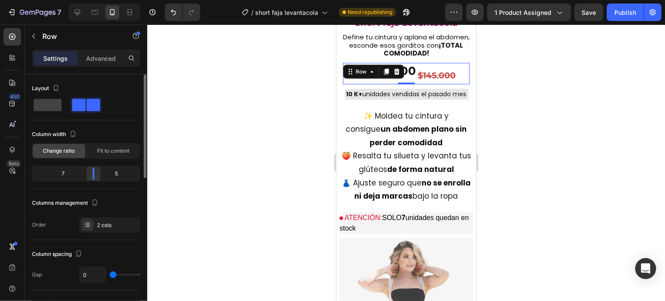
drag, startPoint x: 91, startPoint y: 177, endPoint x: 98, endPoint y: 174, distance: 7.3
click at [98, 174] on div at bounding box center [94, 173] width 16 height 12
click at [113, 274] on input "range" at bounding box center [125, 275] width 31 height 2
click at [86, 278] on input "0" at bounding box center [93, 275] width 26 height 16
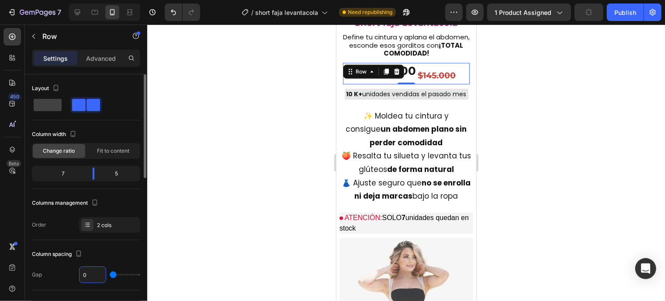
click at [86, 278] on input "0" at bounding box center [93, 275] width 26 height 16
type input "3"
type input "0"
type input "6"
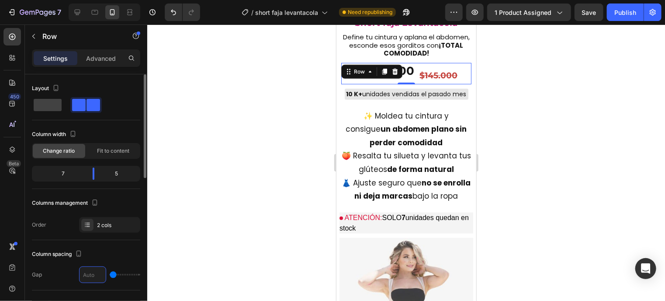
type input "6"
click at [111, 248] on div "Column spacing" at bounding box center [86, 254] width 108 height 14
click at [621, 9] on div "Publish" at bounding box center [626, 12] width 22 height 9
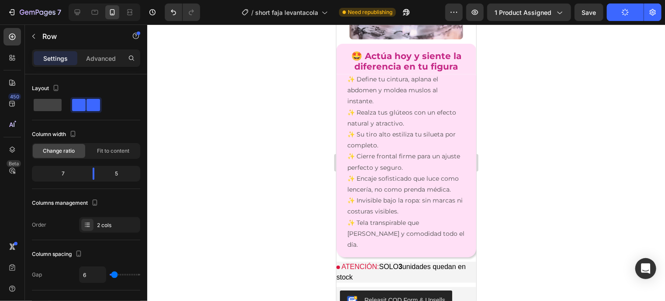
scroll to position [1217, 0]
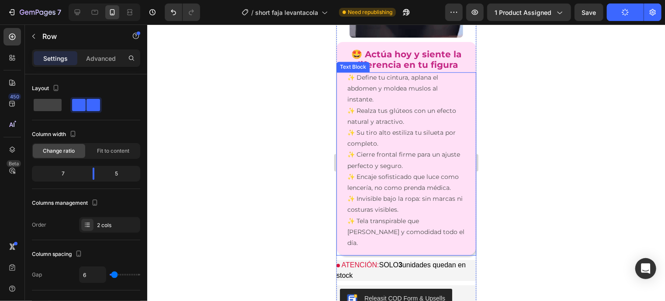
click at [390, 104] on p "✨ Define tu cintura, aplana el abdomen y moldea muslos al instante. ✨ Realza tu…" at bounding box center [406, 160] width 118 height 176
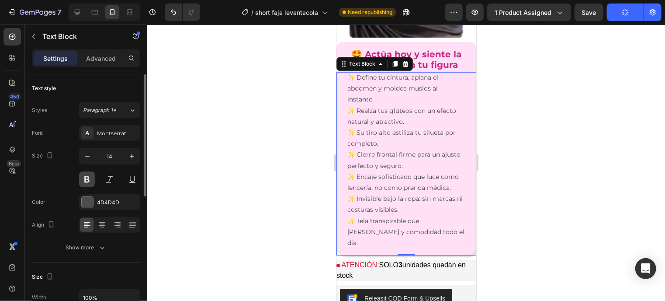
click at [87, 180] on button at bounding box center [87, 179] width 16 height 16
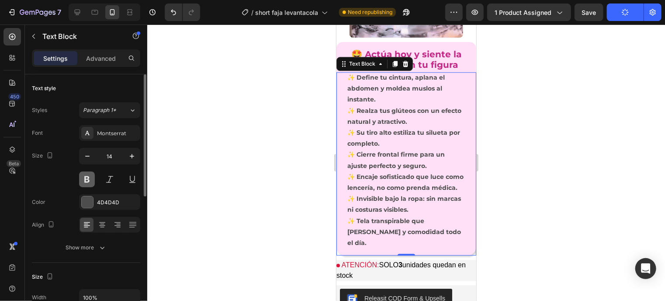
click at [88, 173] on button at bounding box center [87, 179] width 16 height 16
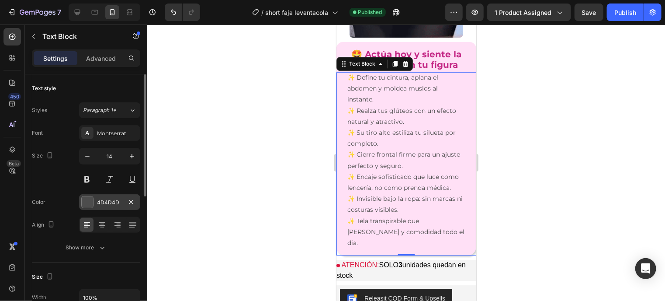
click at [90, 195] on div "4D4D4D" at bounding box center [109, 202] width 61 height 16
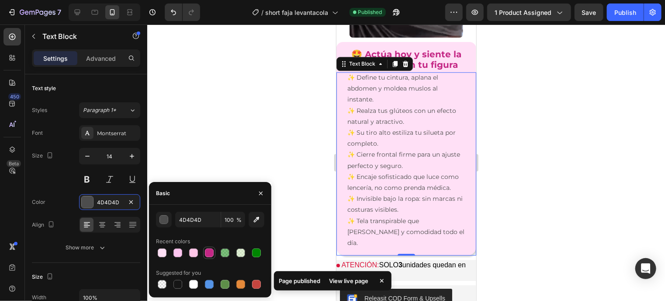
click at [206, 252] on div at bounding box center [209, 252] width 9 height 9
type input "C42785"
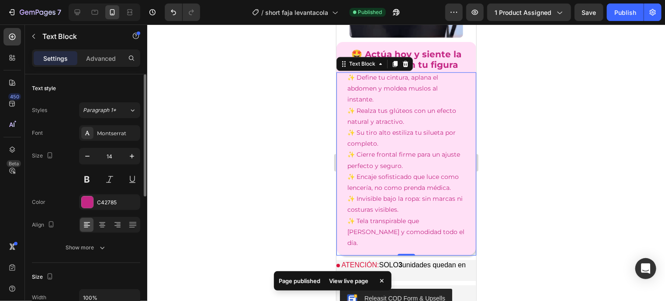
click at [57, 214] on div "Font Montserrat Size 14 Color C42785 Align Show more" at bounding box center [86, 190] width 108 height 130
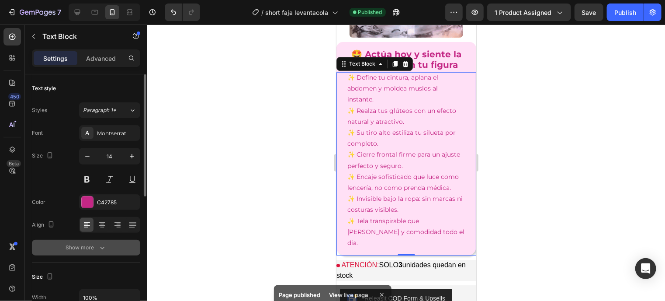
click at [100, 244] on icon "button" at bounding box center [102, 247] width 9 height 9
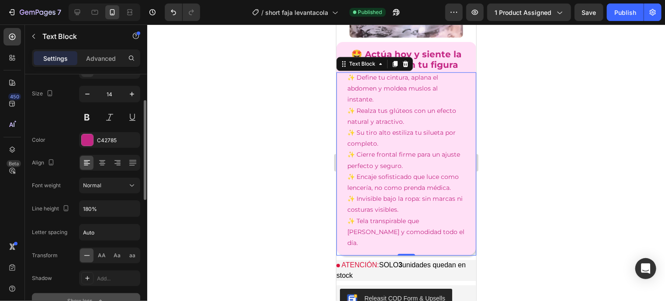
scroll to position [64, 0]
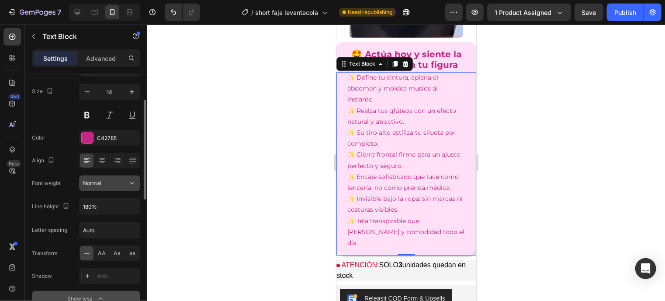
click at [136, 179] on icon at bounding box center [132, 183] width 9 height 9
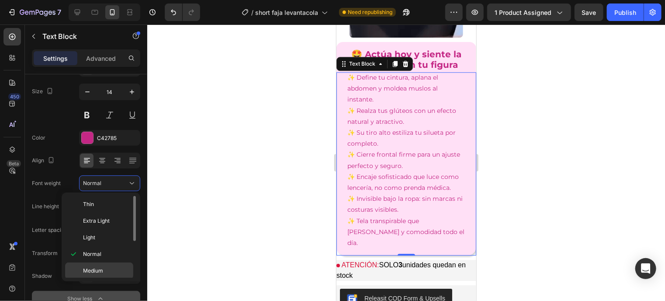
click at [95, 267] on span "Medium" at bounding box center [93, 271] width 20 height 8
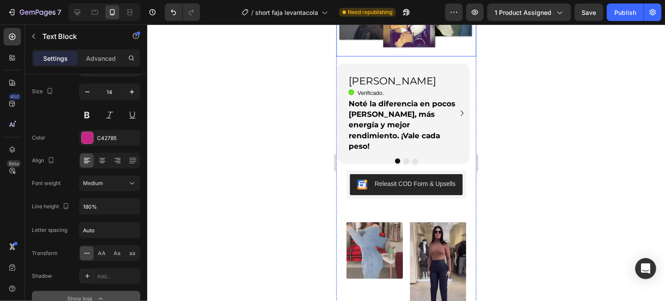
scroll to position [1760, 0]
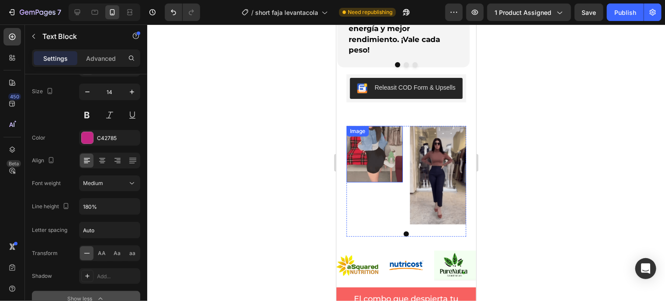
click at [380, 164] on img at bounding box center [374, 153] width 56 height 57
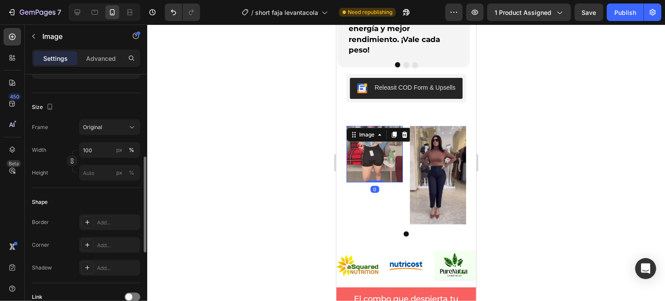
scroll to position [197, 0]
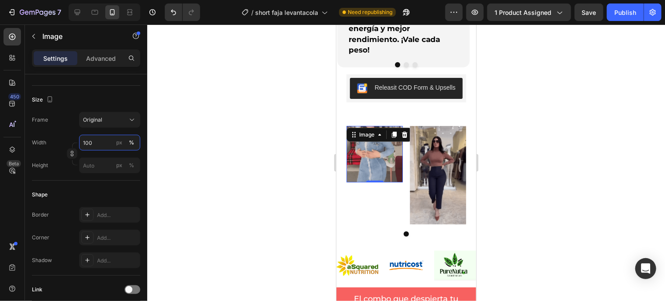
click at [102, 139] on input "100" at bounding box center [109, 143] width 61 height 16
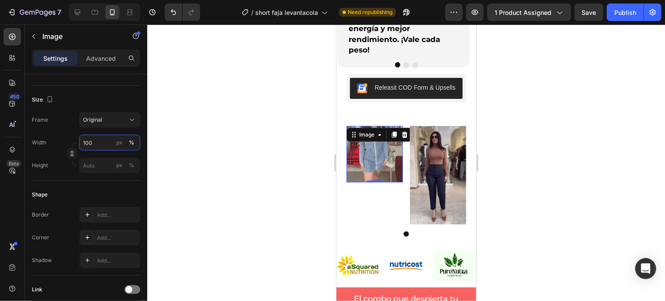
click at [102, 139] on input "100" at bounding box center [109, 143] width 61 height 16
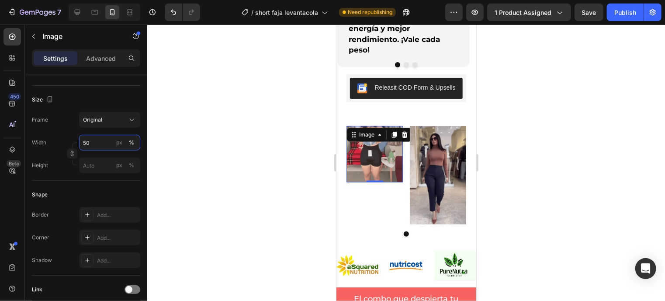
type input "5"
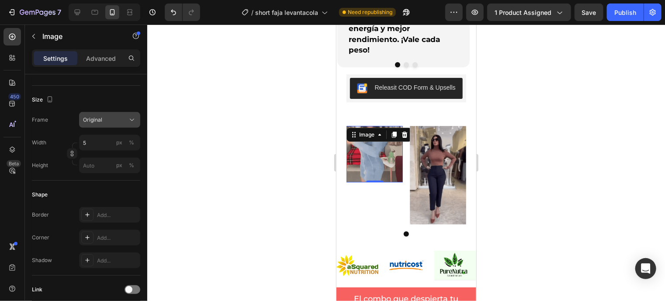
click at [126, 118] on div "Original" at bounding box center [109, 119] width 53 height 9
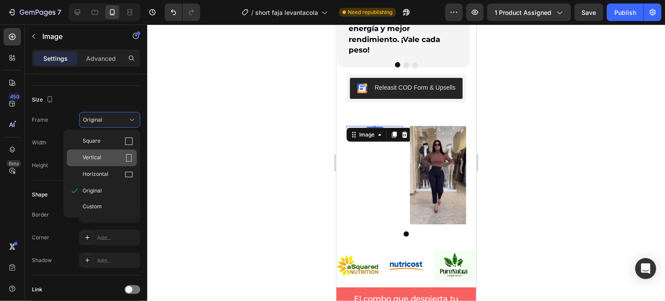
click at [122, 160] on div "Vertical" at bounding box center [108, 157] width 51 height 9
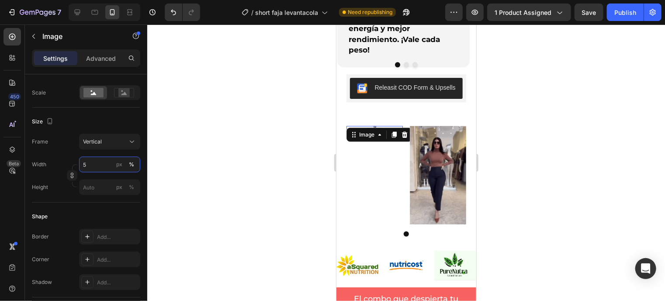
click at [99, 171] on input "5" at bounding box center [109, 164] width 61 height 16
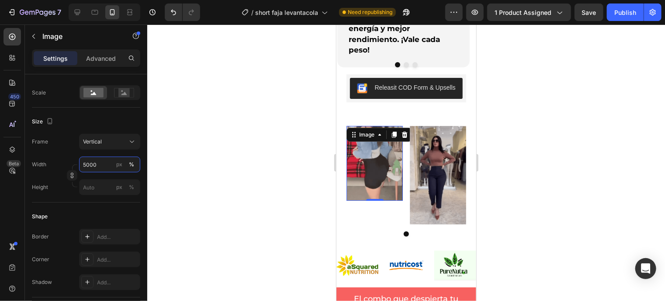
type input "5000"
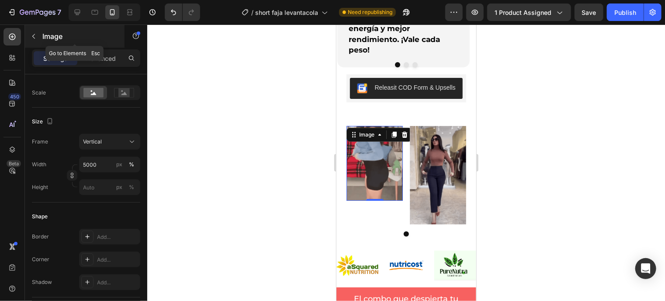
click at [31, 37] on icon "button" at bounding box center [33, 36] width 7 height 7
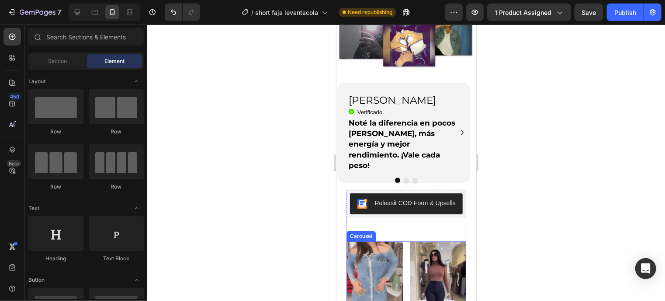
scroll to position [1664, 0]
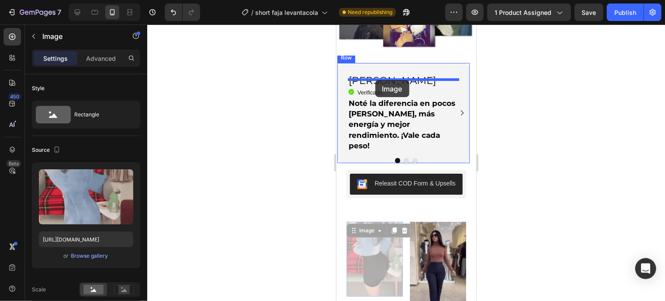
drag, startPoint x: 374, startPoint y: 254, endPoint x: 375, endPoint y: 80, distance: 174.8
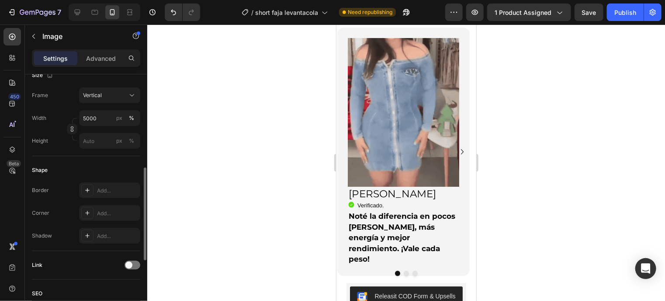
scroll to position [247, 0]
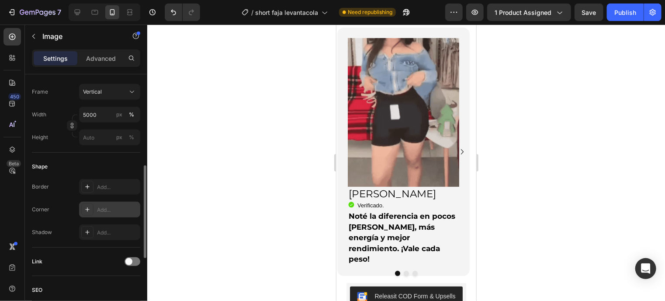
click at [107, 210] on div "Add..." at bounding box center [117, 210] width 41 height 8
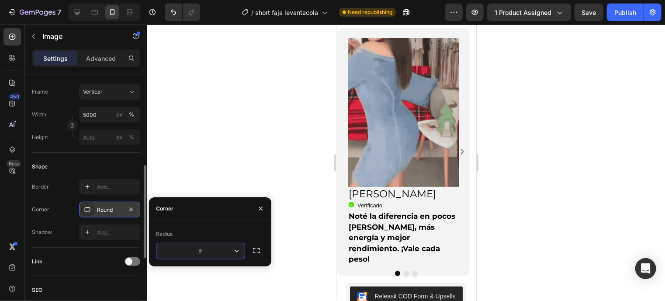
type input "20"
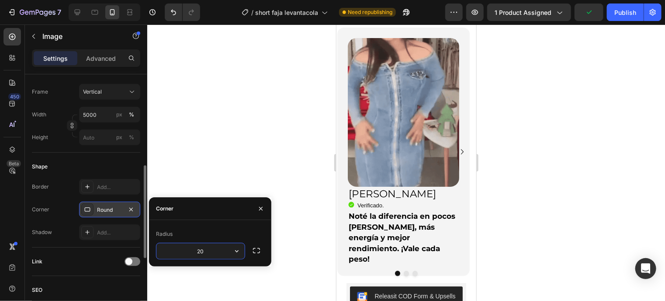
click at [108, 167] on div "Shape" at bounding box center [86, 167] width 108 height 14
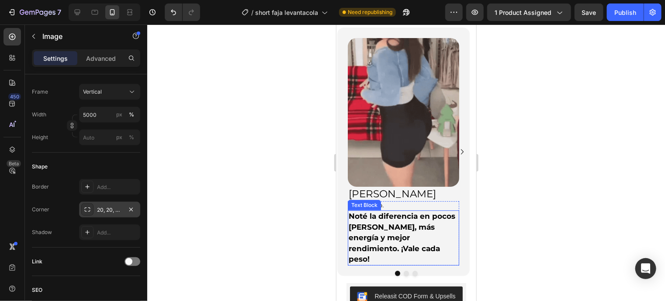
click at [383, 230] on strong "Noté la diferencia en pocos días, más energía y mejor rendimiento. ¡Vale cada p…" at bounding box center [401, 237] width 107 height 52
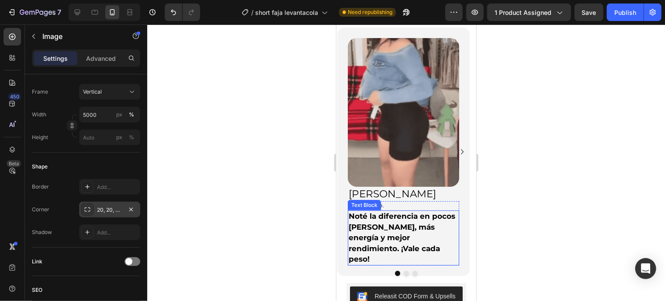
click at [383, 230] on strong "Noté la diferencia en pocos días, más energía y mejor rendimiento. ¡Vale cada p…" at bounding box center [401, 237] width 107 height 52
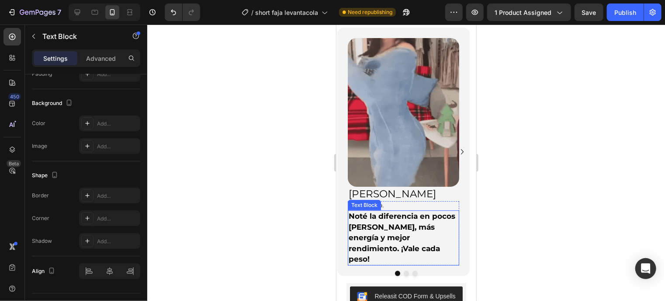
click at [383, 230] on strong "Noté la diferencia en pocos días, más energía y mejor rendimiento. ¡Vale cada p…" at bounding box center [401, 237] width 107 height 52
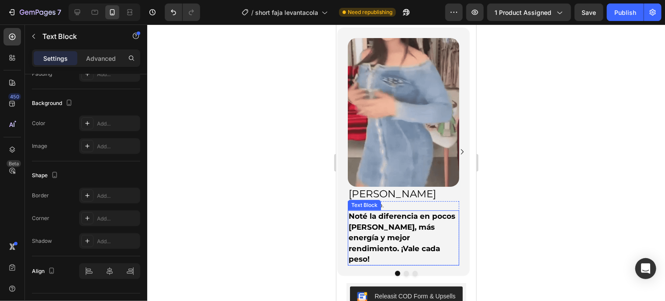
click at [383, 230] on strong "Noté la diferencia en pocos días, más energía y mejor rendimiento. ¡Vale cada p…" at bounding box center [401, 237] width 107 height 52
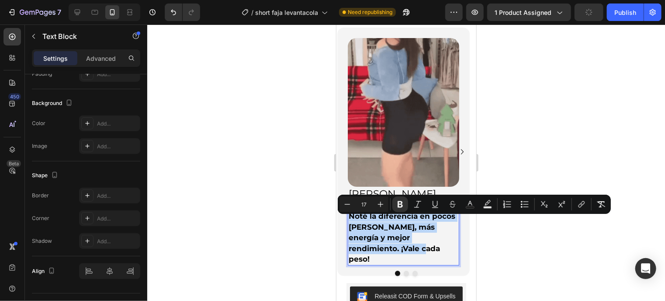
scroll to position [0, 0]
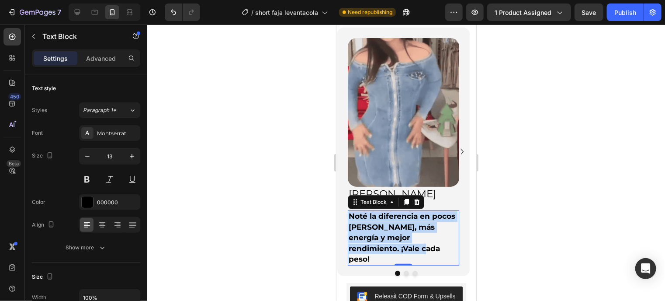
click at [386, 235] on strong "Noté la diferencia en pocos días, más energía y mejor rendimiento. ¡Vale cada p…" at bounding box center [401, 237] width 107 height 52
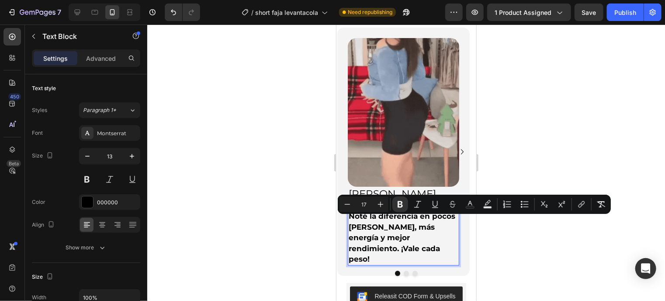
click at [386, 235] on strong "Noté la diferencia en pocos días, más energía y mejor rendimiento. ¡Vale cada p…" at bounding box center [401, 237] width 107 height 52
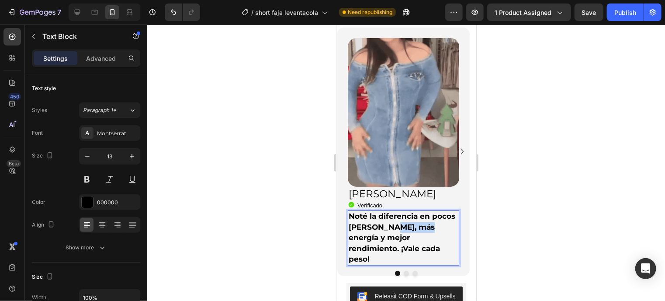
click at [386, 235] on strong "Noté la diferencia en pocos días, más energía y mejor rendimiento. ¡Vale cada p…" at bounding box center [401, 237] width 107 height 52
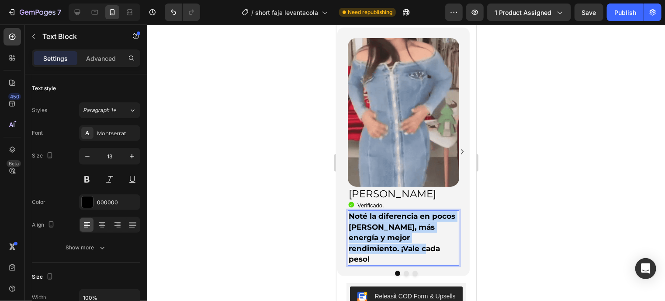
click at [386, 235] on strong "Noté la diferencia en pocos días, más energía y mejor rendimiento. ¡Vale cada p…" at bounding box center [401, 237] width 107 height 52
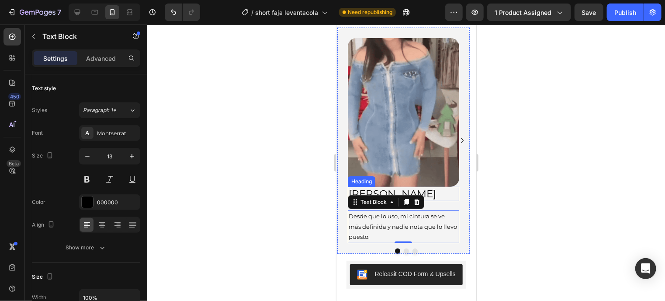
click at [376, 198] on h2 "Andrés R." at bounding box center [403, 193] width 111 height 15
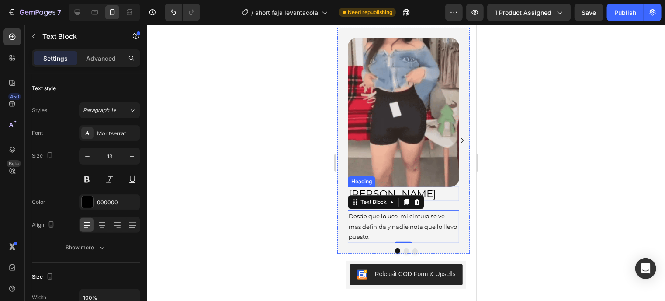
click at [376, 198] on h2 "Andrés R." at bounding box center [403, 193] width 111 height 15
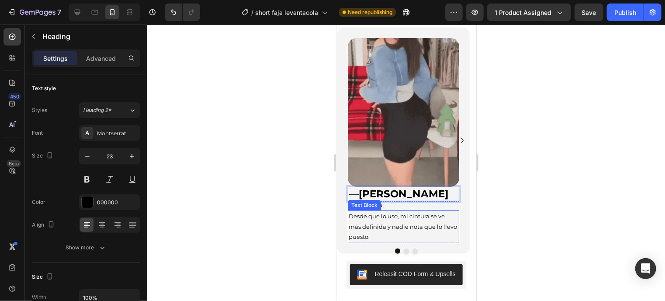
click at [369, 233] on p "Desde que lo uso, mi cintura se ve más definida y nadie nota que lo llevo puest…" at bounding box center [403, 226] width 110 height 31
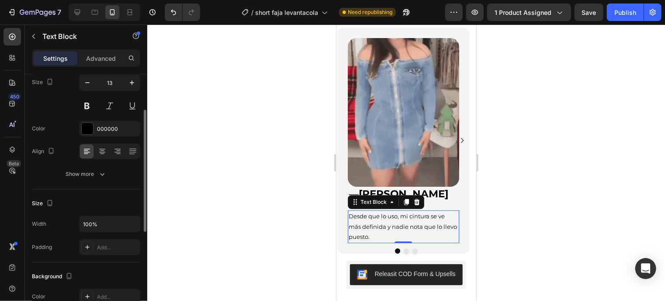
scroll to position [74, 0]
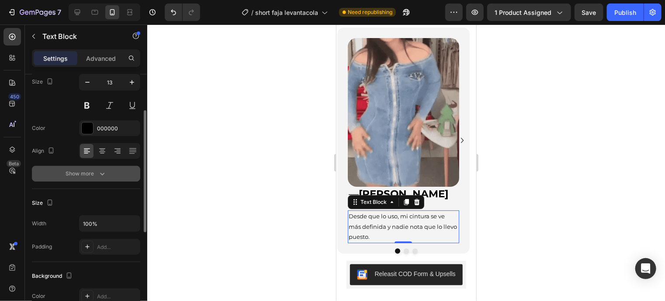
click at [107, 175] on button "Show more" at bounding box center [86, 174] width 108 height 16
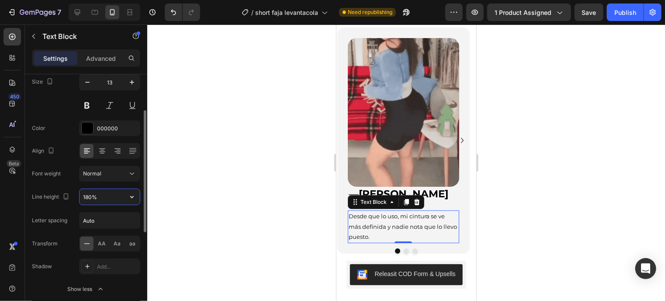
click at [120, 189] on input "180%" at bounding box center [110, 197] width 60 height 16
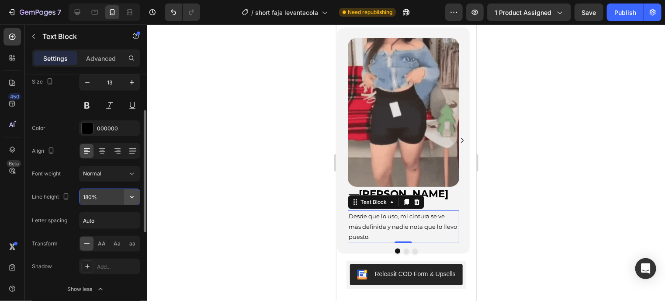
click at [131, 199] on icon "button" at bounding box center [132, 196] width 9 height 9
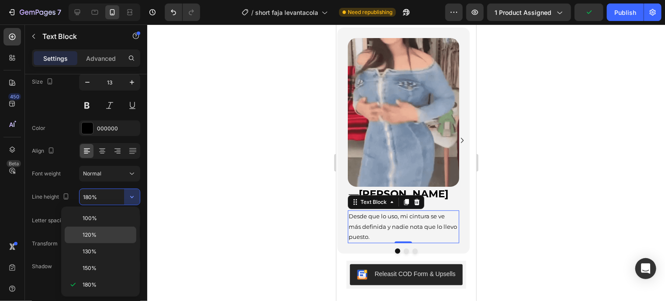
click at [108, 237] on p "120%" at bounding box center [108, 235] width 50 height 8
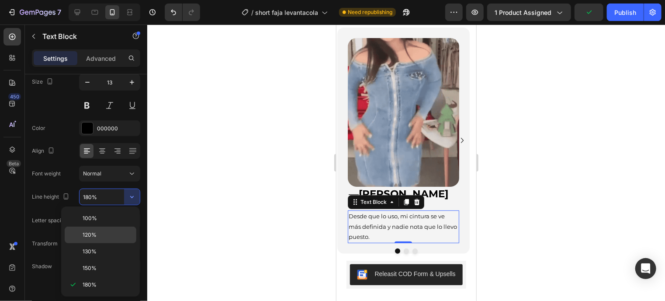
type input "120%"
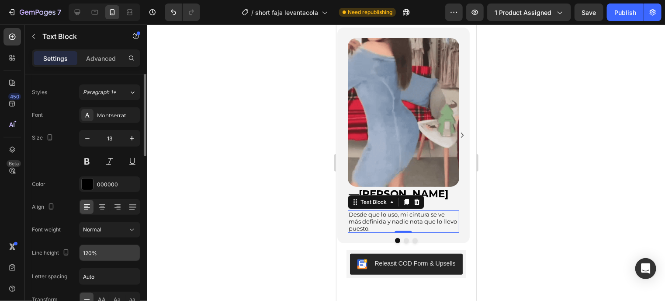
scroll to position [0, 0]
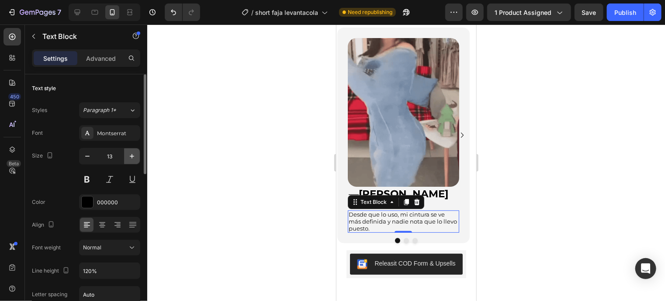
click at [131, 157] on icon "button" at bounding box center [132, 156] width 9 height 9
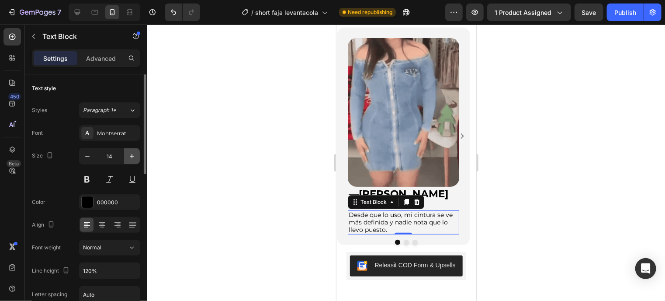
click at [131, 157] on icon "button" at bounding box center [132, 156] width 9 height 9
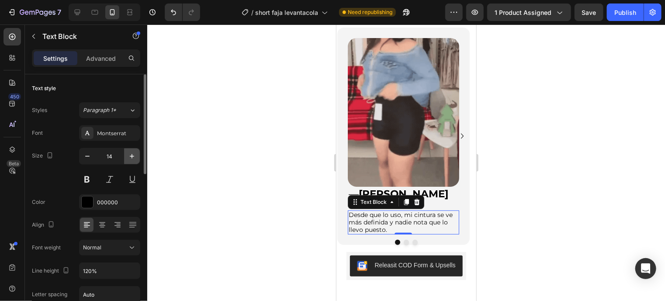
type input "15"
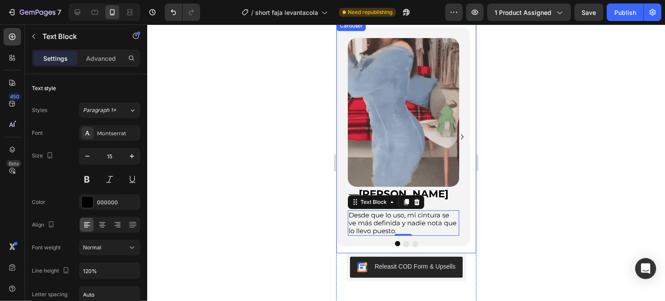
click at [414, 246] on div at bounding box center [406, 242] width 140 height 5
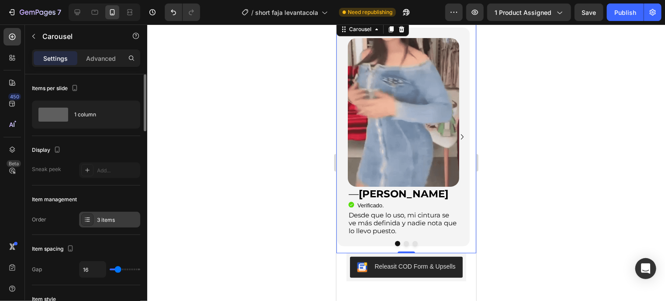
click at [101, 216] on div "3 items" at bounding box center [117, 220] width 41 height 8
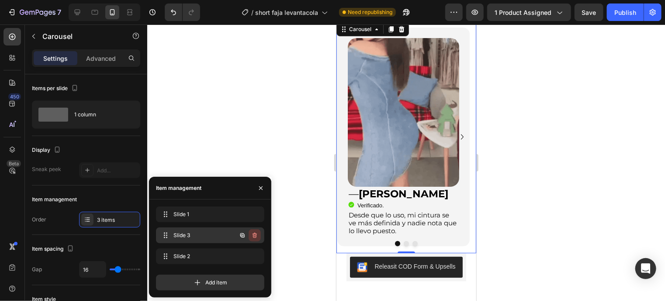
click at [254, 234] on icon "button" at bounding box center [254, 235] width 7 height 7
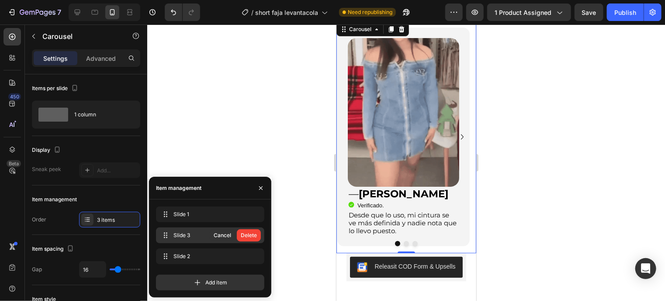
click at [254, 234] on div "Delete" at bounding box center [249, 235] width 16 height 8
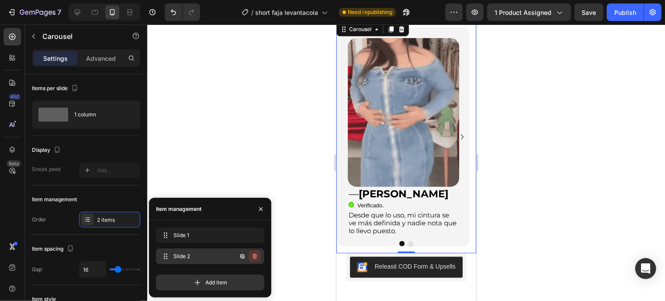
click at [252, 258] on icon "button" at bounding box center [254, 256] width 7 height 7
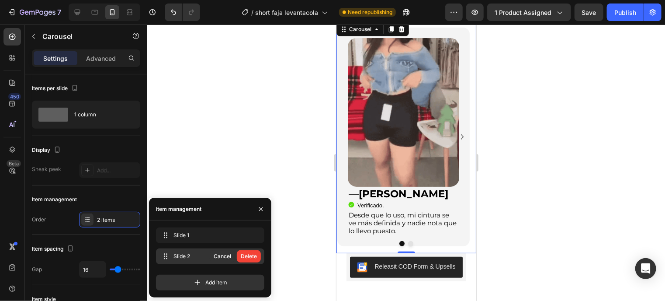
click at [252, 258] on div "Delete" at bounding box center [249, 256] width 16 height 8
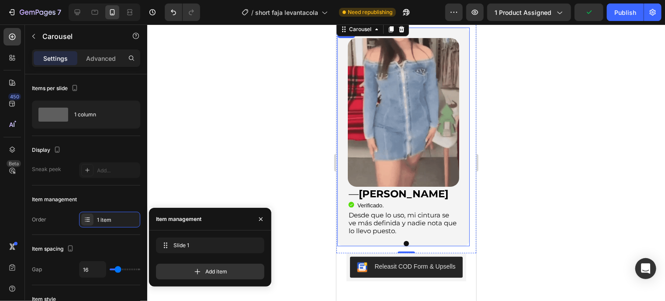
click at [349, 243] on div "Image — Carolina G. Heading Icon Verificado. Heading Icon List Desde que lo uso…" at bounding box center [403, 136] width 132 height 219
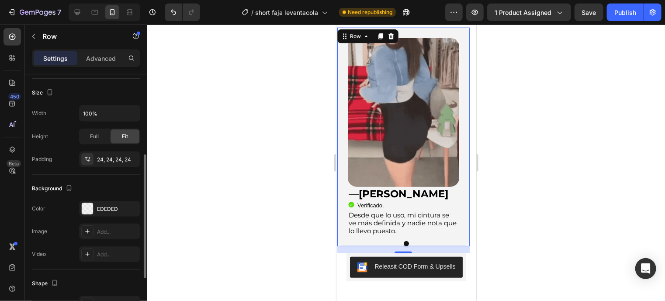
scroll to position [162, 0]
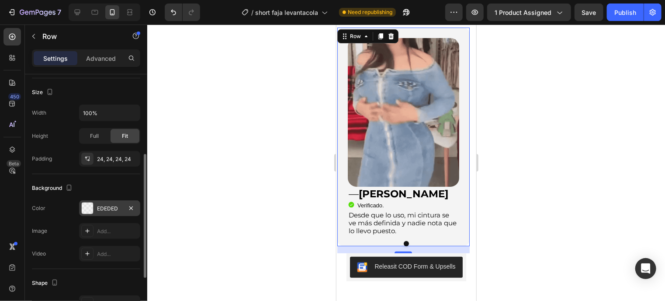
click at [91, 208] on div at bounding box center [87, 207] width 11 height 11
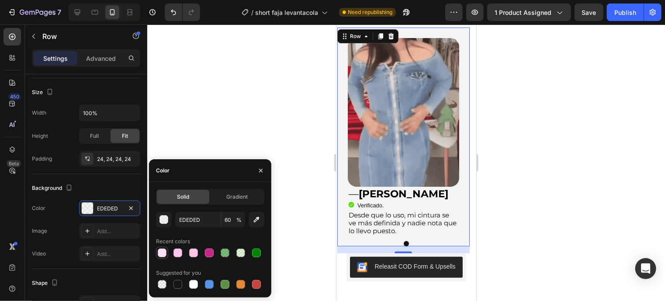
click at [168, 254] on div at bounding box center [162, 253] width 12 height 12
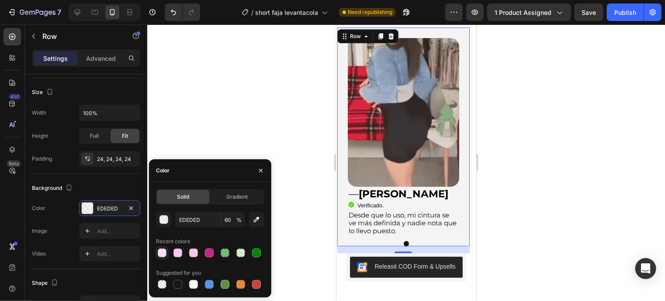
type input "FFE0F6"
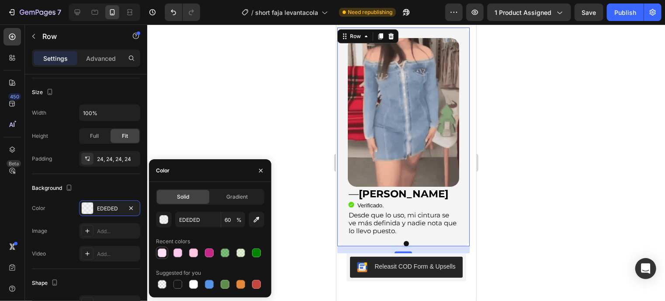
type input "100"
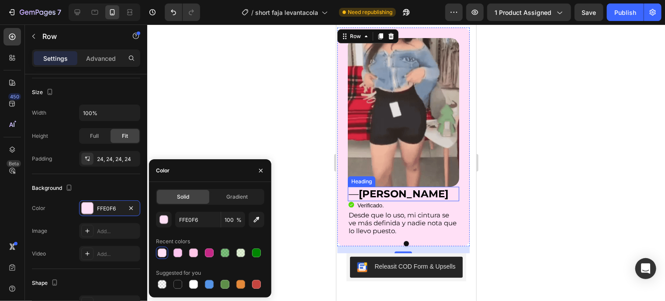
click at [421, 200] on p "— [PERSON_NAME]" at bounding box center [403, 193] width 110 height 13
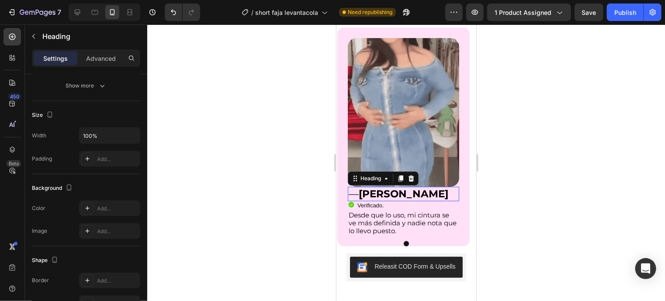
scroll to position [0, 0]
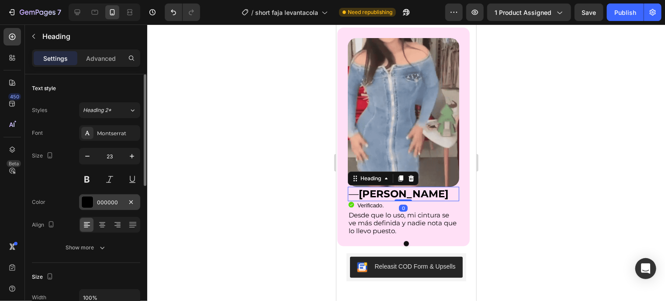
click at [88, 197] on div at bounding box center [87, 201] width 11 height 11
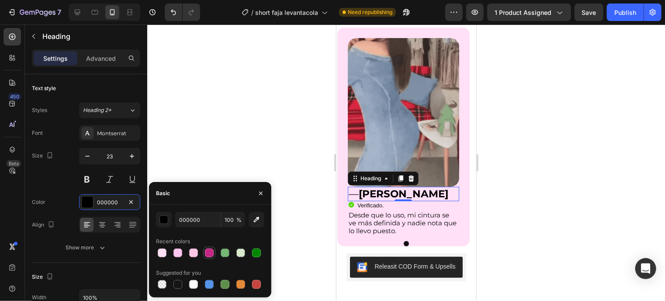
click at [209, 255] on div at bounding box center [209, 252] width 9 height 9
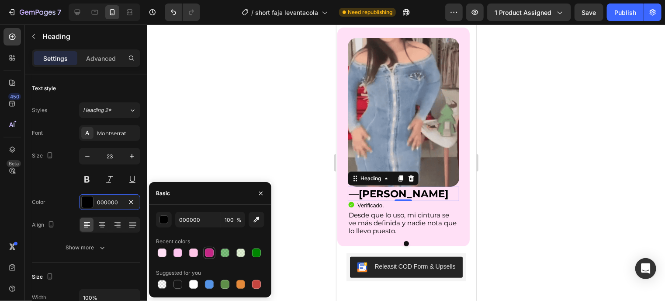
type input "C42785"
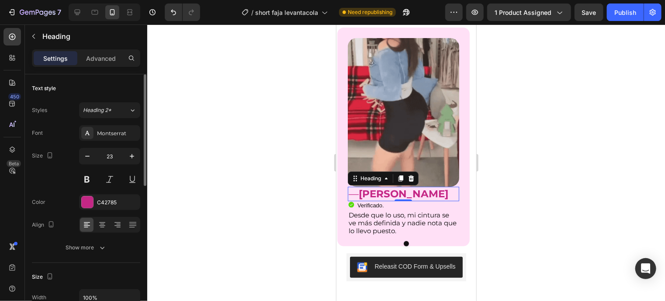
click at [52, 196] on div "Color C42785" at bounding box center [86, 202] width 108 height 16
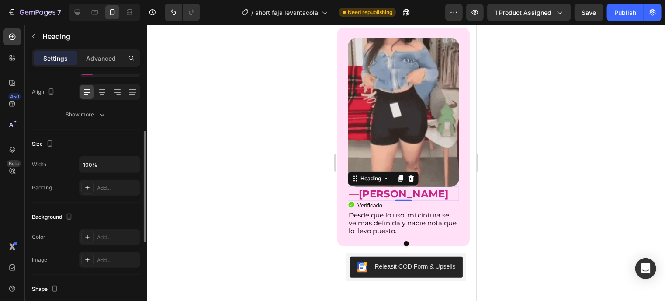
scroll to position [133, 0]
click at [126, 185] on div "Add..." at bounding box center [117, 188] width 41 height 8
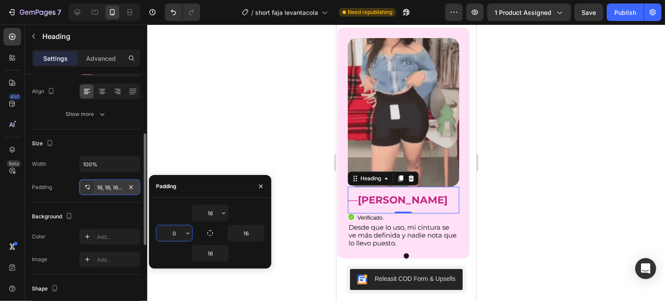
type input "0"
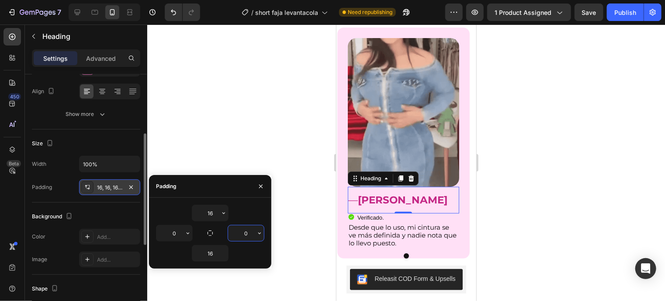
type input "0"
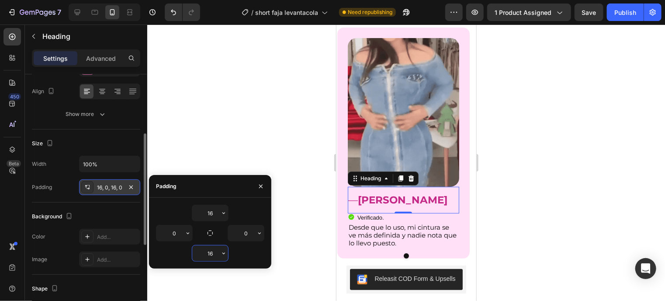
type input "0"
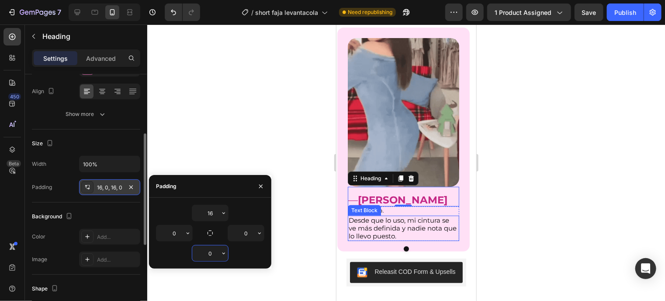
click at [382, 239] on p "Desde que lo uso, mi cintura se ve más definida y nadie nota que lo llevo puest…" at bounding box center [403, 228] width 110 height 24
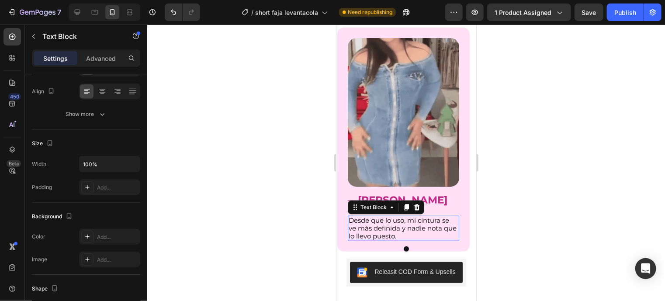
scroll to position [0, 0]
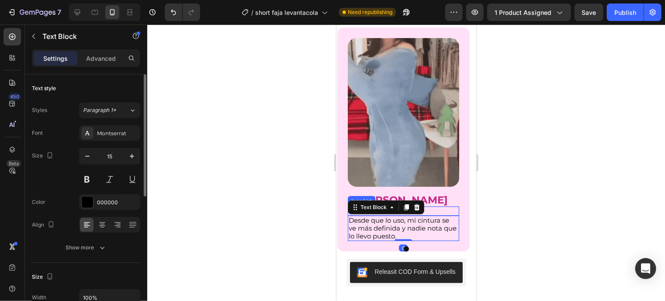
click at [436, 215] on div "Icon Verificado. Heading" at bounding box center [403, 210] width 111 height 9
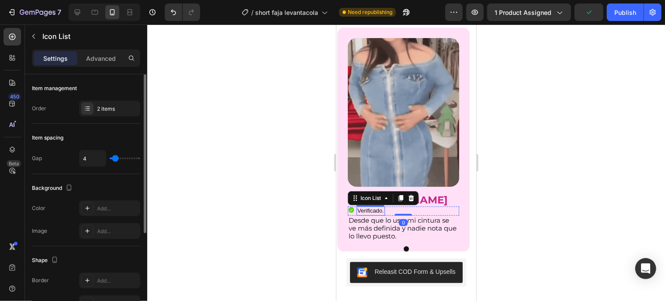
click at [384, 215] on h2 "Verificado." at bounding box center [370, 210] width 28 height 9
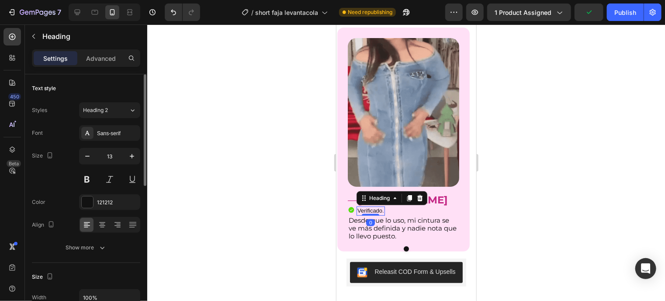
click at [384, 215] on h2 "Verificado." at bounding box center [370, 210] width 28 height 9
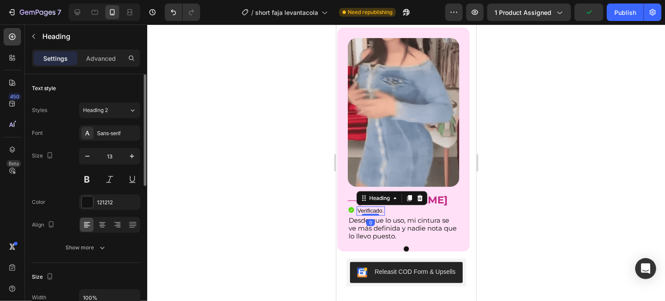
click at [384, 215] on h2 "Verificado." at bounding box center [370, 210] width 28 height 9
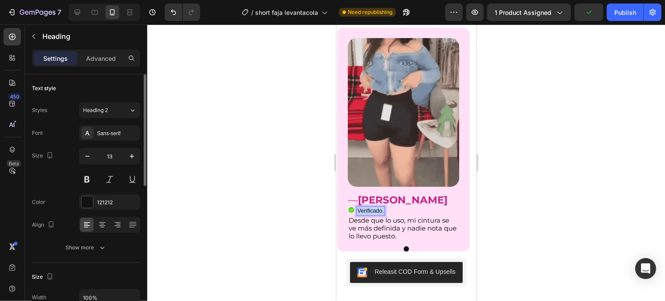
click at [384, 215] on h2 "Verificado." at bounding box center [370, 210] width 28 height 9
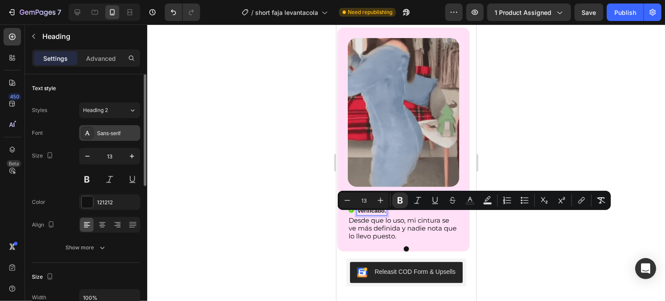
click at [105, 126] on div "Sans-serif" at bounding box center [109, 133] width 61 height 16
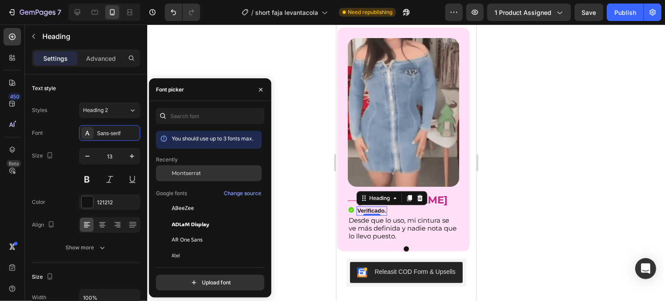
click at [196, 174] on span "Montserrat" at bounding box center [186, 173] width 29 height 8
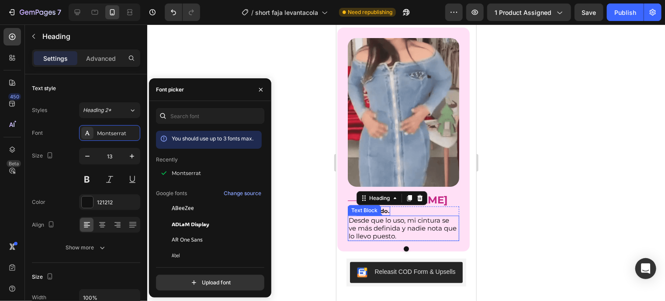
click at [414, 229] on p "Desde que lo uso, mi cintura se ve más definida y nadie nota que lo llevo puest…" at bounding box center [403, 228] width 110 height 24
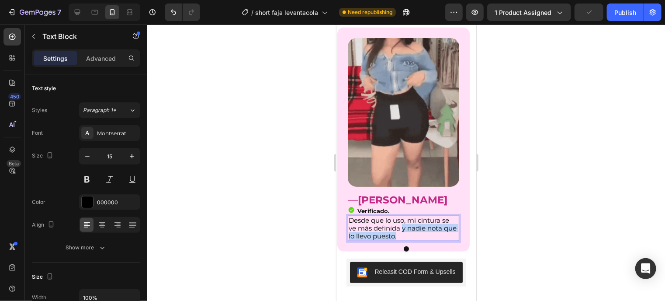
drag, startPoint x: 402, startPoint y: 233, endPoint x: 402, endPoint y: 246, distance: 12.2
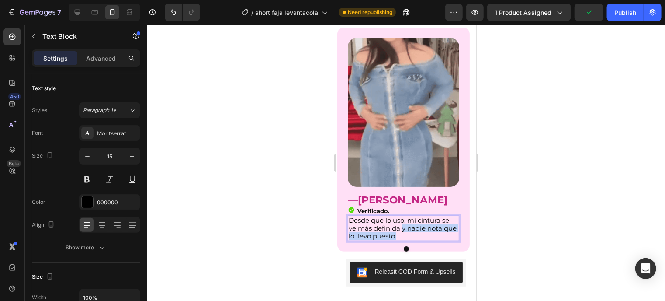
click at [402, 240] on div "Desde que lo uso, mi cintura se ve más definida y nadie nota que lo llevo puest…" at bounding box center [403, 227] width 111 height 25
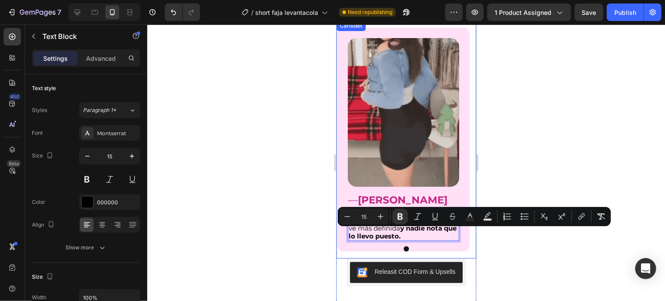
click at [388, 251] on div at bounding box center [406, 248] width 140 height 5
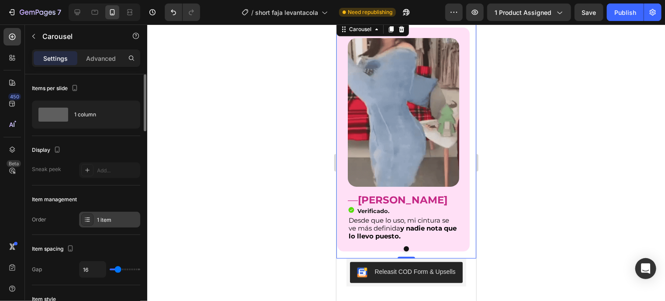
click at [112, 219] on div "1 item" at bounding box center [117, 220] width 41 height 8
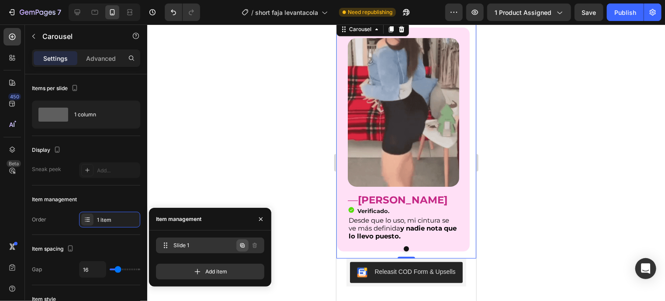
click at [244, 247] on icon "button" at bounding box center [242, 245] width 4 height 4
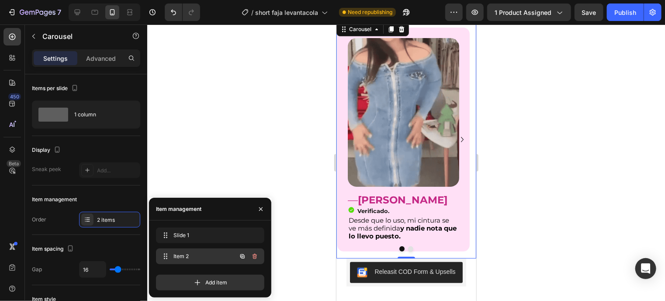
click at [244, 259] on icon "button" at bounding box center [242, 256] width 7 height 7
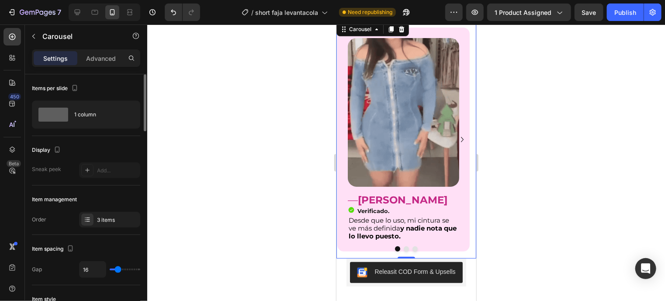
click at [52, 235] on div "Item spacing Gap 16" at bounding box center [86, 260] width 108 height 50
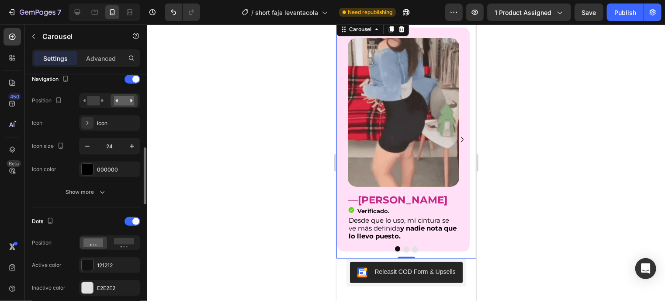
scroll to position [316, 0]
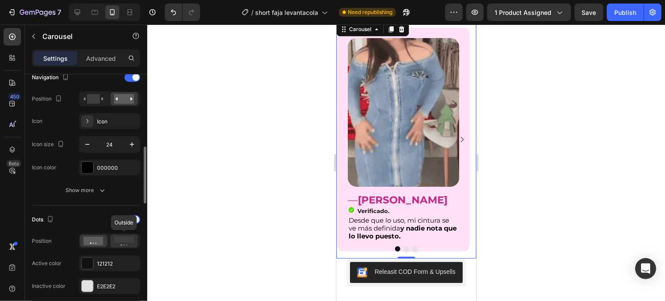
click at [125, 238] on rect at bounding box center [124, 239] width 20 height 7
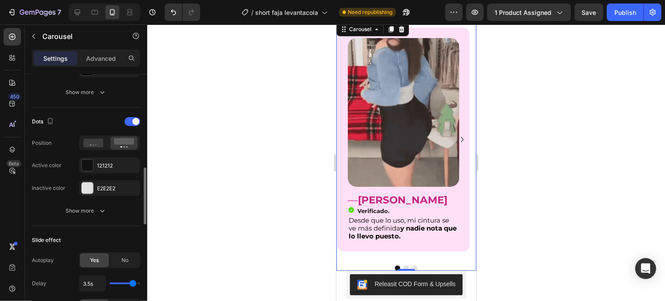
scroll to position [416, 0]
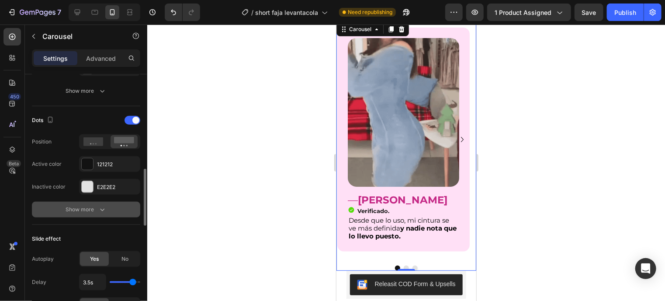
click at [96, 210] on div "Show more" at bounding box center [86, 209] width 41 height 9
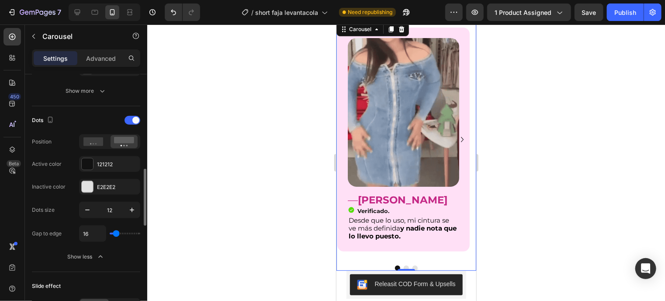
type input "0"
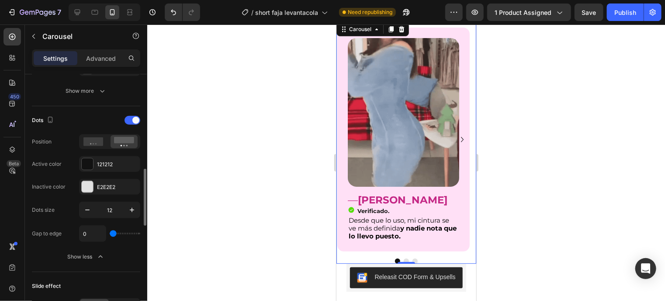
drag, startPoint x: 116, startPoint y: 231, endPoint x: 106, endPoint y: 229, distance: 10.2
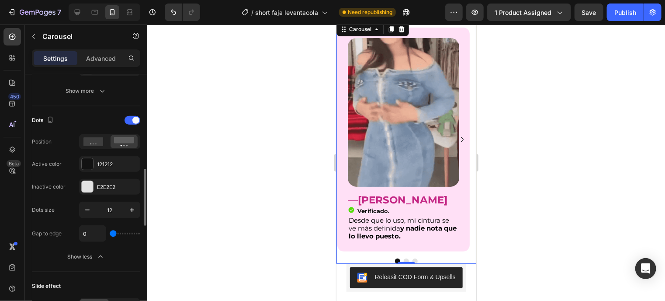
click at [110, 233] on input "range" at bounding box center [125, 234] width 31 height 2
drag, startPoint x: 108, startPoint y: 229, endPoint x: 143, endPoint y: 226, distance: 35.1
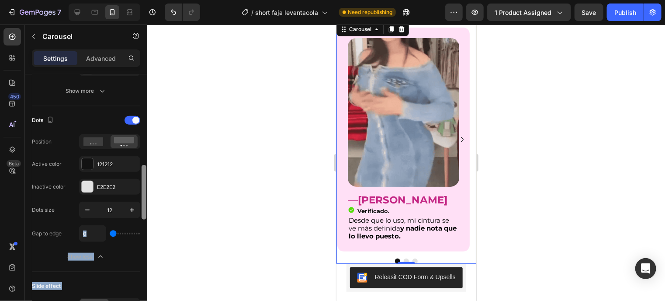
click at [143, 226] on div "Items per slide 1 column Display Sneak peek Add... Item management Order 3 item…" at bounding box center [86, 199] width 122 height 251
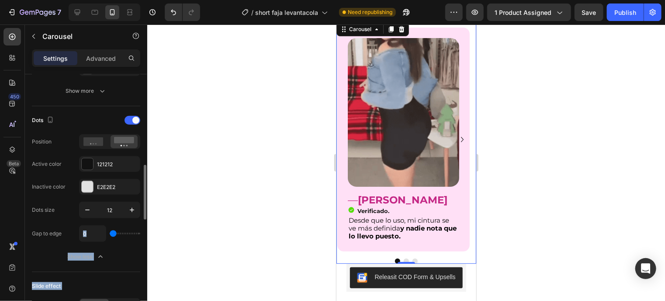
type input "112"
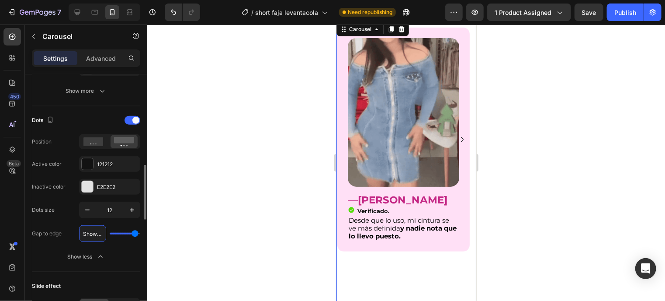
type input "0"
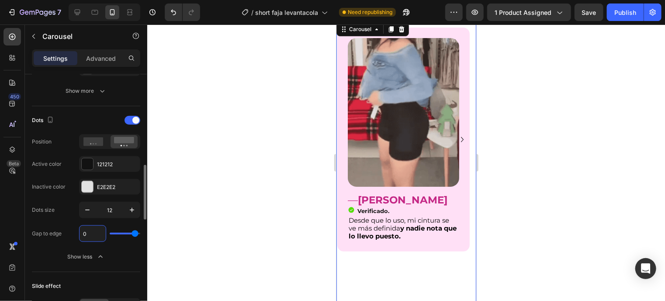
type input "0"
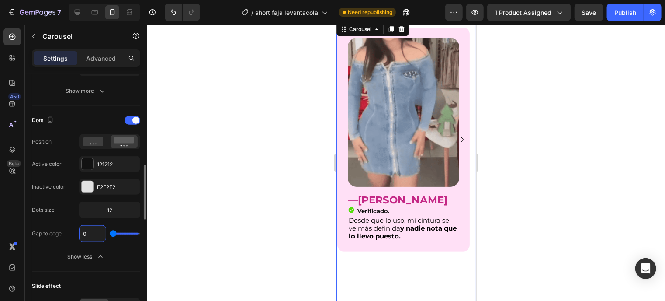
click at [111, 233] on input "range" at bounding box center [125, 234] width 31 height 2
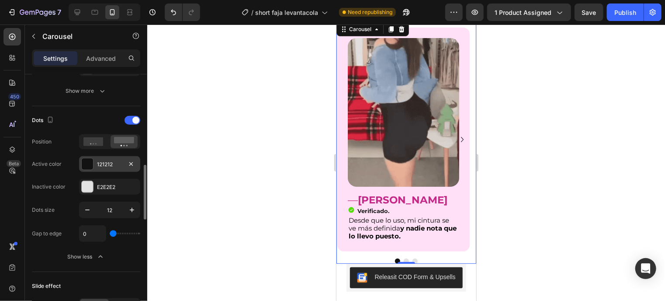
click at [86, 160] on div at bounding box center [87, 163] width 11 height 11
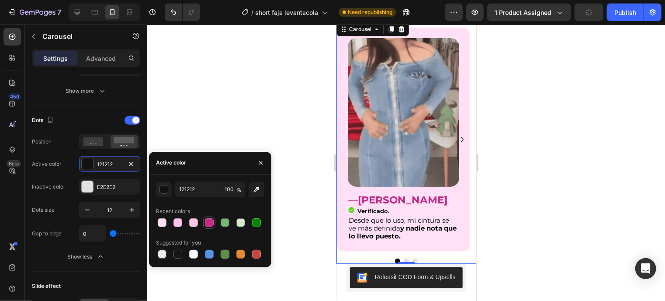
click at [211, 223] on div at bounding box center [209, 222] width 9 height 9
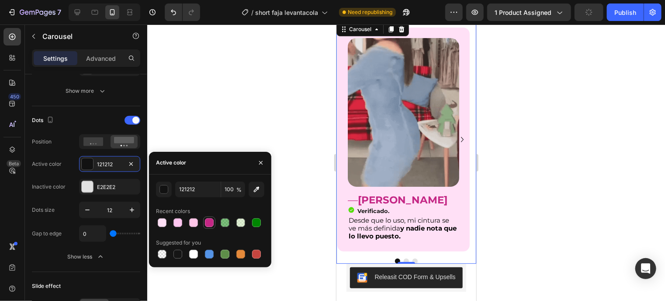
type input "C42785"
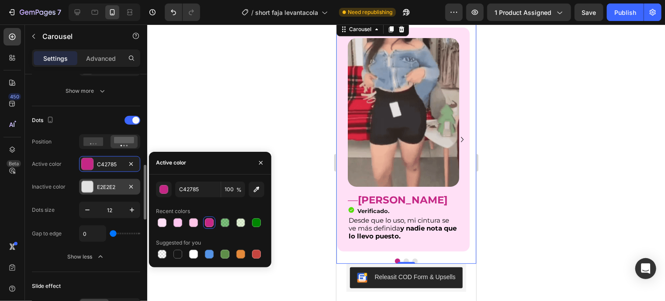
click at [91, 186] on div at bounding box center [87, 186] width 11 height 11
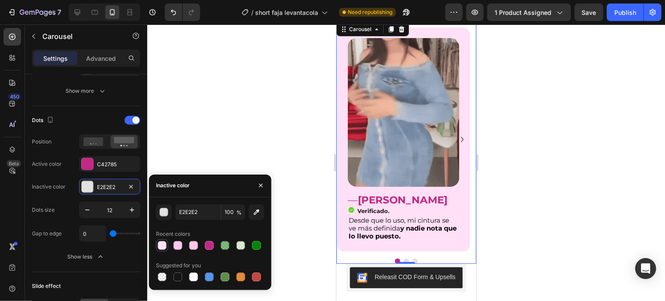
click at [158, 243] on div at bounding box center [162, 245] width 9 height 9
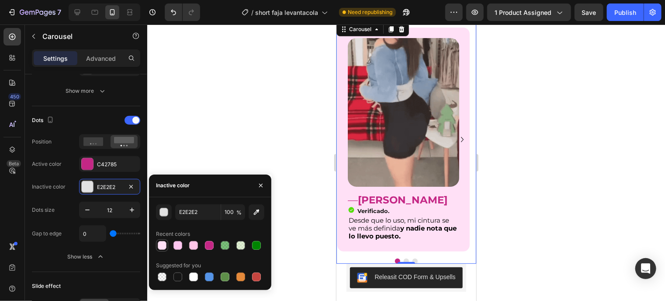
type input "FFE0F6"
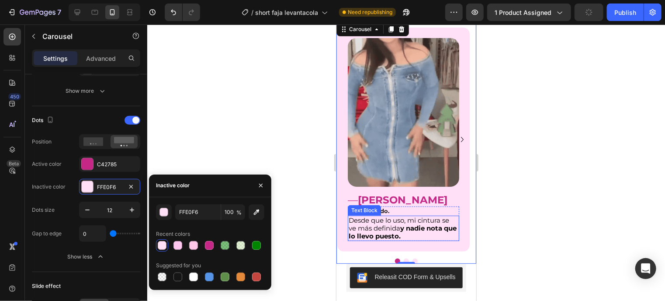
scroll to position [1679, 0]
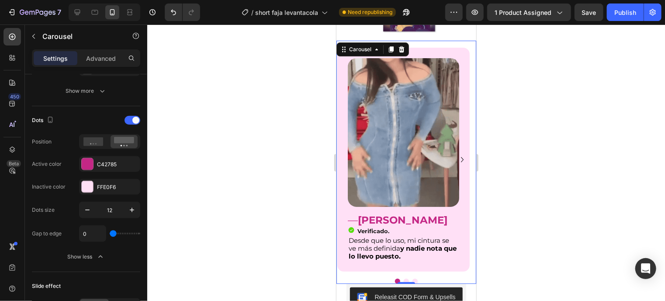
click at [403, 283] on button "Dot" at bounding box center [405, 280] width 5 height 5
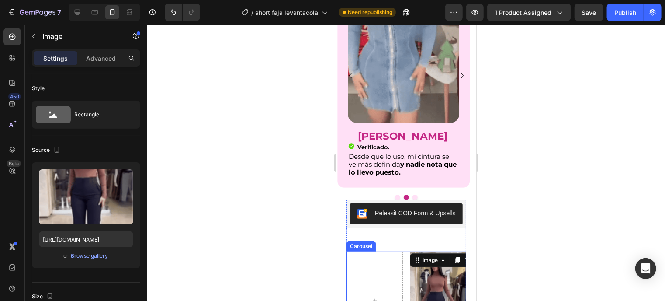
scroll to position [1867, 0]
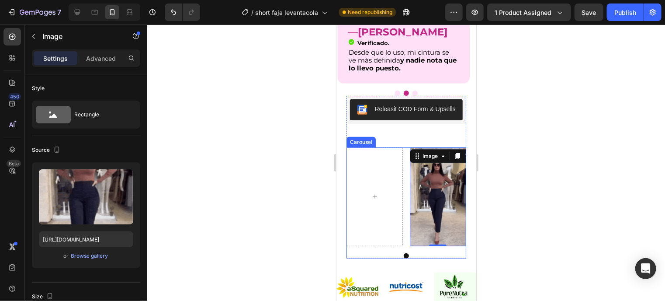
click at [422, 258] on div at bounding box center [405, 255] width 119 height 5
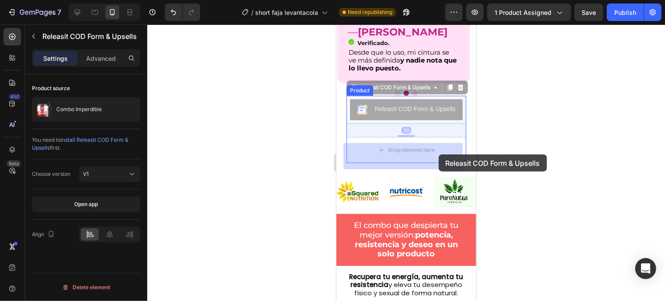
drag, startPoint x: 437, startPoint y: 127, endPoint x: 438, endPoint y: 153, distance: 26.2
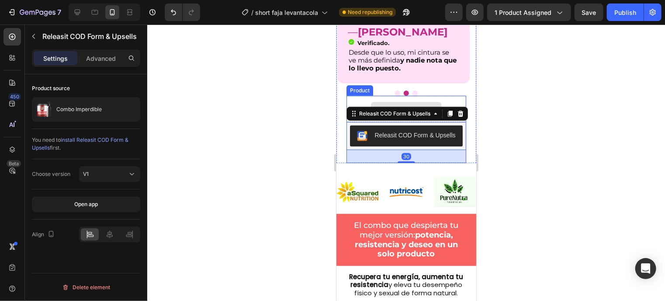
click at [395, 104] on div "Drop element here" at bounding box center [405, 108] width 119 height 26
click at [389, 162] on div "30" at bounding box center [405, 155] width 119 height 13
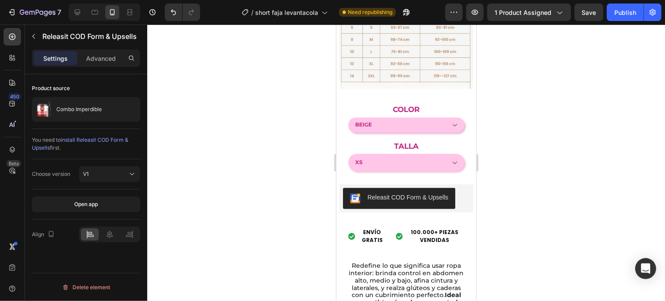
scroll to position [754, 0]
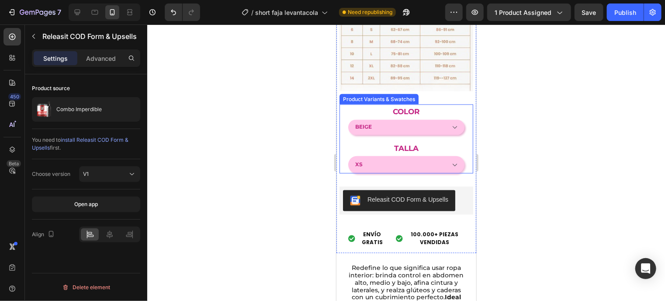
click at [369, 126] on div "Color Beige Negro Talla XS S M L XL 2XL" at bounding box center [406, 138] width 116 height 69
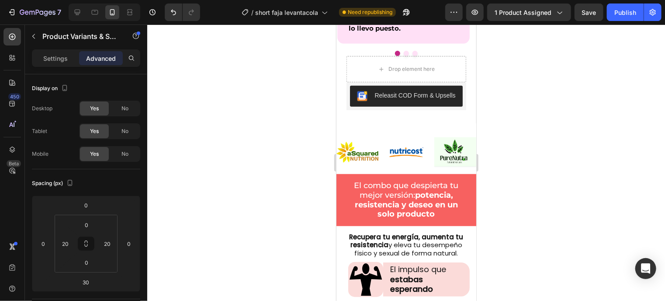
scroll to position [1849, 0]
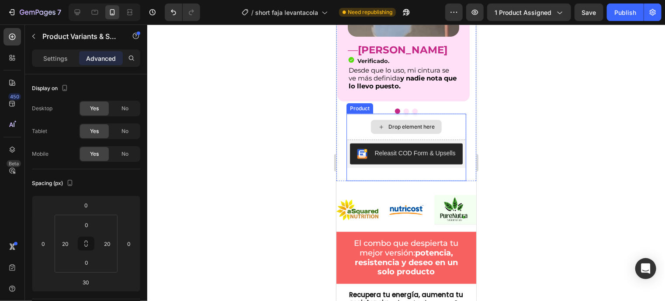
click at [359, 130] on div "Drop element here" at bounding box center [405, 126] width 119 height 26
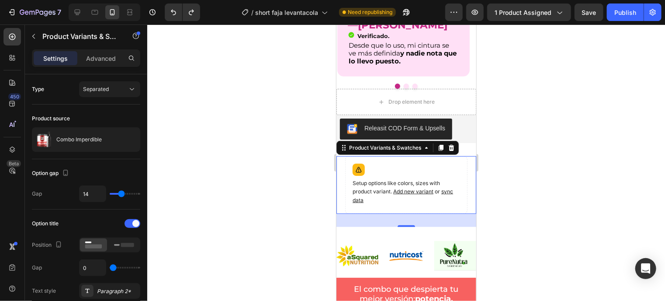
scroll to position [1874, 0]
click at [451, 151] on icon at bounding box center [451, 148] width 6 height 6
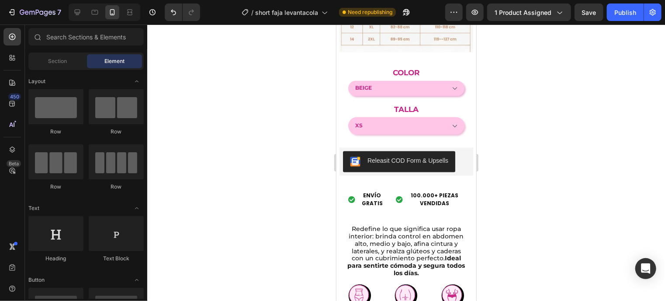
scroll to position [794, 0]
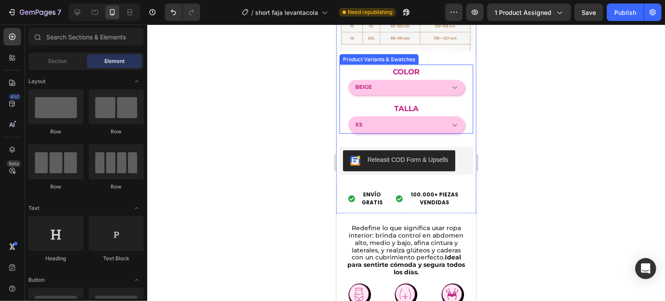
click at [434, 101] on div "Talla XS S M L XL 2XL" at bounding box center [406, 117] width 116 height 33
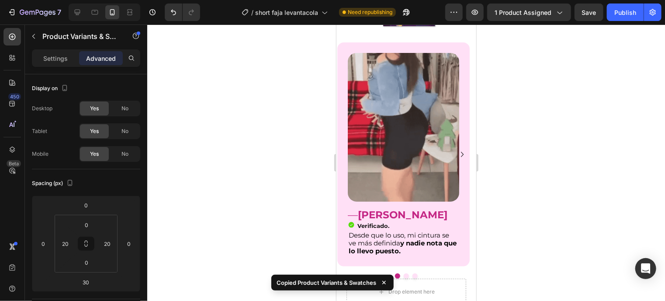
scroll to position [1769, 0]
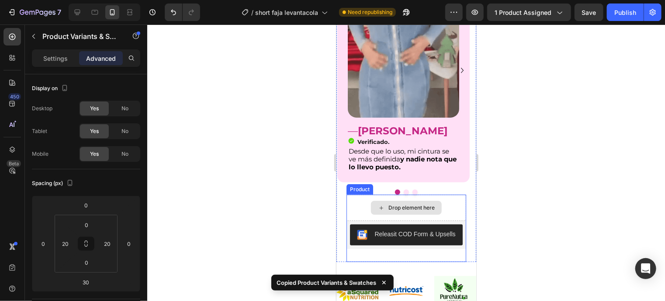
click at [446, 213] on div "Drop element here" at bounding box center [405, 207] width 119 height 26
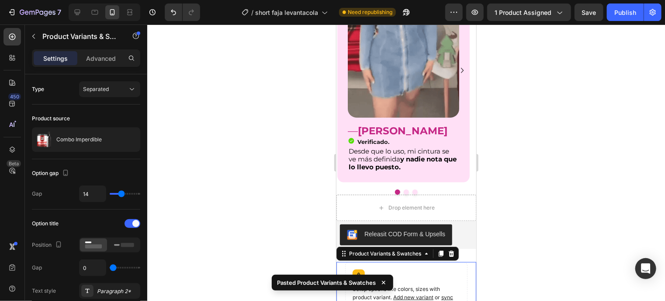
scroll to position [1981, 0]
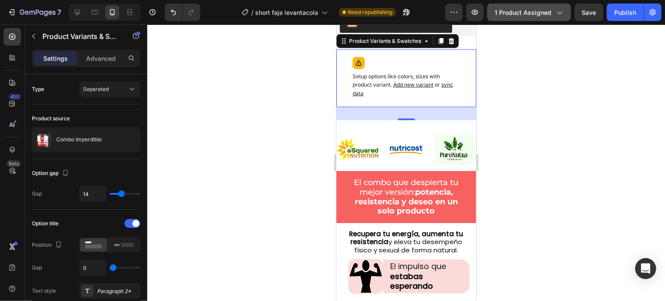
click at [540, 10] on span "1 product assigned" at bounding box center [523, 12] width 57 height 9
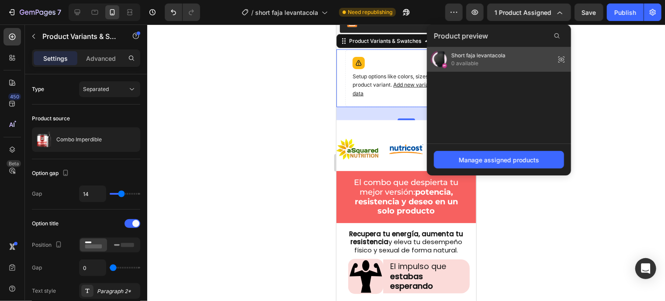
click at [508, 63] on div "Short faja levantacola 0 available" at bounding box center [499, 59] width 144 height 24
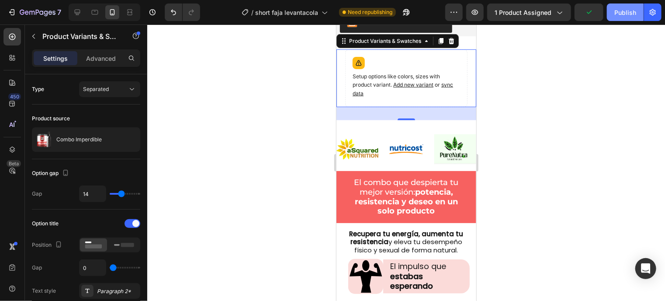
click at [619, 17] on button "Publish" at bounding box center [625, 11] width 37 height 17
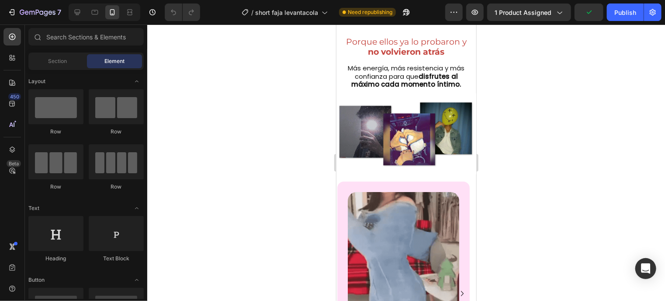
scroll to position [1559, 0]
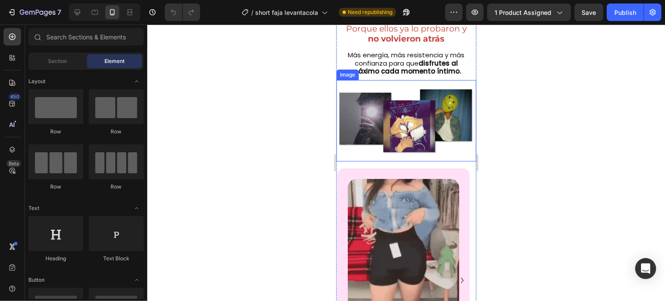
click at [422, 141] on img at bounding box center [406, 120] width 140 height 81
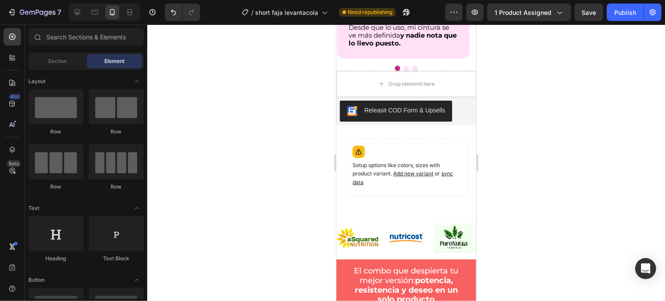
scroll to position [1811, 0]
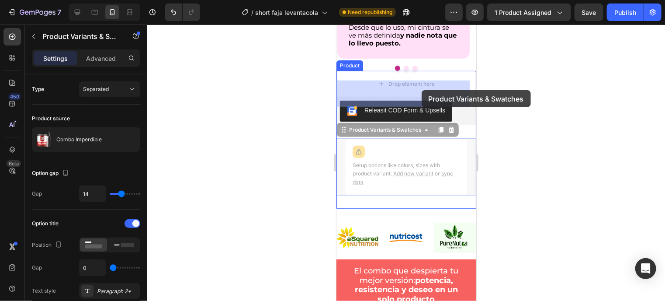
drag, startPoint x: 443, startPoint y: 167, endPoint x: 421, endPoint y: 90, distance: 81.1
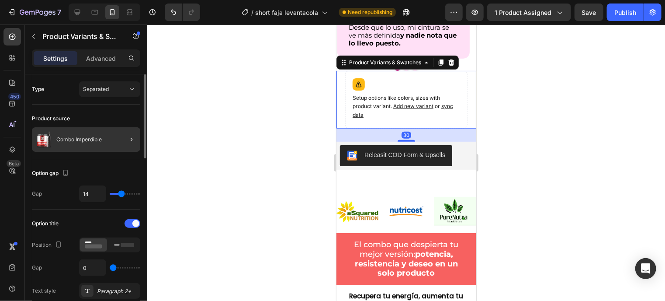
click at [137, 134] on div at bounding box center [128, 139] width 24 height 24
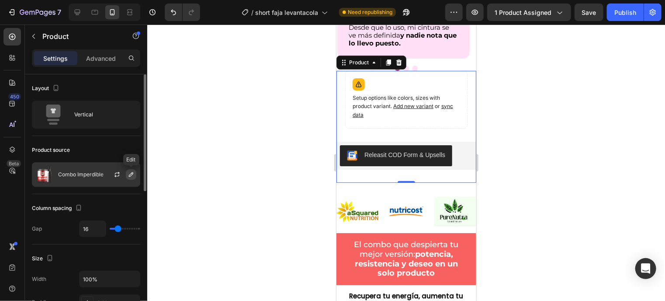
click at [127, 176] on button "button" at bounding box center [131, 174] width 10 height 10
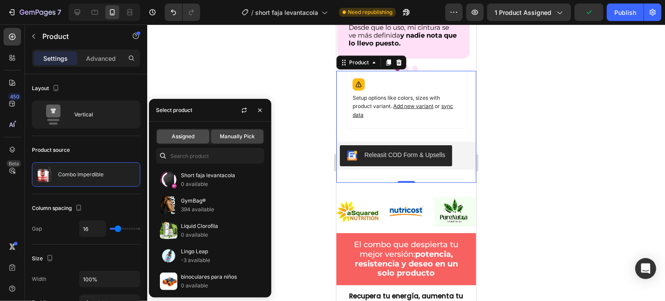
click at [187, 129] on div "Assigned" at bounding box center [183, 136] width 52 height 14
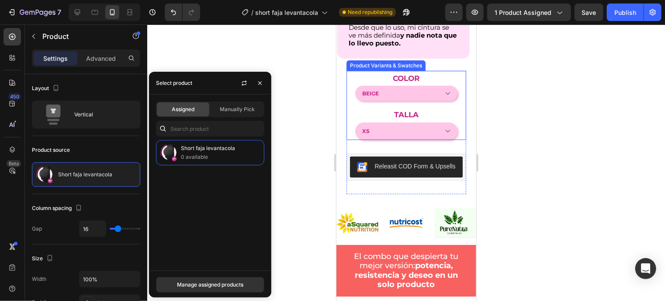
click at [347, 94] on div "Color Beige Negro Talla XS S M L XL 2XL Product Variants & Swatches" at bounding box center [405, 104] width 119 height 69
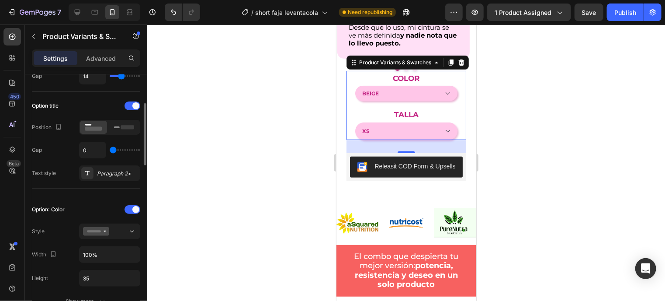
scroll to position [118, 0]
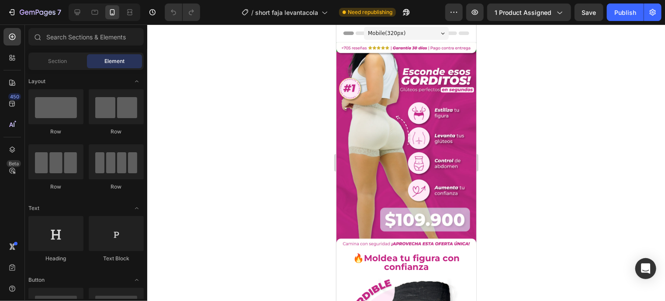
click at [607, 3] on button "Publish" at bounding box center [625, 11] width 37 height 17
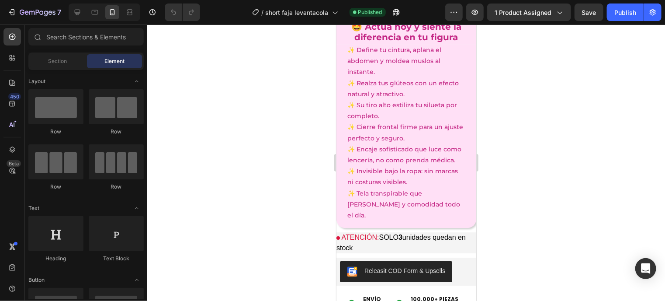
scroll to position [1202, 0]
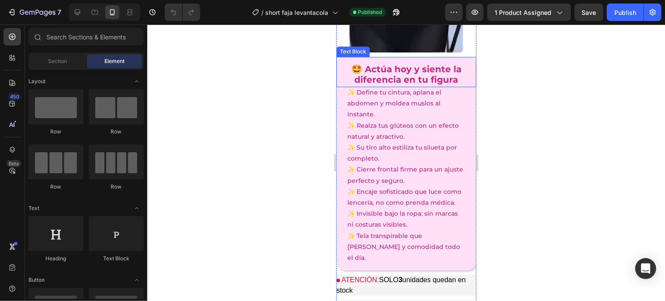
click at [343, 69] on p "🤩 Actúa hoy y siente la diferencia en tu figura" at bounding box center [406, 73] width 126 height 21
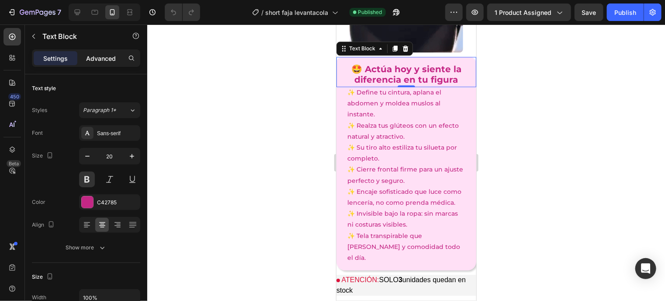
click at [104, 61] on p "Advanced" at bounding box center [101, 58] width 30 height 9
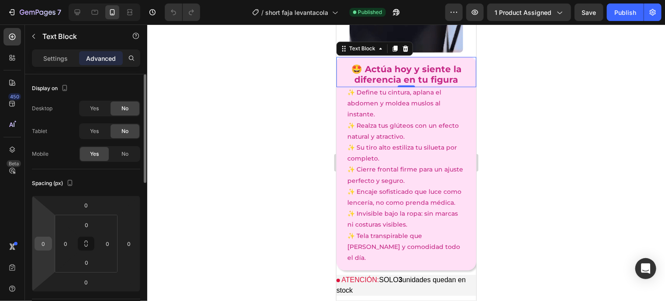
click at [40, 241] on input "0" at bounding box center [43, 243] width 13 height 13
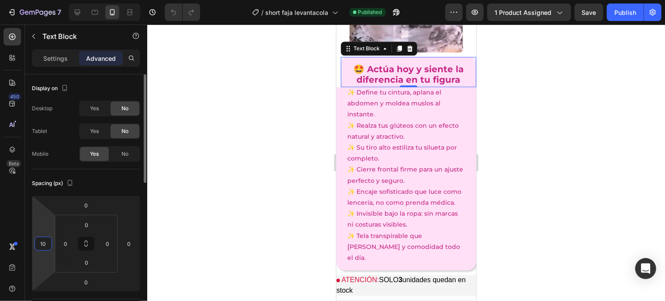
type input "10"
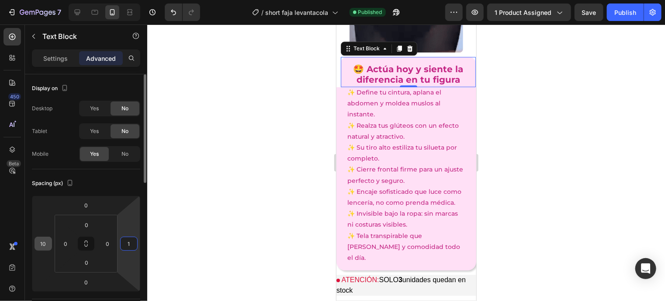
type input "10"
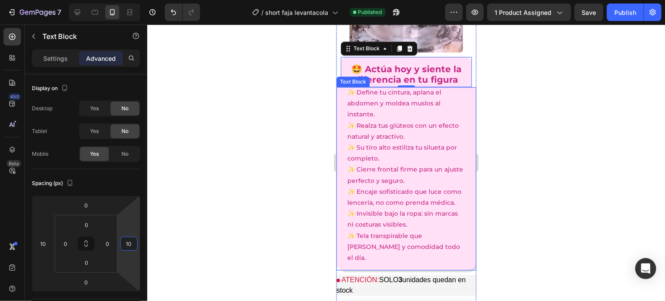
click at [345, 94] on div "✨ Define tu cintura, aplana el abdomen y moldea muslos al instante. ✨ Realza tu…" at bounding box center [406, 178] width 140 height 183
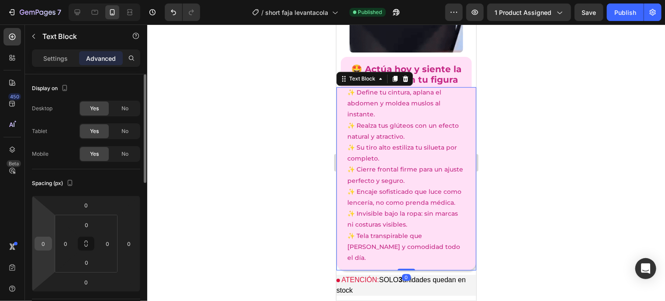
click at [49, 244] on input "0" at bounding box center [43, 243] width 13 height 13
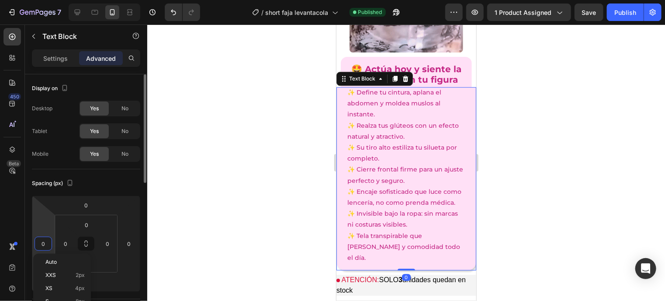
click at [49, 244] on input "0" at bounding box center [43, 243] width 13 height 13
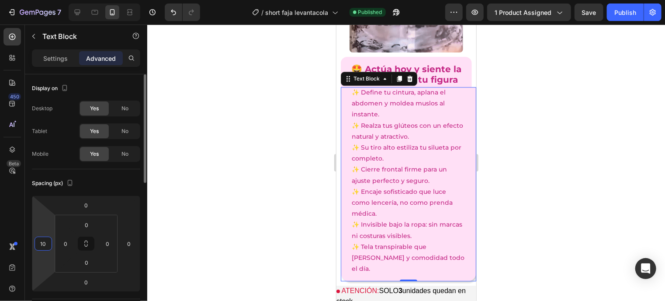
type input "10"
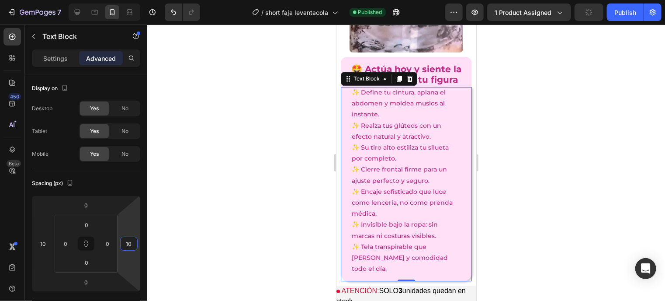
type input "10"
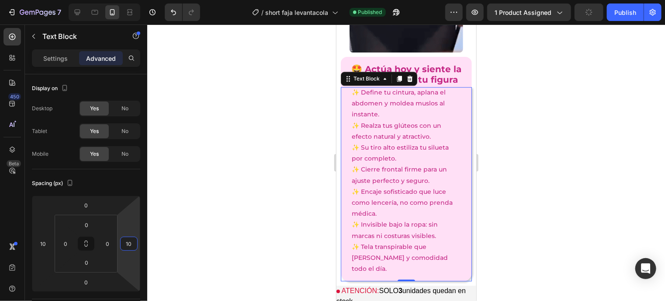
click at [65, 65] on div "Settings Advanced" at bounding box center [86, 57] width 108 height 17
click at [65, 62] on p "Settings" at bounding box center [55, 58] width 24 height 9
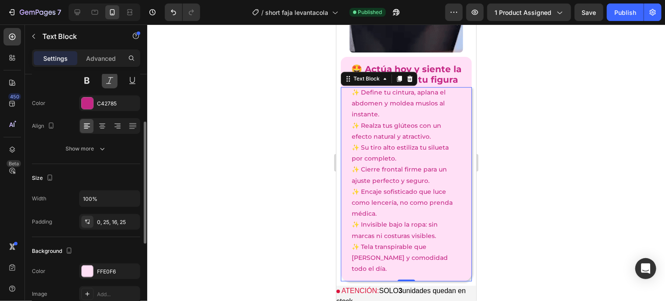
scroll to position [99, 0]
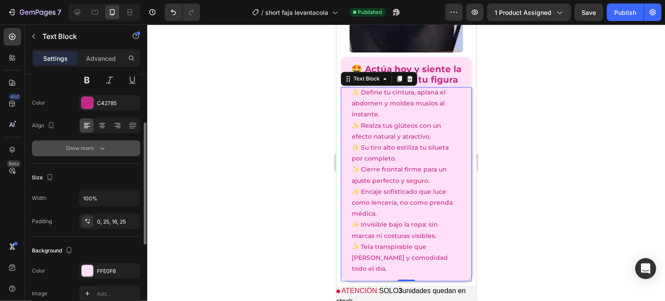
click at [100, 150] on icon "button" at bounding box center [102, 148] width 9 height 9
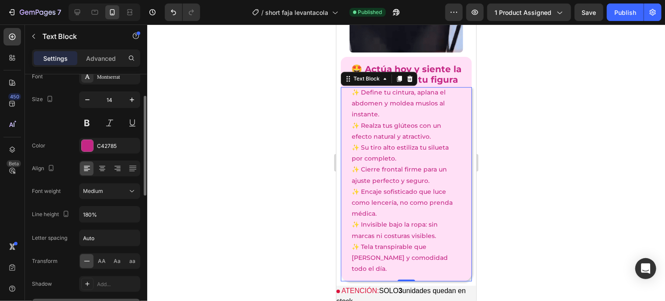
scroll to position [56, 0]
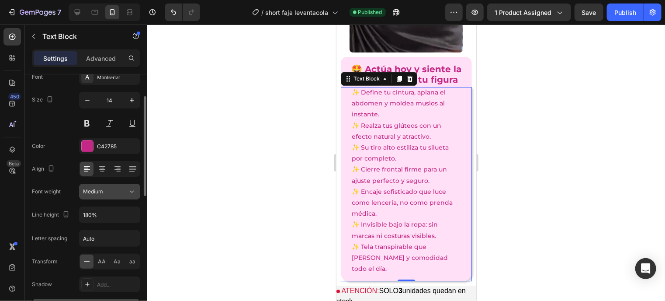
click at [134, 195] on icon at bounding box center [132, 191] width 9 height 9
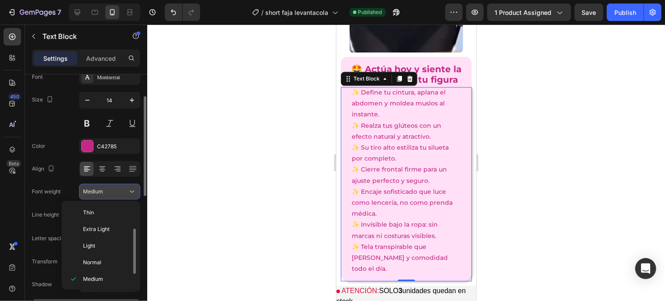
scroll to position [16, 0]
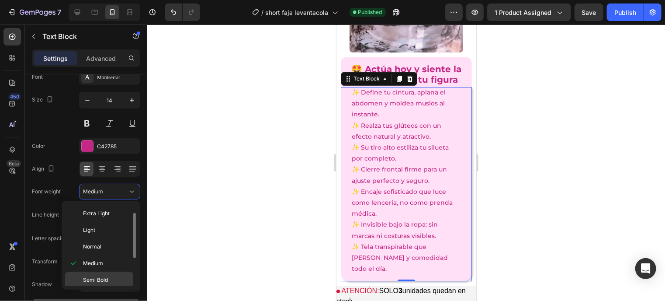
click at [96, 288] on div "Semi Bold" at bounding box center [99, 296] width 68 height 17
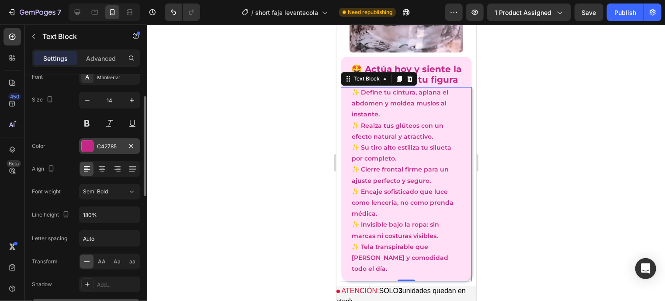
click at [86, 146] on div at bounding box center [87, 145] width 11 height 11
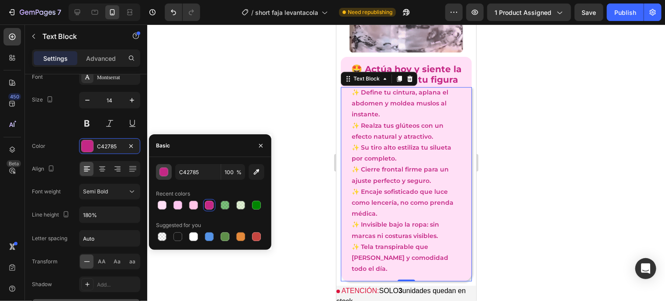
click at [166, 173] on div "button" at bounding box center [164, 172] width 9 height 9
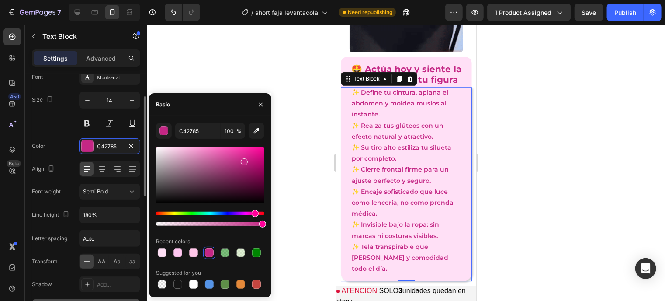
click at [70, 110] on div "Size 14" at bounding box center [86, 111] width 108 height 39
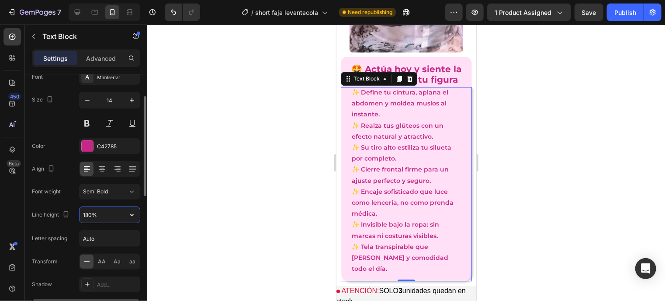
click at [110, 212] on input "180%" at bounding box center [110, 215] width 60 height 16
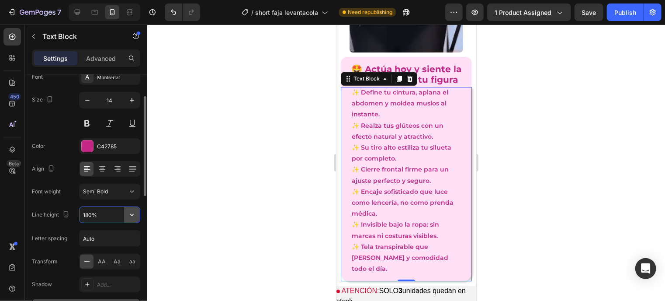
click at [135, 215] on icon "button" at bounding box center [132, 214] width 9 height 9
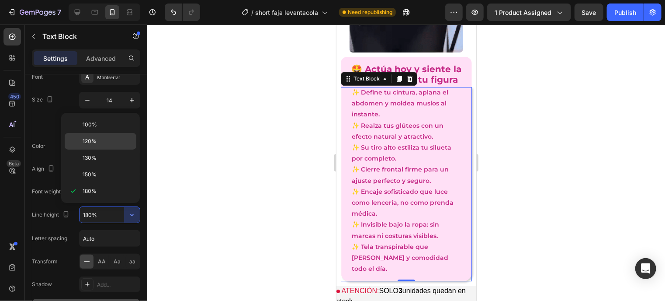
click at [117, 143] on p "120%" at bounding box center [108, 141] width 50 height 8
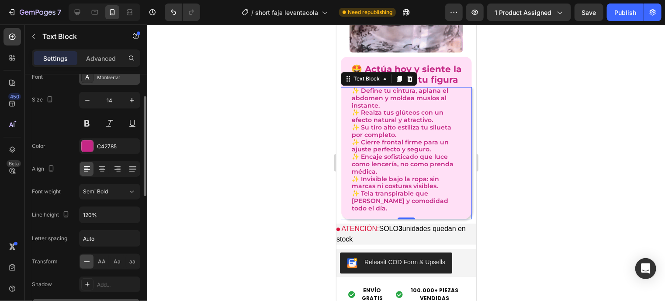
click at [122, 75] on div "Montserrat" at bounding box center [117, 77] width 41 height 8
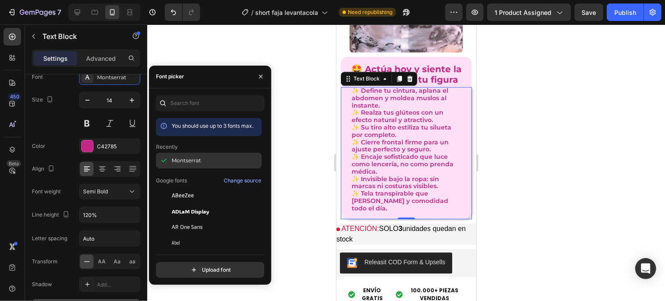
click at [206, 158] on div "Montserrat" at bounding box center [216, 160] width 88 height 8
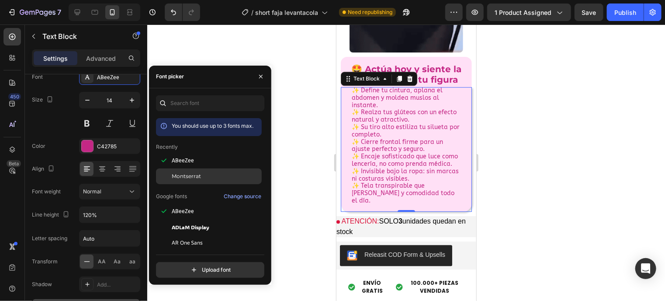
click at [198, 174] on span "Montserrat" at bounding box center [186, 176] width 29 height 8
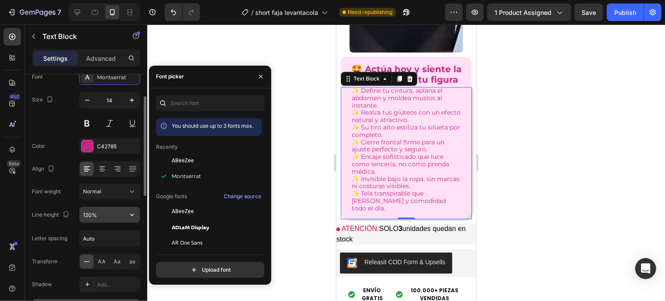
click at [132, 214] on icon "button" at bounding box center [132, 214] width 9 height 9
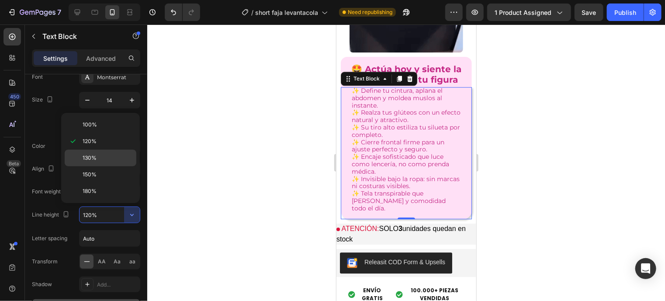
click at [106, 160] on p "130%" at bounding box center [108, 158] width 50 height 8
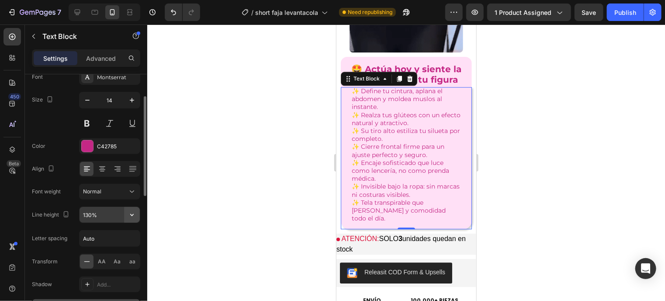
click at [130, 216] on icon "button" at bounding box center [132, 214] width 9 height 9
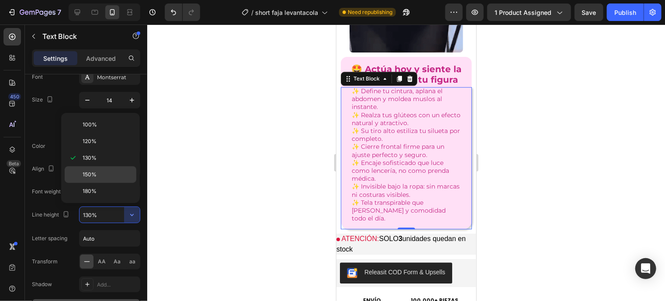
click at [105, 173] on p "150%" at bounding box center [108, 174] width 50 height 8
type input "150%"
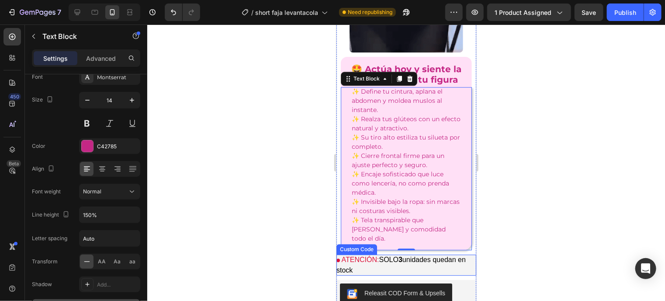
click at [446, 254] on p "ATENCIÓN: SOLO 3 unidades quedan en stock" at bounding box center [406, 264] width 140 height 21
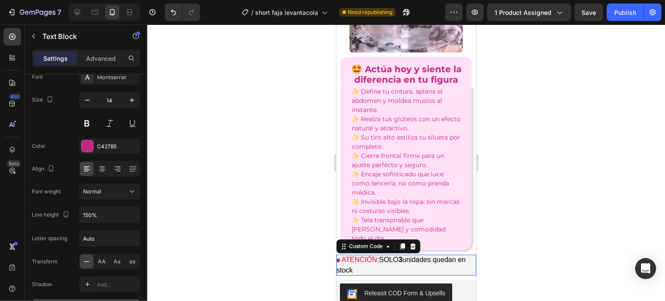
scroll to position [0, 0]
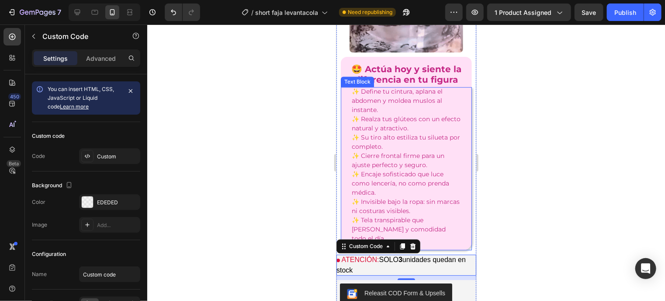
click at [453, 226] on div "✨ Define tu cintura, aplana el abdomen y moldea muslos al instante. ✨ Realza tu…" at bounding box center [406, 168] width 131 height 163
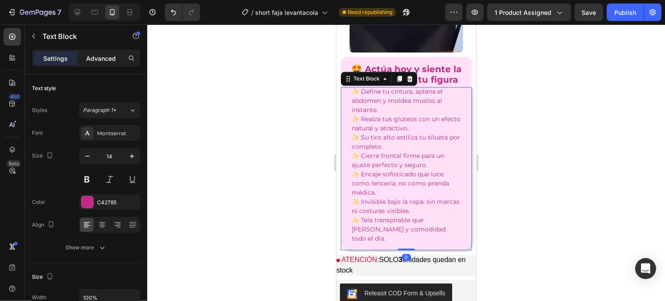
click at [103, 56] on p "Advanced" at bounding box center [101, 58] width 30 height 9
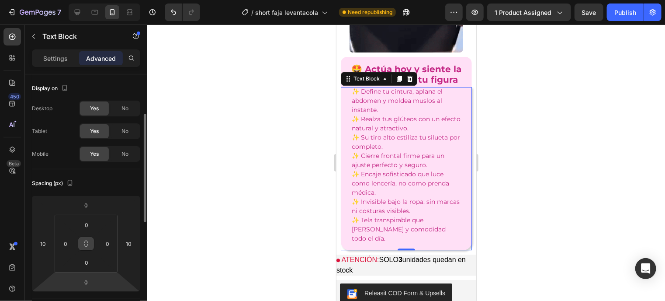
scroll to position [38, 0]
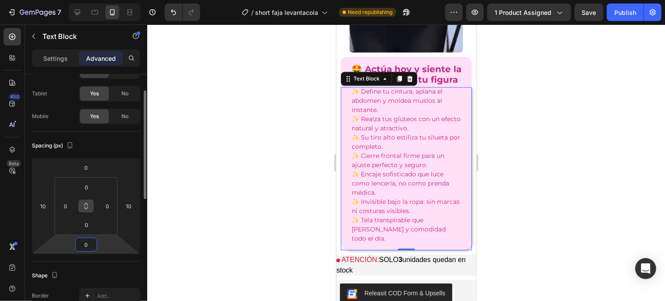
click at [86, 246] on input "0" at bounding box center [85, 244] width 17 height 13
type input "15"
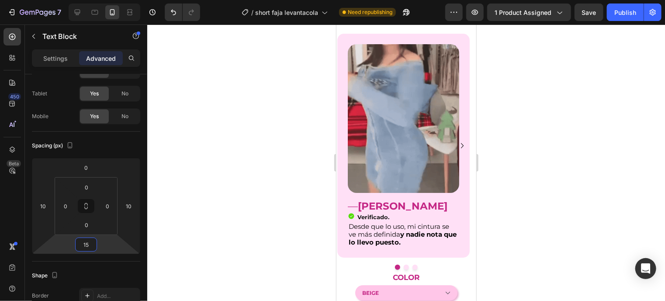
scroll to position [1581, 0]
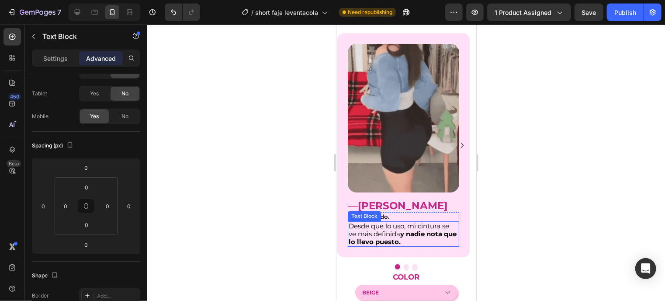
click at [447, 230] on strong "y nadie nota que lo llevo puesto." at bounding box center [402, 237] width 108 height 16
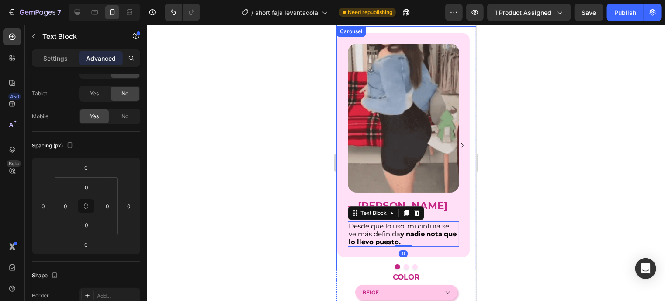
click at [403, 265] on button "Dot" at bounding box center [405, 266] width 5 height 5
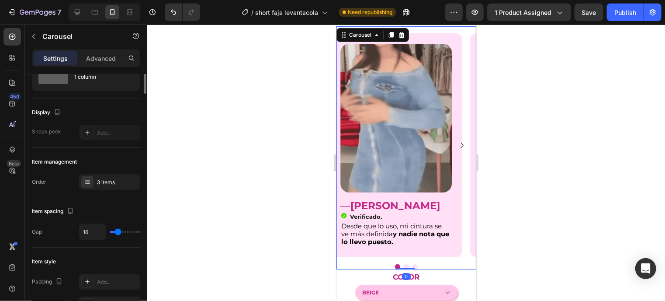
scroll to position [0, 0]
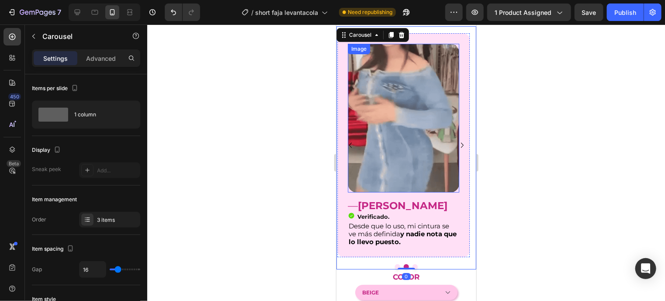
click at [406, 109] on img at bounding box center [403, 117] width 111 height 149
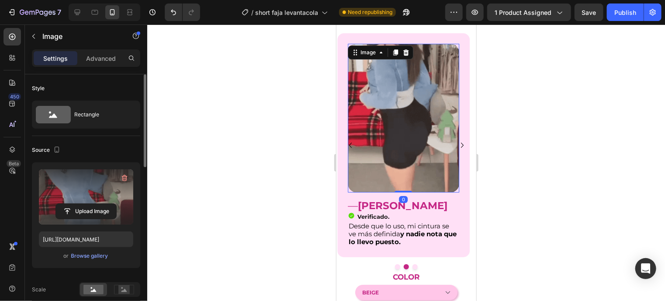
click at [61, 190] on label at bounding box center [86, 196] width 94 height 55
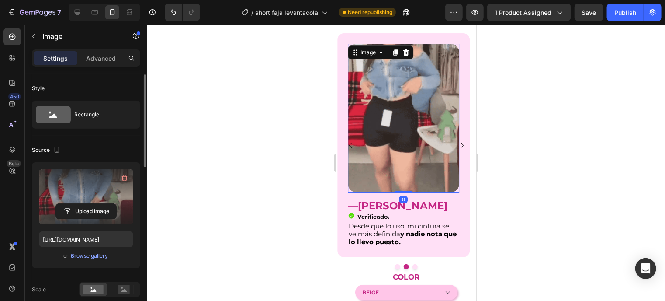
click at [61, 204] on input "file" at bounding box center [86, 211] width 60 height 15
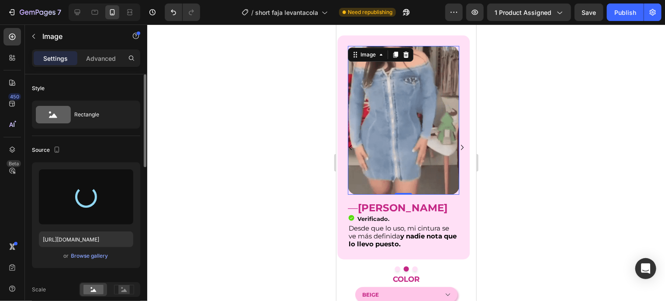
scroll to position [1575, 0]
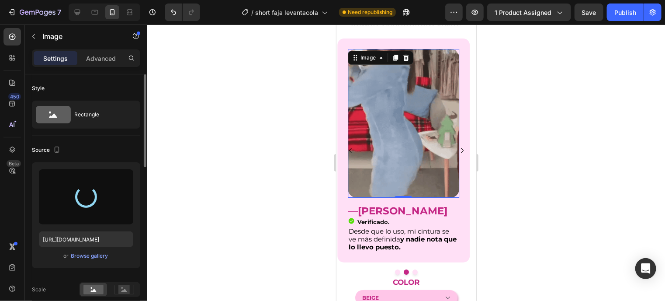
click at [96, 200] on div at bounding box center [86, 196] width 94 height 55
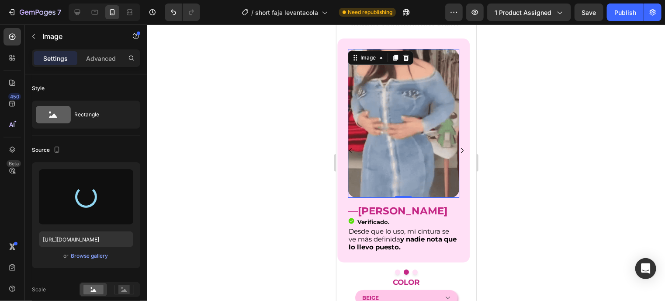
type input "[URL][DOMAIN_NAME]"
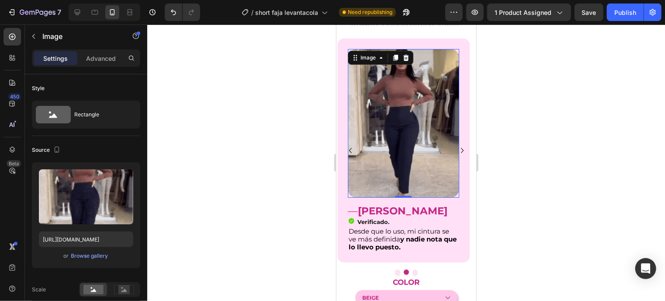
drag, startPoint x: 335, startPoint y: 3, endPoint x: 229, endPoint y: 184, distance: 209.8
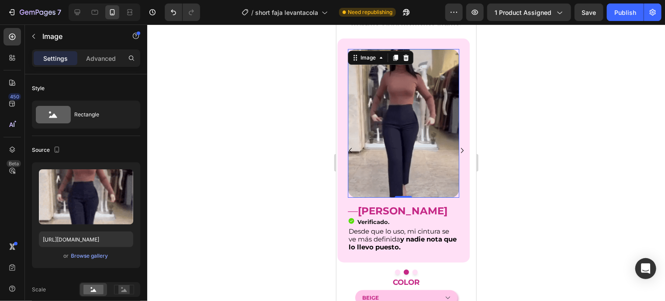
click at [229, 184] on div at bounding box center [406, 162] width 518 height 276
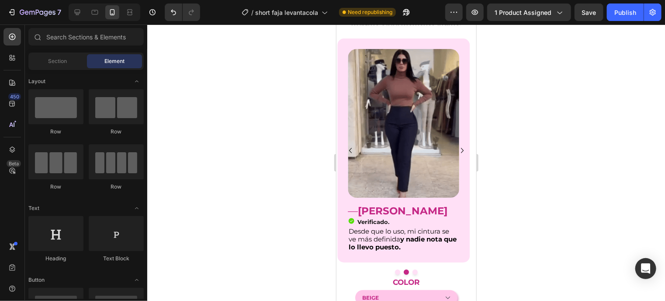
click at [229, 184] on div at bounding box center [406, 162] width 518 height 276
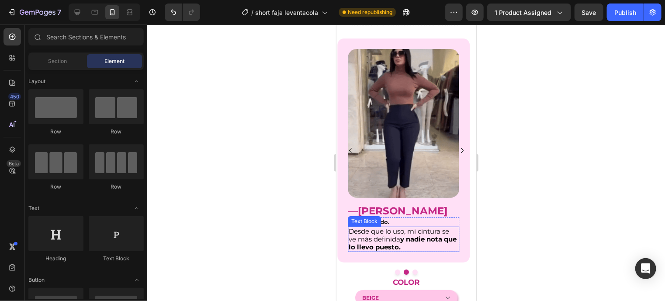
click at [413, 242] on strong "y nadie nota que lo llevo puesto." at bounding box center [402, 242] width 108 height 16
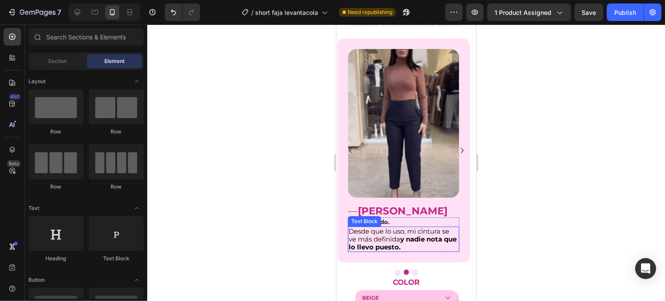
click at [413, 242] on strong "y nadie nota que lo llevo puesto." at bounding box center [402, 242] width 108 height 16
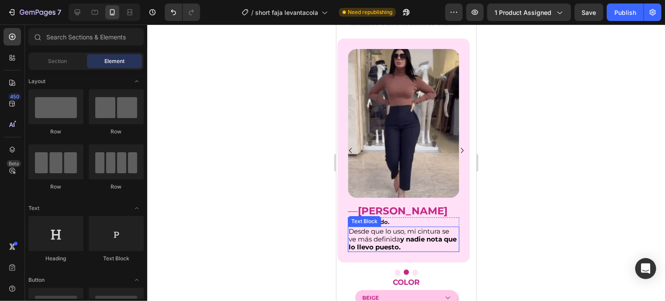
click at [413, 242] on strong "y nadie nota que lo llevo puesto." at bounding box center [402, 242] width 108 height 16
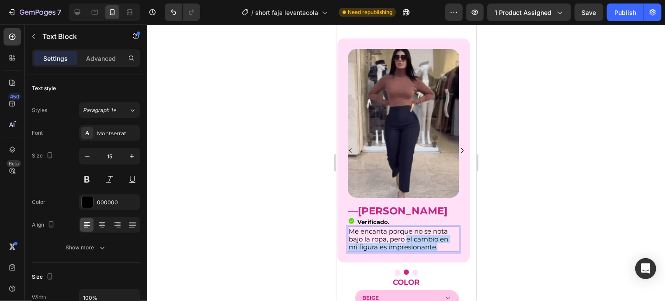
drag, startPoint x: 404, startPoint y: 244, endPoint x: 386, endPoint y: 241, distance: 17.7
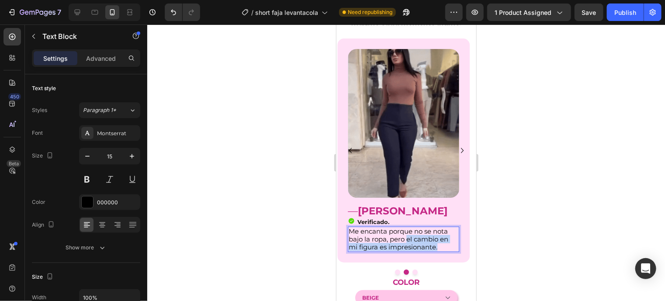
click at [386, 241] on p "Me encanta porque no se nota bajo la ropa, pero el cambio en mi figura es impre…" at bounding box center [403, 239] width 110 height 24
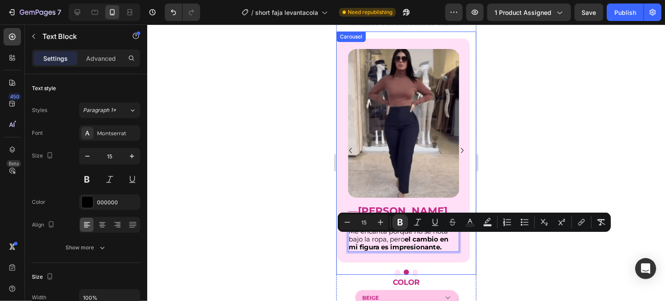
click at [416, 262] on div "Image — [PERSON_NAME] Heading Icon Verificado. Heading Icon List Me encanta por…" at bounding box center [402, 157] width 133 height 238
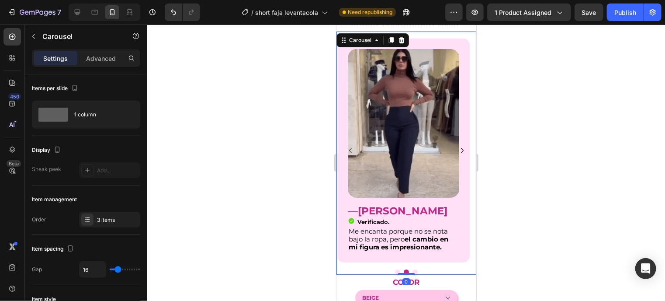
click at [413, 271] on button "Dot" at bounding box center [414, 271] width 5 height 5
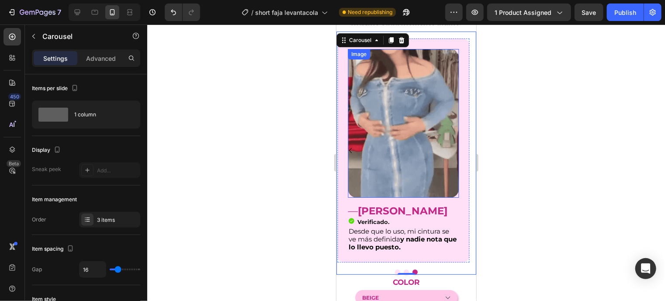
click at [441, 112] on img at bounding box center [403, 123] width 111 height 149
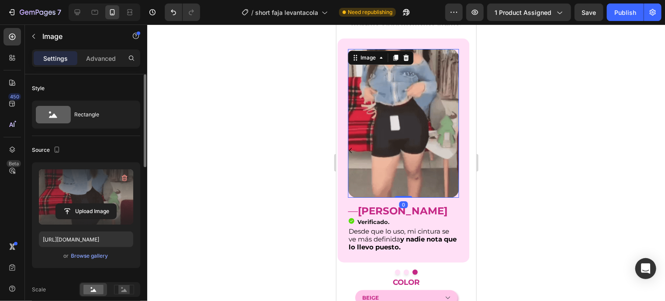
click at [63, 181] on label at bounding box center [86, 196] width 94 height 55
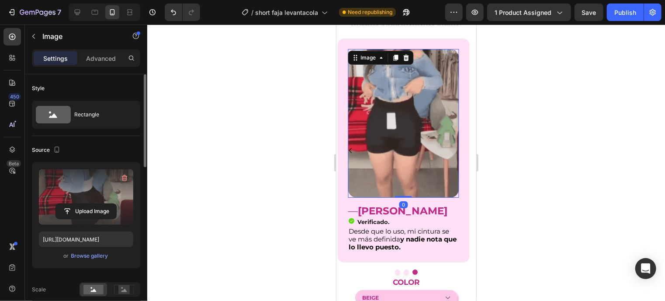
click at [63, 204] on input "file" at bounding box center [86, 211] width 60 height 15
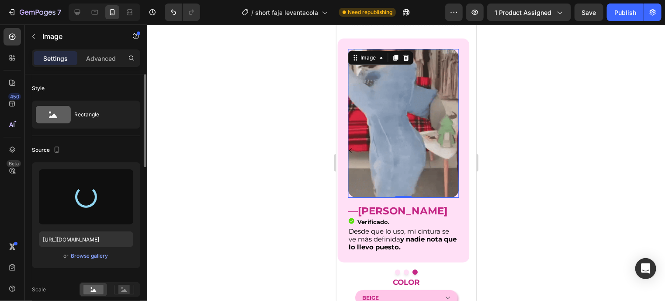
type input "[URL][DOMAIN_NAME]"
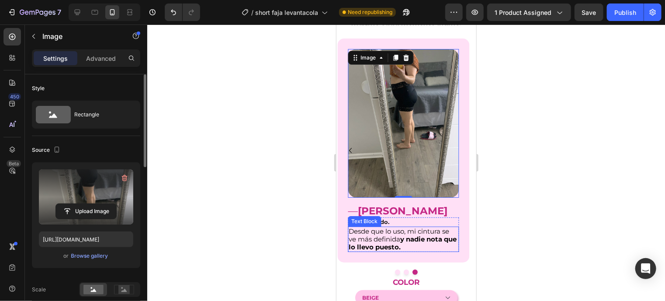
click at [379, 229] on p "Desde que lo uso, mi cintura se ve más definida y nadie nota que lo llevo puest…" at bounding box center [403, 239] width 110 height 24
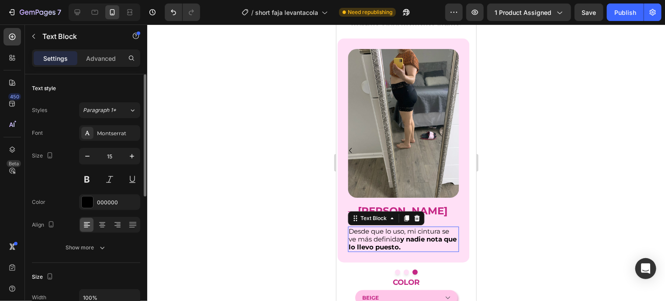
click at [379, 229] on p "Desde que lo uso, mi cintura se ve más definida y nadie nota que lo llevo puest…" at bounding box center [403, 239] width 110 height 24
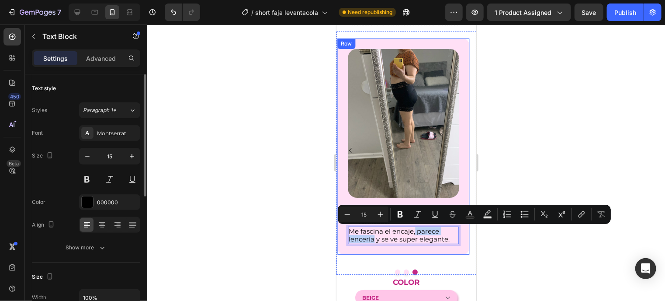
drag, startPoint x: 410, startPoint y: 228, endPoint x: 461, endPoint y: 228, distance: 50.7
click at [461, 228] on div "Image — [PERSON_NAME] Heading Icon Verificado. Heading Icon List Me fascina el …" at bounding box center [403, 146] width 132 height 216
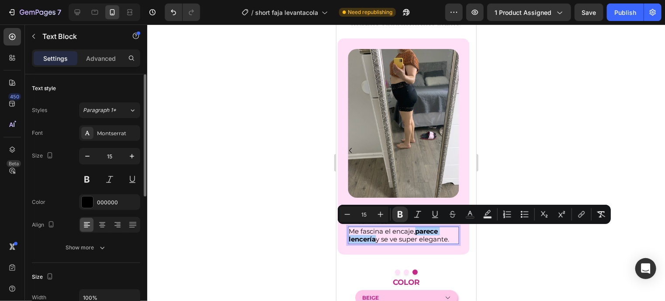
click at [393, 208] on div "Minus 15 Plus Bold Italic Underline Strikethrough Text Color Text Background Co…" at bounding box center [475, 214] width 270 height 16
click at [398, 199] on h2 "— [PERSON_NAME]" at bounding box center [403, 207] width 111 height 20
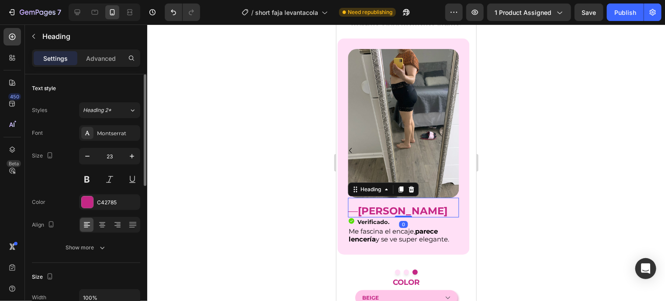
click at [418, 210] on h2 "— [PERSON_NAME]" at bounding box center [403, 207] width 111 height 20
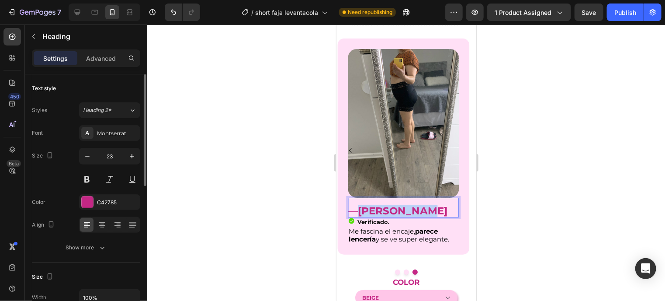
drag, startPoint x: 418, startPoint y: 210, endPoint x: 361, endPoint y: 212, distance: 56.4
click at [361, 212] on p "— [PERSON_NAME]" at bounding box center [403, 210] width 111 height 13
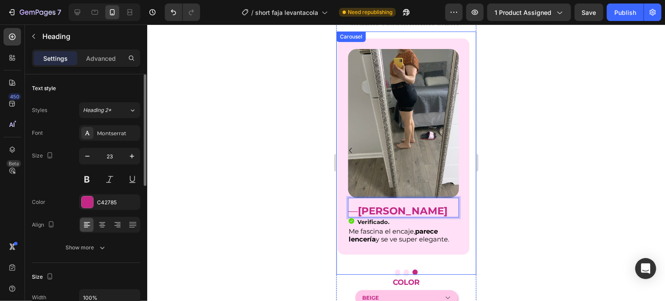
click at [403, 272] on button "Dot" at bounding box center [405, 271] width 5 height 5
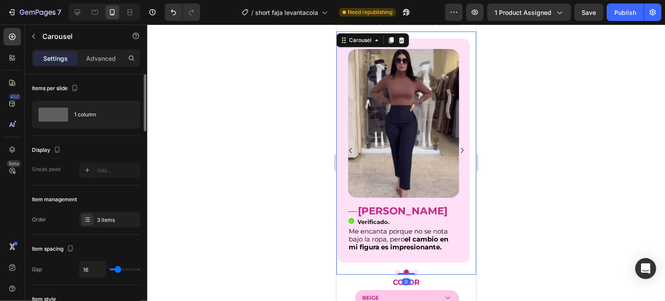
click at [395, 272] on button "Dot" at bounding box center [397, 271] width 5 height 5
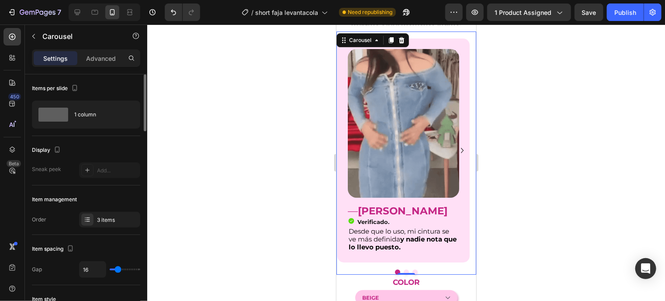
click at [403, 270] on button "Dot" at bounding box center [405, 271] width 5 height 5
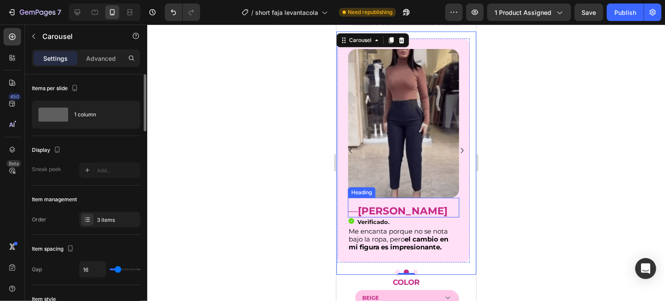
click at [373, 214] on strong "[PERSON_NAME]" at bounding box center [403, 210] width 90 height 12
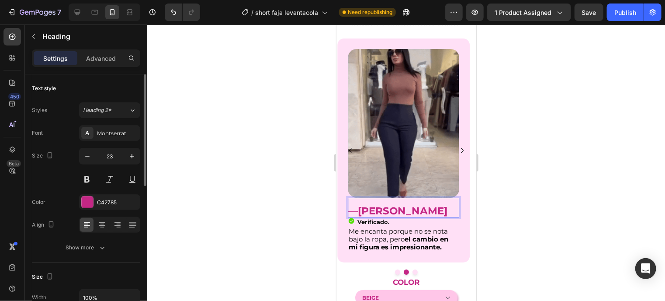
click at [362, 212] on strong "[PERSON_NAME]" at bounding box center [403, 210] width 90 height 12
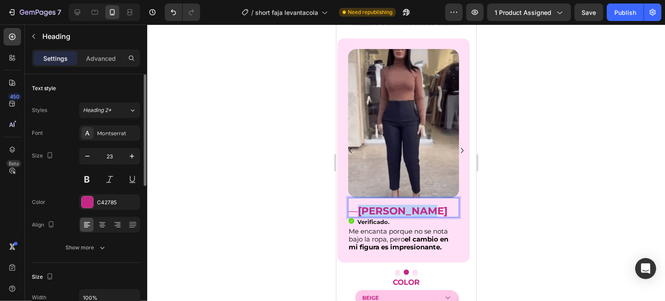
drag, startPoint x: 362, startPoint y: 212, endPoint x: 427, endPoint y: 216, distance: 65.3
click at [427, 216] on p "— [PERSON_NAME]" at bounding box center [403, 210] width 111 height 13
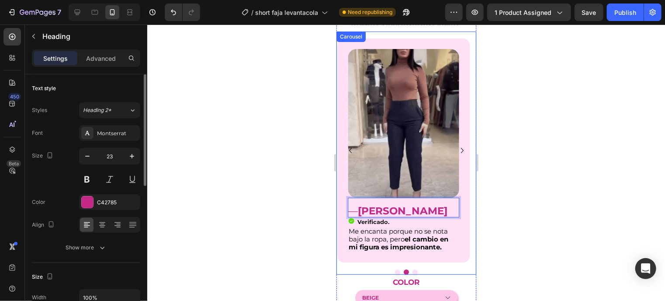
click at [413, 273] on button "Dot" at bounding box center [414, 271] width 5 height 5
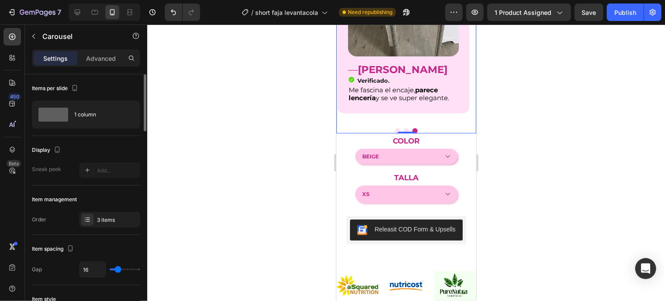
scroll to position [1720, 0]
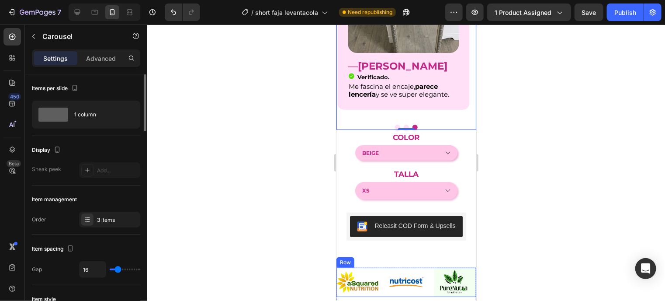
click at [423, 271] on div "Image Image Image Row" at bounding box center [406, 282] width 140 height 30
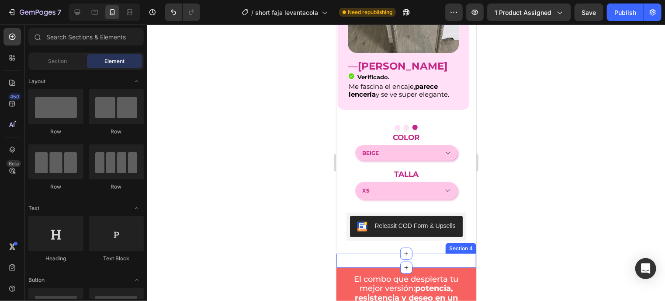
click at [444, 258] on div "Respaldados por: Text Block Section 4" at bounding box center [406, 260] width 140 height 14
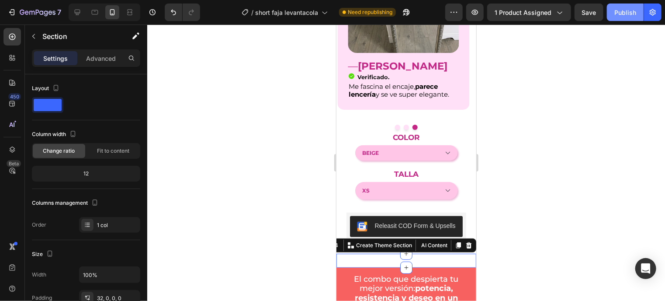
click at [622, 8] on div "Publish" at bounding box center [626, 12] width 22 height 9
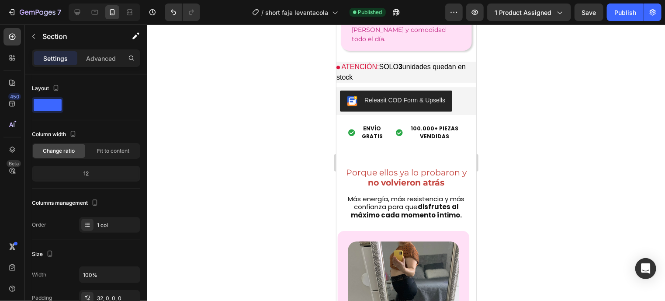
scroll to position [1402, 0]
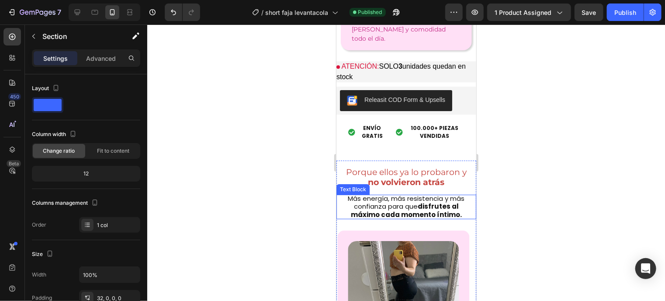
click at [445, 194] on p "Más energía, más resistencia y más confianza para que disfrutes al máximo cada …" at bounding box center [406, 206] width 120 height 24
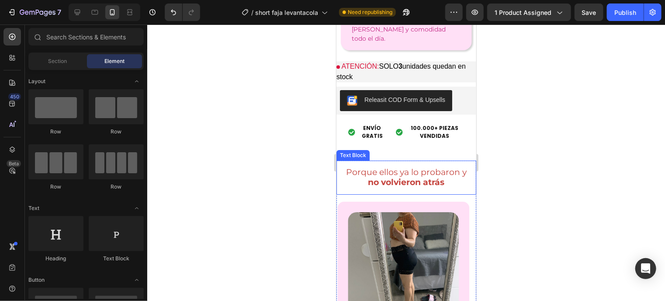
click at [424, 177] on strong "no volvieron atrás" at bounding box center [406, 182] width 76 height 10
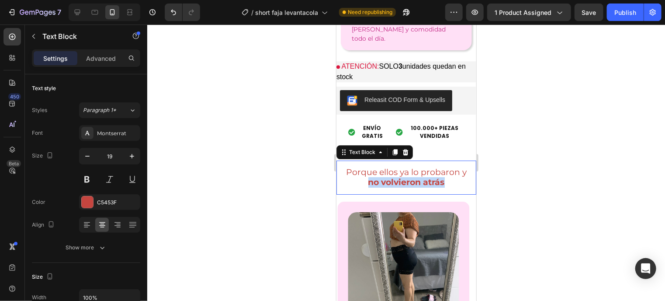
click at [424, 177] on strong "no volvieron atrás" at bounding box center [406, 182] width 76 height 10
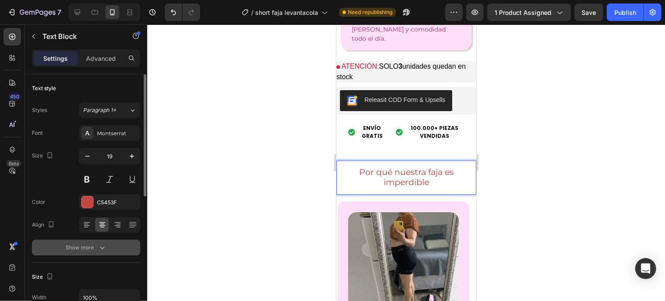
click at [96, 241] on button "Show more" at bounding box center [86, 248] width 108 height 16
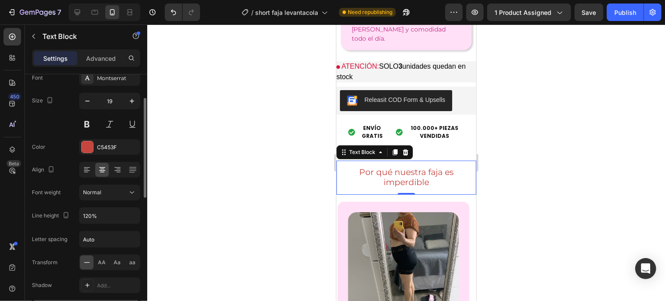
scroll to position [56, 0]
click at [131, 100] on icon "button" at bounding box center [132, 99] width 9 height 9
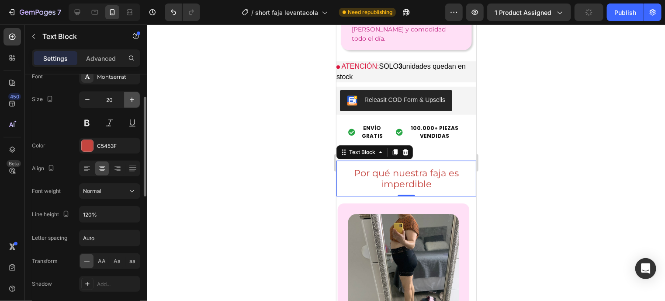
type input "21"
click at [118, 82] on div "Montserrat" at bounding box center [109, 77] width 61 height 16
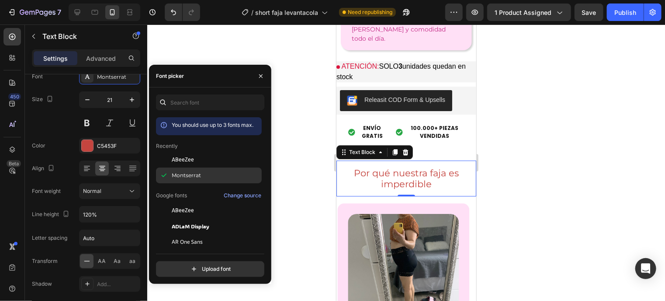
click at [209, 265] on div "Montserrat" at bounding box center [209, 273] width 106 height 16
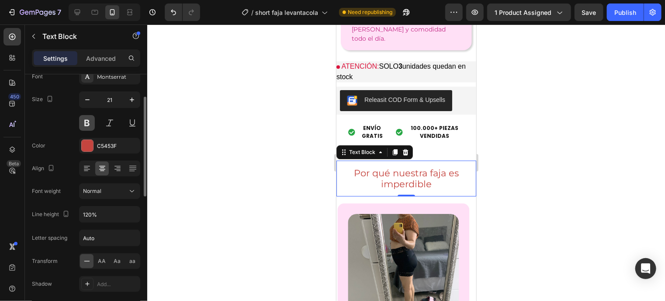
click at [83, 120] on button at bounding box center [87, 123] width 16 height 16
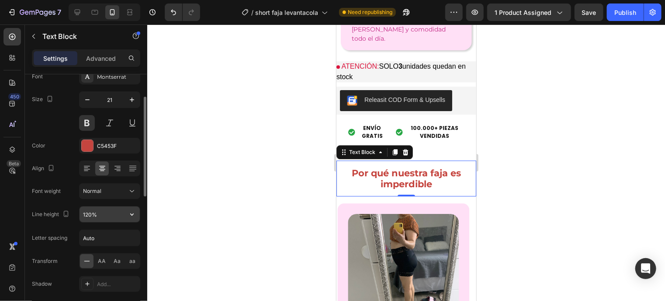
click at [129, 215] on icon "button" at bounding box center [132, 214] width 9 height 9
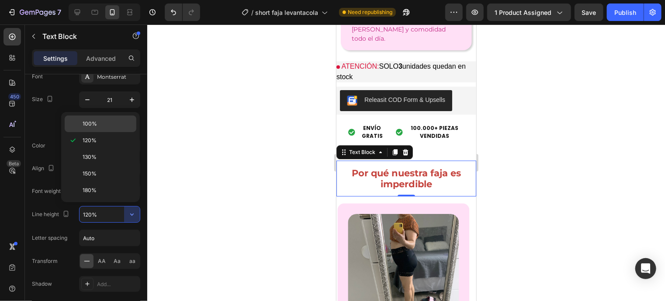
click at [115, 120] on p "100%" at bounding box center [108, 124] width 50 height 8
type input "100%"
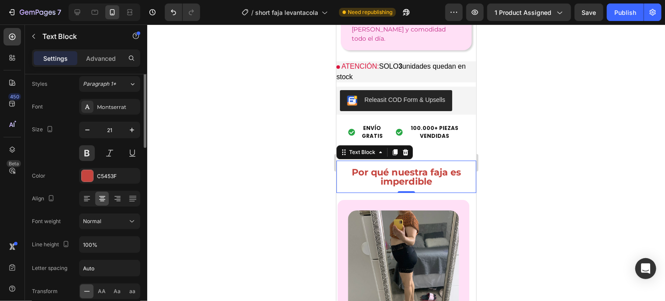
scroll to position [0, 0]
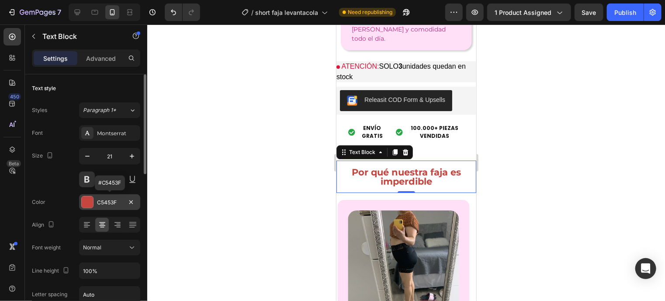
click at [84, 206] on div at bounding box center [87, 201] width 11 height 11
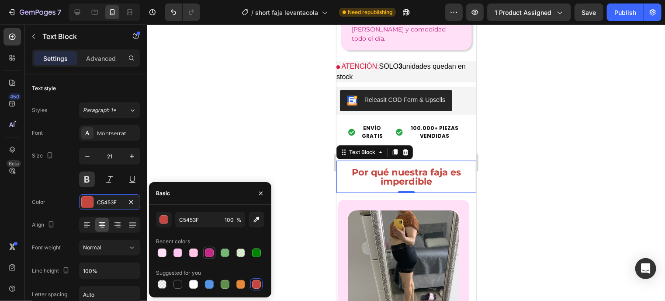
click at [211, 252] on div at bounding box center [209, 252] width 9 height 9
type input "C42785"
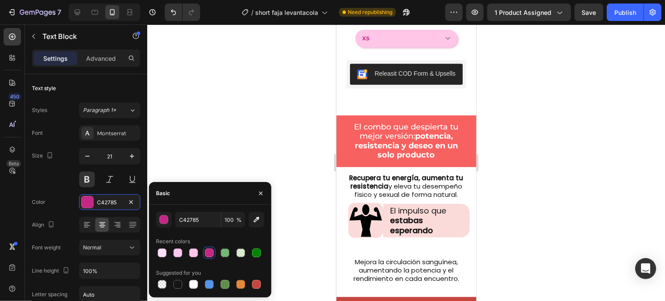
scroll to position [1846, 0]
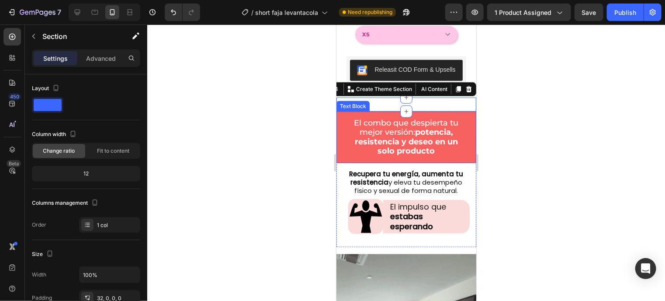
click at [454, 153] on p "El combo que despierta tu mejor versión: potencia, resistencia y deseo en un so…" at bounding box center [406, 137] width 118 height 38
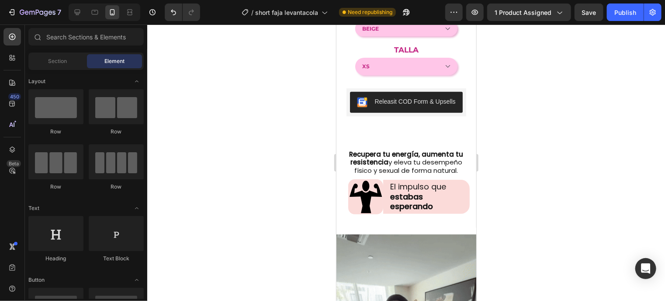
scroll to position [1813, 0]
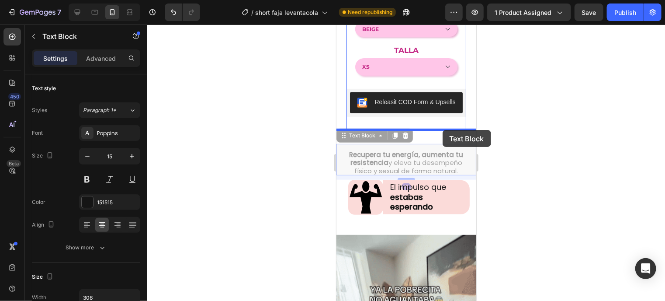
drag, startPoint x: 437, startPoint y: 169, endPoint x: 442, endPoint y: 129, distance: 39.7
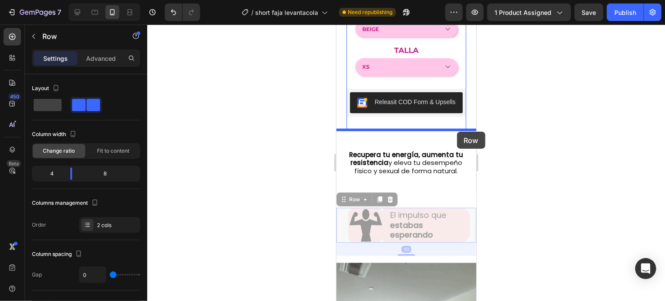
drag, startPoint x: 466, startPoint y: 231, endPoint x: 457, endPoint y: 131, distance: 100.5
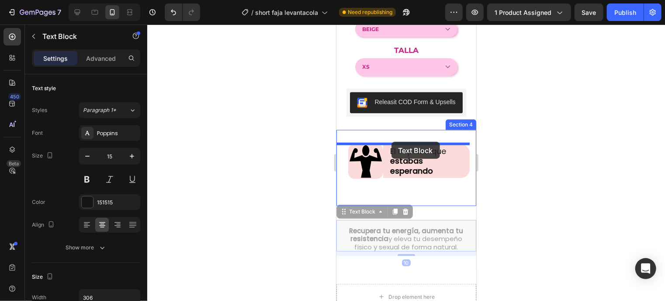
drag, startPoint x: 413, startPoint y: 233, endPoint x: 391, endPoint y: 141, distance: 94.3
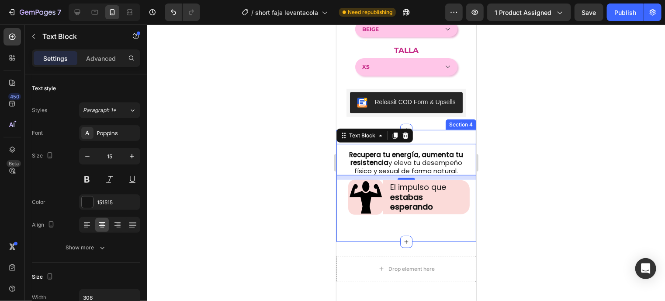
click at [442, 136] on div "Recupera tu energía, aumenta tu resistencia y eleva tu desempeño físico y sexua…" at bounding box center [406, 185] width 140 height 112
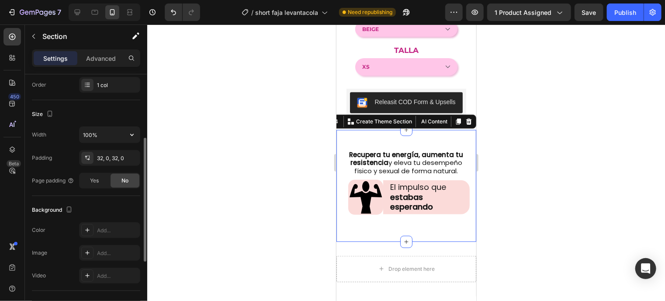
scroll to position [135, 0]
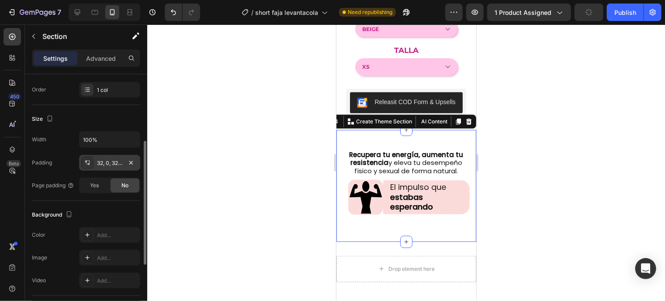
click at [109, 160] on div "32, 0, 32, 0" at bounding box center [109, 163] width 25 height 8
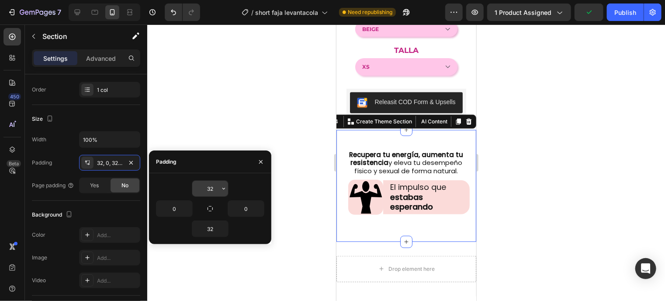
click at [203, 188] on input "32" at bounding box center [210, 189] width 36 height 16
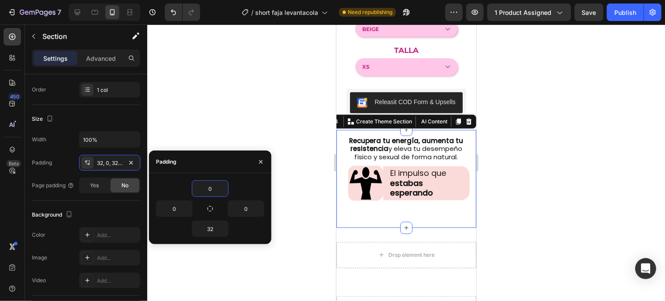
type input "0"
click at [368, 137] on strong "Recupera tu energía, aumenta tu resistencia" at bounding box center [406, 144] width 114 height 17
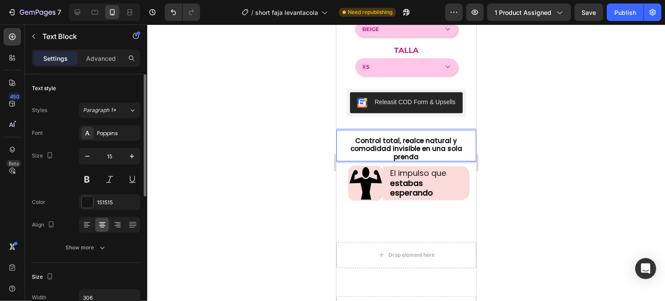
scroll to position [0, 0]
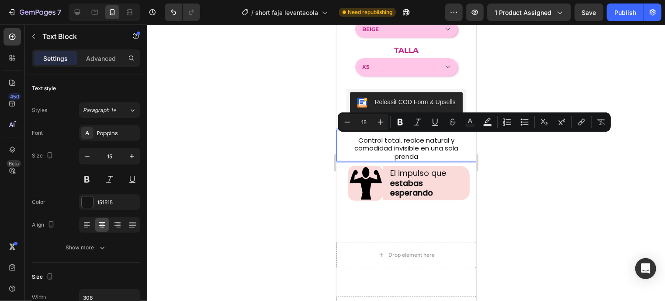
click at [415, 149] on p "Control total, realce natural y comodidad invisible en una sola prenda" at bounding box center [406, 148] width 120 height 24
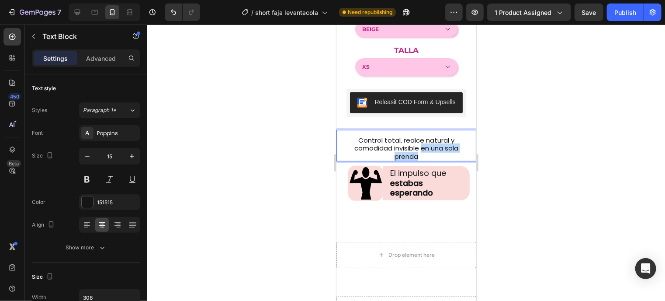
drag, startPoint x: 418, startPoint y: 148, endPoint x: 423, endPoint y: 160, distance: 13.6
click at [423, 160] on div "Control total, realce natural y comodidad invisible en una sola prenda" at bounding box center [406, 144] width 134 height 31
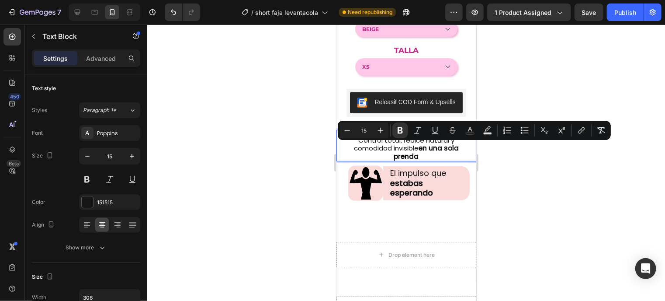
click at [432, 160] on p "Control total, realce natural y comodidad invisible en una sola prenda" at bounding box center [406, 148] width 120 height 24
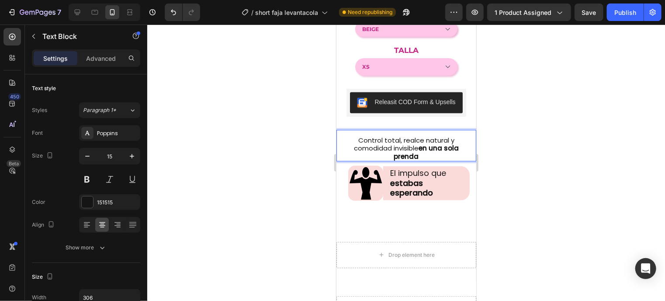
click at [446, 141] on p "Control total, realce natural y comodidad invisible en una sola prenda" at bounding box center [406, 148] width 120 height 24
click at [444, 149] on strong "en una sola prenda" at bounding box center [428, 151] width 68 height 17
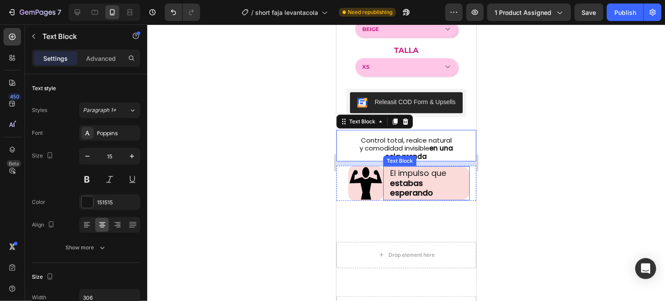
click at [407, 195] on strong "estabas esperando" at bounding box center [411, 187] width 43 height 21
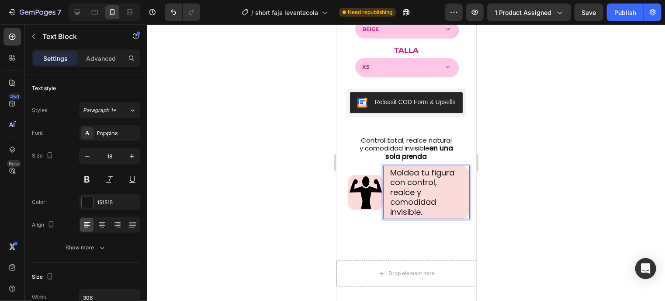
scroll to position [1813, 0]
click at [360, 206] on icon at bounding box center [365, 192] width 32 height 32
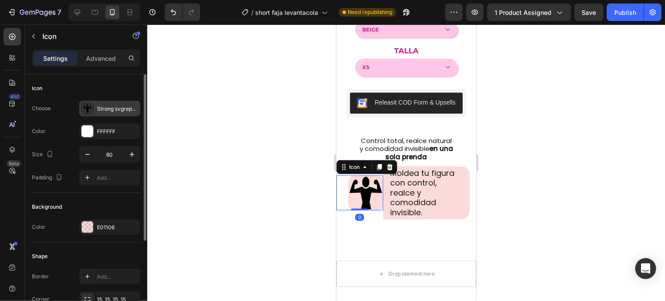
click at [100, 113] on div "Strong svgrepo com" at bounding box center [109, 109] width 61 height 16
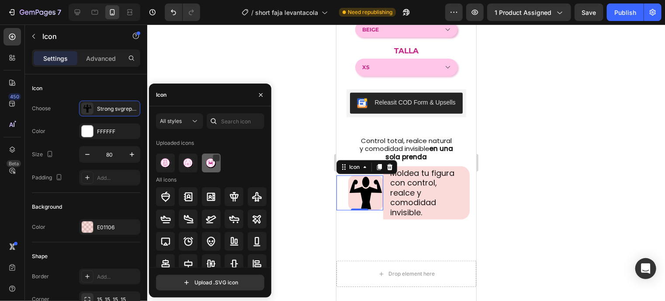
click at [202, 164] on div at bounding box center [211, 162] width 19 height 19
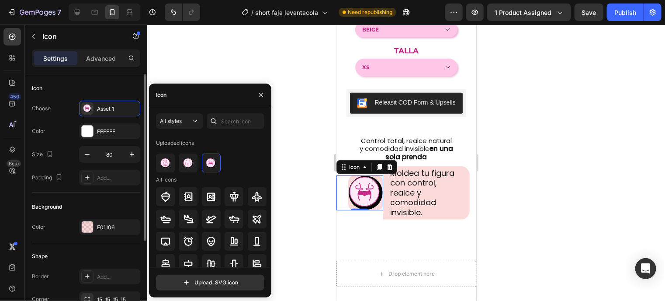
click at [62, 136] on div "Color FFFFFF" at bounding box center [86, 131] width 108 height 16
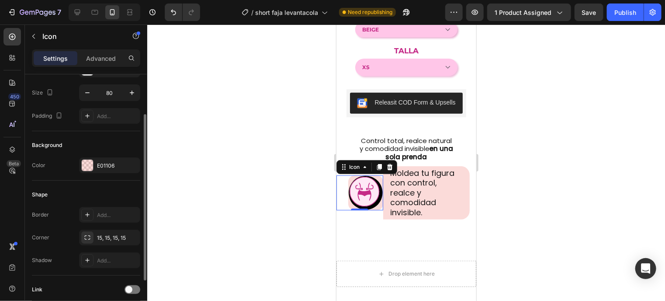
scroll to position [61, 0]
click at [89, 164] on div at bounding box center [87, 165] width 11 height 11
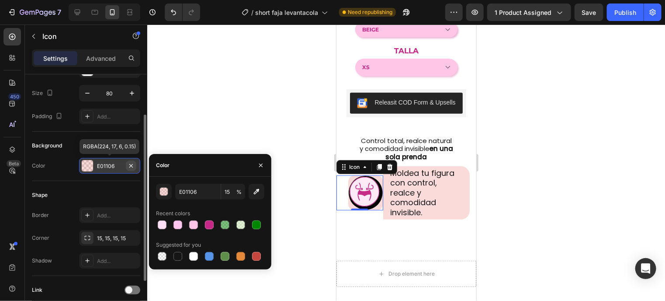
click at [129, 160] on button "button" at bounding box center [131, 165] width 10 height 10
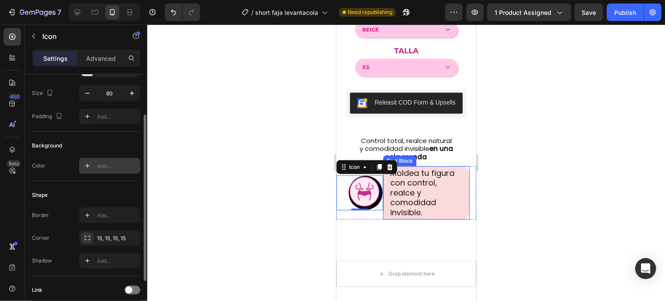
click at [455, 214] on p "Moldea tu figura con control, realce y comodidad invisible." at bounding box center [426, 192] width 73 height 49
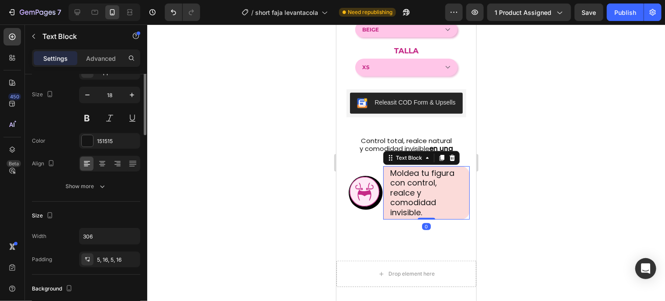
scroll to position [0, 0]
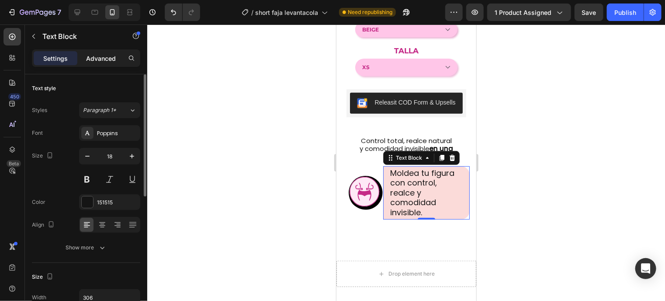
click at [93, 60] on p "Advanced" at bounding box center [101, 58] width 30 height 9
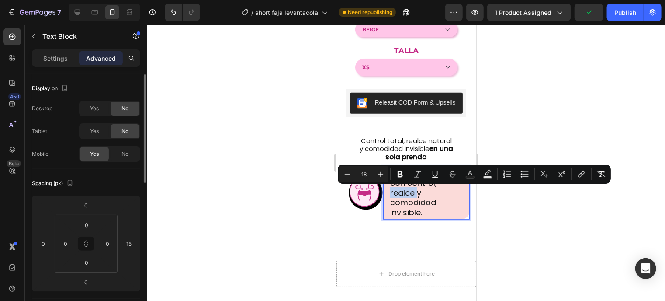
click at [440, 197] on p "Moldea tu figura con control, realce y comodidad invisible." at bounding box center [426, 192] width 73 height 49
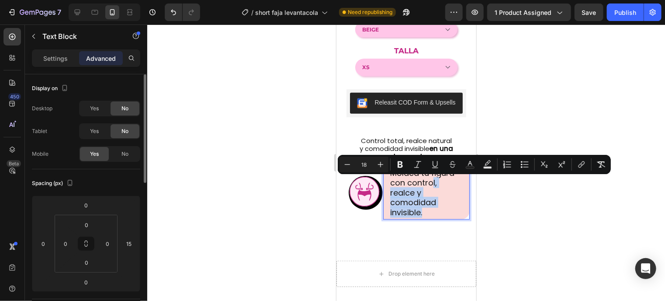
drag, startPoint x: 430, startPoint y: 181, endPoint x: 436, endPoint y: 214, distance: 33.4
click at [436, 214] on p "Moldea tu figura con control, realce y comodidad invisible." at bounding box center [426, 192] width 73 height 49
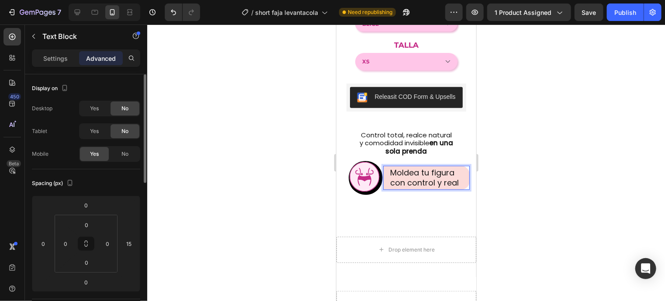
scroll to position [1813, 0]
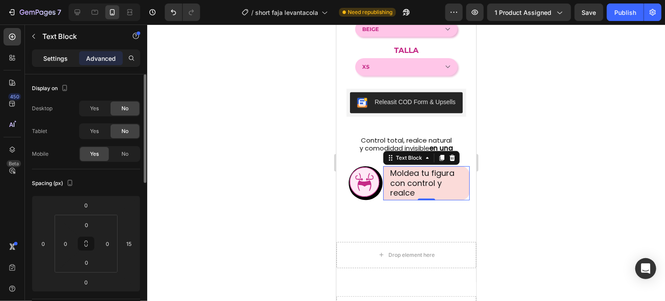
click at [48, 58] on p "Settings" at bounding box center [55, 58] width 24 height 9
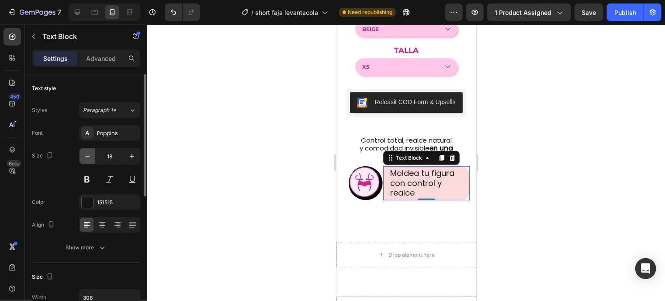
click at [90, 157] on icon "button" at bounding box center [87, 156] width 9 height 9
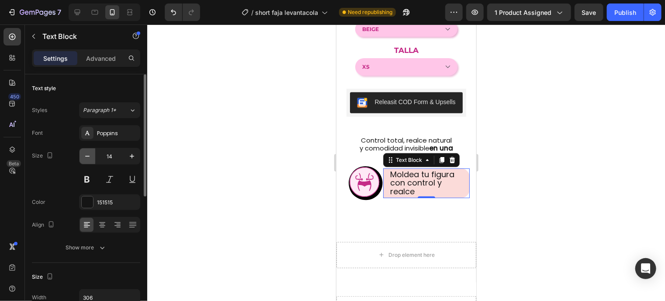
click at [90, 157] on icon "button" at bounding box center [87, 156] width 9 height 9
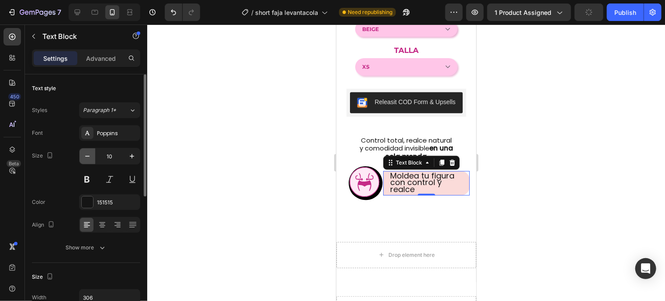
click at [90, 157] on icon "button" at bounding box center [87, 156] width 9 height 9
click at [112, 155] on input "8" at bounding box center [109, 156] width 29 height 16
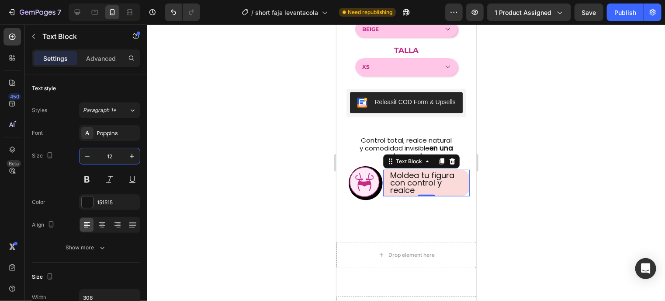
type input "12"
click at [405, 184] on span "Moldea tu figura con control y realce" at bounding box center [422, 182] width 64 height 26
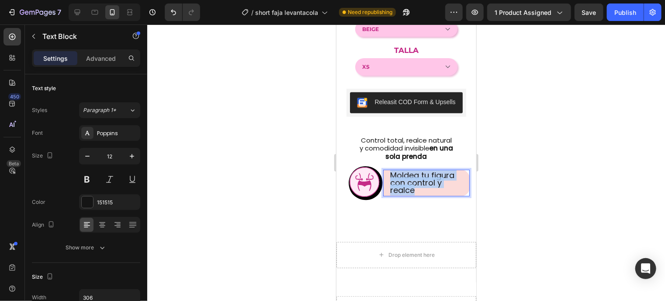
click at [405, 184] on span "Moldea tu figura con control y realce" at bounding box center [422, 182] width 64 height 26
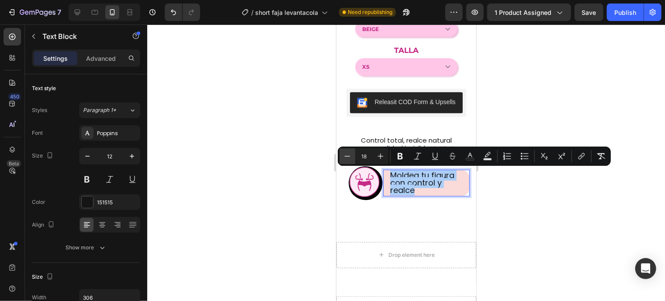
click at [351, 157] on icon "Editor contextual toolbar" at bounding box center [347, 156] width 9 height 9
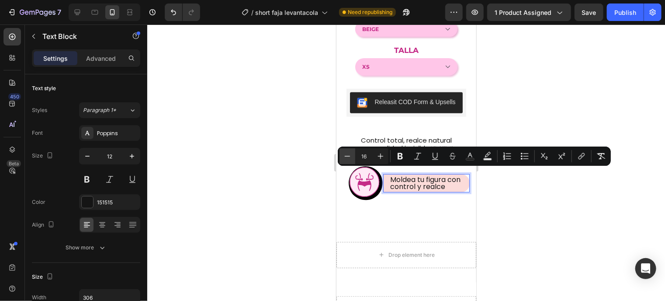
click at [351, 157] on icon "Editor contextual toolbar" at bounding box center [347, 156] width 9 height 9
type input "15"
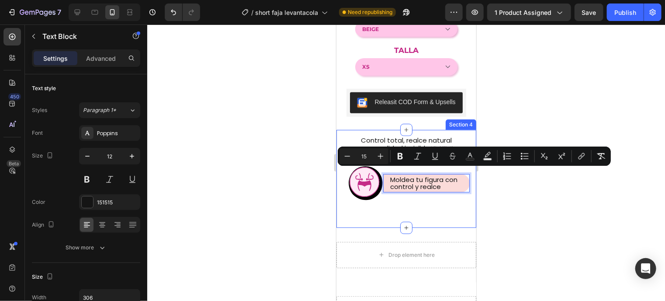
click at [381, 214] on div "Control total, realce natural y comodidad invisible en una sola prenda Text Blo…" at bounding box center [406, 178] width 140 height 98
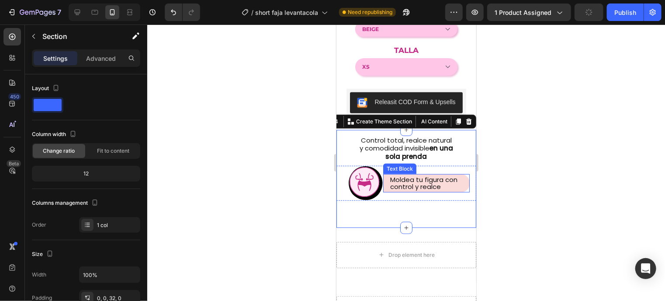
click at [383, 187] on div "Moldea tu figura con control y realce" at bounding box center [426, 183] width 87 height 18
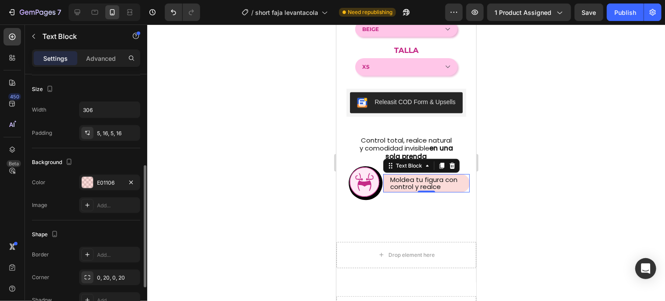
scroll to position [190, 0]
click at [87, 179] on div at bounding box center [87, 179] width 11 height 11
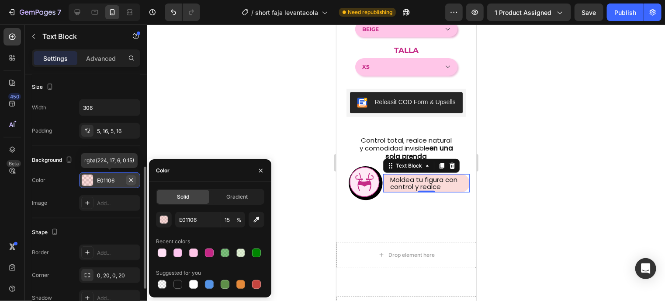
click at [130, 177] on icon "button" at bounding box center [131, 180] width 7 height 7
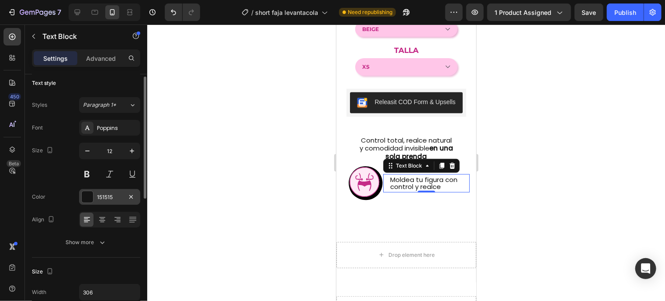
scroll to position [4, 0]
click at [86, 199] on div at bounding box center [87, 197] width 11 height 11
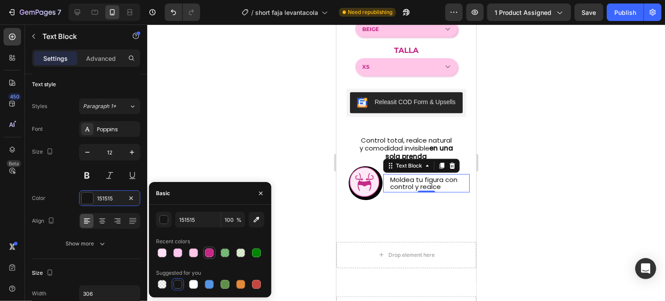
click at [206, 255] on div at bounding box center [209, 252] width 9 height 9
type input "C42785"
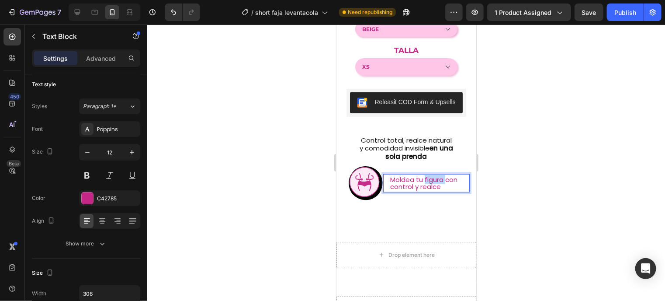
click at [425, 181] on span "Moldea tu figura con control y realce" at bounding box center [423, 182] width 67 height 16
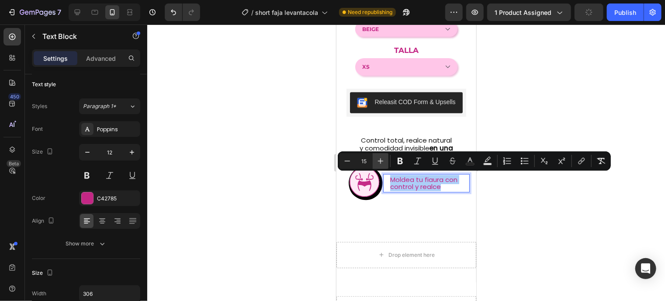
click at [376, 160] on icon "Editor contextual toolbar" at bounding box center [380, 160] width 9 height 9
click at [346, 164] on icon "Editor contextual toolbar" at bounding box center [347, 160] width 9 height 9
type input "15"
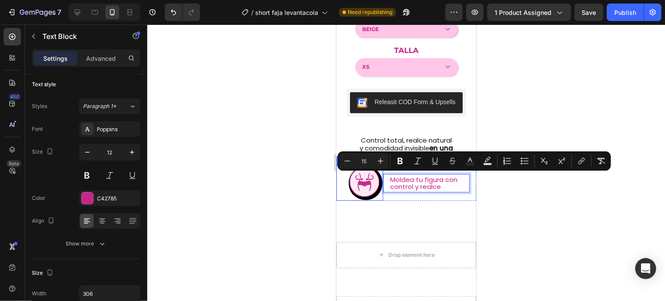
click at [363, 195] on icon at bounding box center [365, 183] width 34 height 34
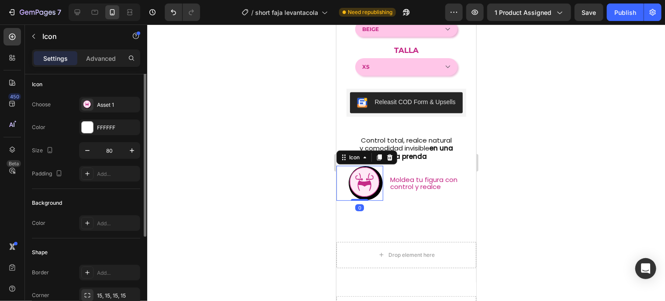
scroll to position [0, 0]
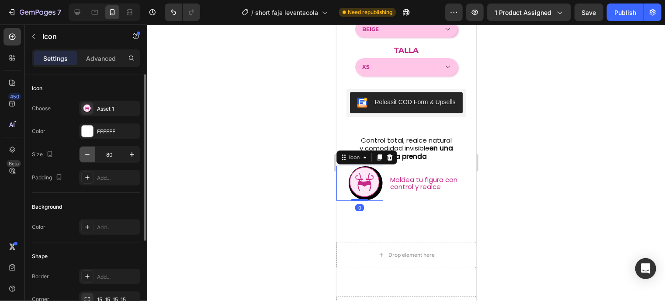
click at [92, 153] on button "button" at bounding box center [88, 154] width 16 height 16
click at [112, 153] on input "78" at bounding box center [109, 154] width 29 height 16
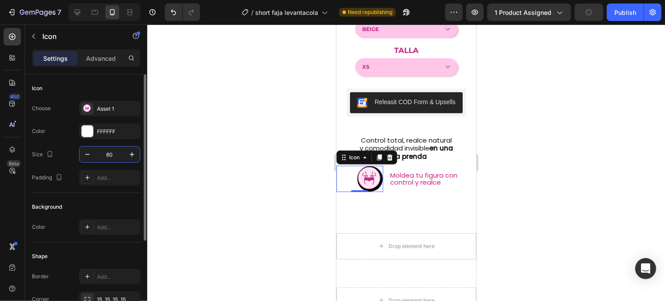
type input "6"
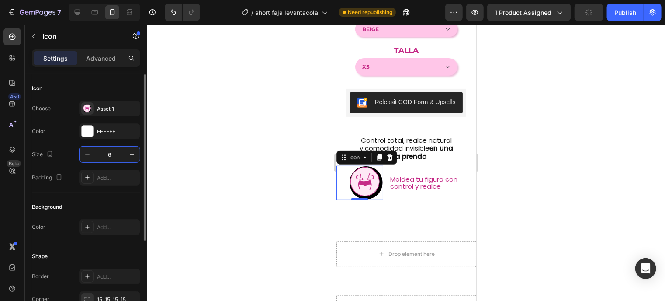
type input "65"
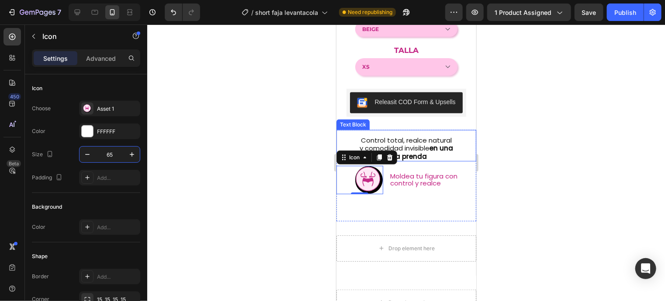
click at [441, 158] on p "sola prenda" at bounding box center [406, 156] width 120 height 8
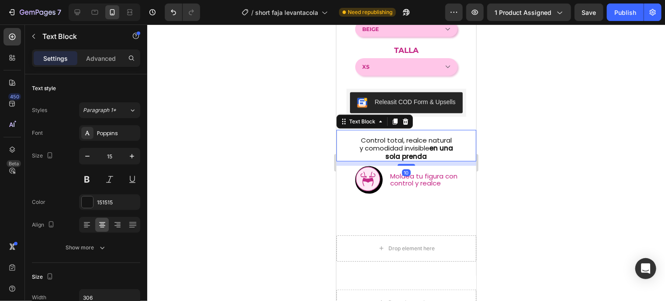
scroll to position [1860, 0]
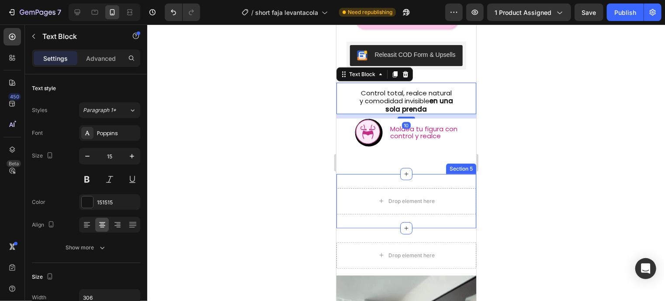
click at [409, 184] on div "Drop element here Section 5" at bounding box center [406, 201] width 140 height 54
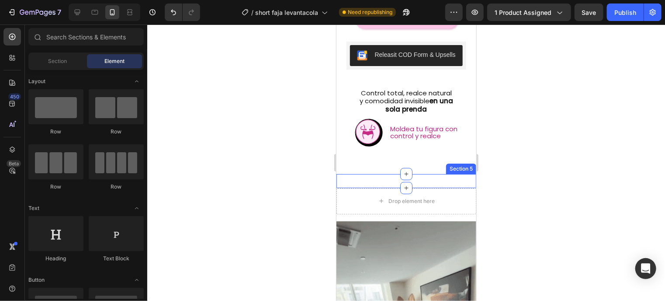
click at [395, 177] on div "Respaldados por: Text Block Section 5" at bounding box center [406, 181] width 140 height 14
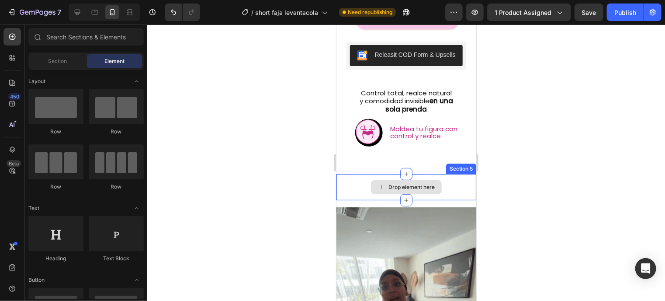
click at [354, 176] on div "Drop element here" at bounding box center [406, 187] width 140 height 26
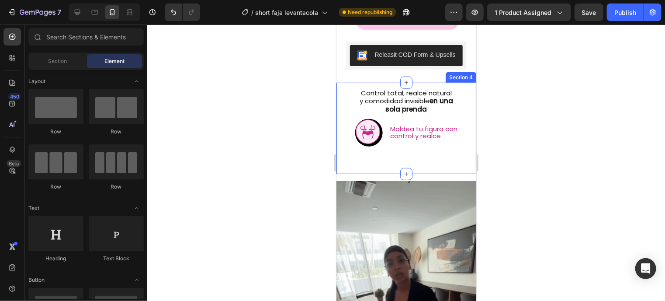
click at [364, 164] on div "Control total, realce natural y comodidad invisible en una sola prenda Text Blo…" at bounding box center [406, 127] width 140 height 91
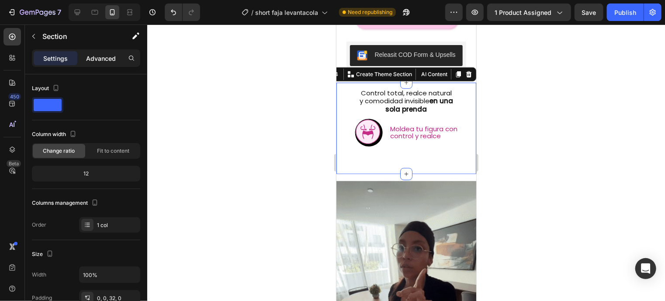
click at [95, 63] on div "Advanced" at bounding box center [101, 58] width 44 height 14
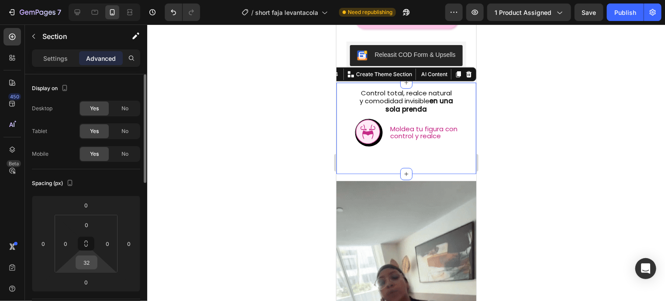
click at [82, 267] on input "32" at bounding box center [86, 262] width 17 height 13
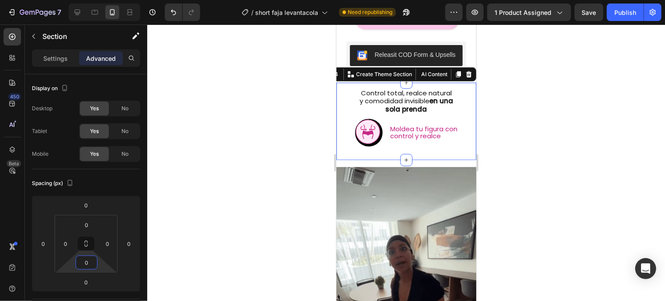
type input "0"
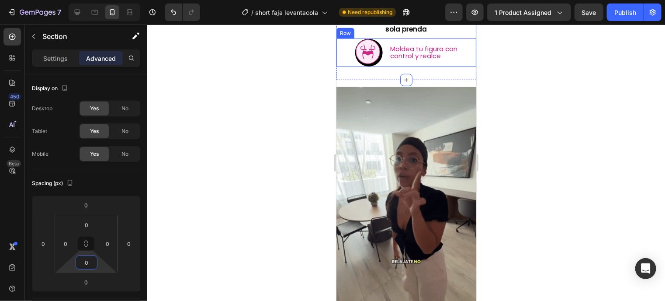
scroll to position [1953, 0]
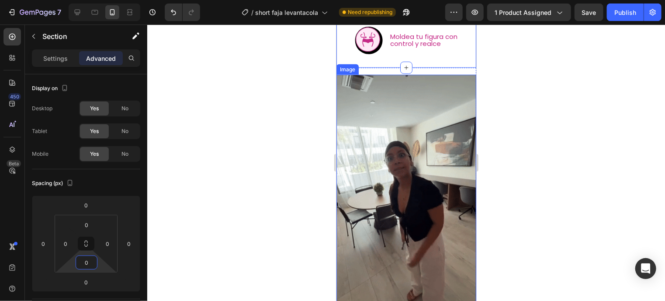
click at [418, 123] on img at bounding box center [406, 198] width 140 height 249
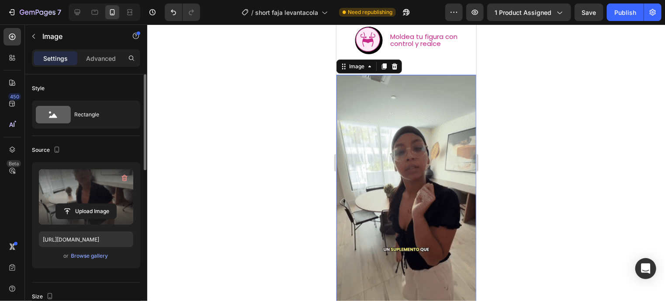
click at [63, 191] on label at bounding box center [86, 196] width 94 height 55
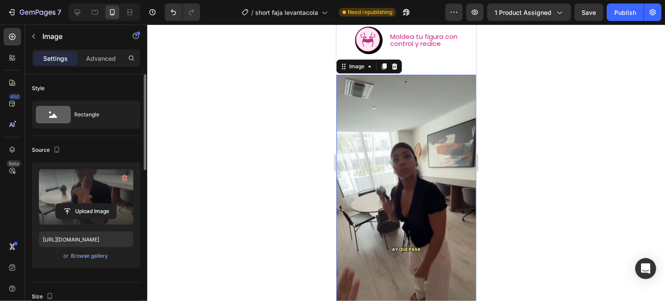
click at [63, 204] on input "file" at bounding box center [86, 211] width 60 height 15
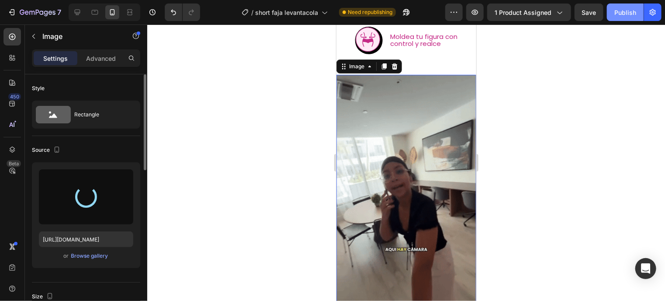
click at [623, 16] on div "Publish" at bounding box center [626, 12] width 22 height 9
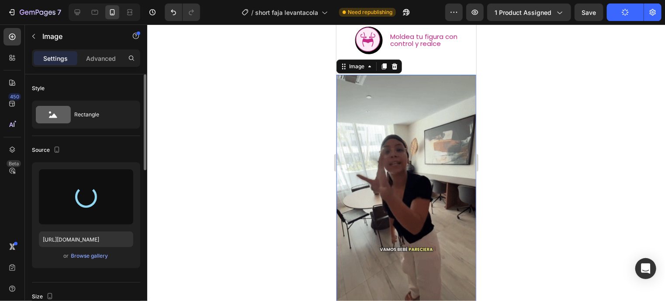
type input "[URL][DOMAIN_NAME]"
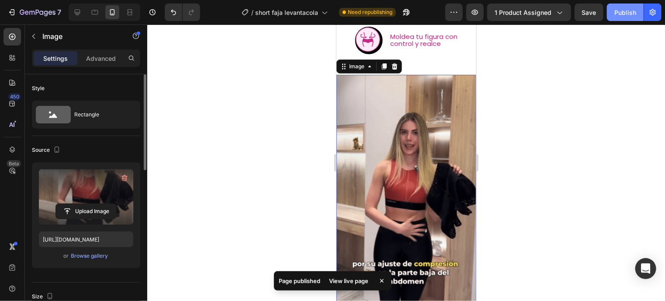
click at [627, 14] on div "Publish" at bounding box center [626, 12] width 22 height 9
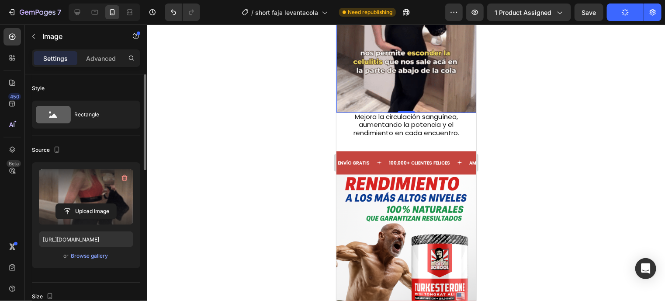
scroll to position [2169, 0]
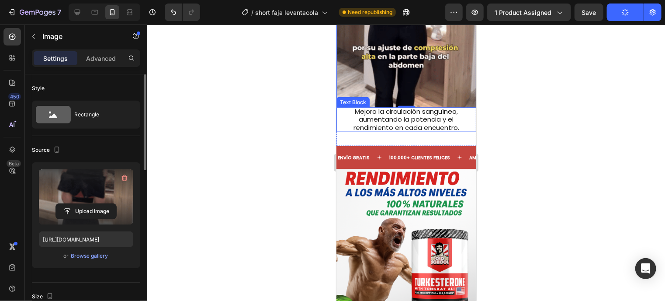
click at [339, 116] on div "Mejora la circulación sanguínea, aumentando la potencia y el rendimiento en cad…" at bounding box center [406, 119] width 134 height 24
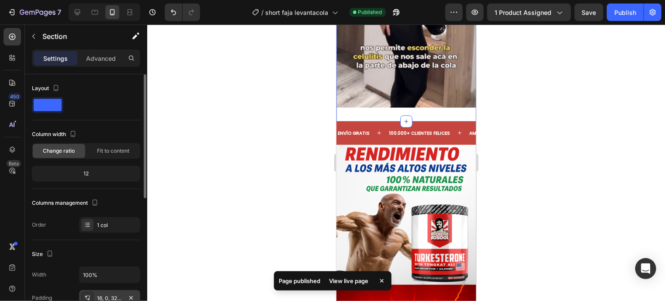
click at [101, 295] on div "16, 0, 32, 0" at bounding box center [109, 298] width 25 height 8
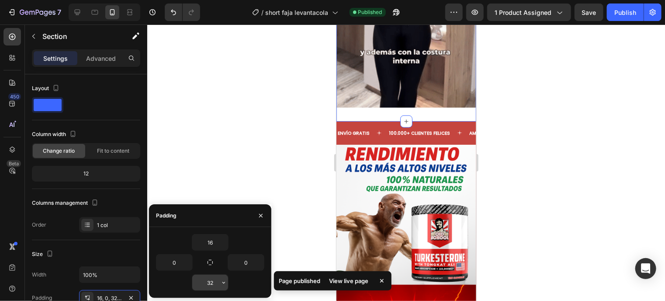
click at [214, 283] on input "32" at bounding box center [210, 283] width 36 height 16
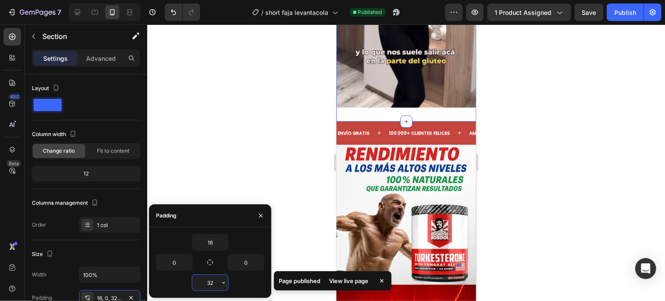
type input "0"
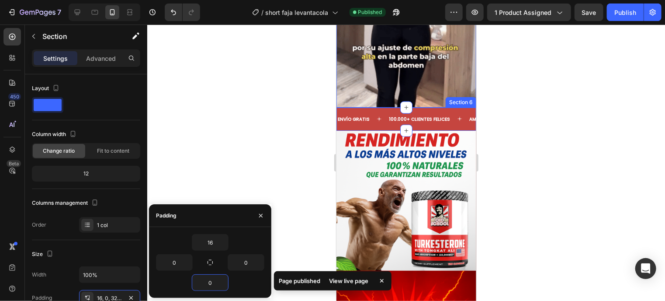
click at [379, 115] on div "ENVÍO GRATIS Text 100.000+ CLIENTES FELICES Text AMADO POR TODOS Text ENVÍO GRA…" at bounding box center [406, 118] width 140 height 23
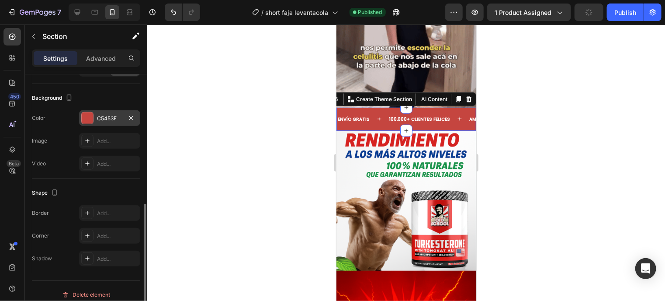
scroll to position [255, 0]
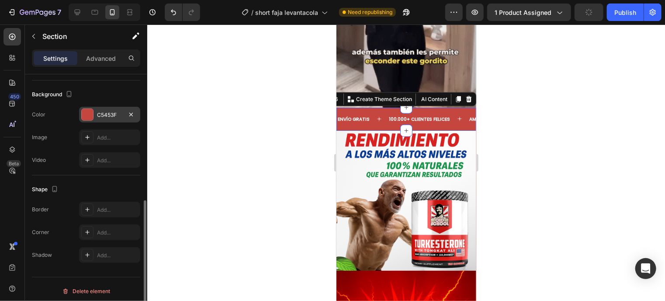
click at [91, 110] on div at bounding box center [87, 114] width 11 height 11
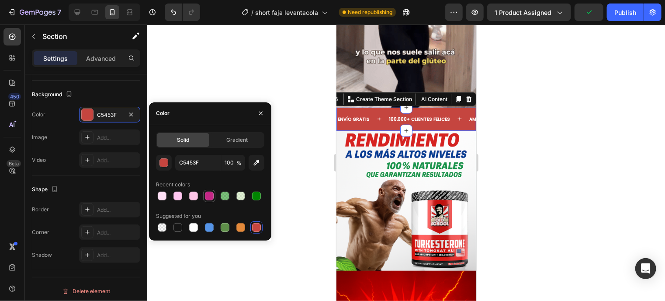
click at [210, 196] on div at bounding box center [209, 195] width 9 height 9
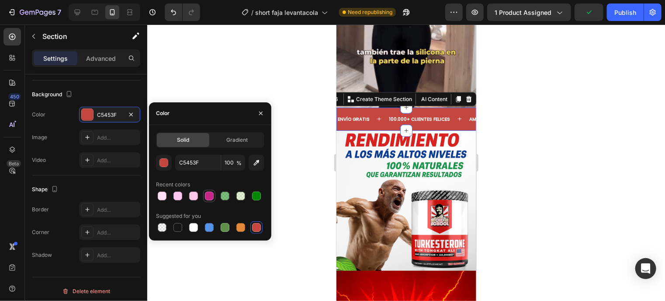
type input "C42785"
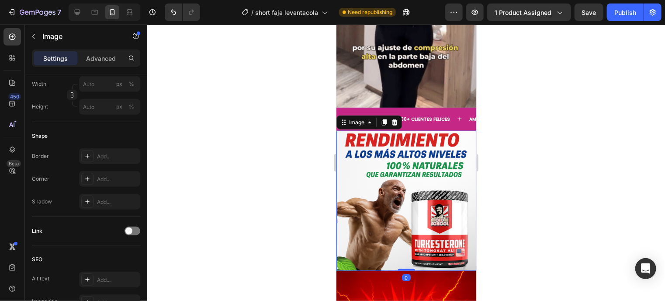
scroll to position [0, 0]
